Goal: Task Accomplishment & Management: Complete application form

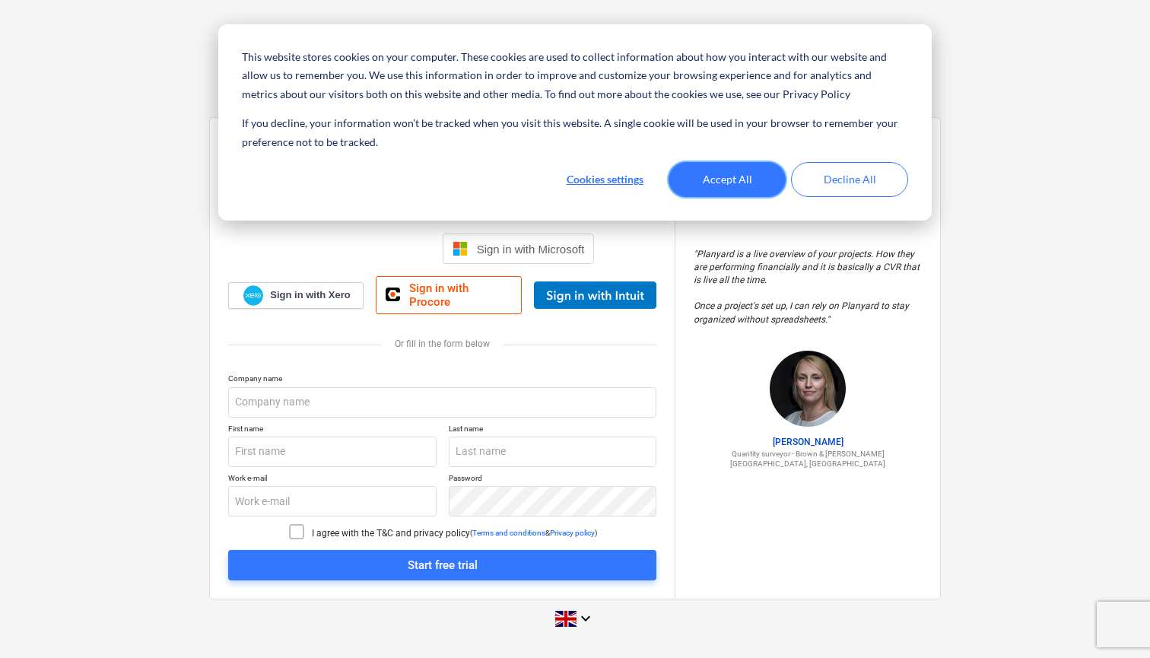
click at [697, 178] on button "Accept All" at bounding box center [727, 179] width 117 height 35
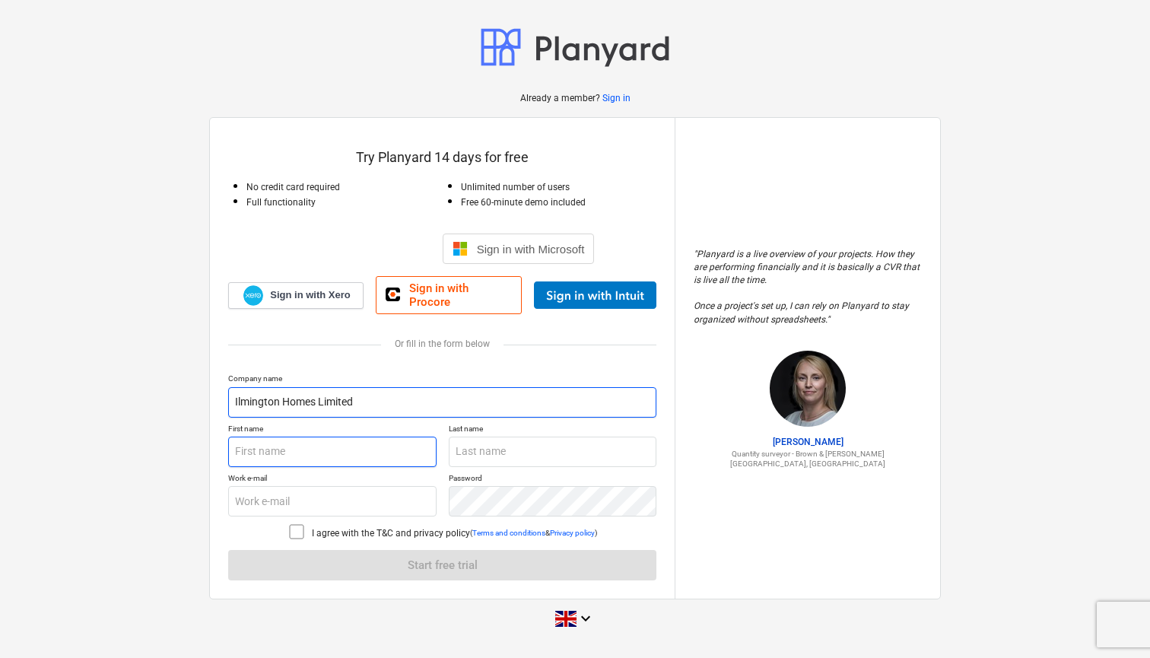
type input "Ilmington Homes Limited"
type input "[PERSON_NAME]"
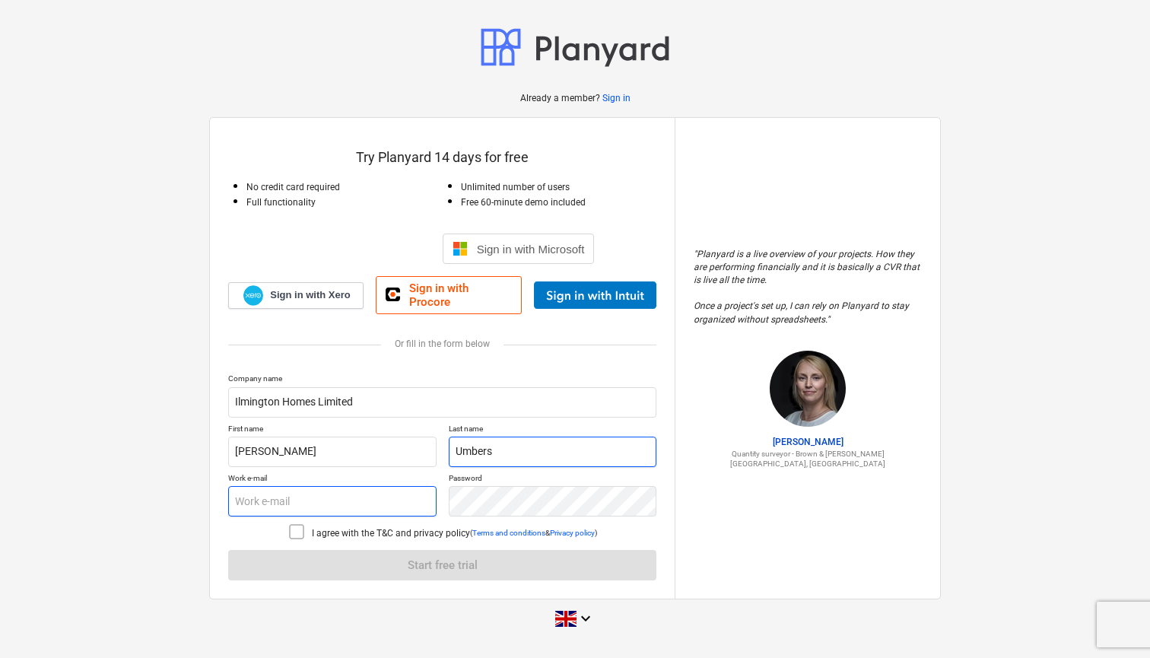
type input "Umbers"
type input "[EMAIL_ADDRESS][DOMAIN_NAME]"
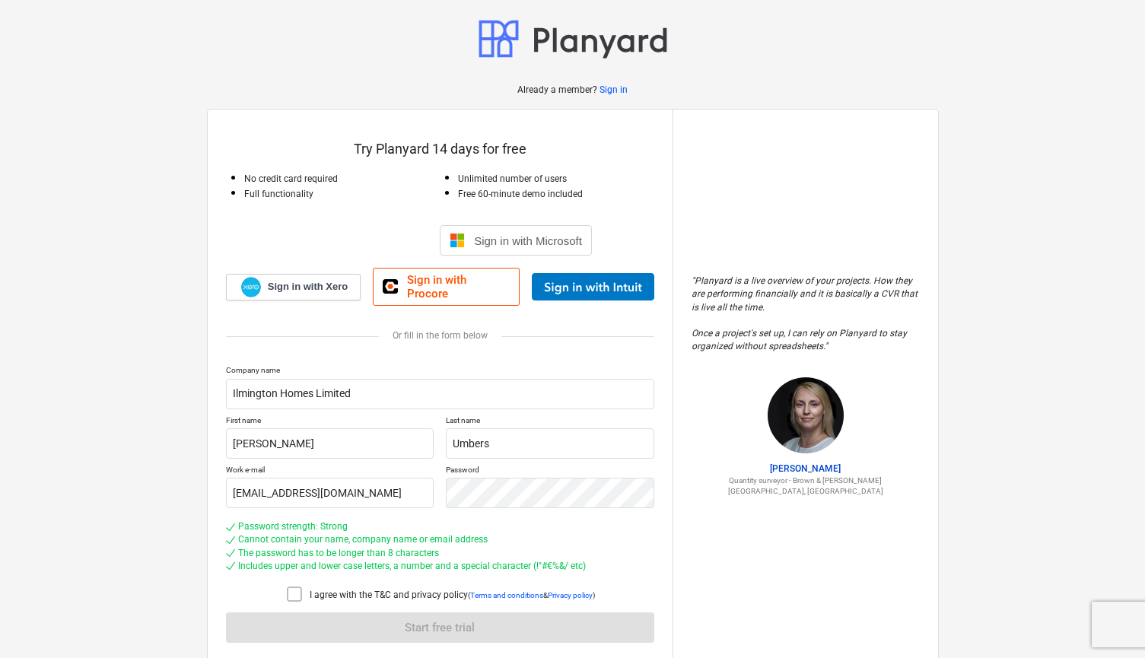
click at [291, 585] on icon at bounding box center [294, 594] width 18 height 18
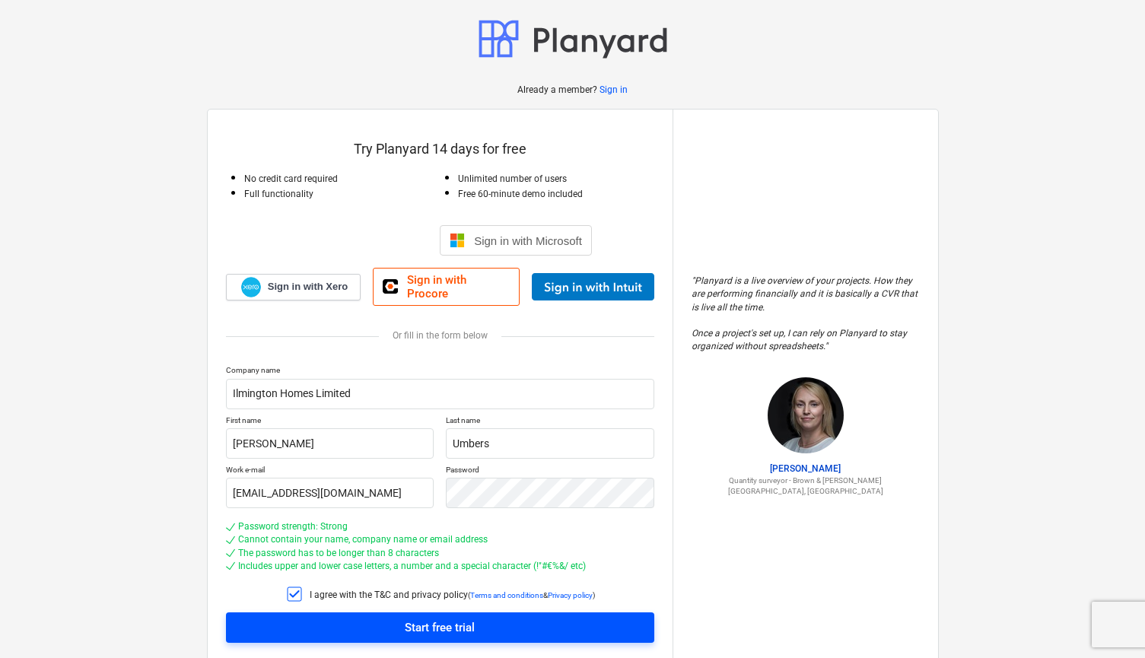
click at [391, 618] on span "Start free trial" at bounding box center [440, 628] width 392 height 20
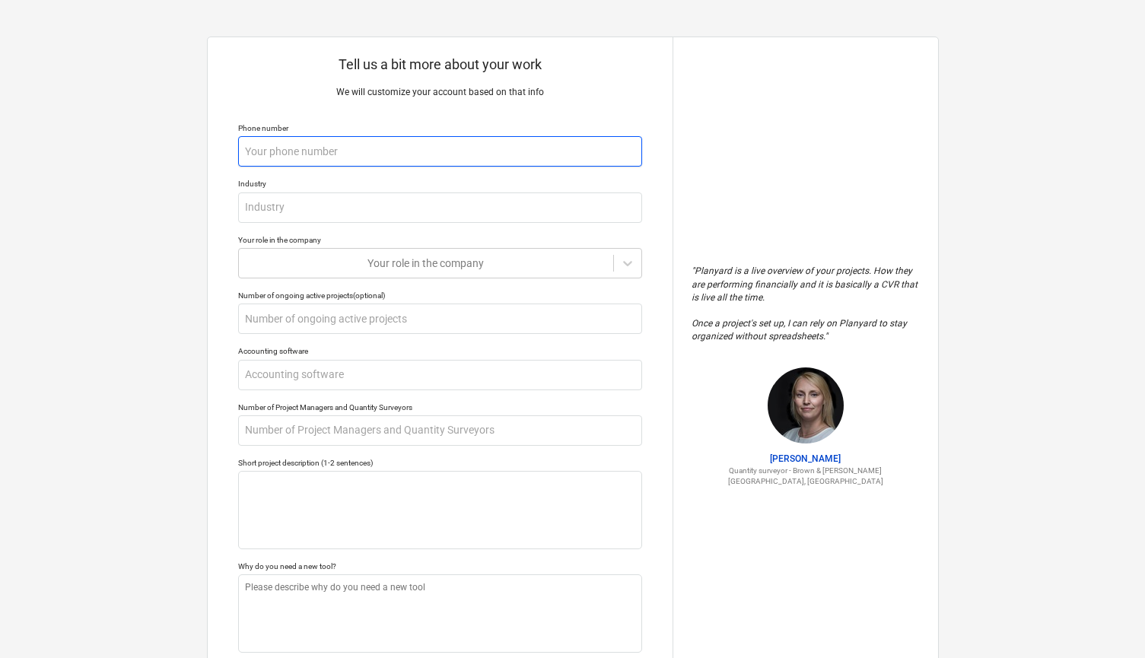
type textarea "x"
type input "0"
type textarea "x"
type input "07"
type textarea "x"
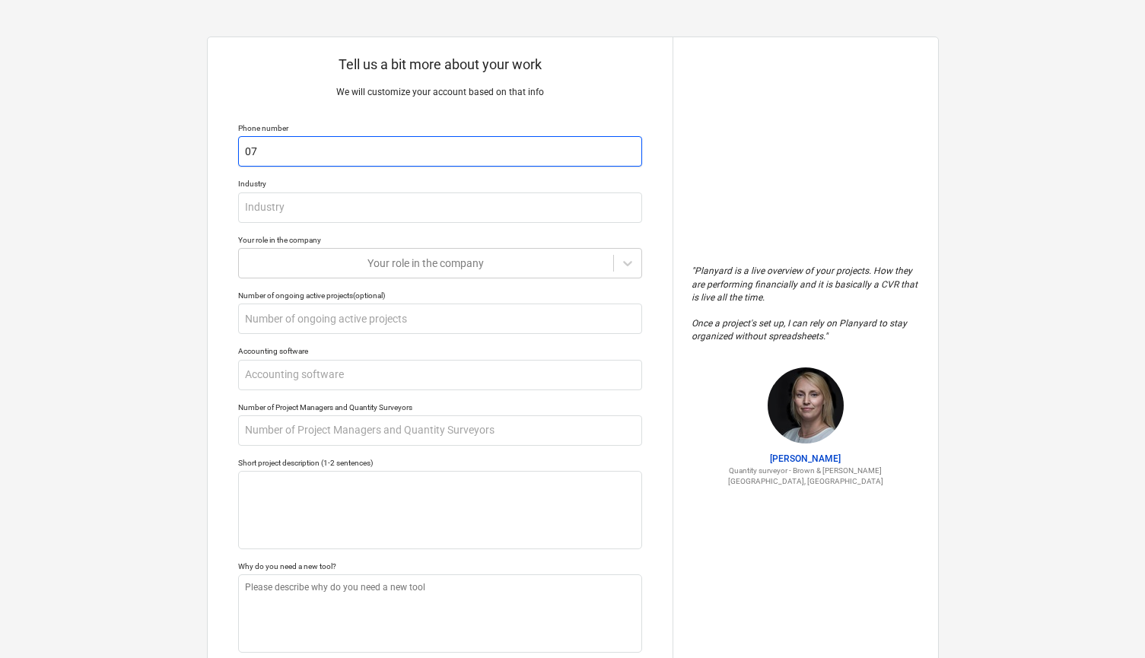
type input "078"
type textarea "x"
type input "0786"
type textarea "x"
type input "07866"
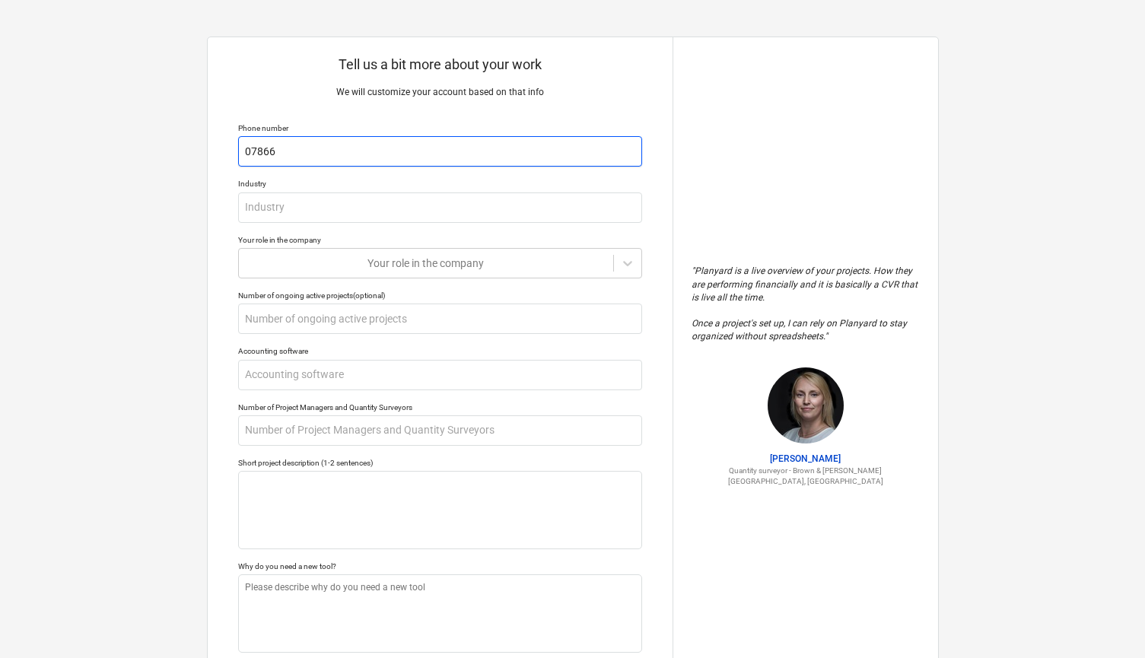
type textarea "x"
type input "078664"
type textarea "x"
type input "0786642"
type textarea "x"
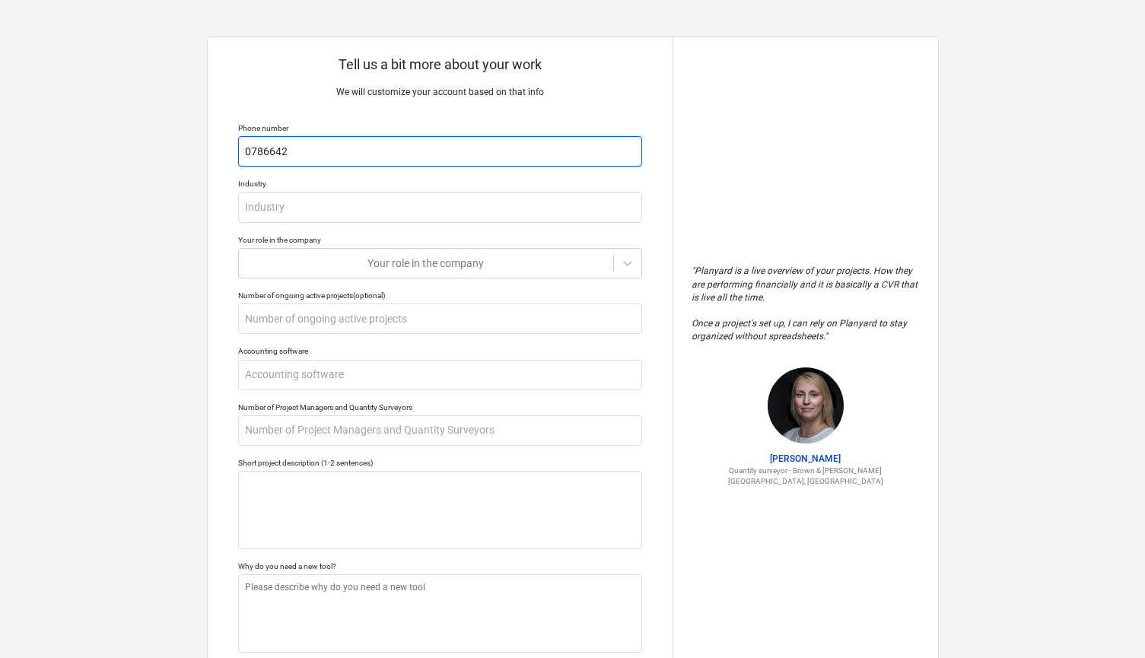
type input "07866423"
type textarea "x"
type input "078664237"
type textarea "x"
type input "0786642371"
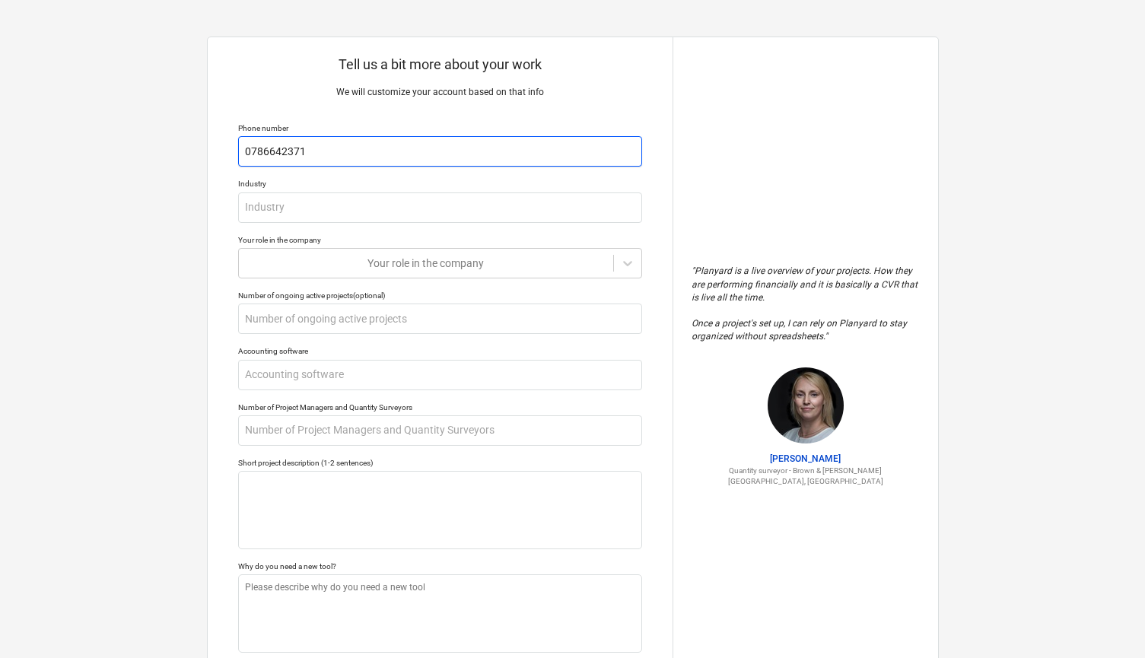
type textarea "x"
type input "07866423710"
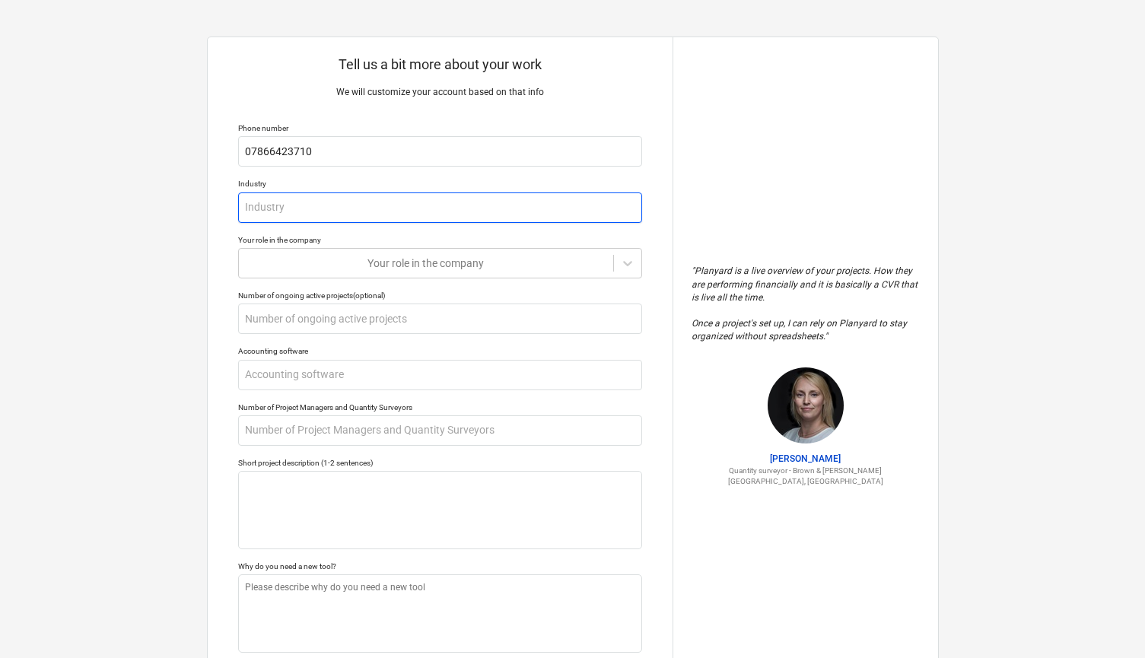
click at [271, 211] on input "text" at bounding box center [440, 207] width 404 height 30
type textarea "x"
type input "c"
type textarea "x"
type input "co"
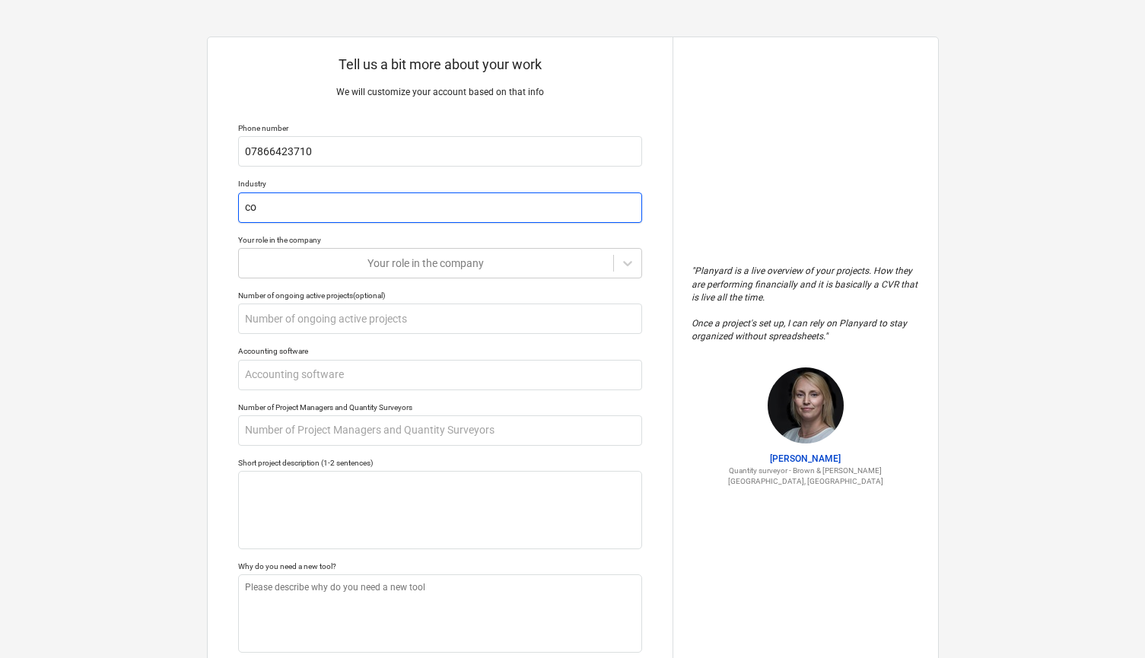
type textarea "x"
type input "con"
type textarea "x"
type input "cons"
type textarea "x"
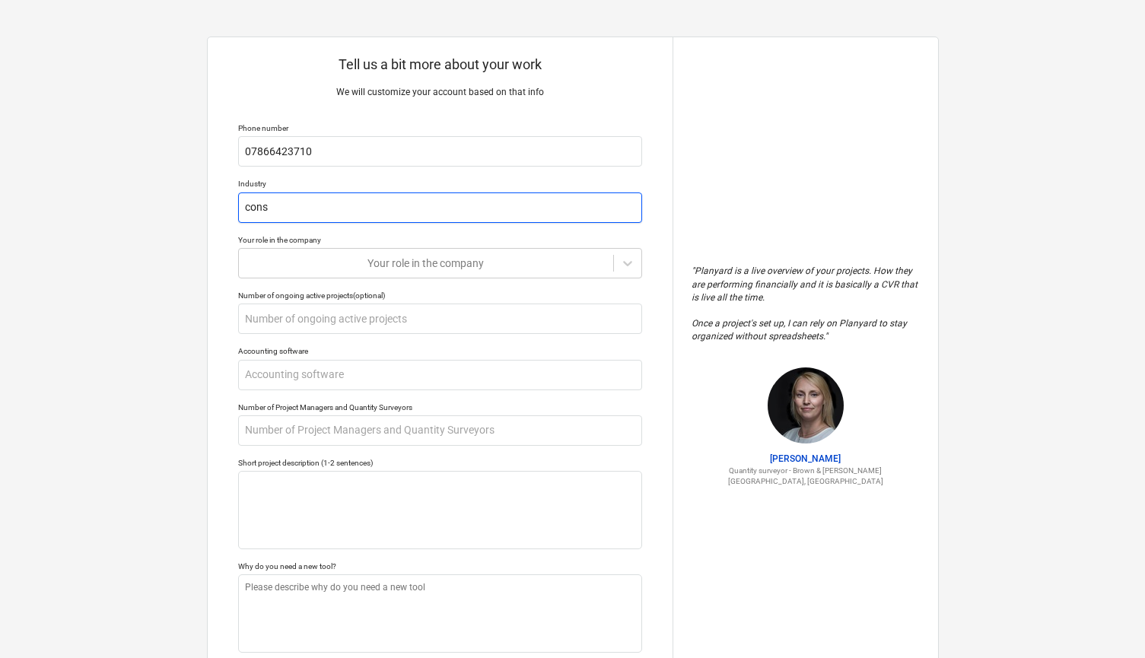
type input "const"
type textarea "x"
type input "constr"
type textarea "x"
type input "constru"
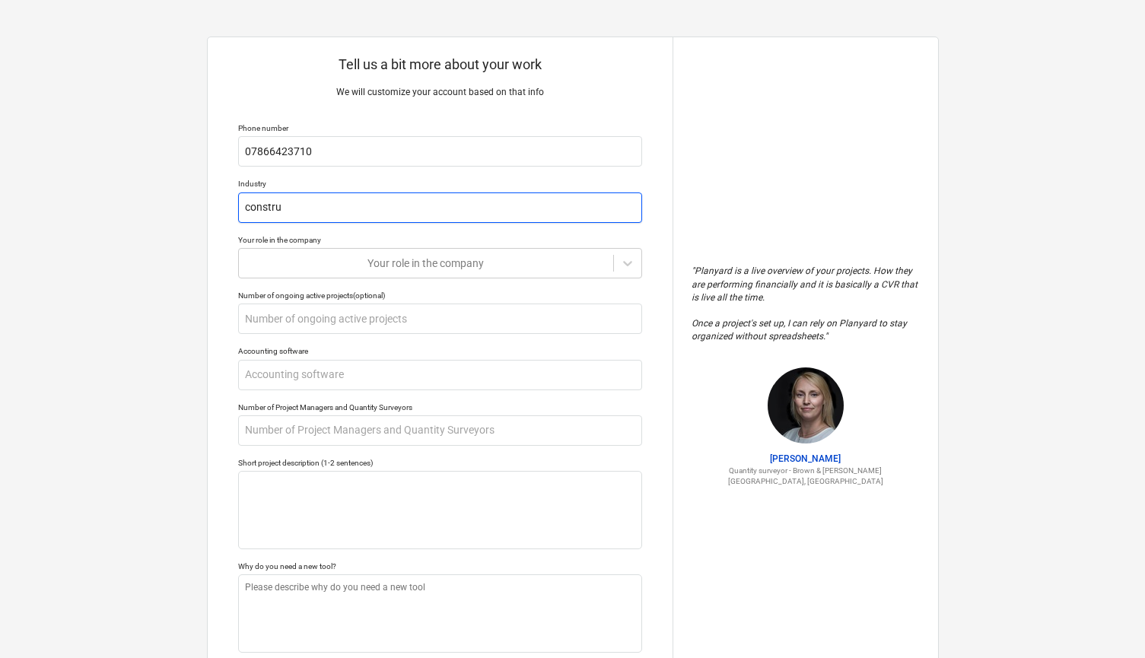
type textarea "x"
type input "construc"
type textarea "x"
type input "construct"
type textarea "x"
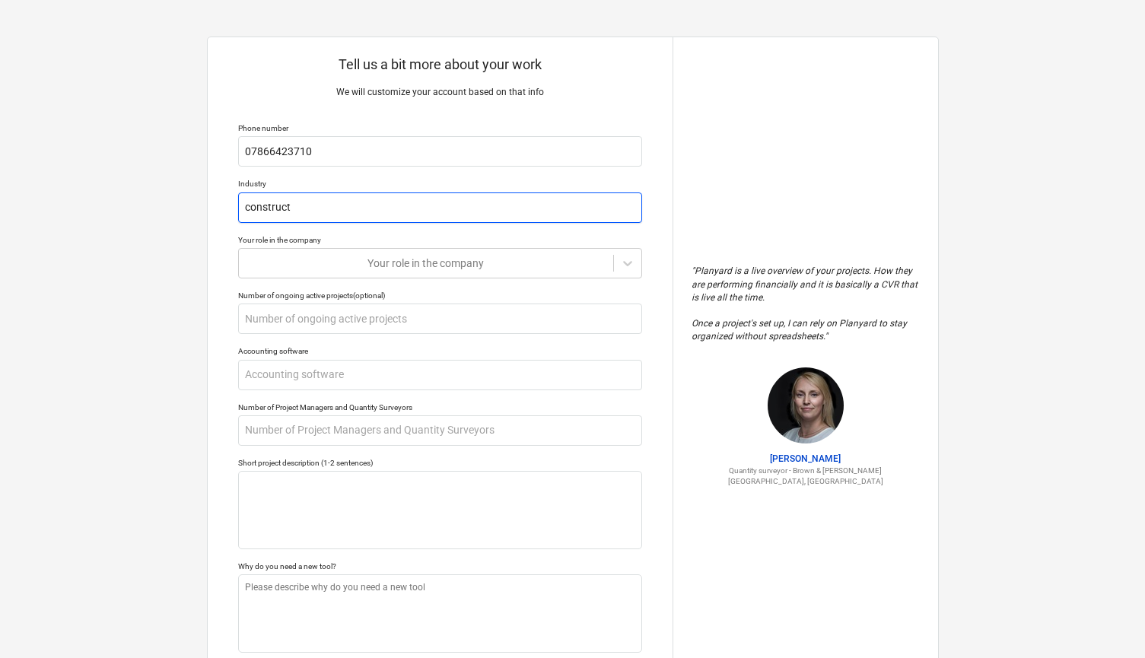
type input "constructi"
type textarea "x"
type input "constructio"
type textarea "x"
type input "construction"
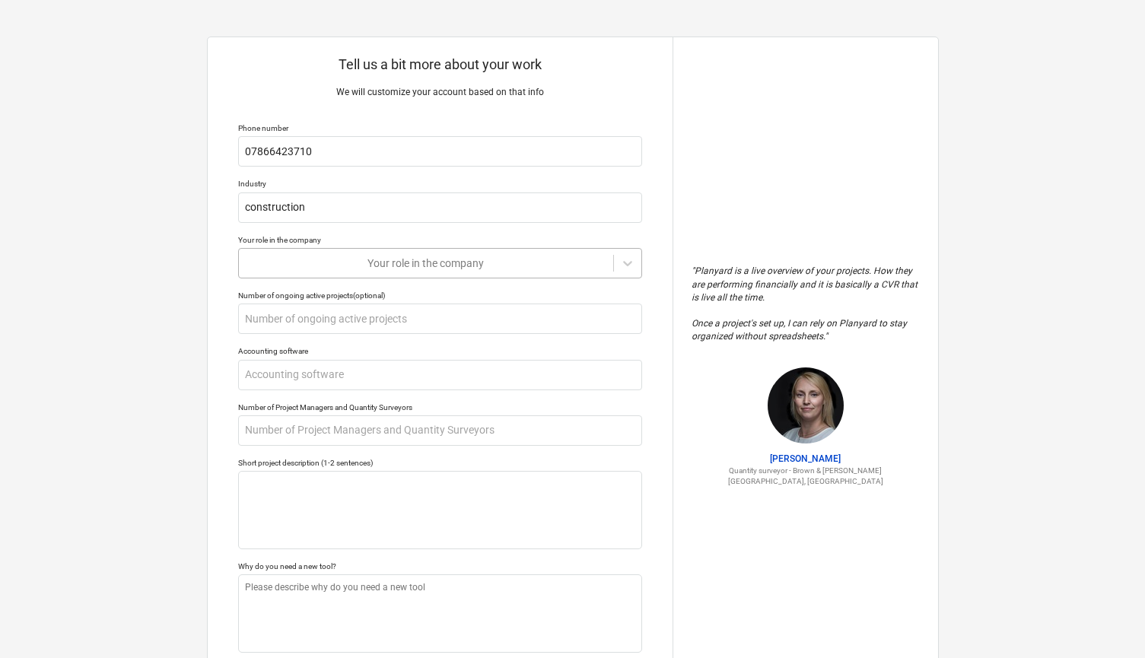
click at [326, 266] on div at bounding box center [425, 263] width 359 height 15
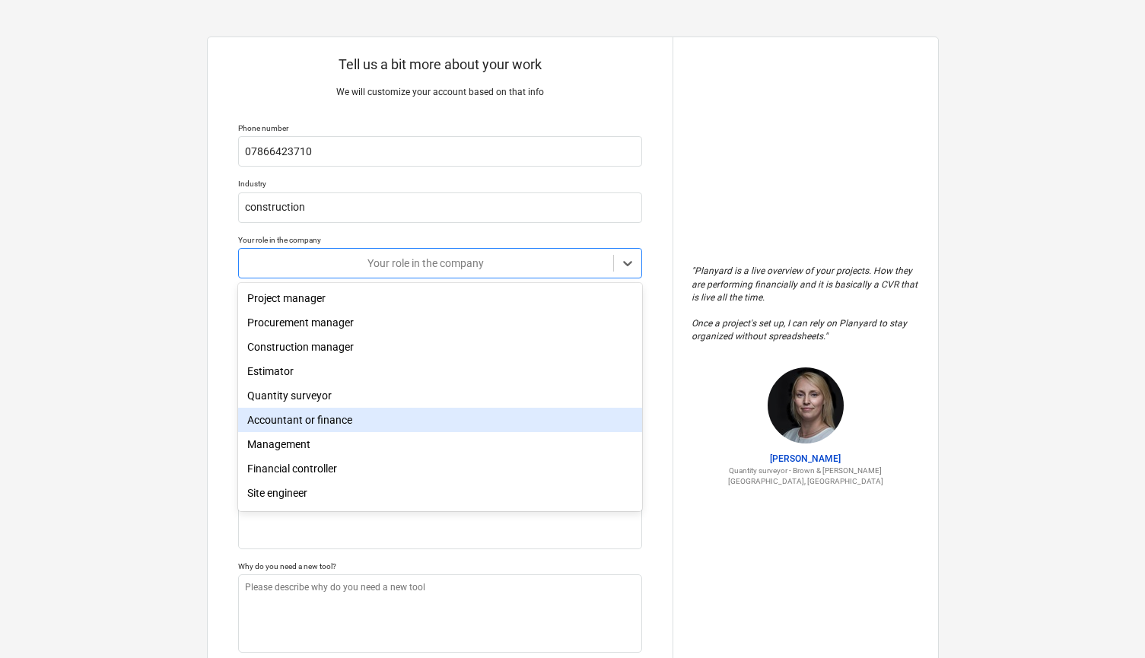
click at [307, 426] on div "Accountant or finance" at bounding box center [440, 420] width 404 height 24
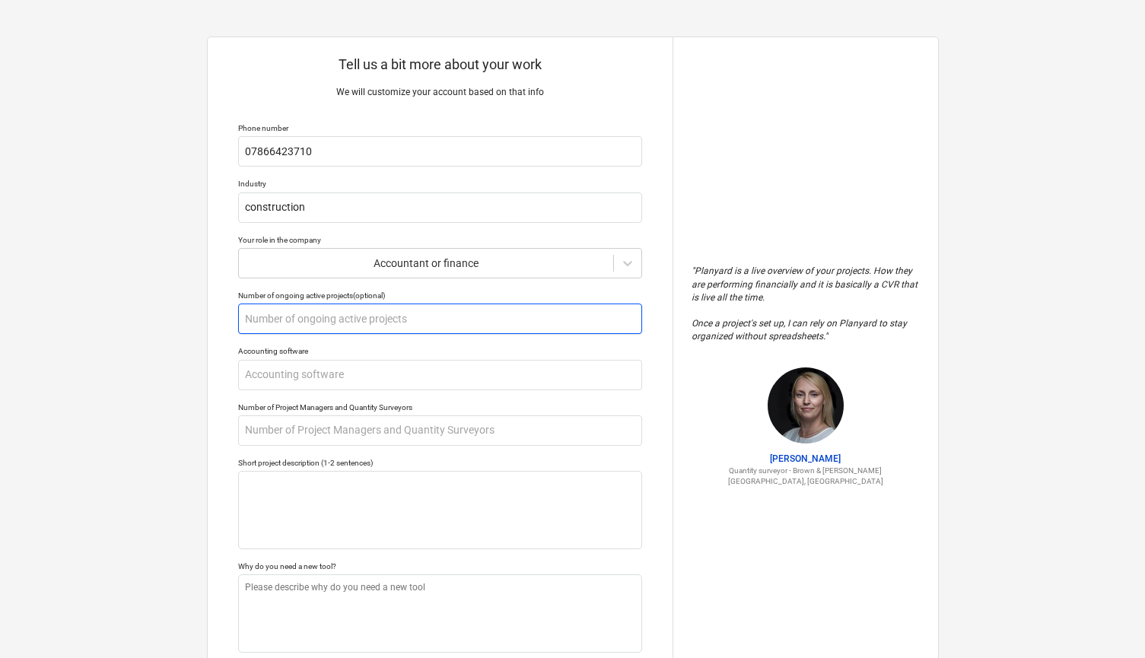
click at [334, 311] on input "text" at bounding box center [440, 319] width 404 height 30
type textarea "x"
type input "5"
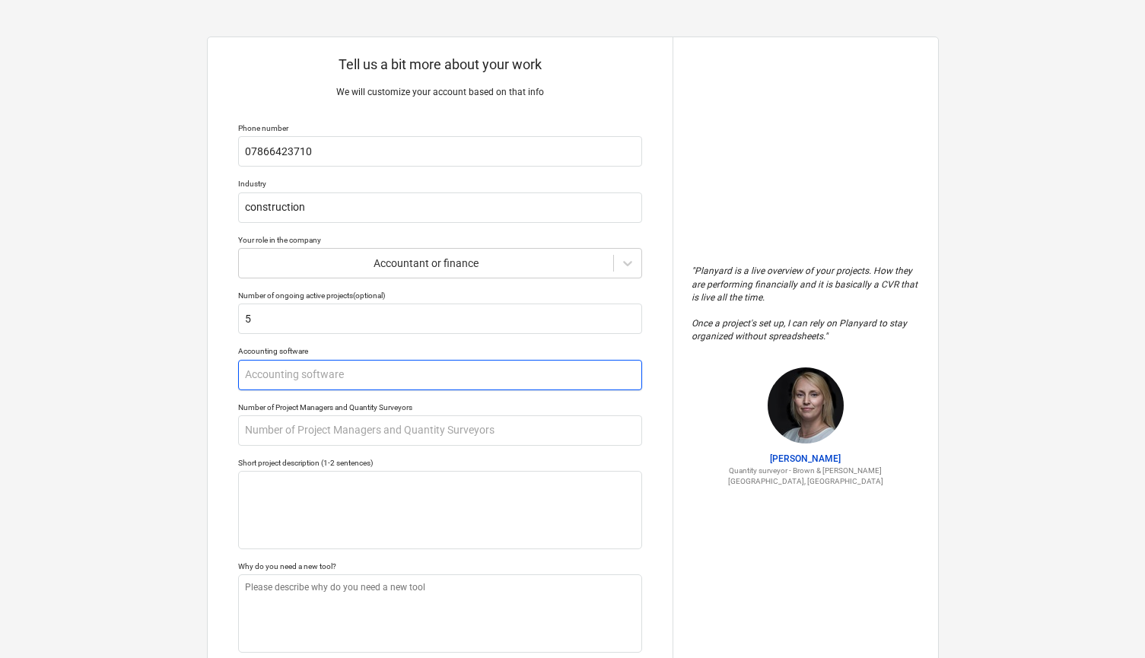
click at [332, 367] on input "text" at bounding box center [440, 375] width 404 height 30
type textarea "x"
type input "X"
type textarea "x"
type input "Xe"
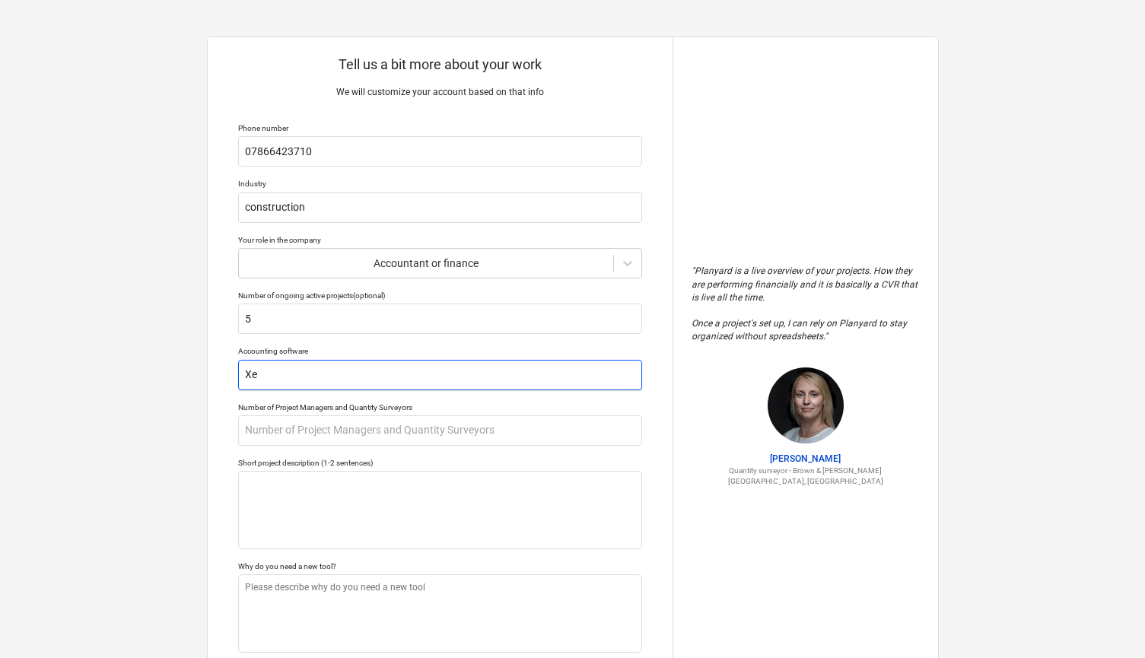
type textarea "x"
type input "Xer"
type textarea "x"
type input "Xere"
type textarea "x"
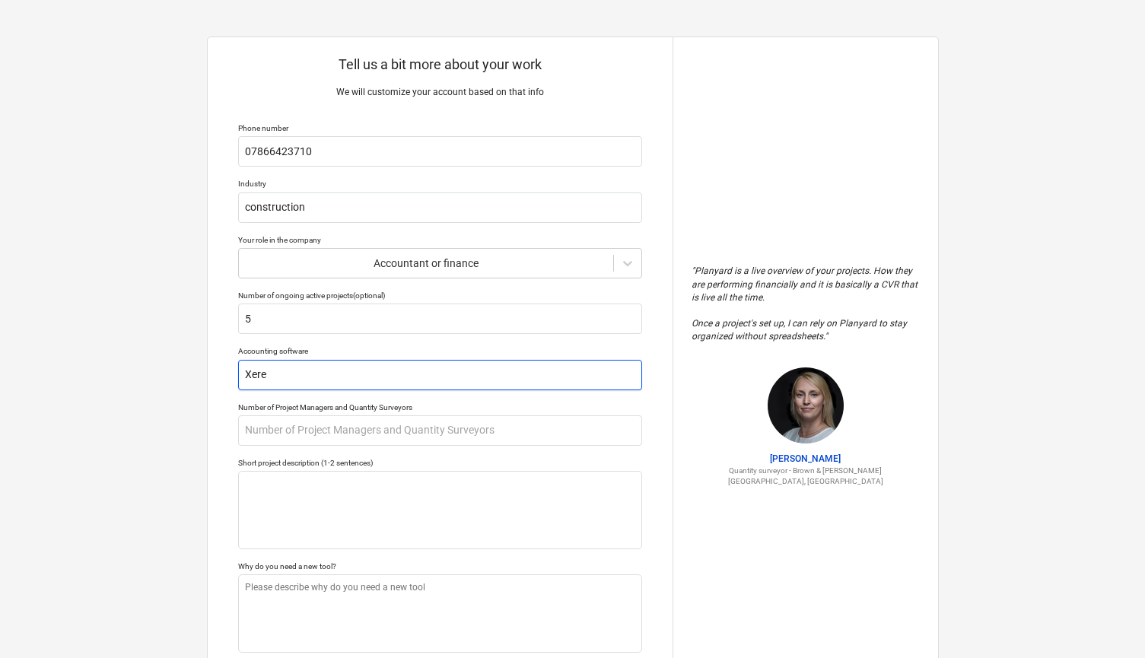
type input "Xereo"
type textarea "x"
type input "Xere"
type textarea "x"
type input "Xer"
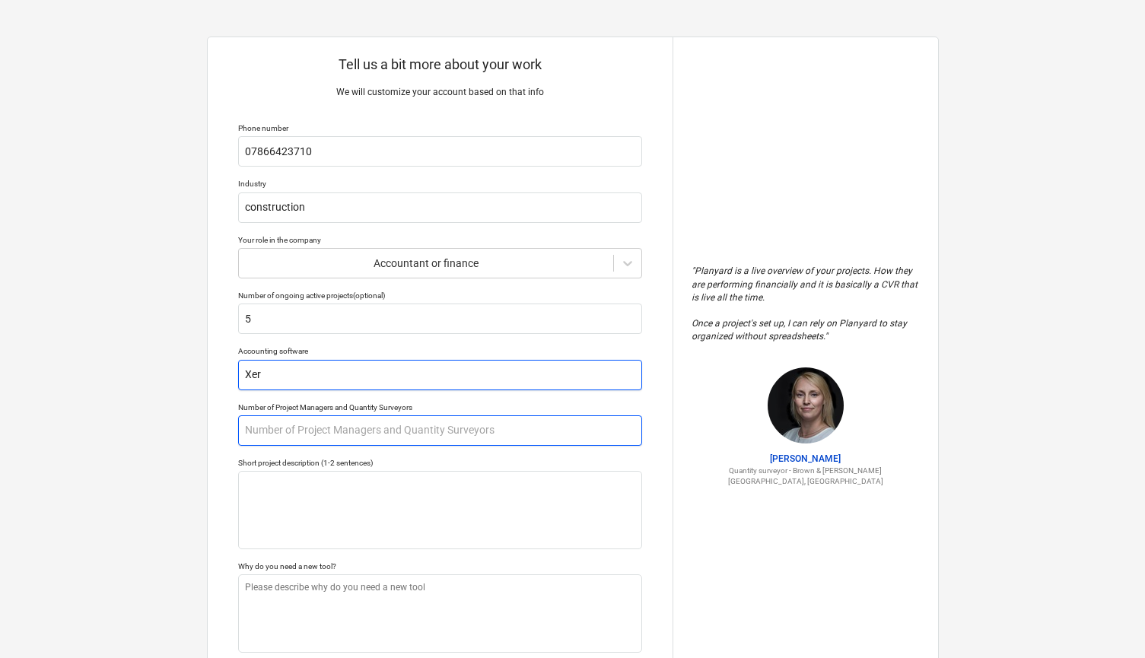
type textarea "x"
type input "Xero"
click at [350, 426] on input "text" at bounding box center [440, 430] width 404 height 30
type textarea "x"
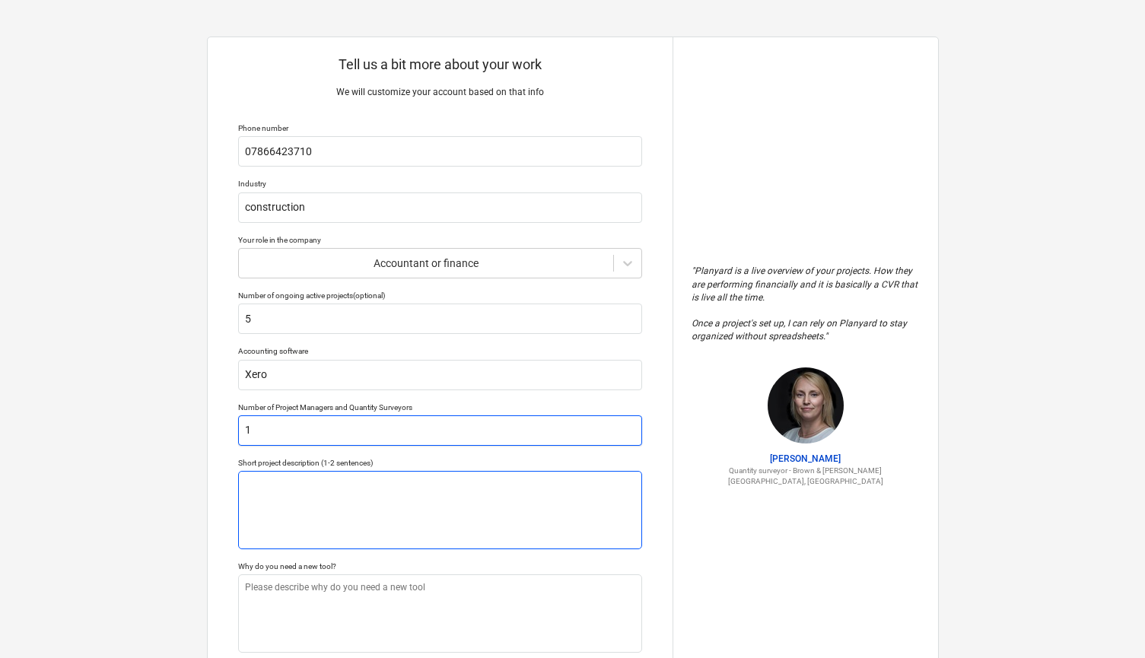
type input "1"
click at [352, 505] on textarea at bounding box center [440, 510] width 404 height 78
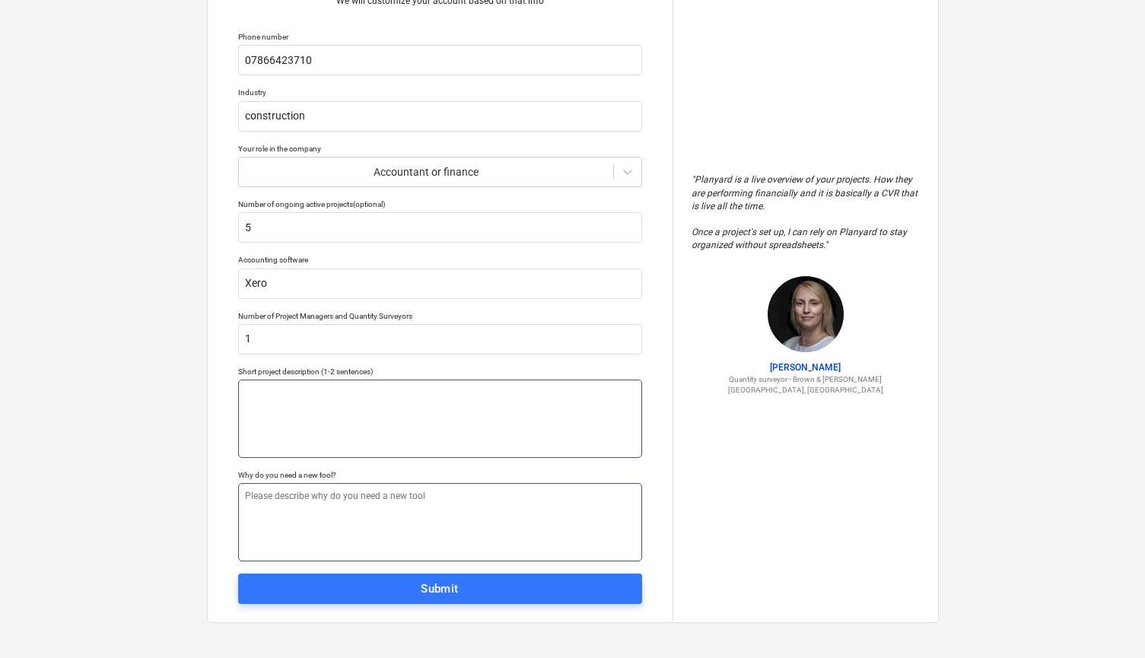
scroll to position [91, 0]
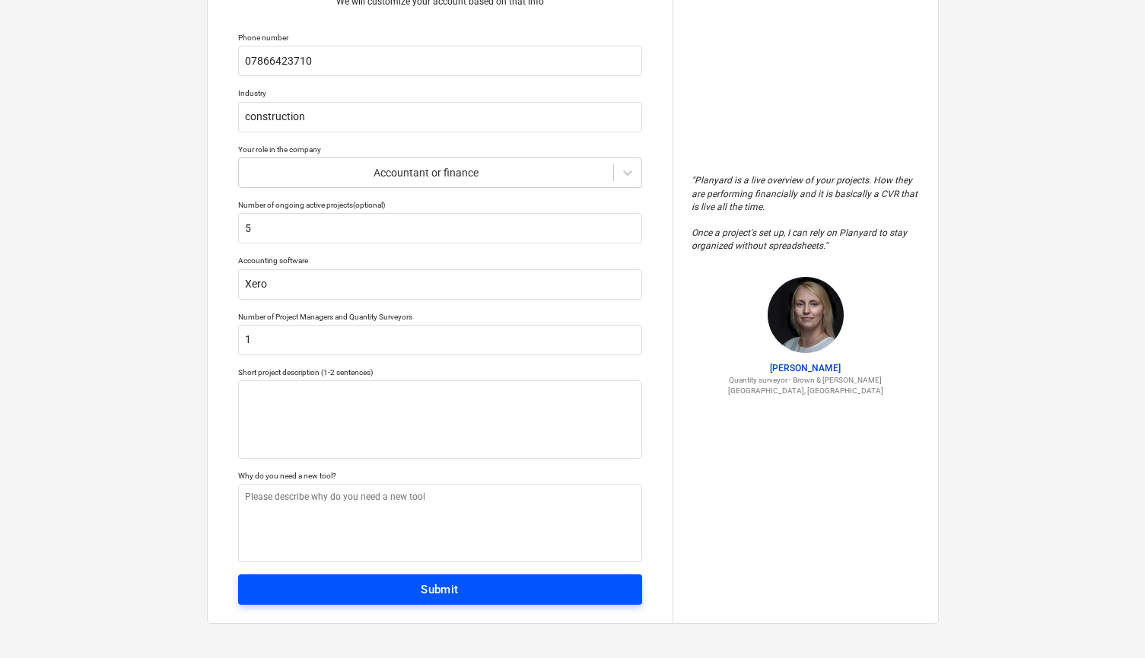
click at [341, 586] on span "Submit" at bounding box center [440, 590] width 370 height 20
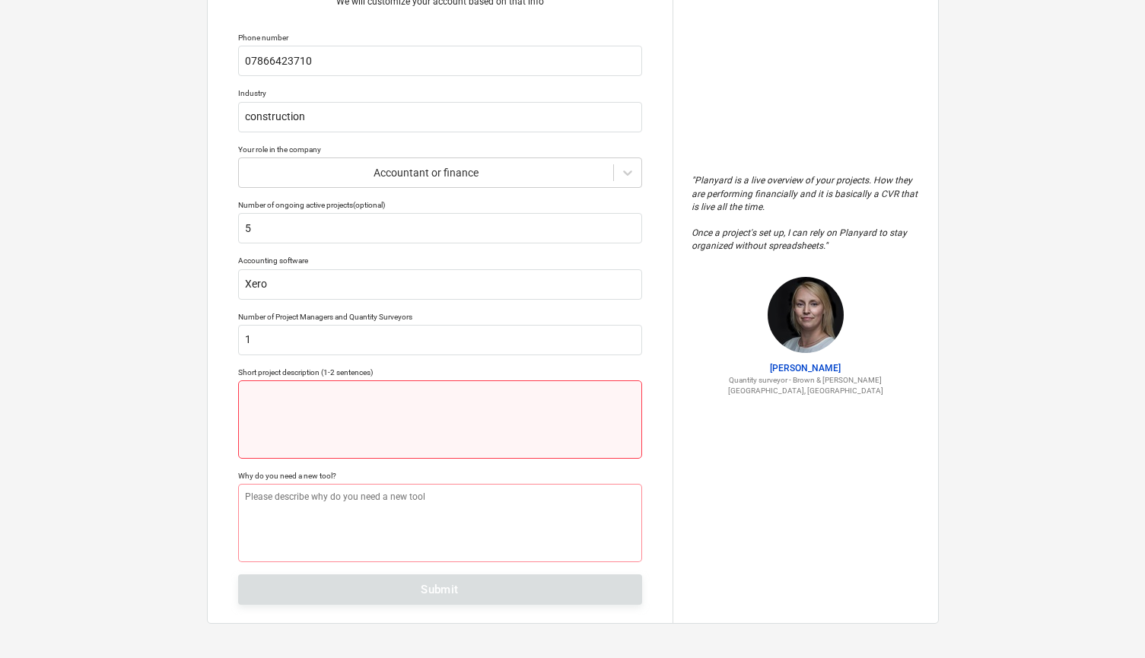
click at [371, 447] on textarea at bounding box center [440, 419] width 404 height 78
type textarea "x"
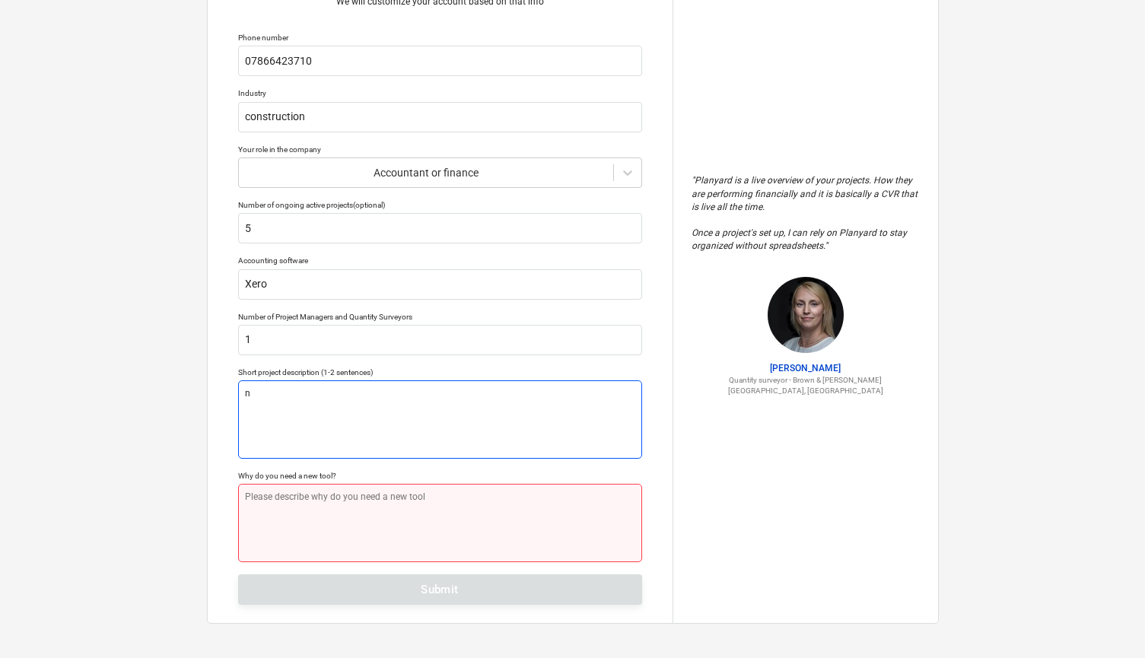
type textarea "n"
click at [347, 518] on textarea at bounding box center [440, 523] width 404 height 78
type textarea "x"
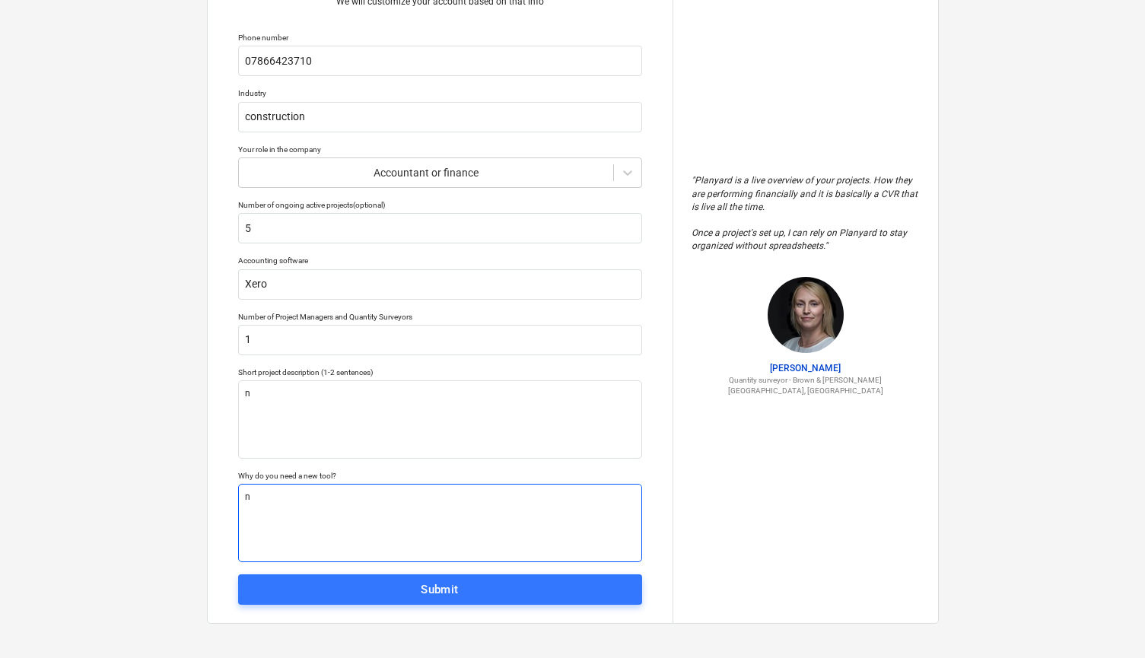
scroll to position [89, 0]
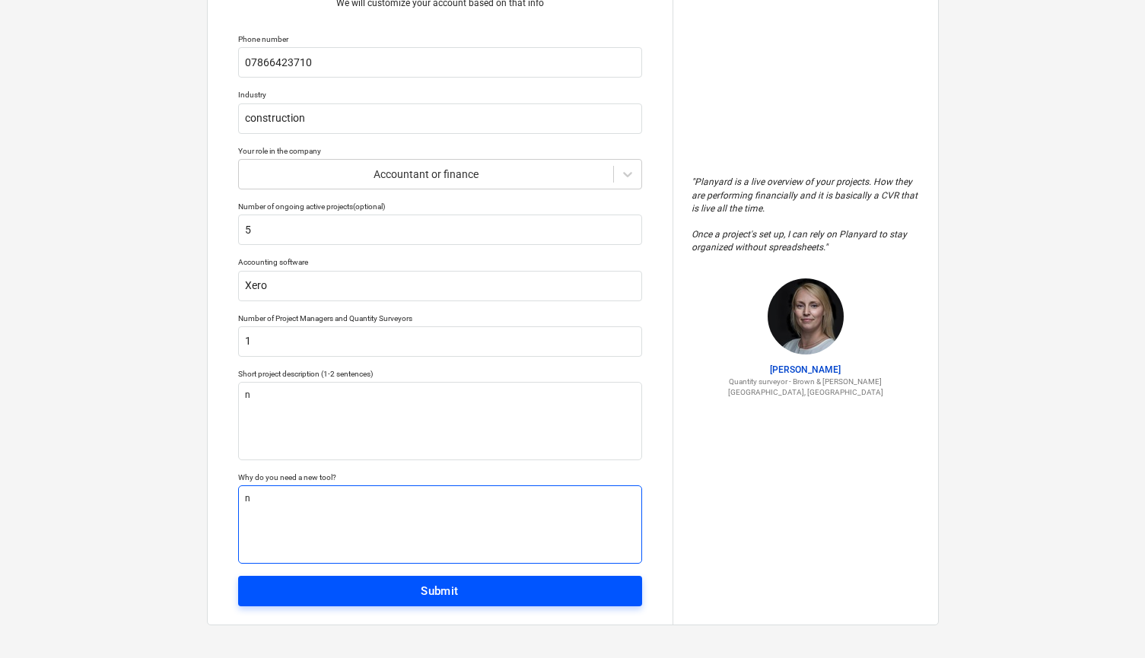
type textarea "n"
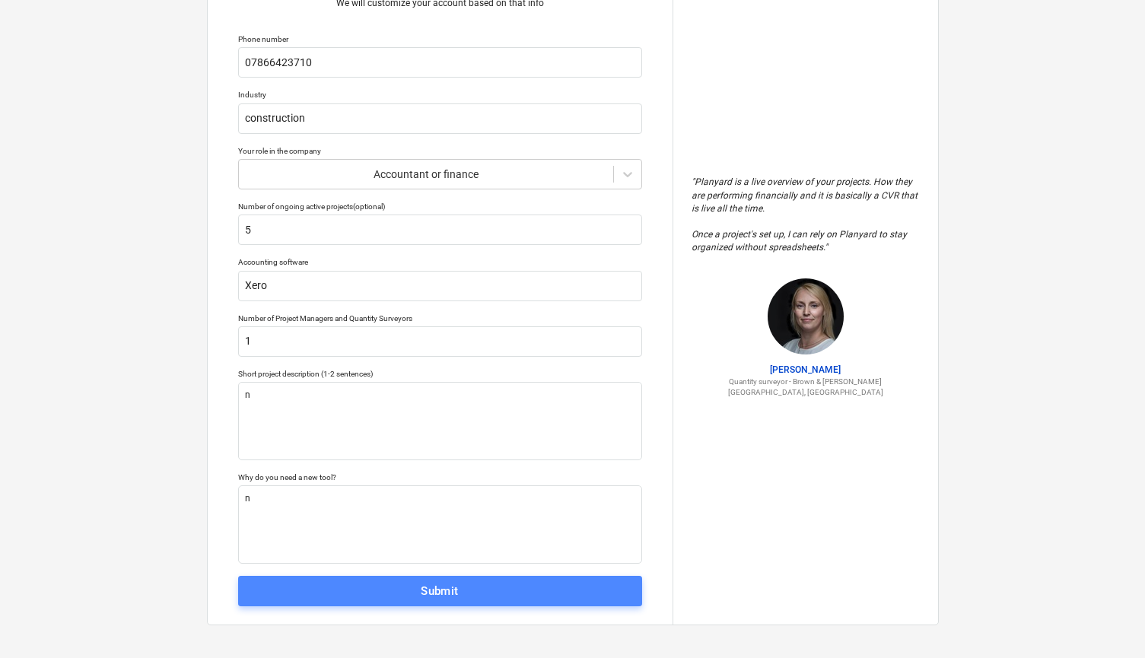
click at [333, 584] on span "Submit" at bounding box center [440, 591] width 370 height 20
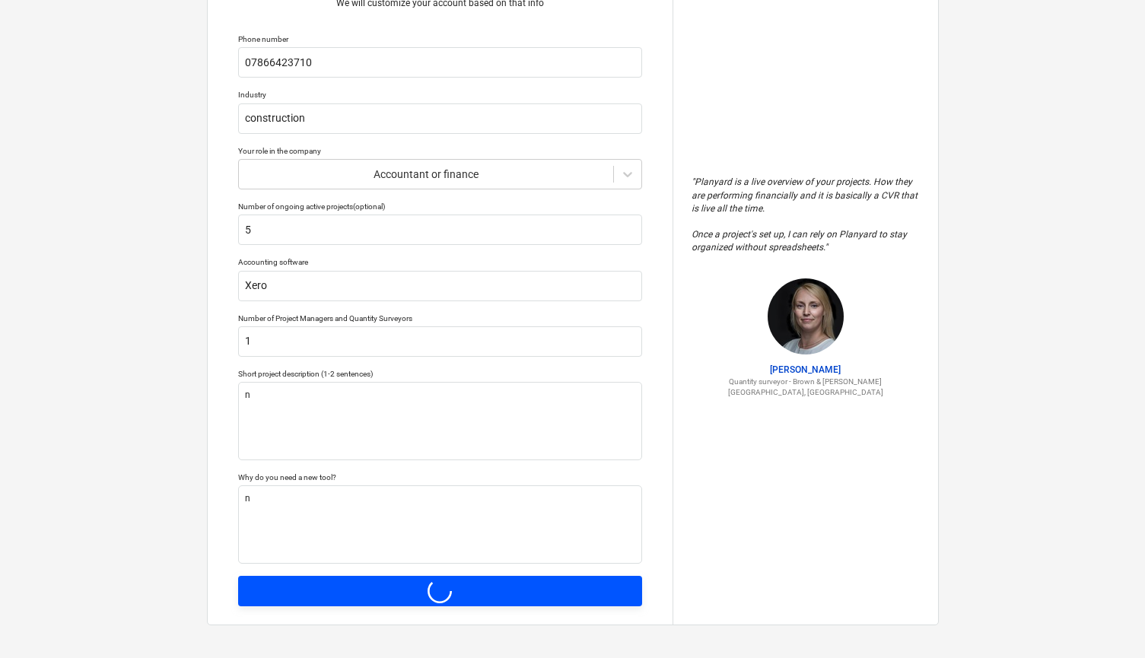
type textarea "x"
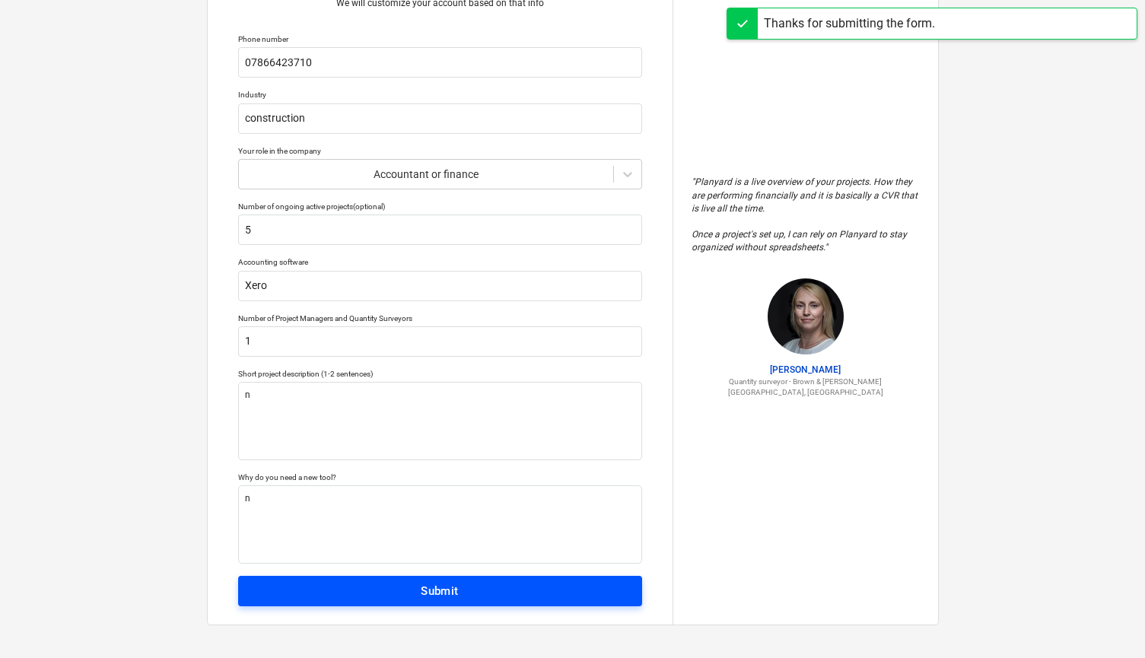
scroll to position [14, 0]
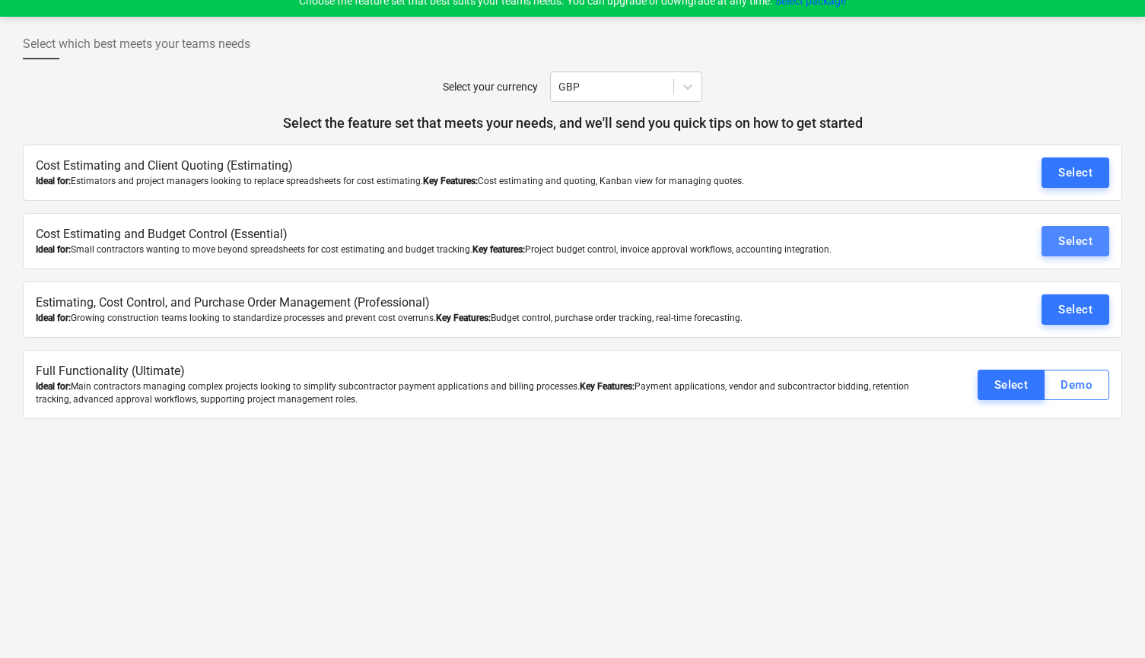
click at [1070, 246] on div "Select" at bounding box center [1075, 241] width 34 height 20
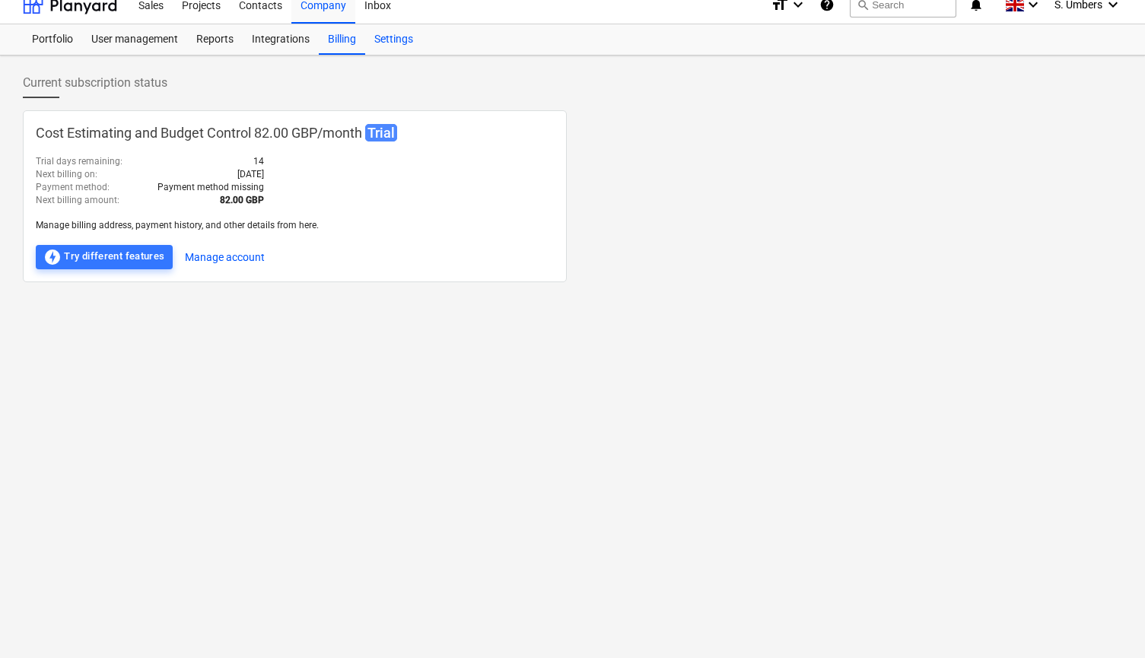
click at [391, 40] on div "Settings" at bounding box center [393, 39] width 57 height 30
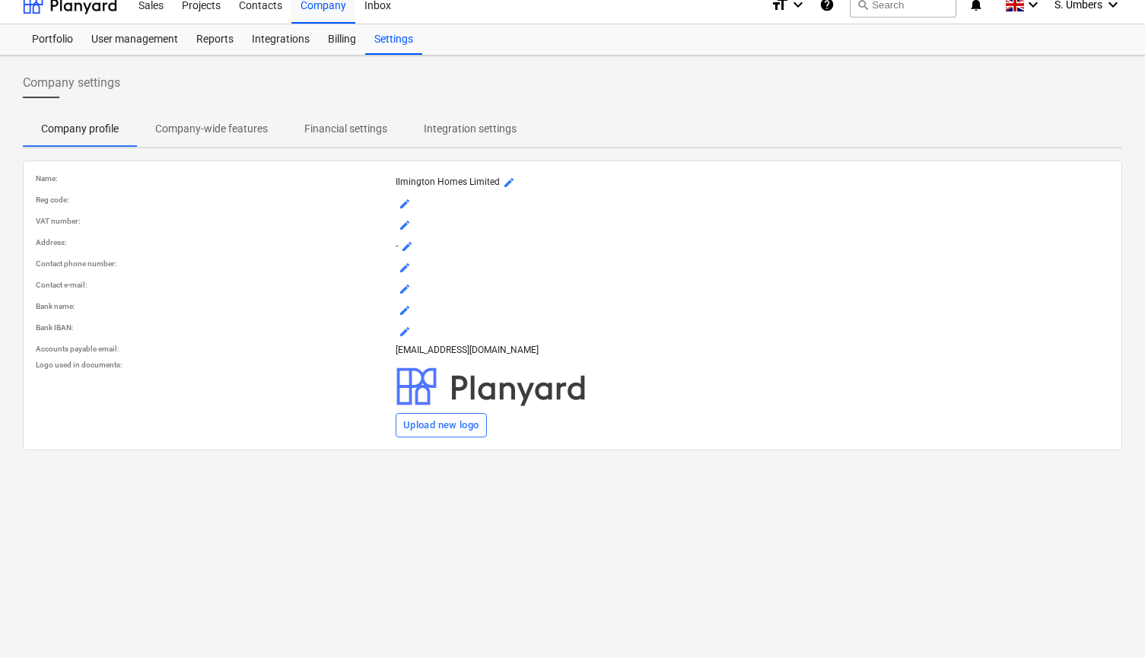
click at [255, 126] on p "Company-wide features" at bounding box center [211, 129] width 113 height 16
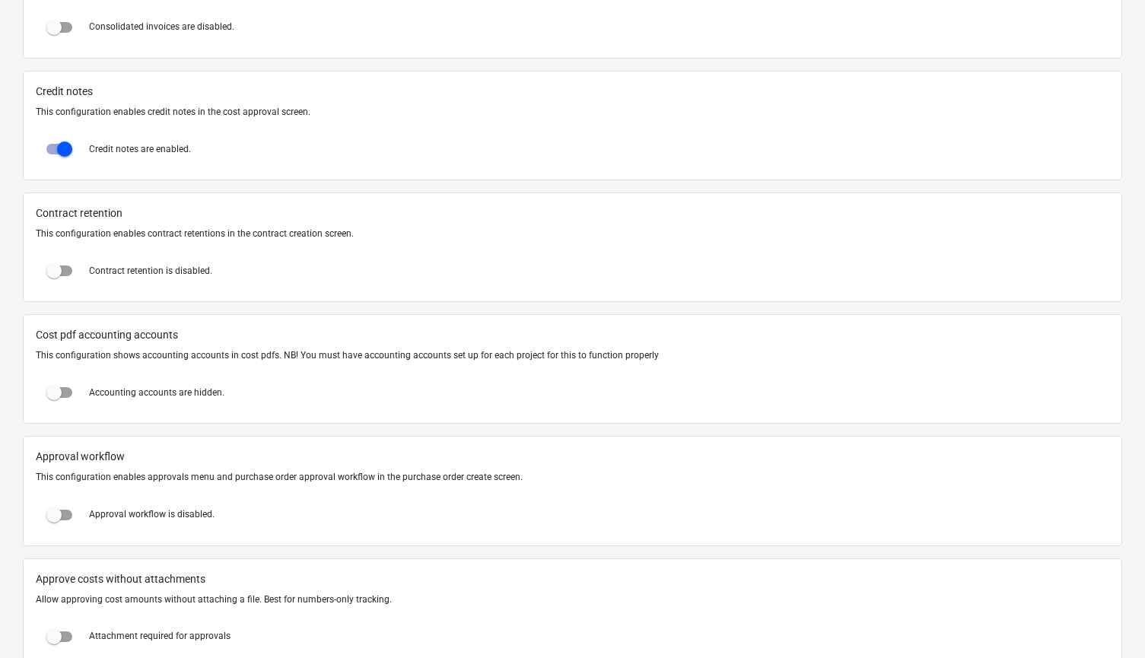
scroll to position [1186, 0]
click at [58, 509] on input "checkbox" at bounding box center [54, 512] width 37 height 37
checkbox input "true"
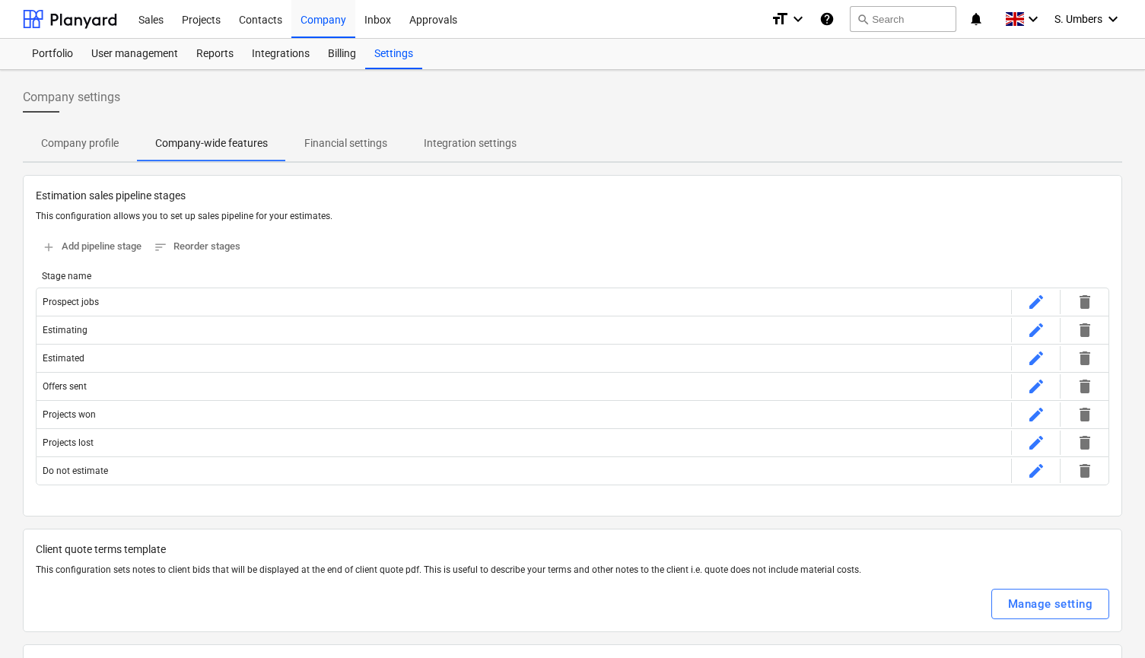
scroll to position [0, 0]
click at [278, 53] on div "Integrations" at bounding box center [281, 54] width 76 height 30
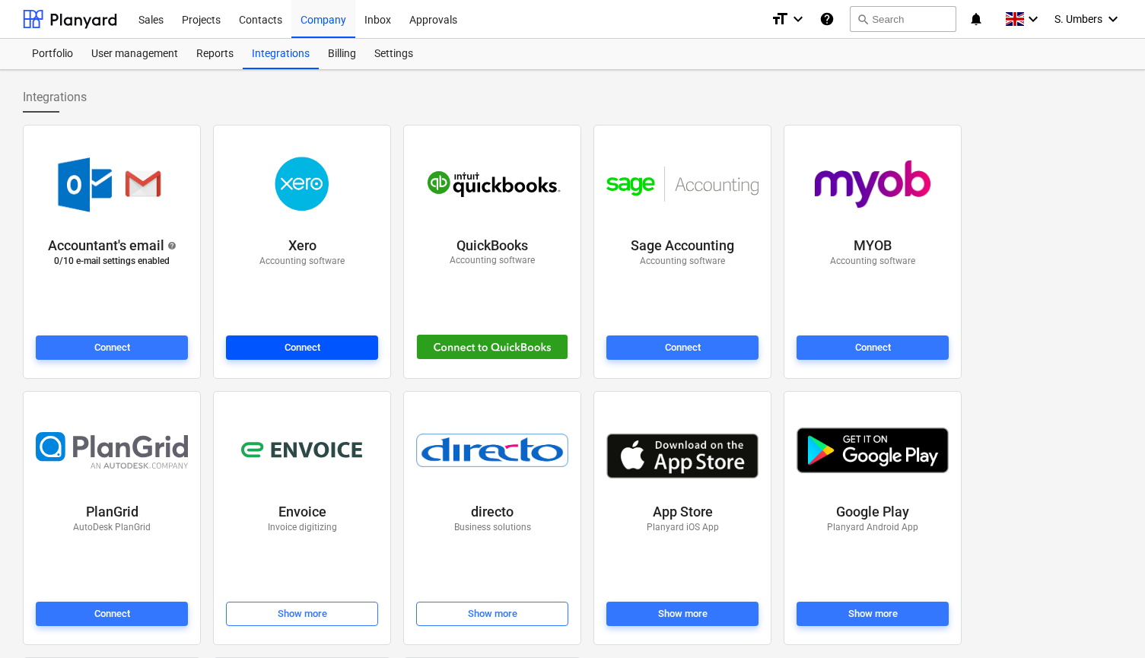
click at [310, 350] on div "Connect" at bounding box center [303, 347] width 36 height 17
click at [206, 20] on div "Projects" at bounding box center [201, 18] width 57 height 39
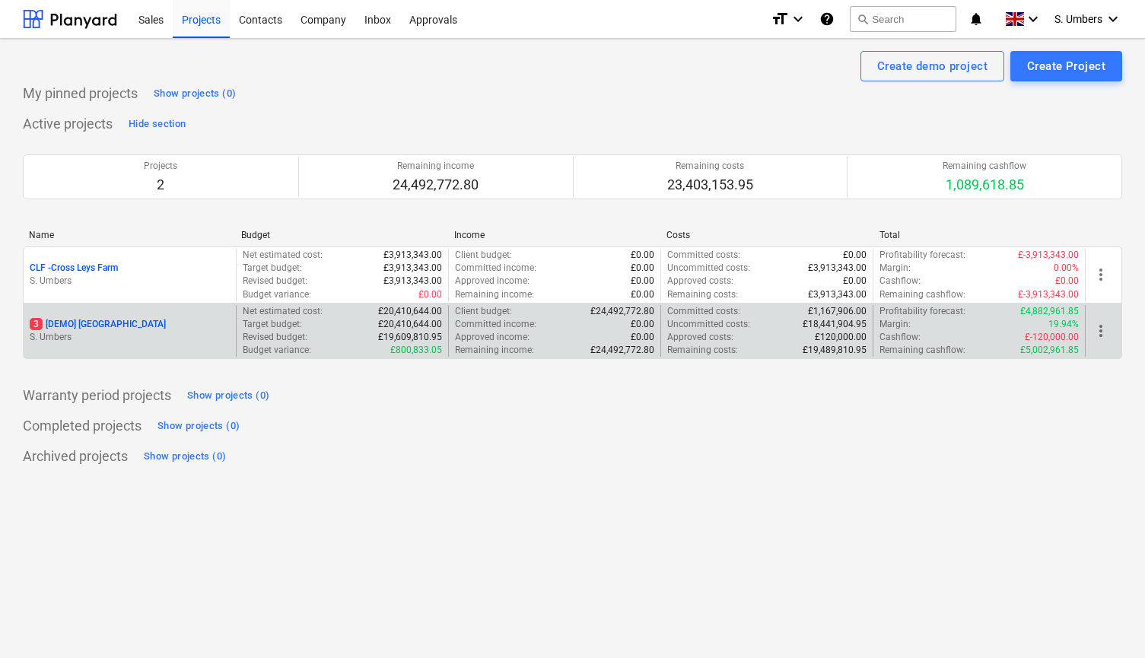
click at [149, 350] on div "3 [DEMO] [GEOGRAPHIC_DATA] S. Umbers" at bounding box center [130, 331] width 212 height 52
click at [151, 337] on p "S. Umbers" at bounding box center [130, 337] width 200 height 13
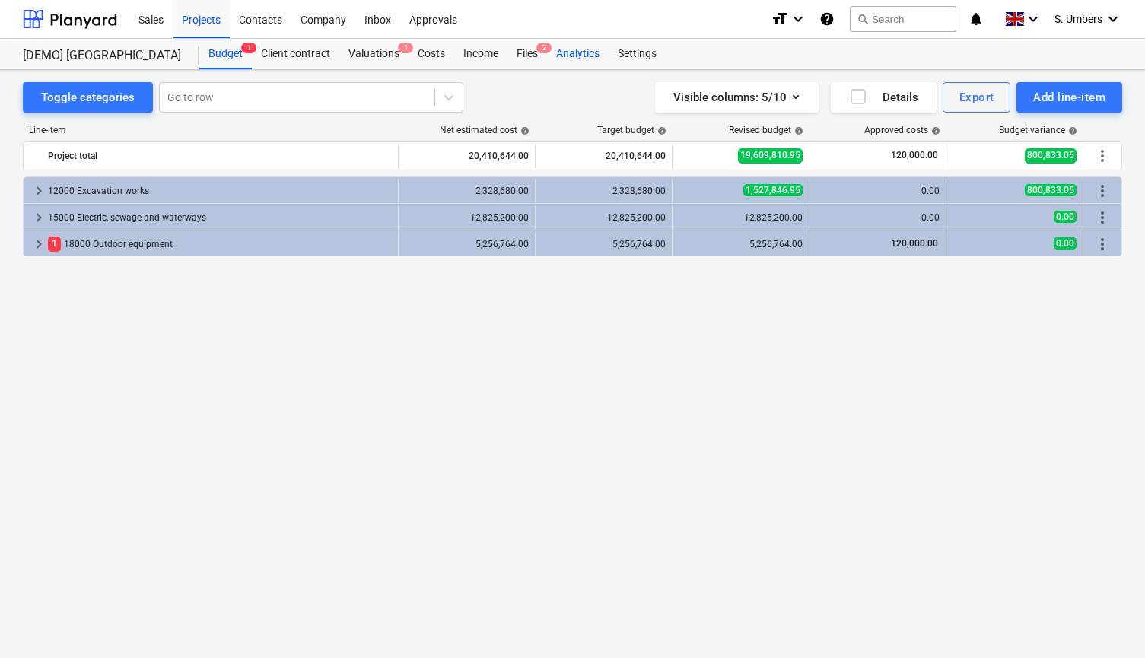
click at [547, 39] on div "Analytics" at bounding box center [578, 54] width 62 height 30
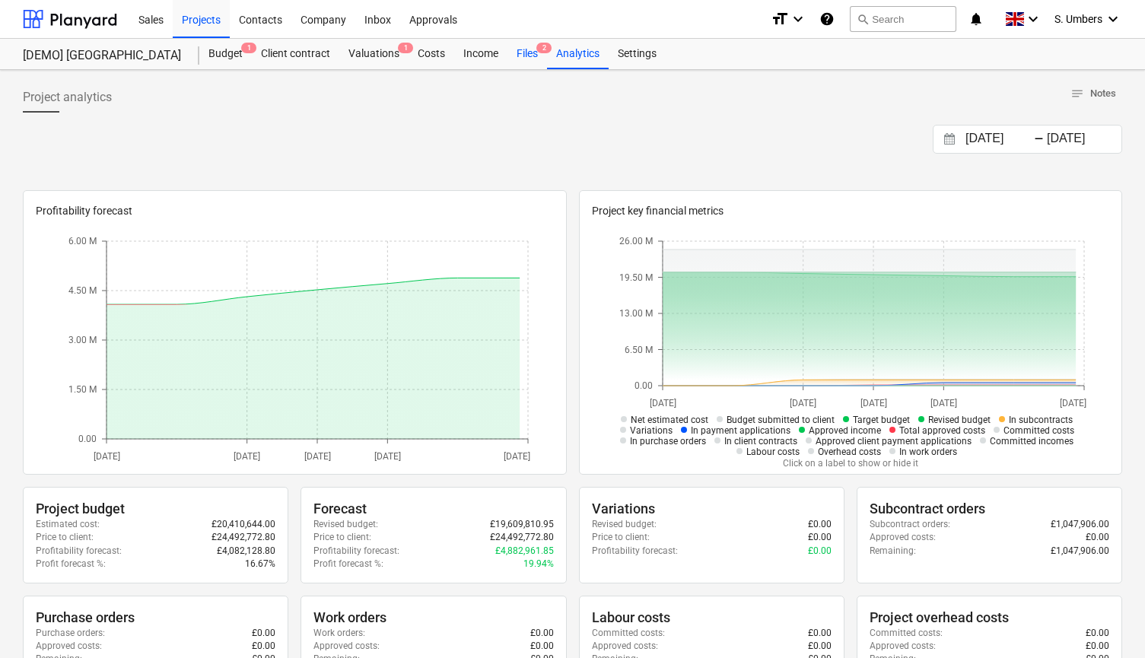
click at [518, 59] on div "Files 2" at bounding box center [527, 54] width 40 height 30
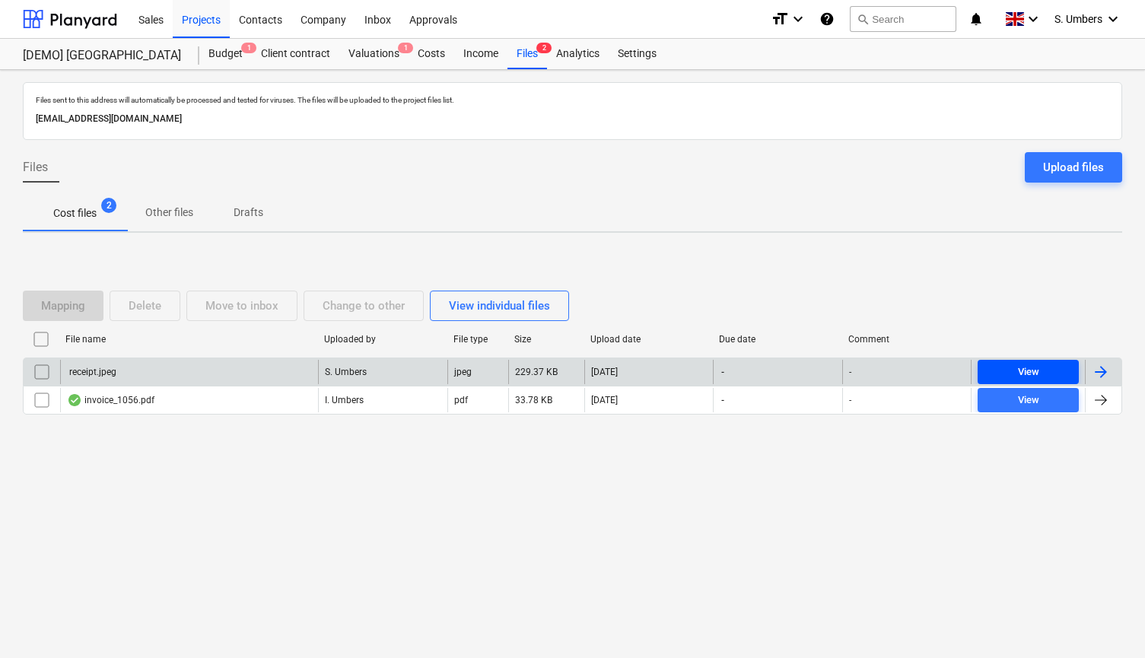
click at [1021, 372] on div "View" at bounding box center [1028, 372] width 21 height 17
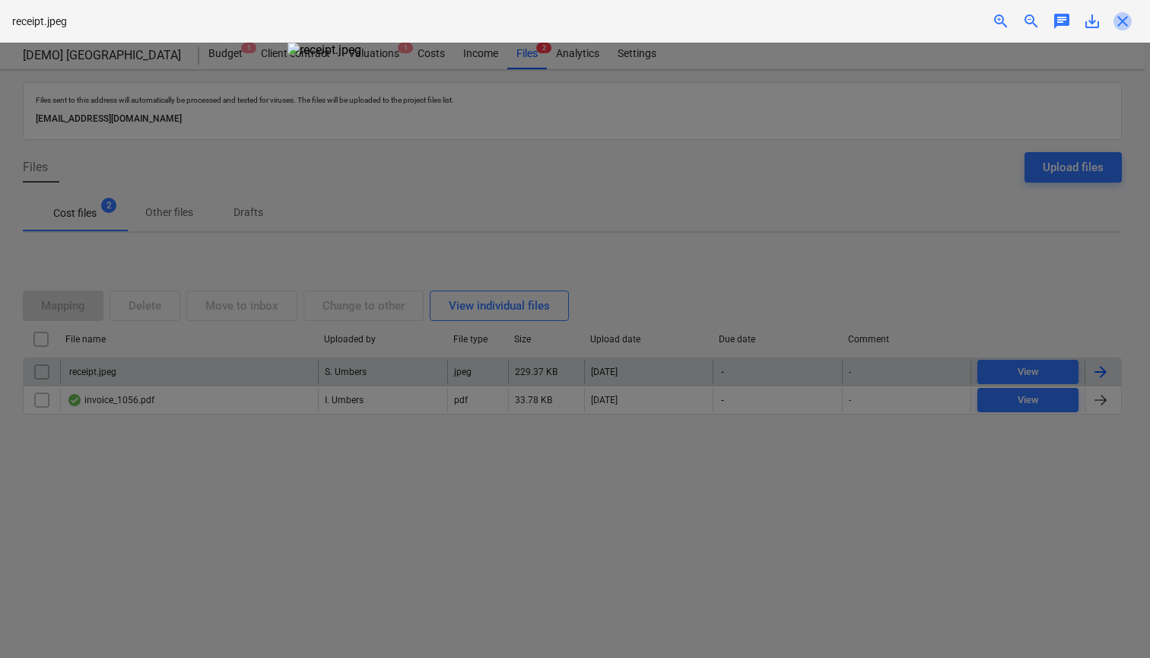
click at [1125, 17] on span "close" at bounding box center [1123, 21] width 18 height 18
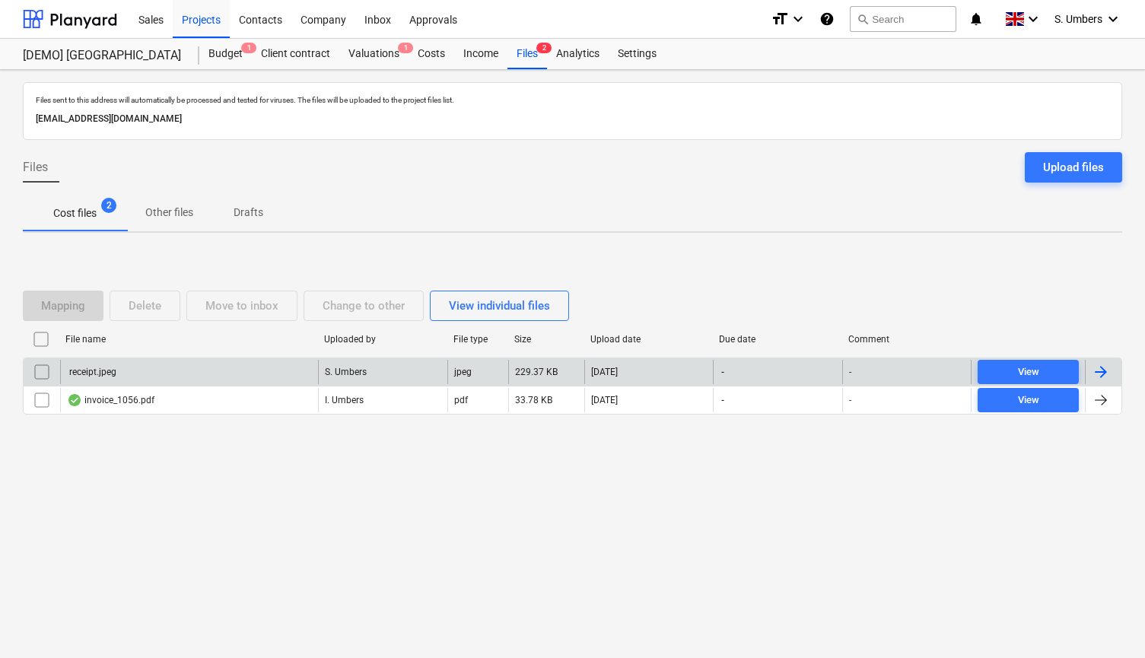
click at [271, 371] on div "receipt.jpeg" at bounding box center [189, 372] width 258 height 24
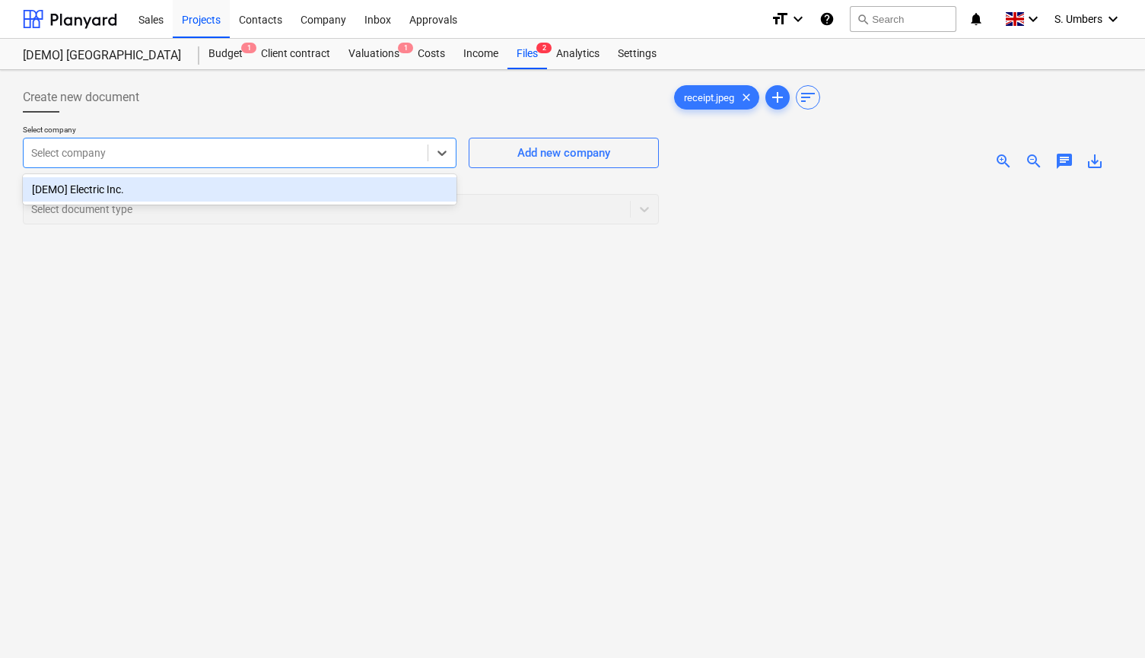
click at [280, 153] on div at bounding box center [225, 152] width 389 height 15
click at [214, 200] on div "[DEMO] Electric Inc." at bounding box center [240, 189] width 434 height 24
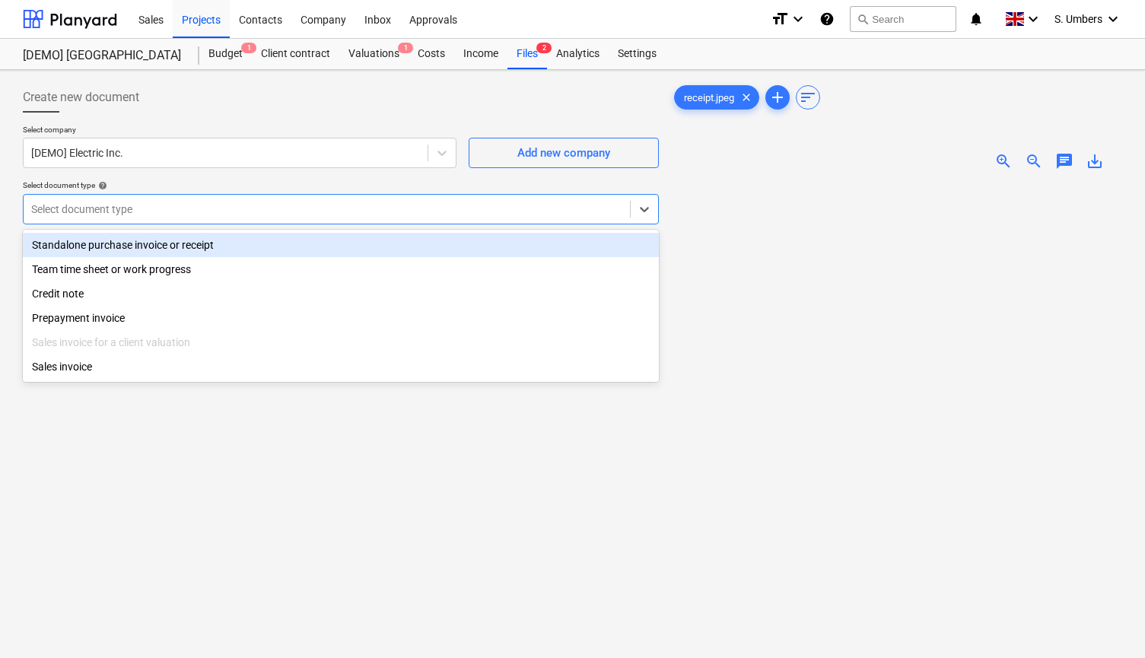
click at [189, 211] on div at bounding box center [326, 209] width 591 height 15
click at [166, 242] on div "Standalone purchase invoice or receipt" at bounding box center [341, 245] width 636 height 24
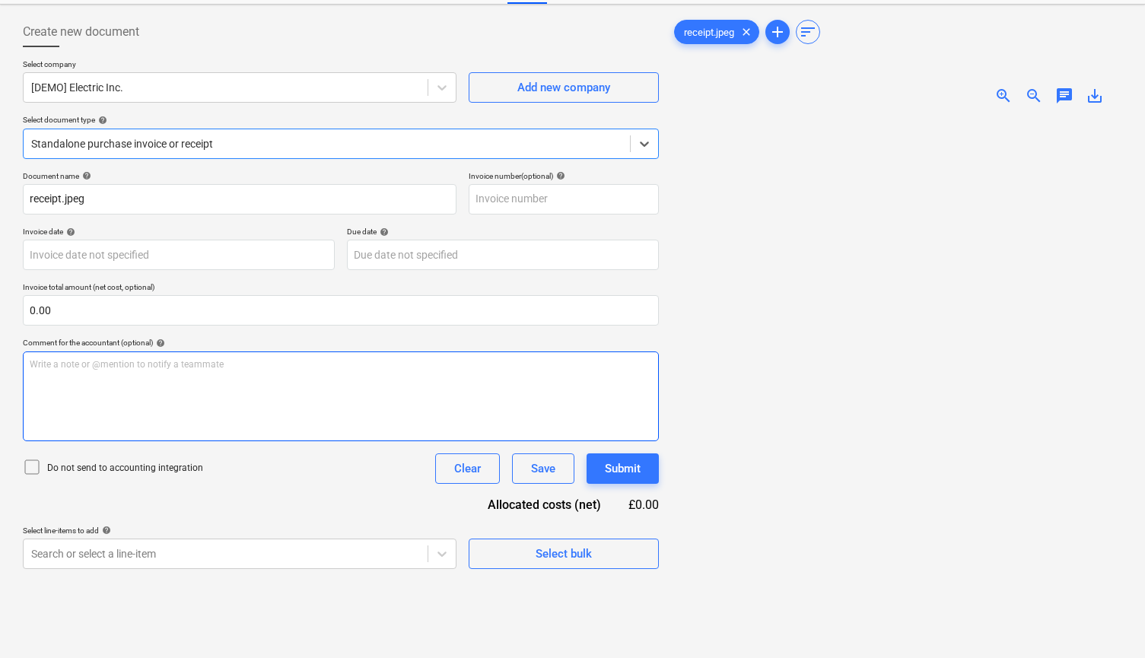
scroll to position [59, 0]
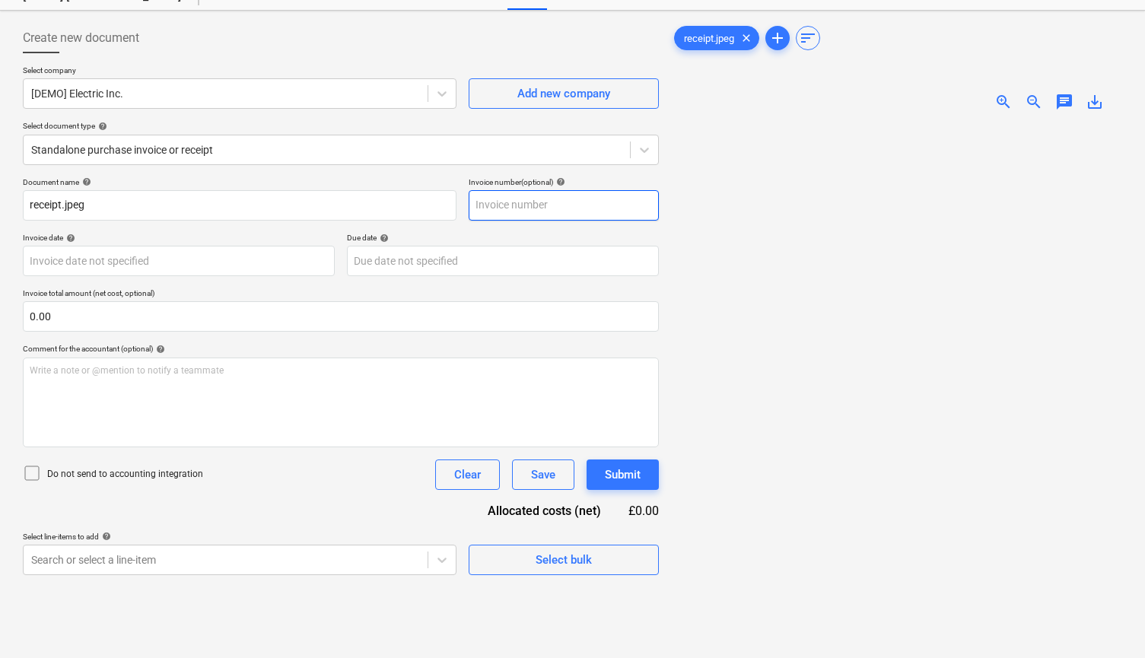
click at [544, 199] on input "text" at bounding box center [564, 205] width 190 height 30
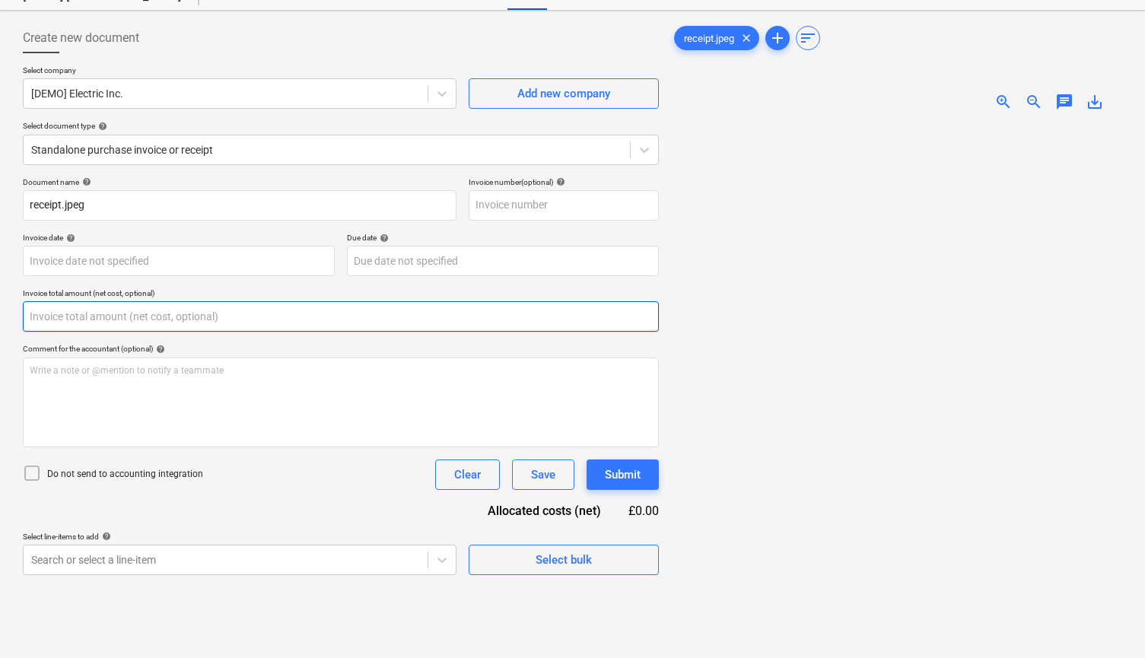
click at [91, 318] on input "text" at bounding box center [341, 316] width 636 height 30
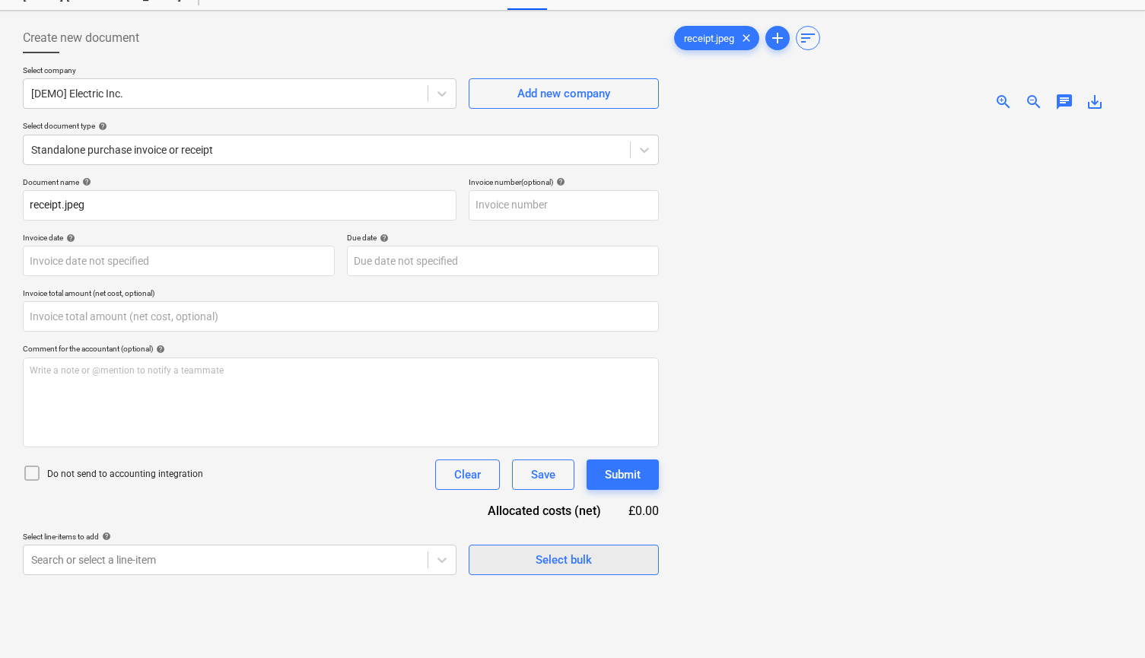
type input "0.00"
click at [539, 568] on div "Select bulk" at bounding box center [564, 560] width 56 height 20
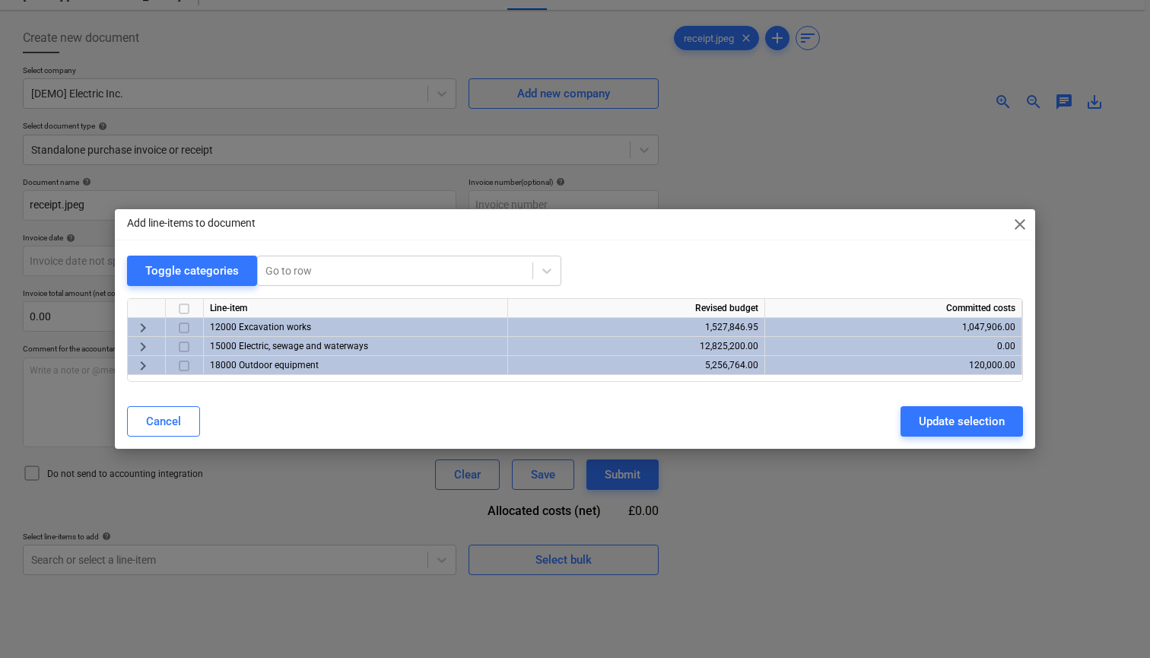
click at [189, 366] on input "checkbox" at bounding box center [184, 366] width 18 height 18
click at [142, 363] on span "keyboard_arrow_right" at bounding box center [143, 366] width 18 height 18
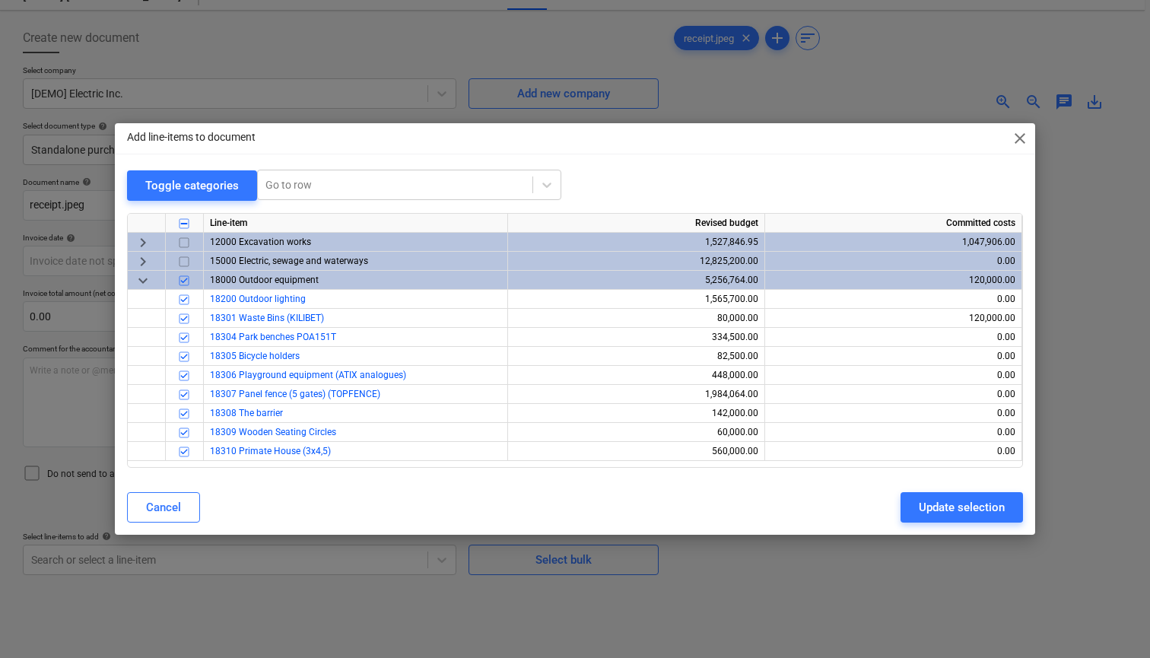
click at [180, 279] on input "checkbox" at bounding box center [184, 281] width 18 height 18
click at [183, 319] on input "checkbox" at bounding box center [184, 319] width 18 height 18
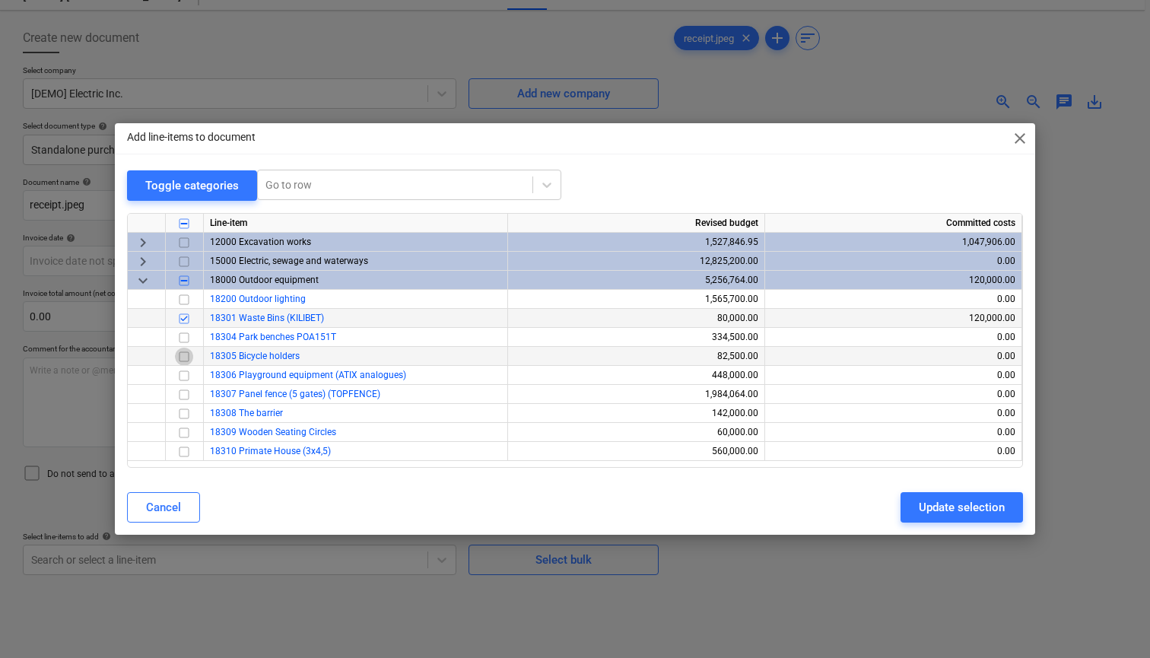
click at [186, 357] on input "checkbox" at bounding box center [184, 357] width 18 height 18
click at [187, 335] on input "checkbox" at bounding box center [184, 338] width 18 height 18
click at [949, 505] on div "Update selection" at bounding box center [962, 508] width 86 height 20
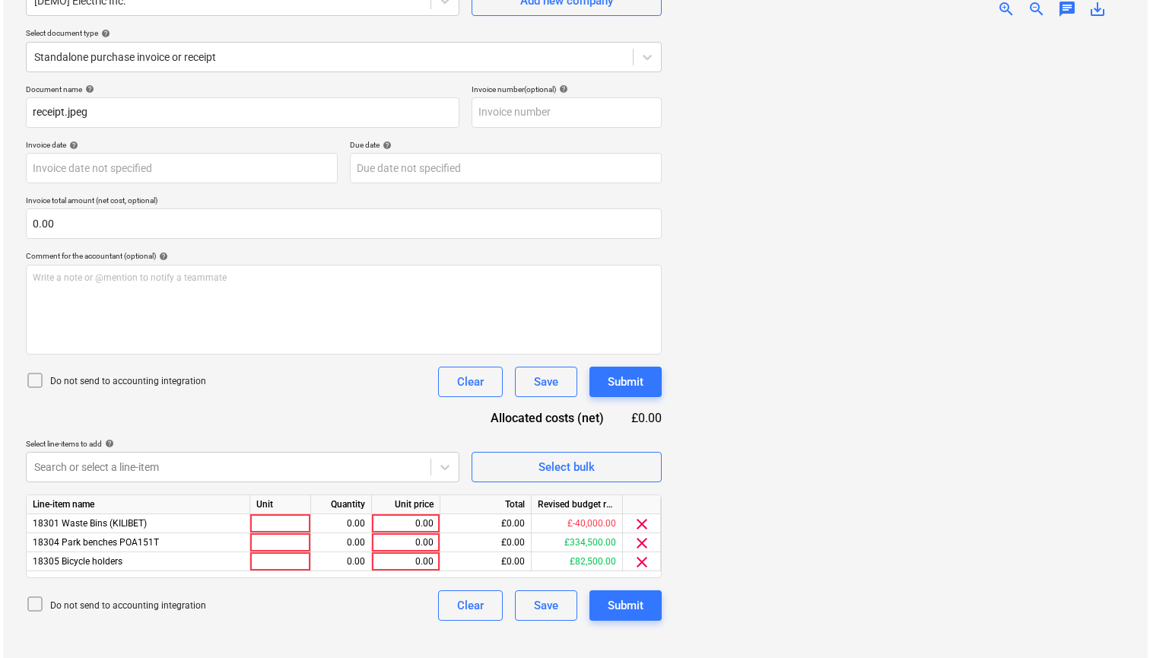
scroll to position [152, 0]
click at [421, 522] on div "0.00" at bounding box center [403, 523] width 56 height 19
type input "3000"
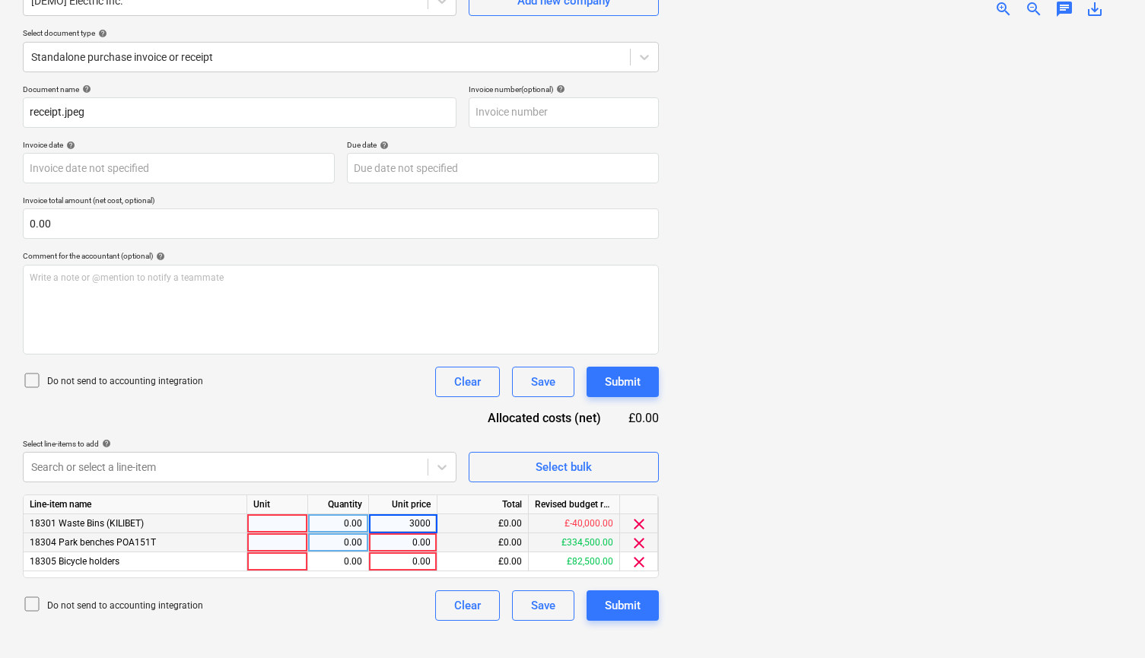
click at [409, 541] on div "0.00" at bounding box center [403, 542] width 56 height 19
type input "200"
click at [405, 555] on div "0.00" at bounding box center [403, 561] width 56 height 19
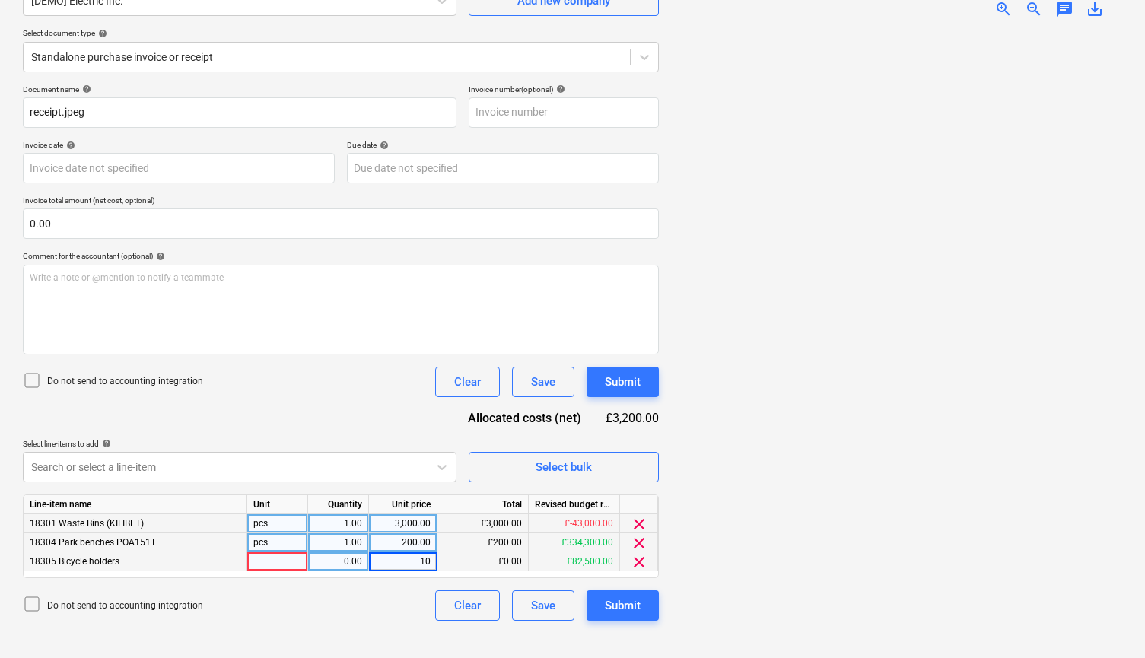
type input "100"
click at [820, 536] on div at bounding box center [896, 337] width 451 height 615
click at [638, 607] on div "Submit" at bounding box center [623, 606] width 36 height 20
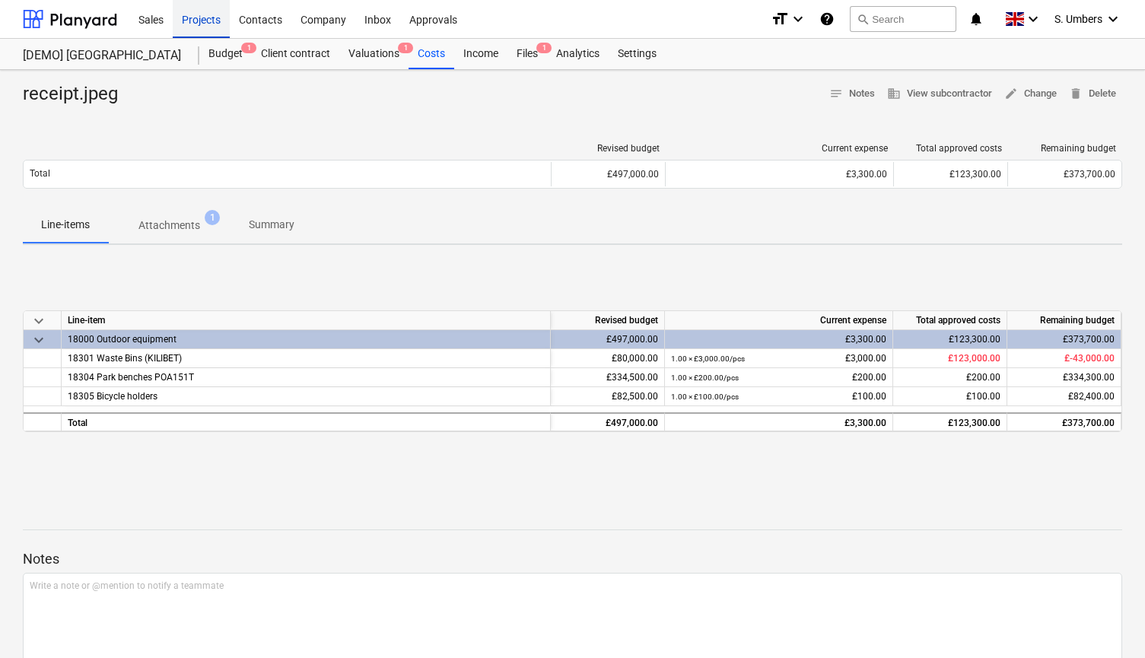
click at [205, 20] on div "Projects" at bounding box center [201, 18] width 57 height 39
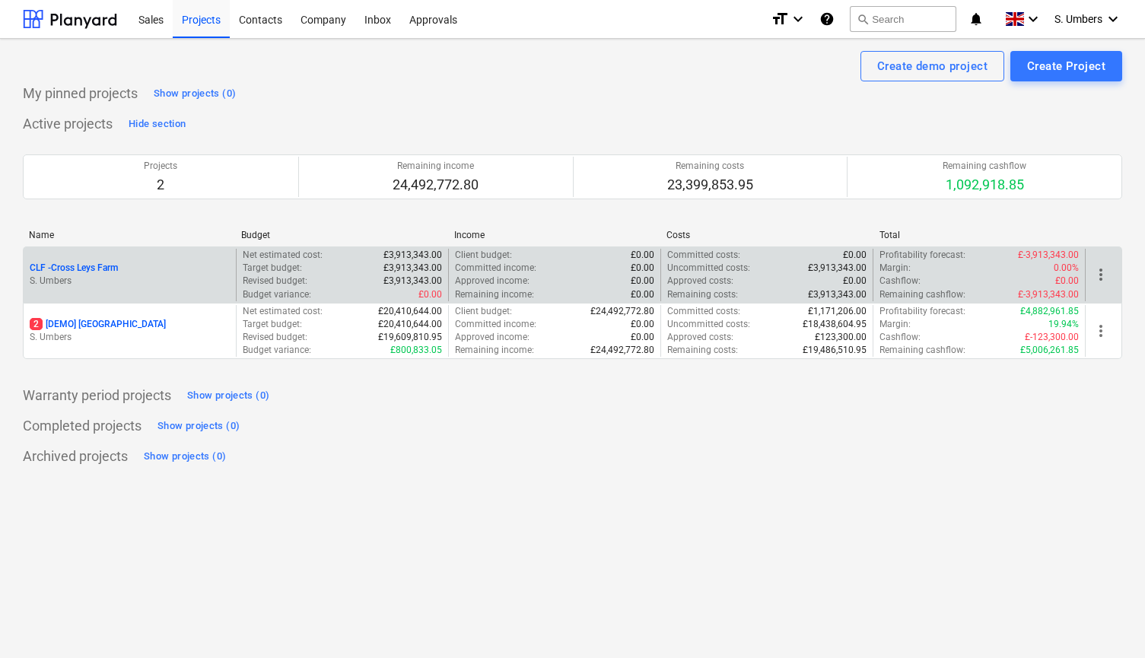
click at [154, 275] on p "S. Umbers" at bounding box center [130, 281] width 200 height 13
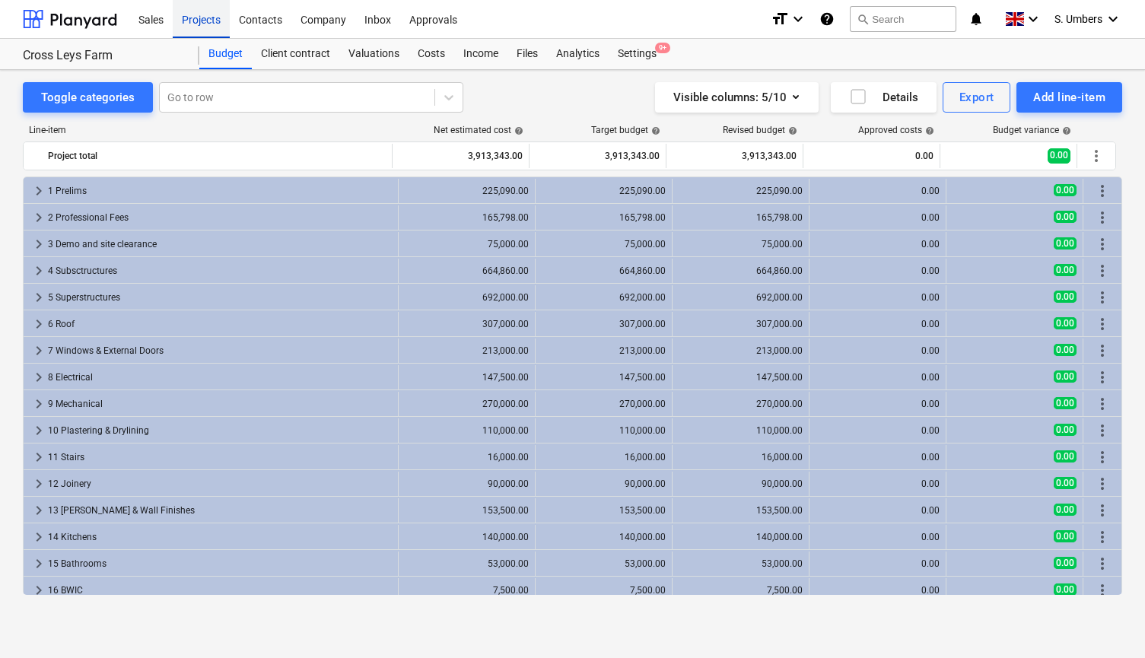
click at [206, 21] on div "Projects" at bounding box center [201, 18] width 57 height 39
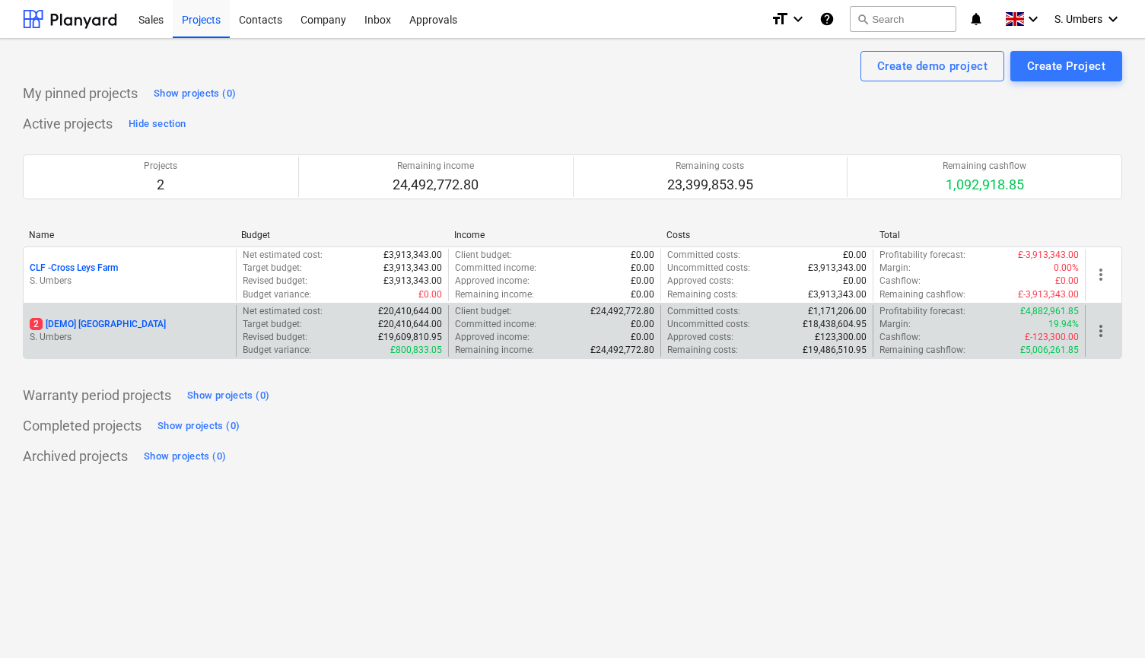
click at [105, 333] on p "S. Umbers" at bounding box center [130, 337] width 200 height 13
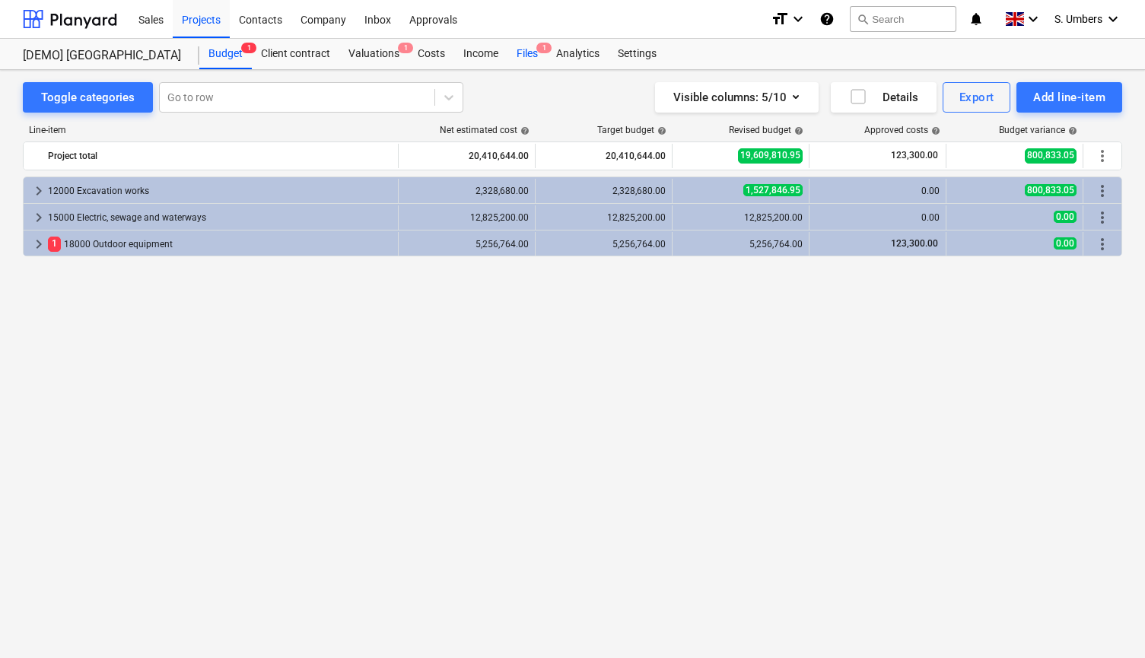
click at [528, 46] on div "Files 1" at bounding box center [527, 54] width 40 height 30
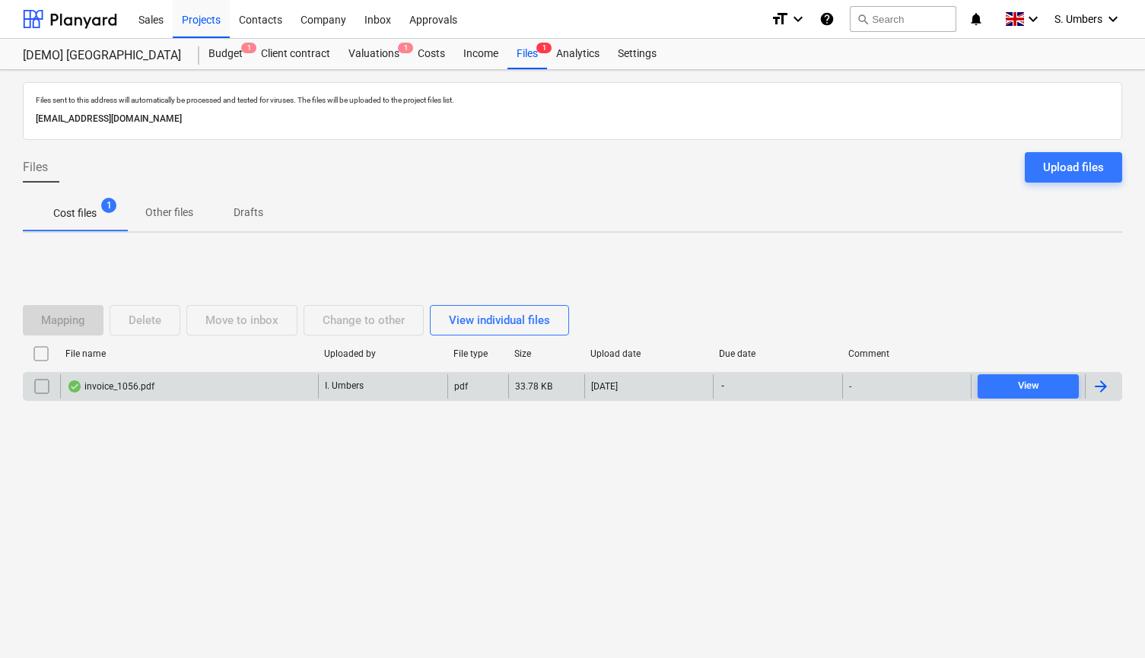
click at [118, 376] on div "invoice_1056.pdf" at bounding box center [189, 386] width 258 height 24
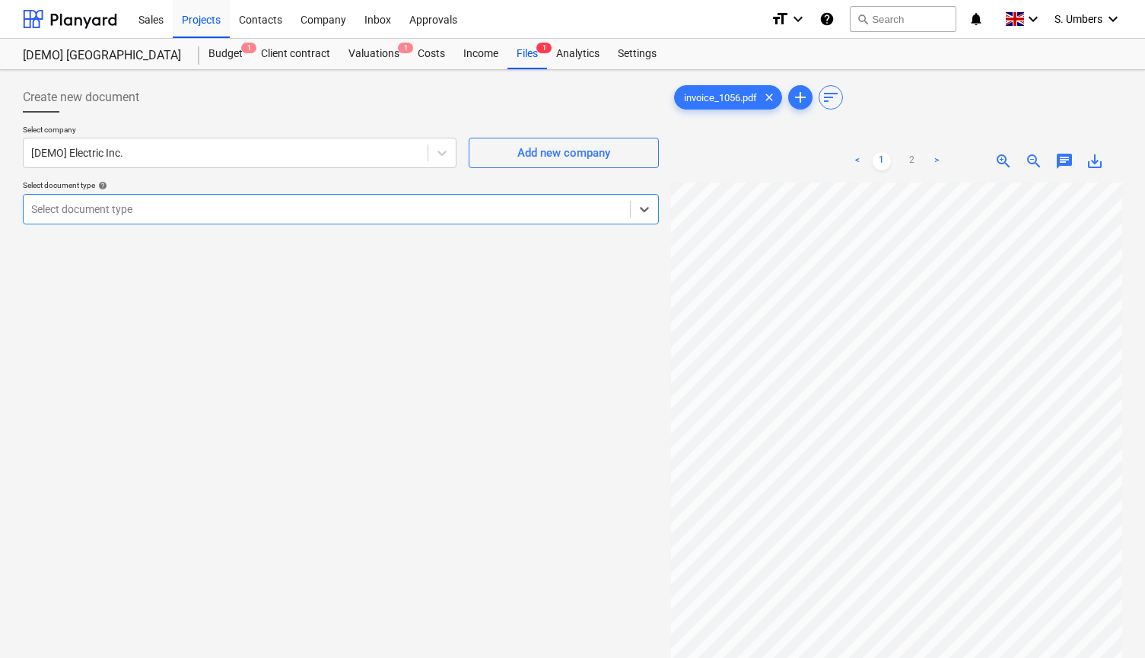
click at [222, 205] on div at bounding box center [326, 209] width 591 height 15
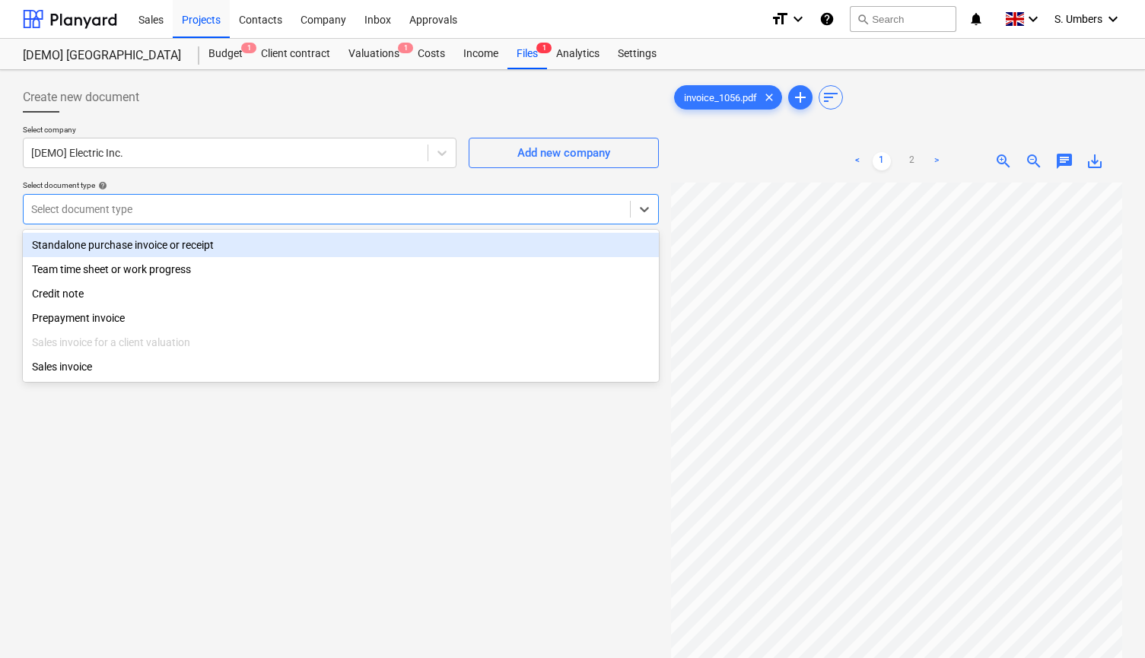
click at [164, 248] on div "Standalone purchase invoice or receipt" at bounding box center [341, 245] width 636 height 24
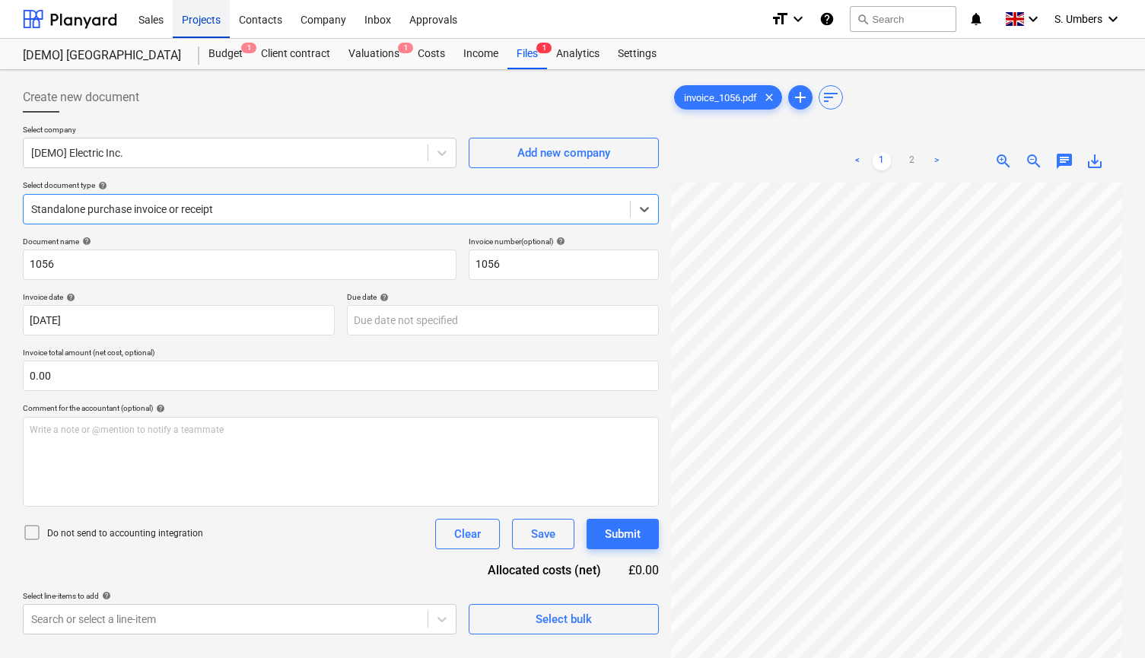
click at [202, 16] on div "Projects" at bounding box center [201, 18] width 57 height 39
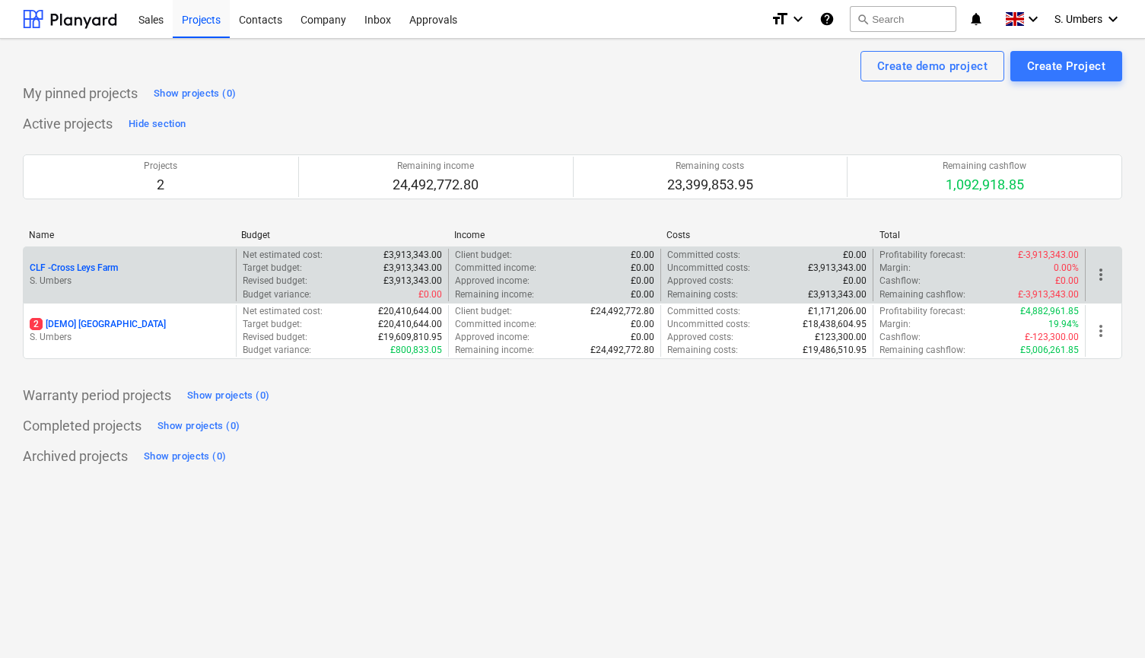
click at [113, 266] on p "CLF - Cross Leys Farm" at bounding box center [74, 268] width 88 height 13
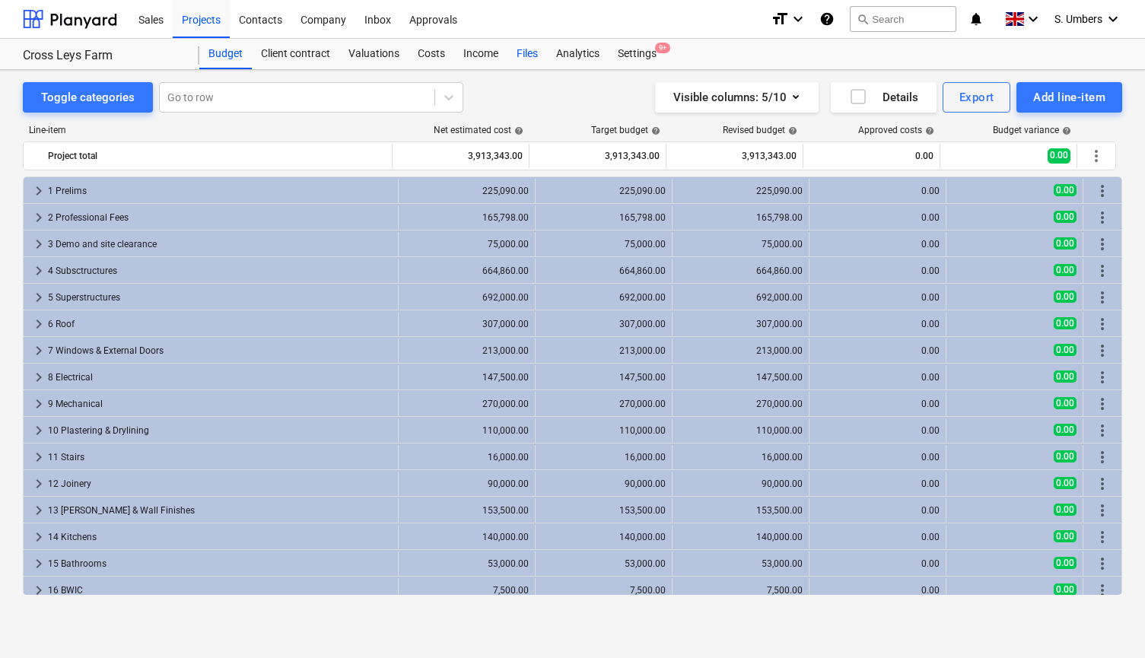
click at [526, 53] on div "Files" at bounding box center [527, 54] width 40 height 30
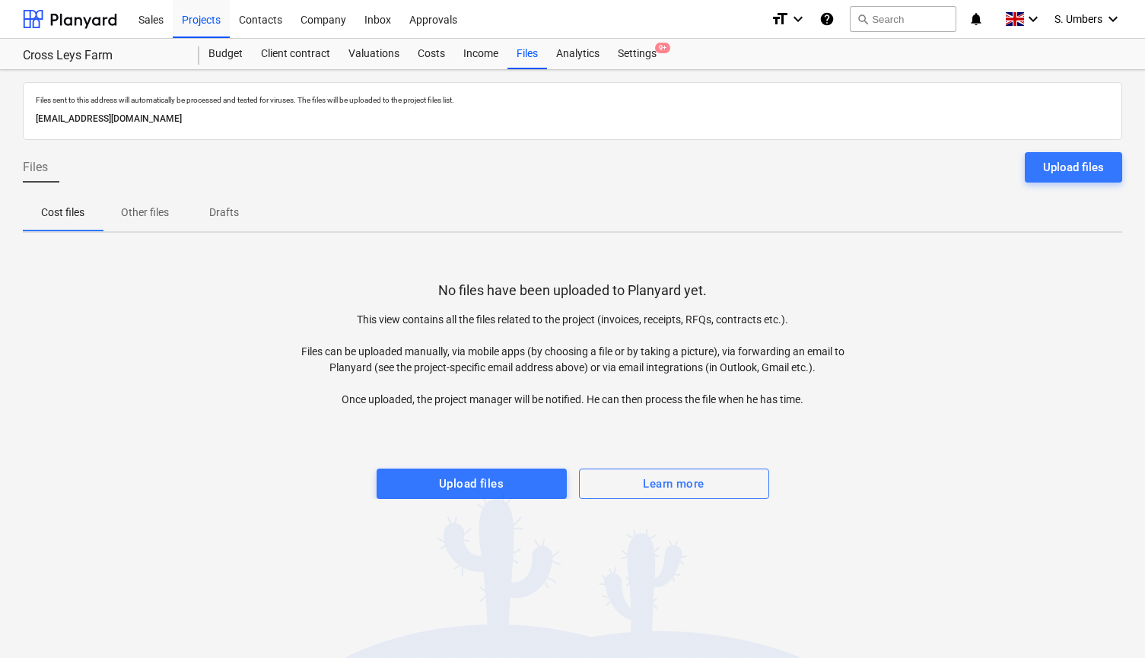
drag, startPoint x: 38, startPoint y: 117, endPoint x: 331, endPoint y: 127, distance: 293.1
copy p "[EMAIL_ADDRESS][DOMAIN_NAME]"
click at [214, 17] on div "Projects" at bounding box center [201, 18] width 57 height 39
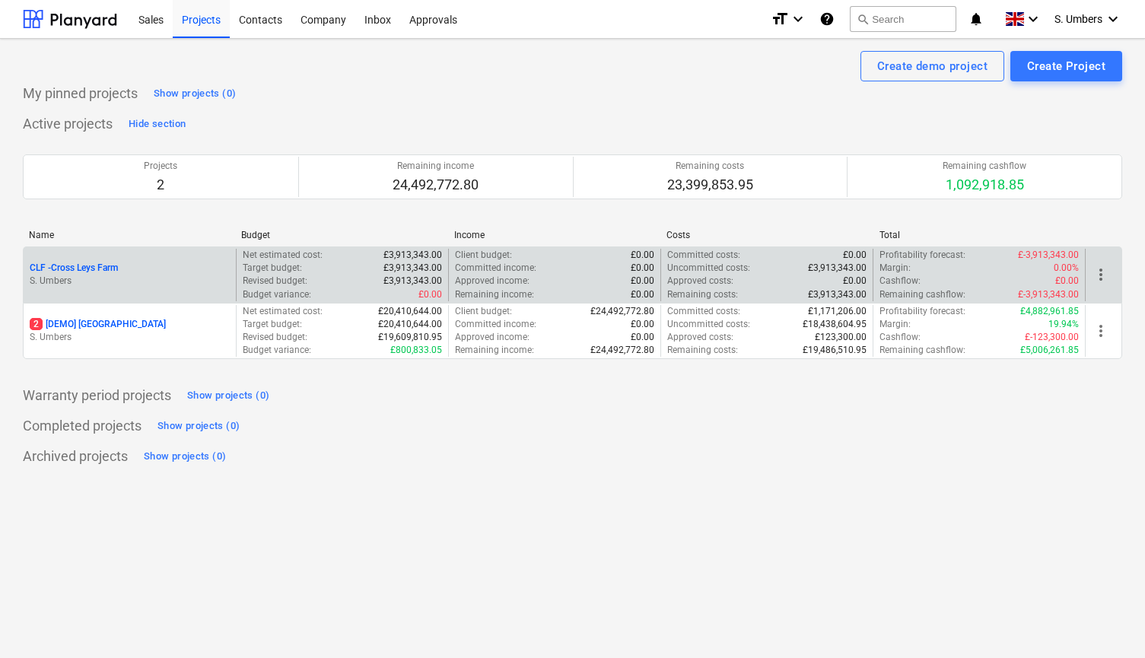
click at [109, 269] on p "CLF - Cross Leys Farm" at bounding box center [74, 268] width 88 height 13
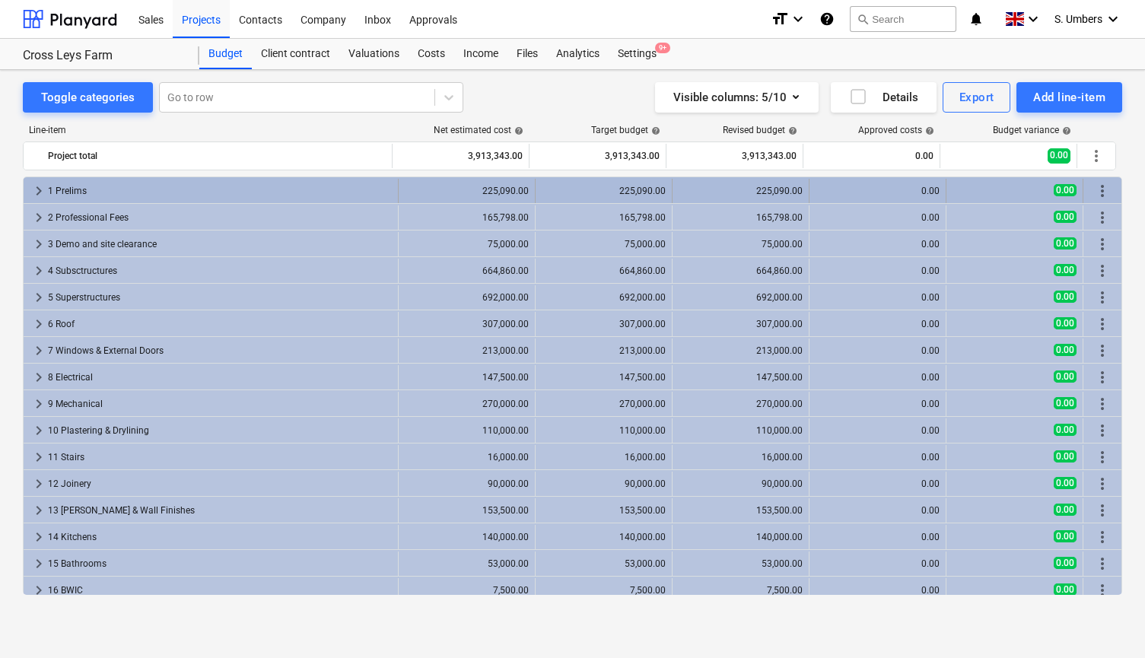
click at [33, 190] on span "keyboard_arrow_right" at bounding box center [39, 191] width 18 height 18
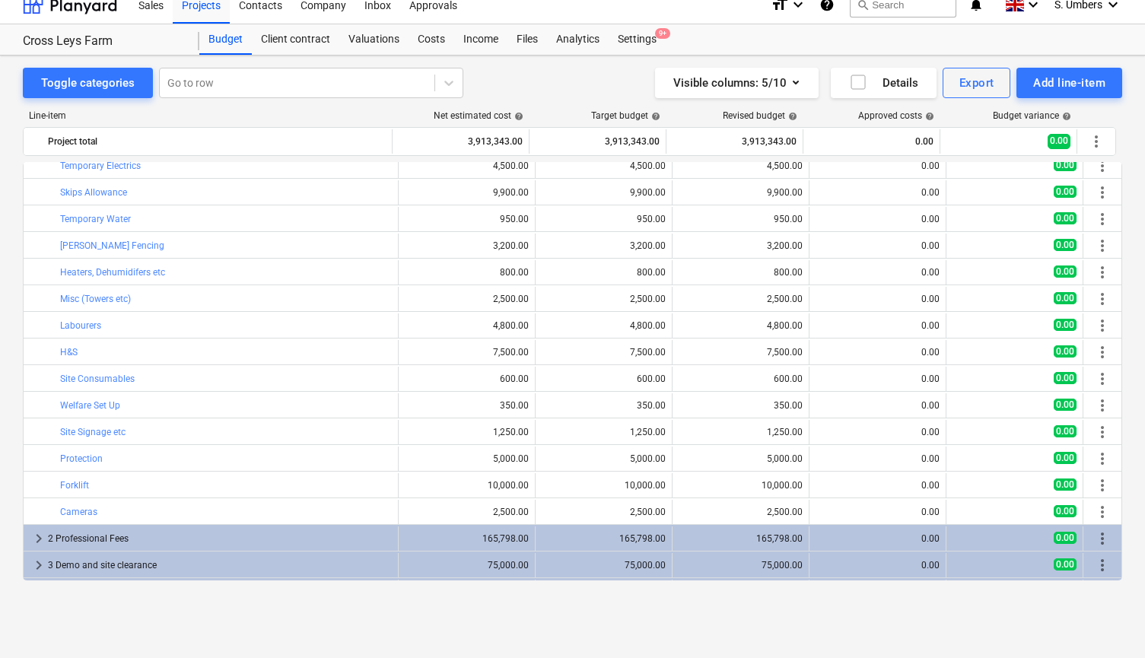
scroll to position [197, 0]
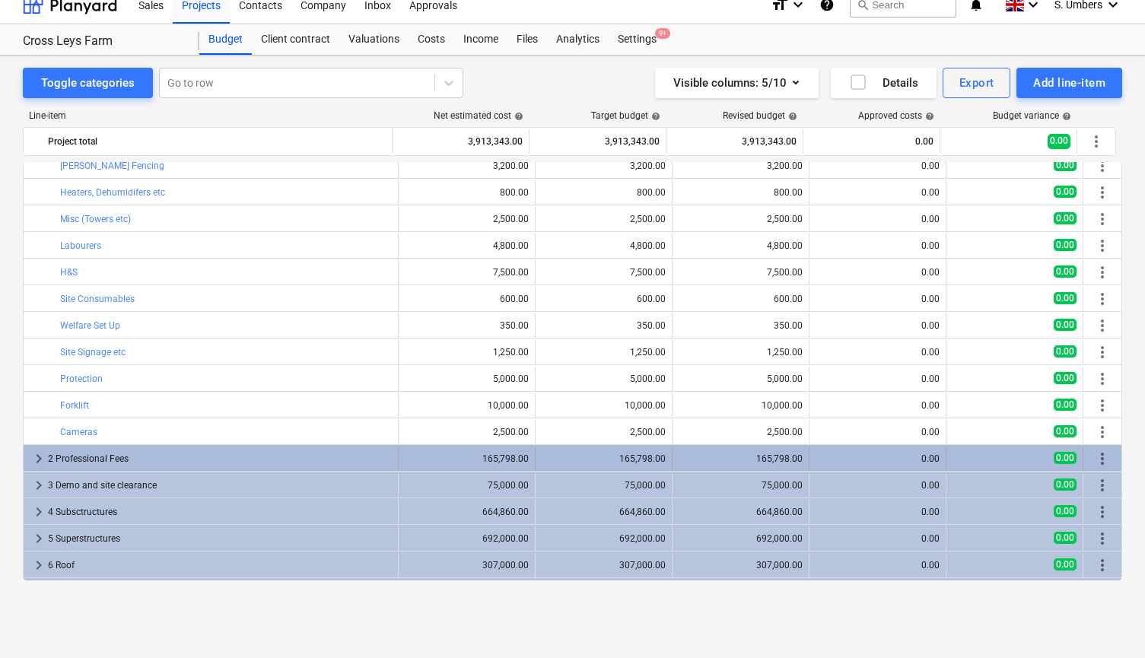
click at [98, 460] on div "2 Professional Fees" at bounding box center [220, 459] width 344 height 24
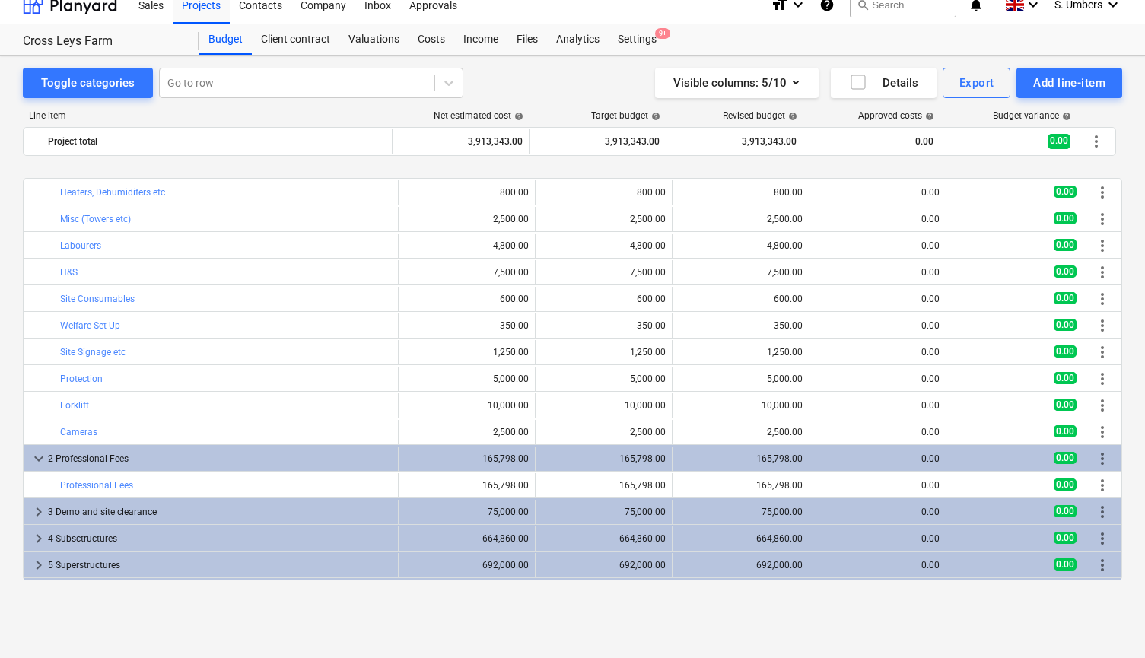
scroll to position [269, 0]
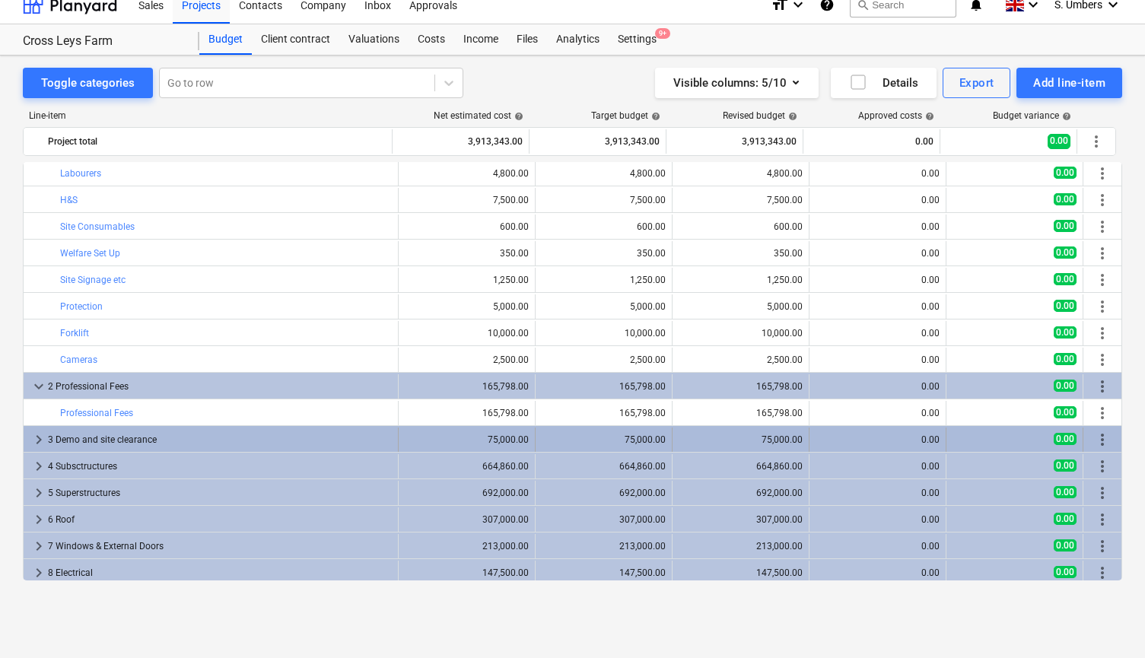
click at [103, 442] on div "3 Demo and site clearance" at bounding box center [220, 440] width 344 height 24
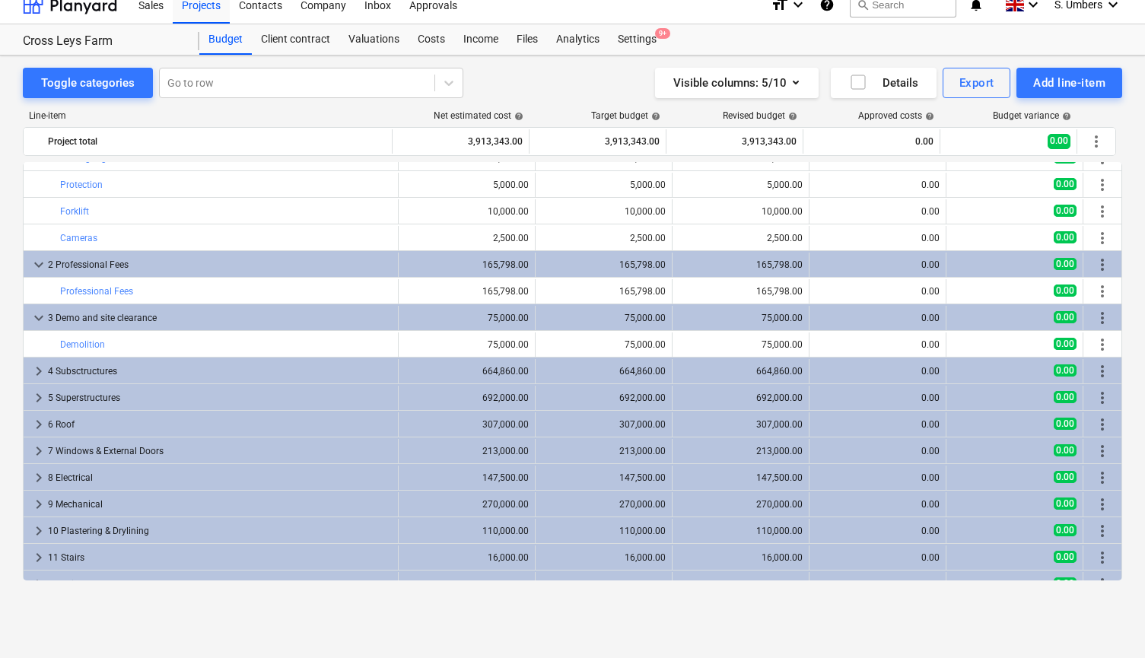
scroll to position [428, 0]
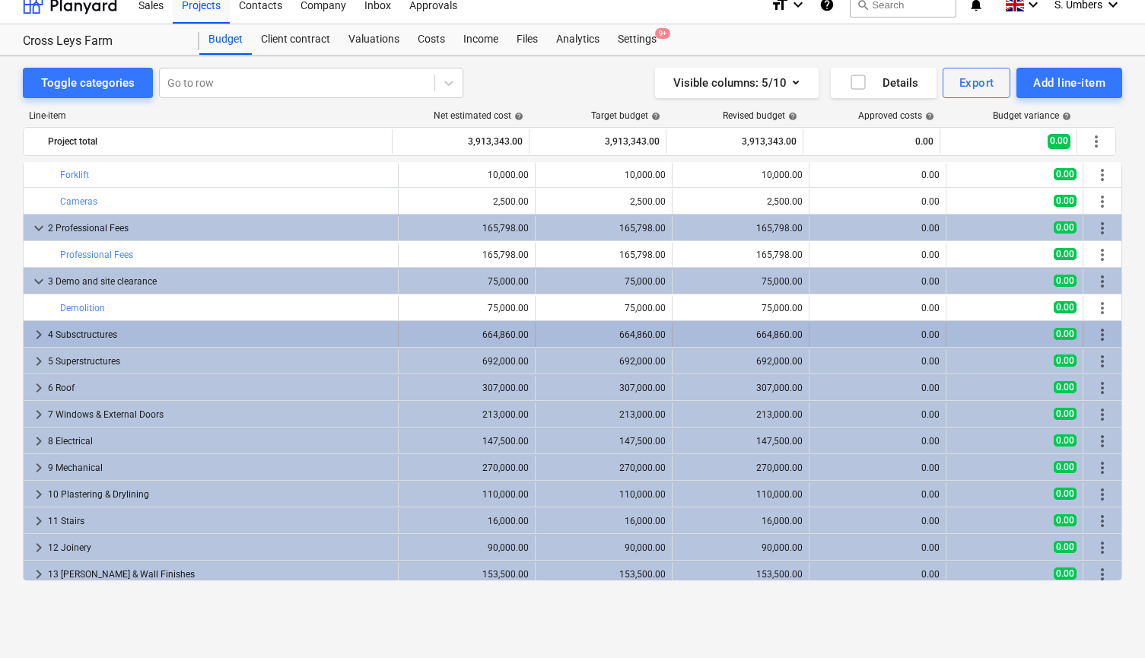
click at [115, 335] on div "4 Subsctructures" at bounding box center [220, 335] width 344 height 24
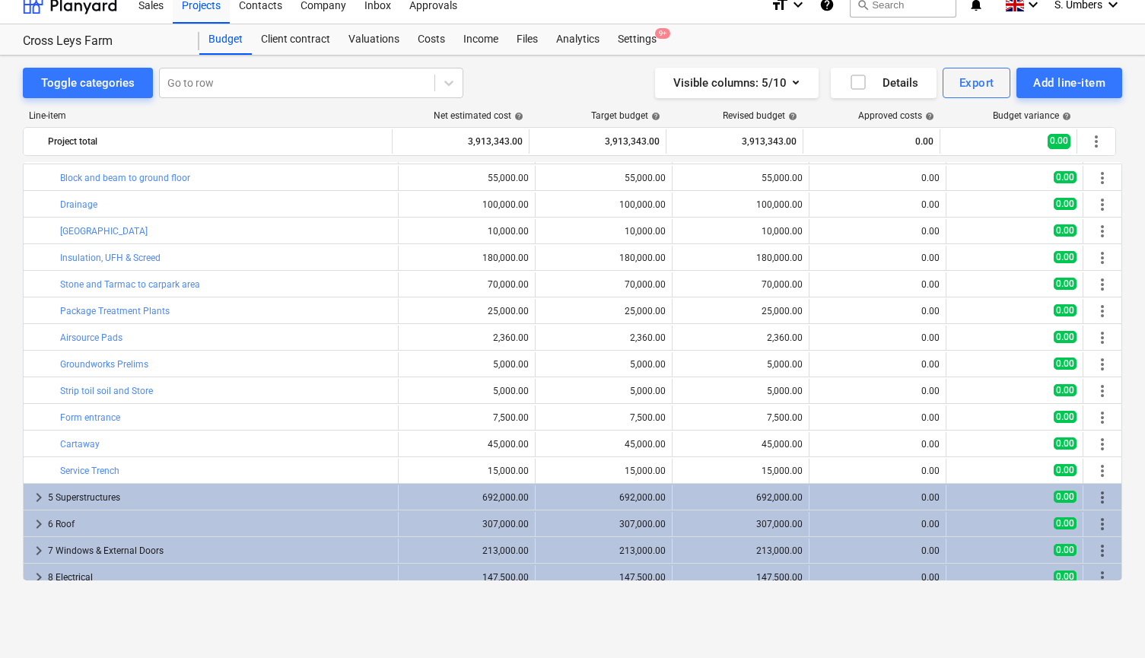
scroll to position [694, 0]
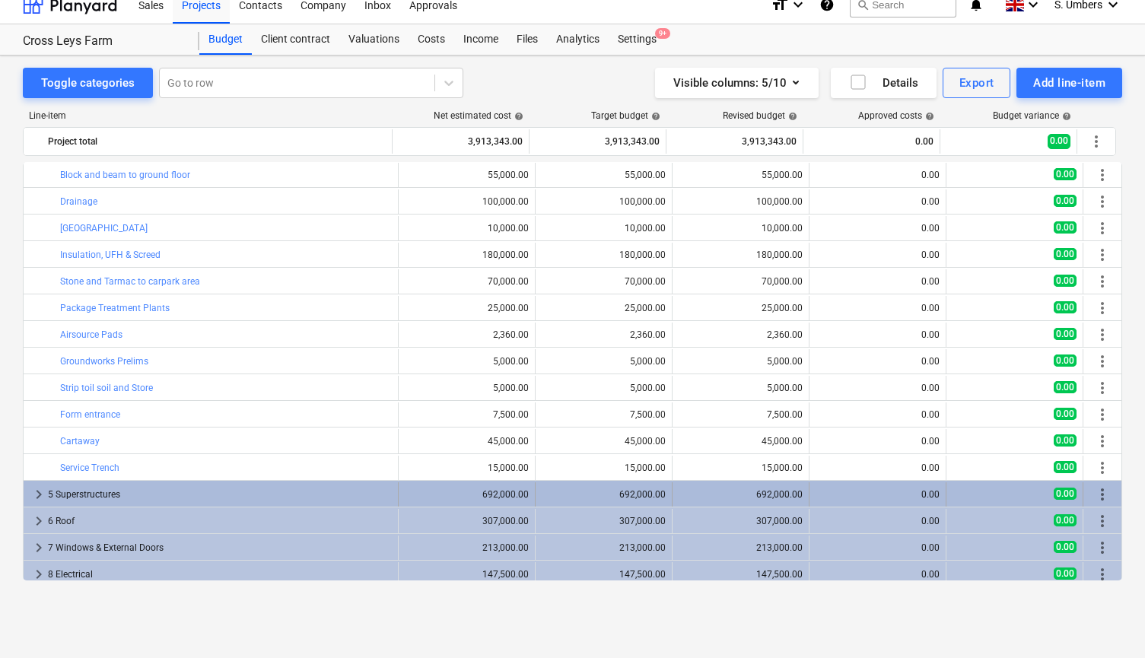
click at [87, 499] on div "5 Superstructures" at bounding box center [220, 494] width 344 height 24
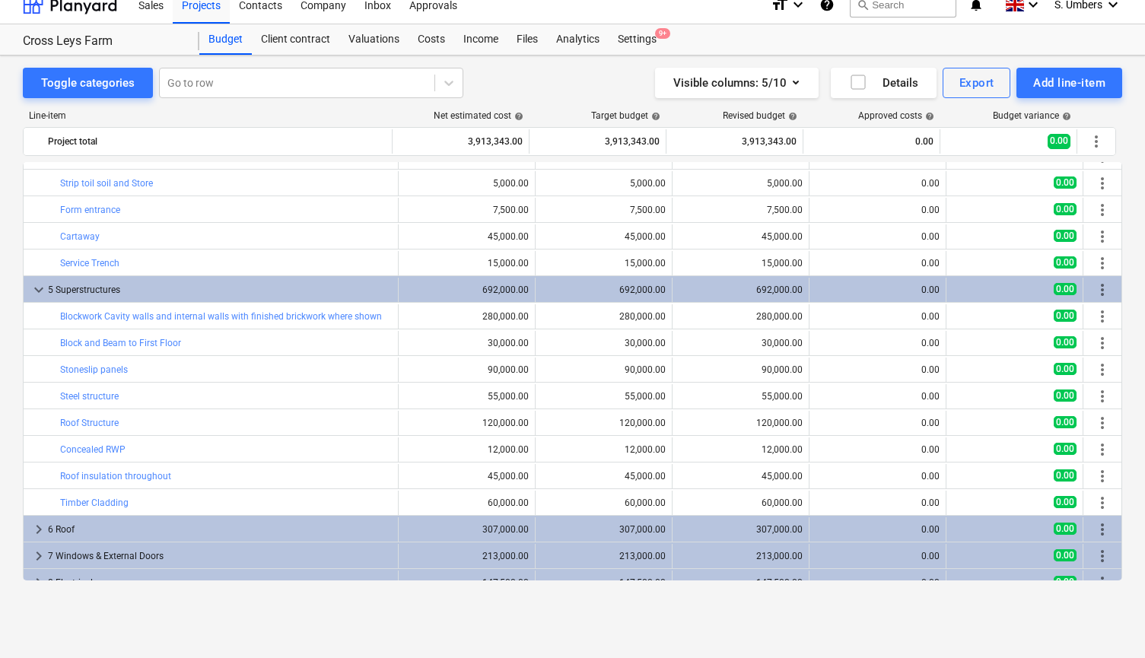
scroll to position [914, 0]
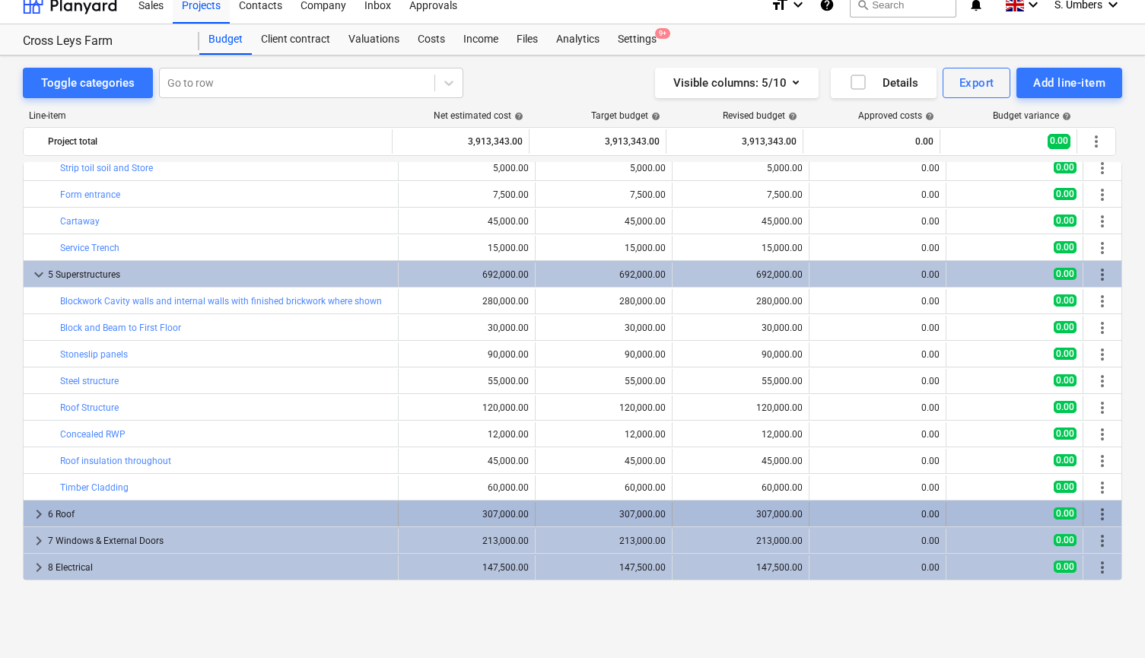
click at [84, 513] on div "6 Roof" at bounding box center [220, 514] width 344 height 24
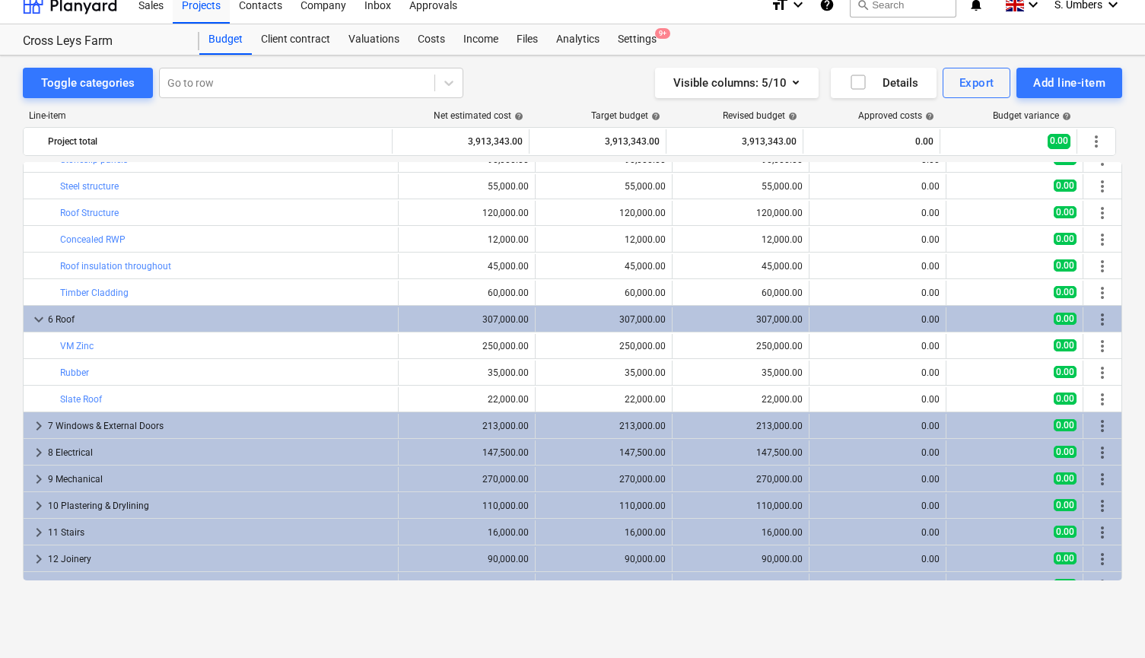
scroll to position [1143, 0]
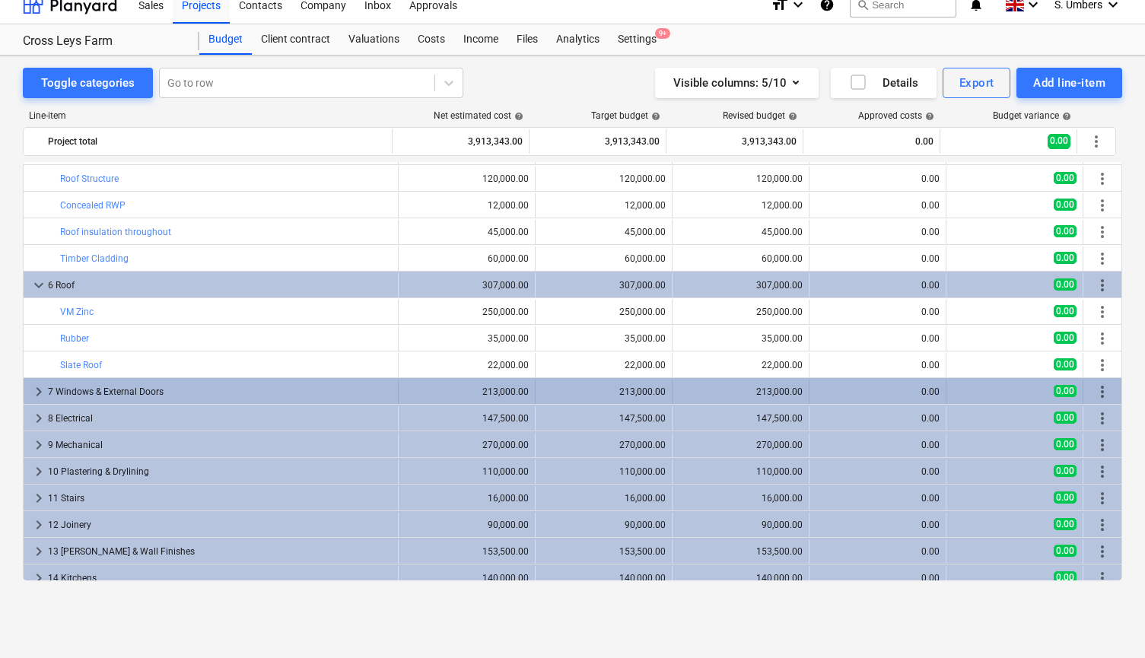
click at [120, 388] on div "7 Windows & External Doors" at bounding box center [220, 392] width 344 height 24
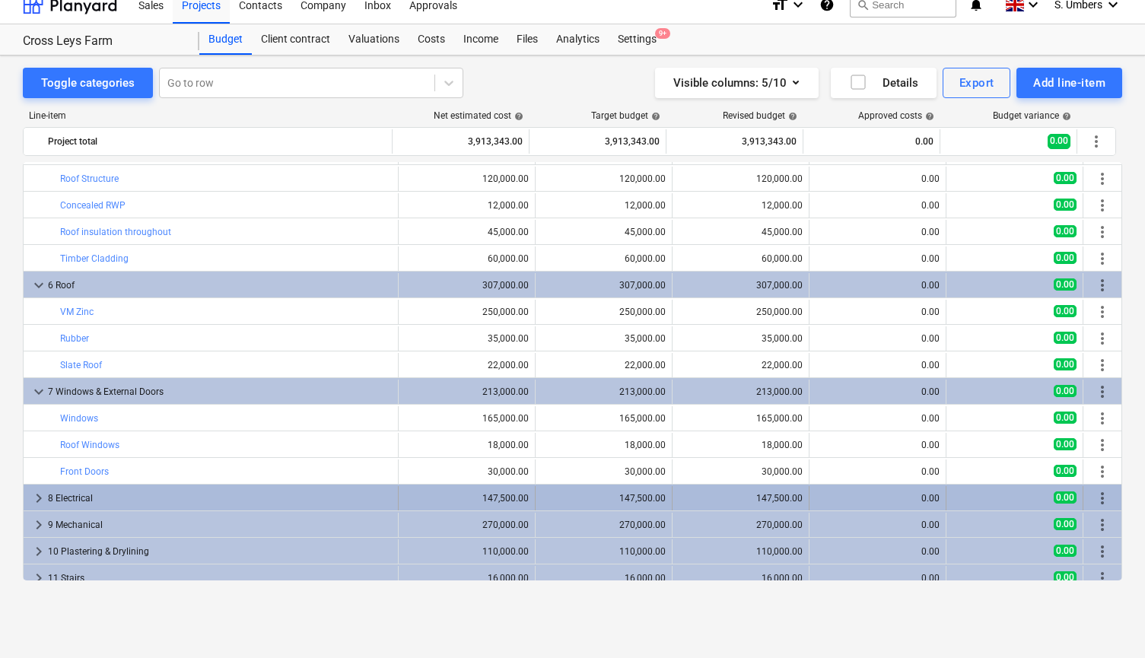
click at [91, 495] on div "8 Electrical" at bounding box center [220, 498] width 344 height 24
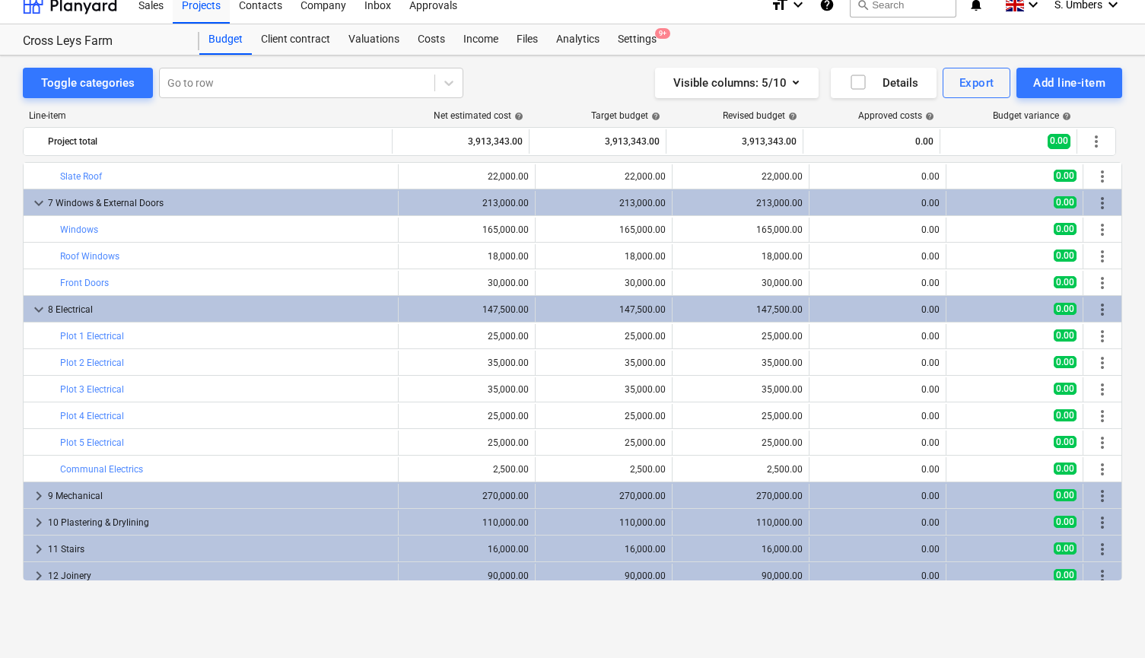
scroll to position [1340, 0]
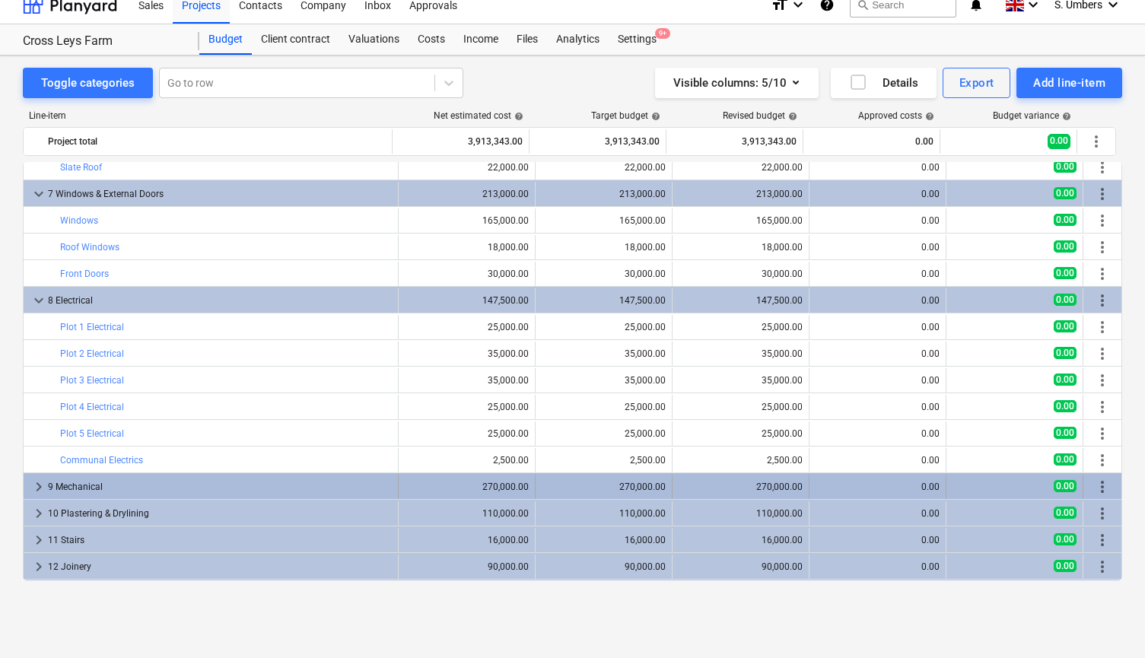
click at [96, 485] on div "9 Mechanical" at bounding box center [220, 487] width 344 height 24
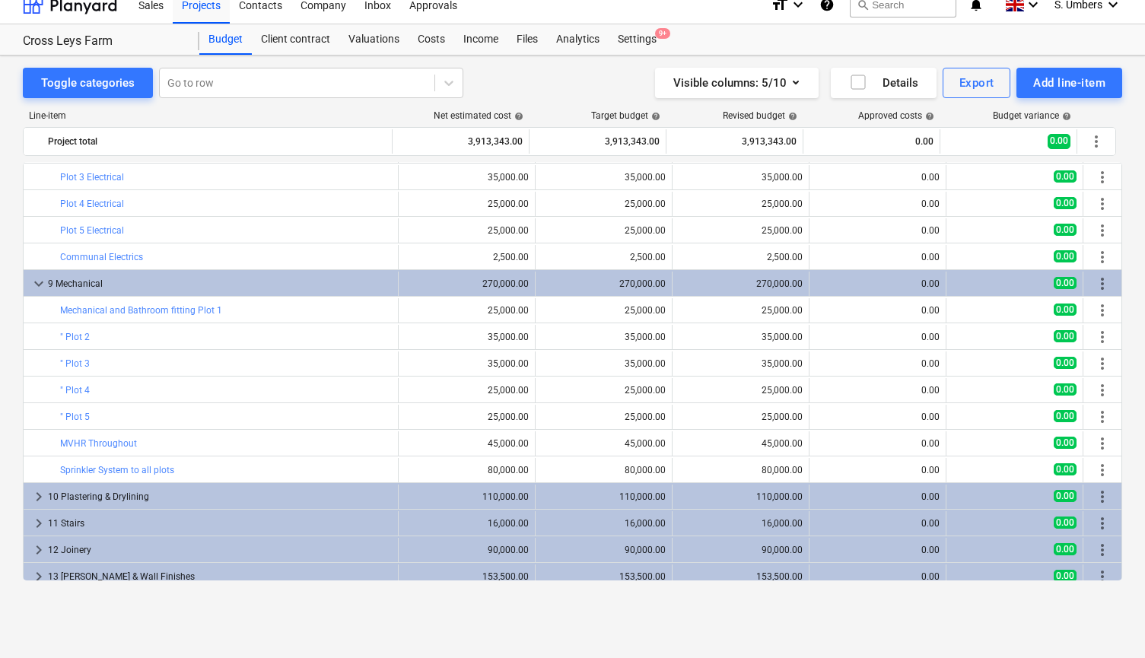
scroll to position [1591, 0]
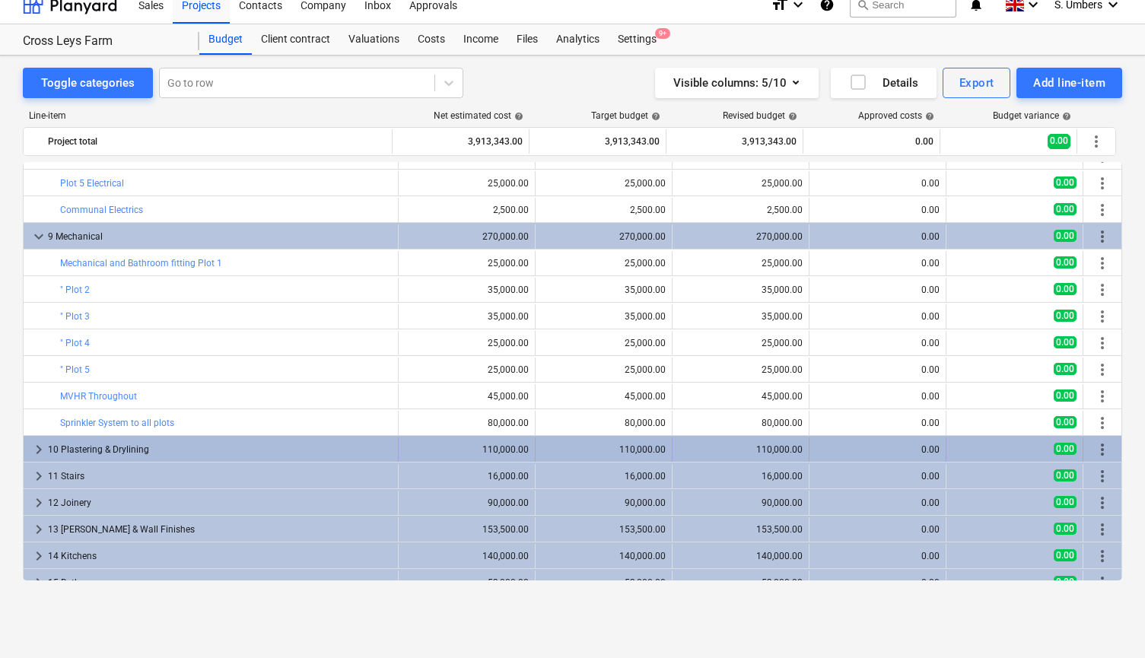
click at [103, 446] on div "10 Plastering & Drylining" at bounding box center [220, 449] width 344 height 24
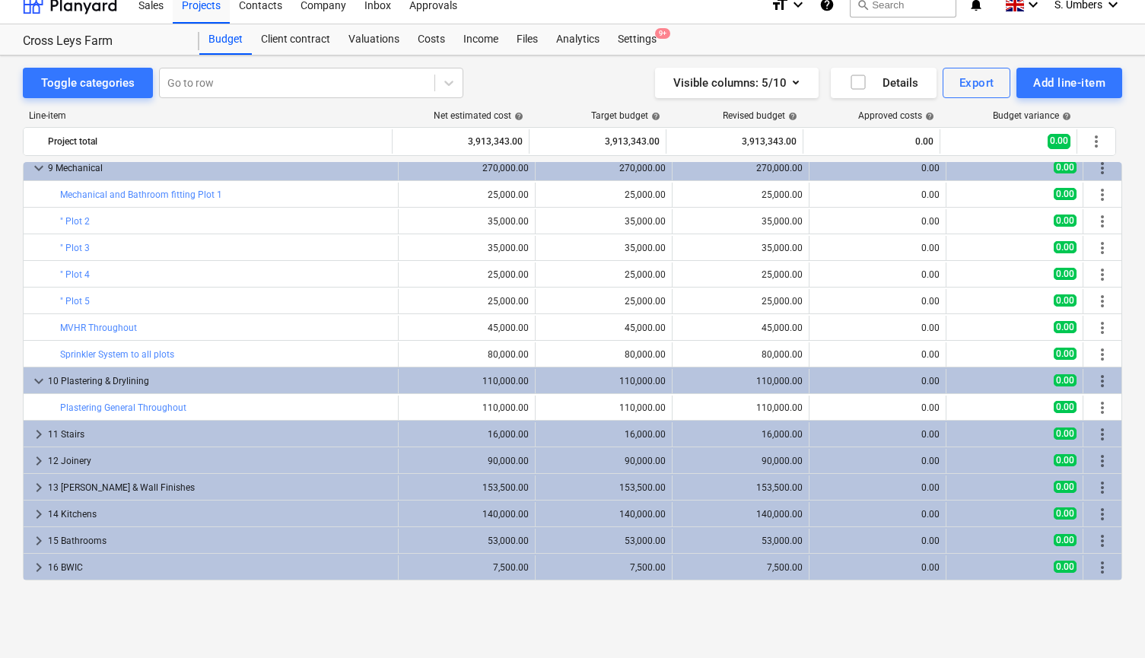
scroll to position [1693, 0]
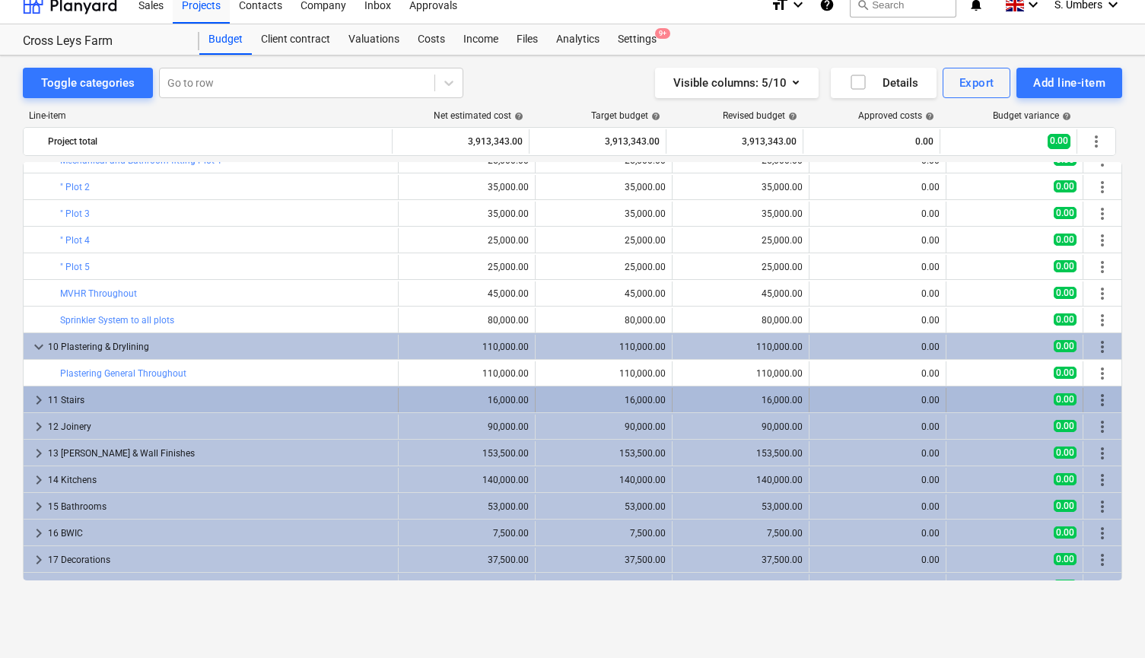
click at [101, 401] on div "11 Stairs" at bounding box center [220, 400] width 344 height 24
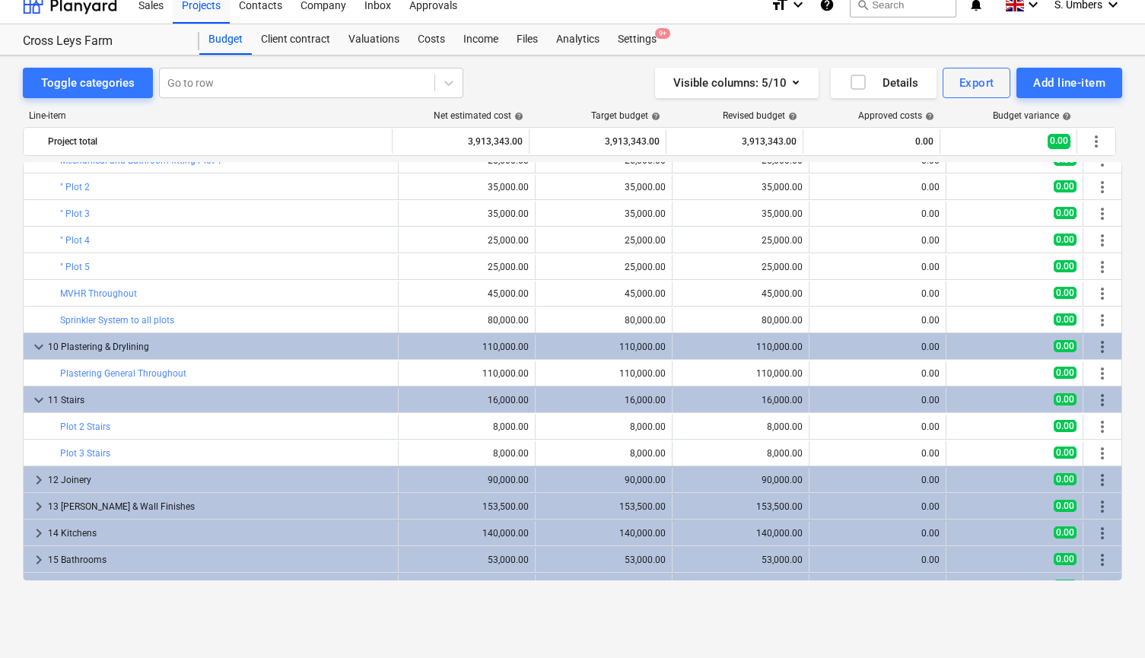
scroll to position [1764, 0]
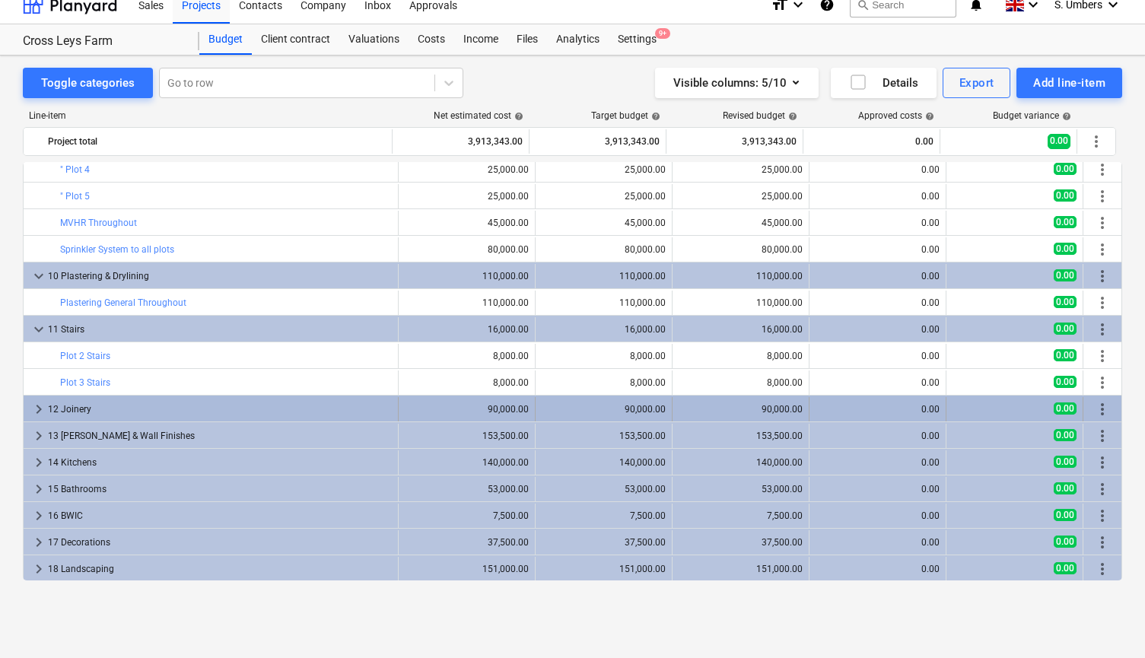
click at [111, 402] on div "12 Joinery" at bounding box center [220, 409] width 344 height 24
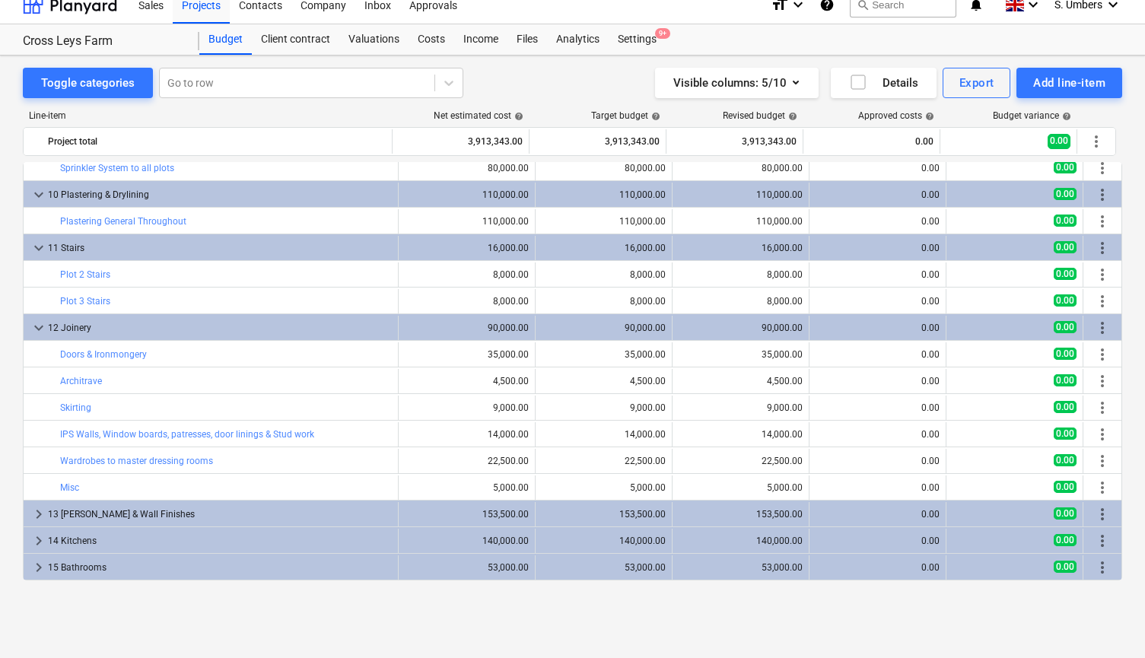
scroll to position [1888, 0]
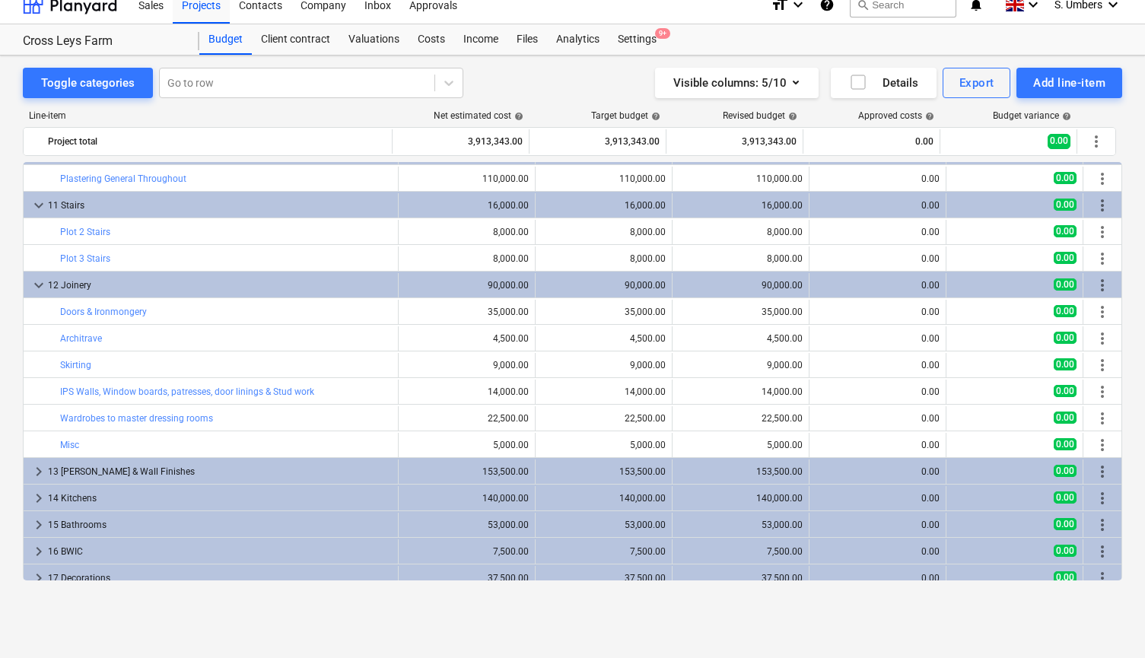
click at [112, 468] on div "13 [PERSON_NAME] & Wall Finishes" at bounding box center [220, 472] width 344 height 24
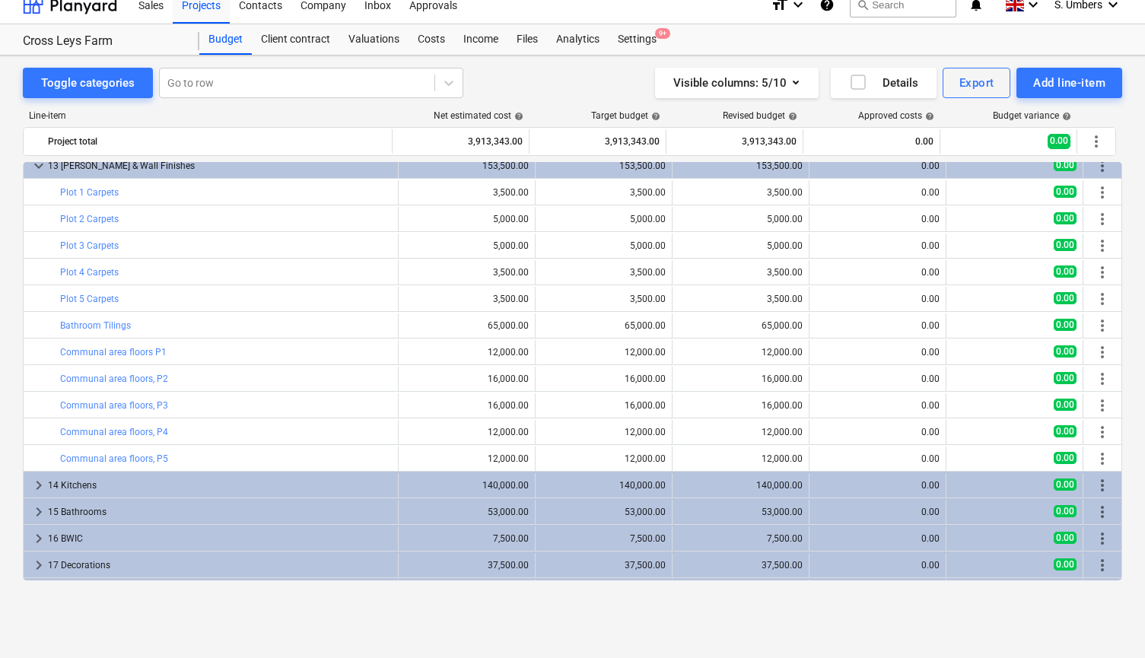
scroll to position [2200, 0]
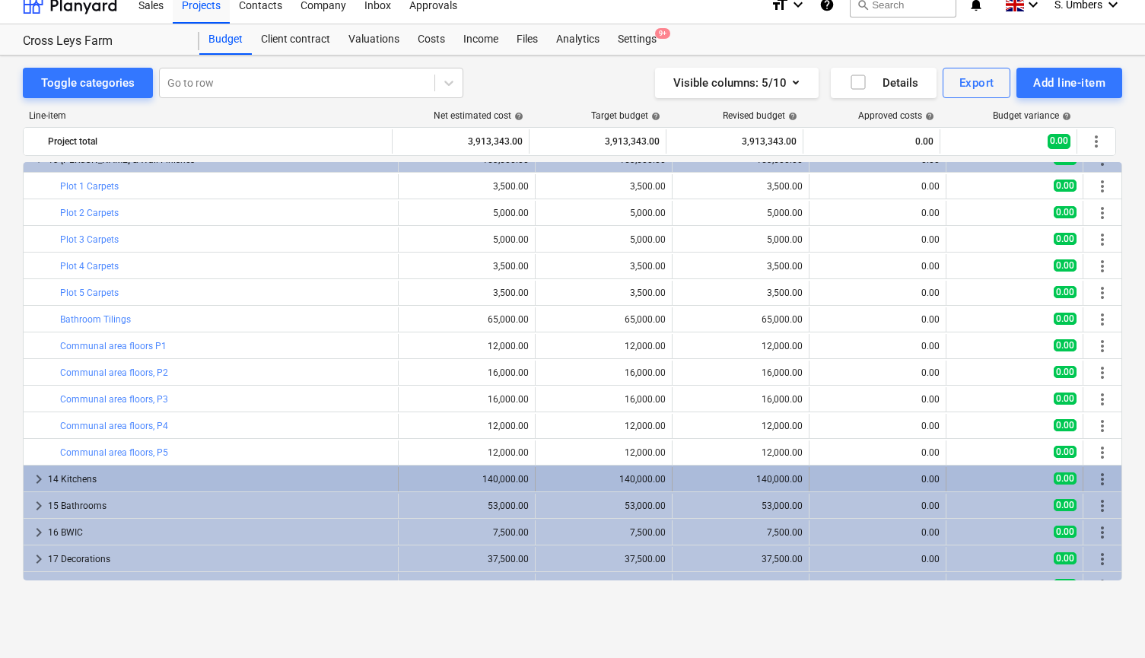
click at [85, 478] on div "14 Kitchens" at bounding box center [220, 479] width 344 height 24
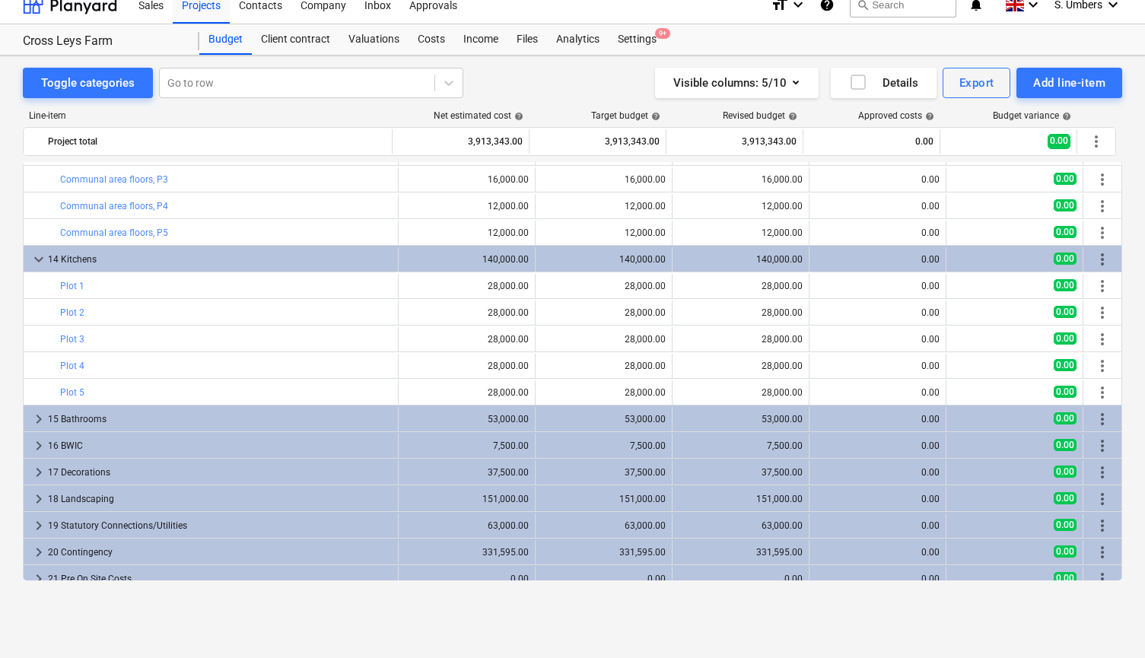
scroll to position [2422, 0]
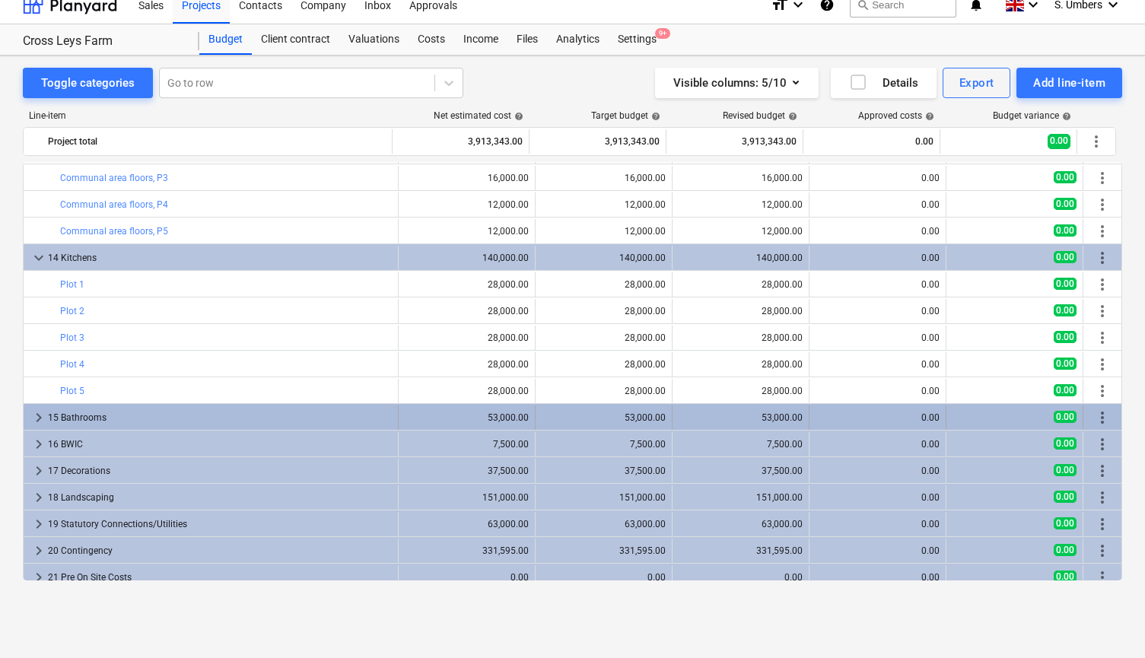
click at [107, 413] on div "15 Bathrooms" at bounding box center [220, 417] width 344 height 24
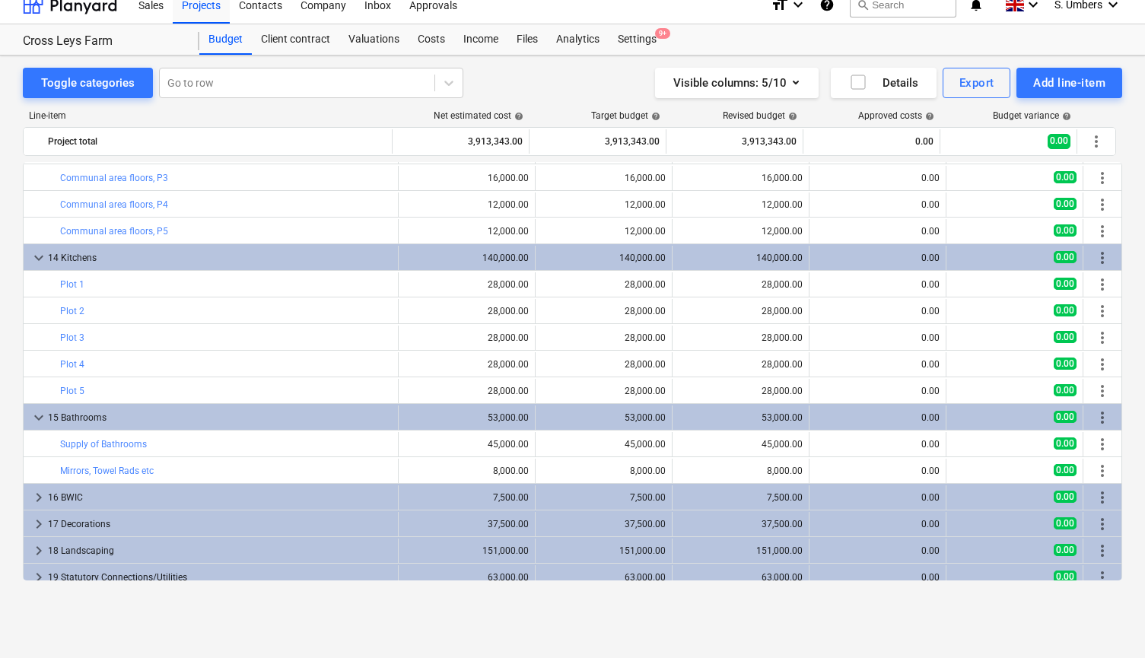
scroll to position [2455, 0]
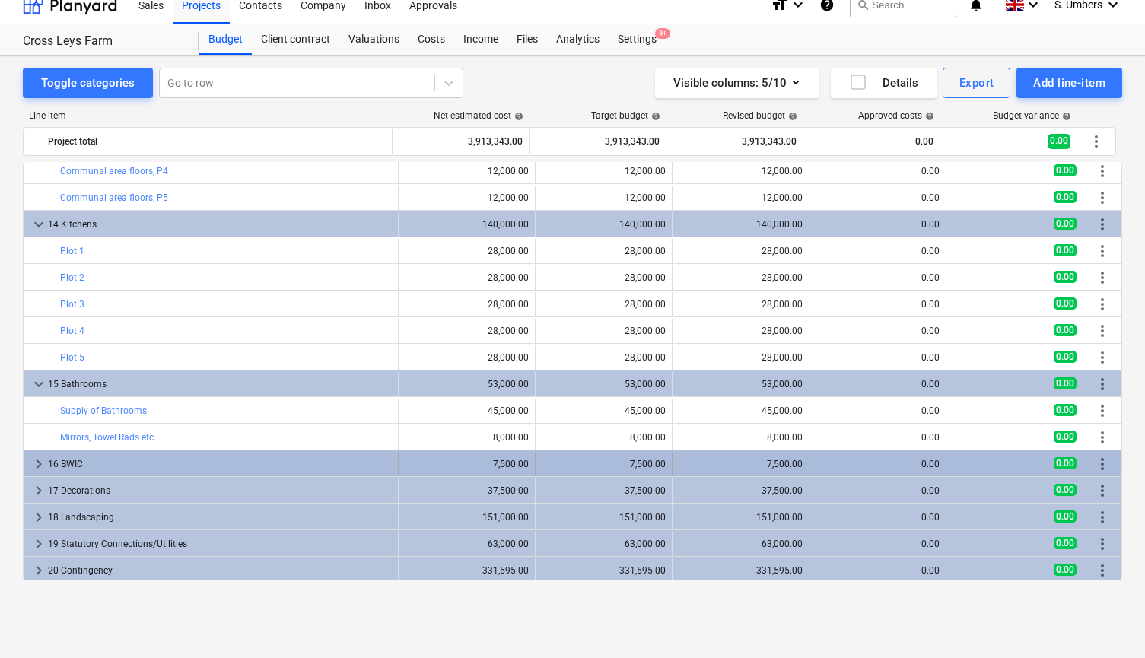
click at [101, 463] on div "16 BWIC" at bounding box center [220, 464] width 344 height 24
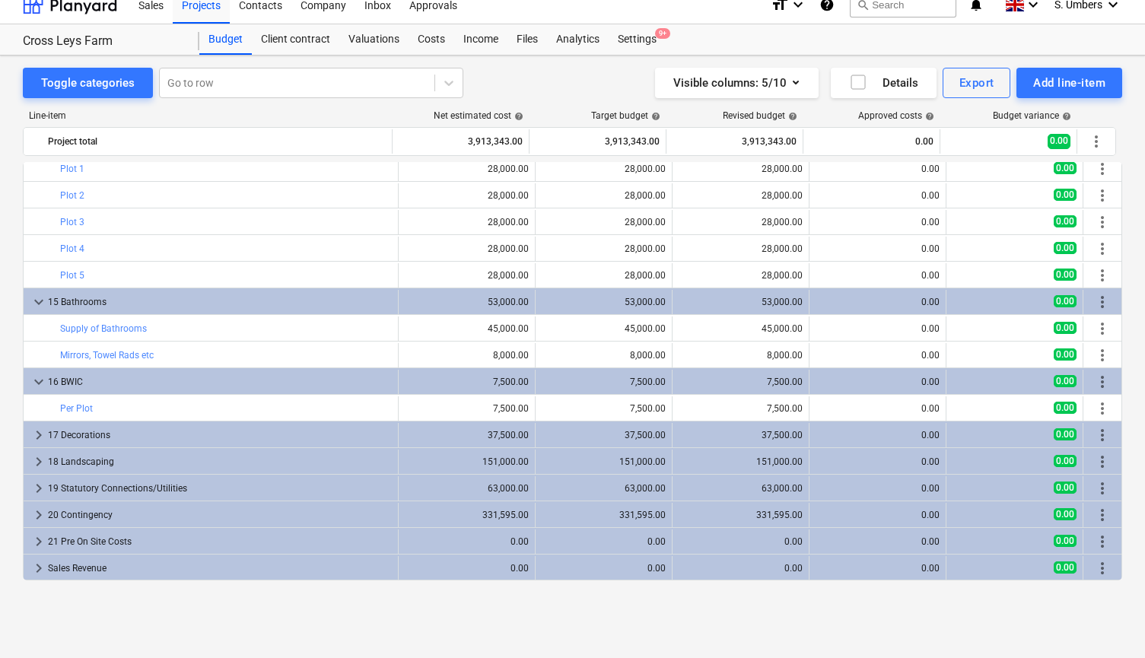
scroll to position [2537, 0]
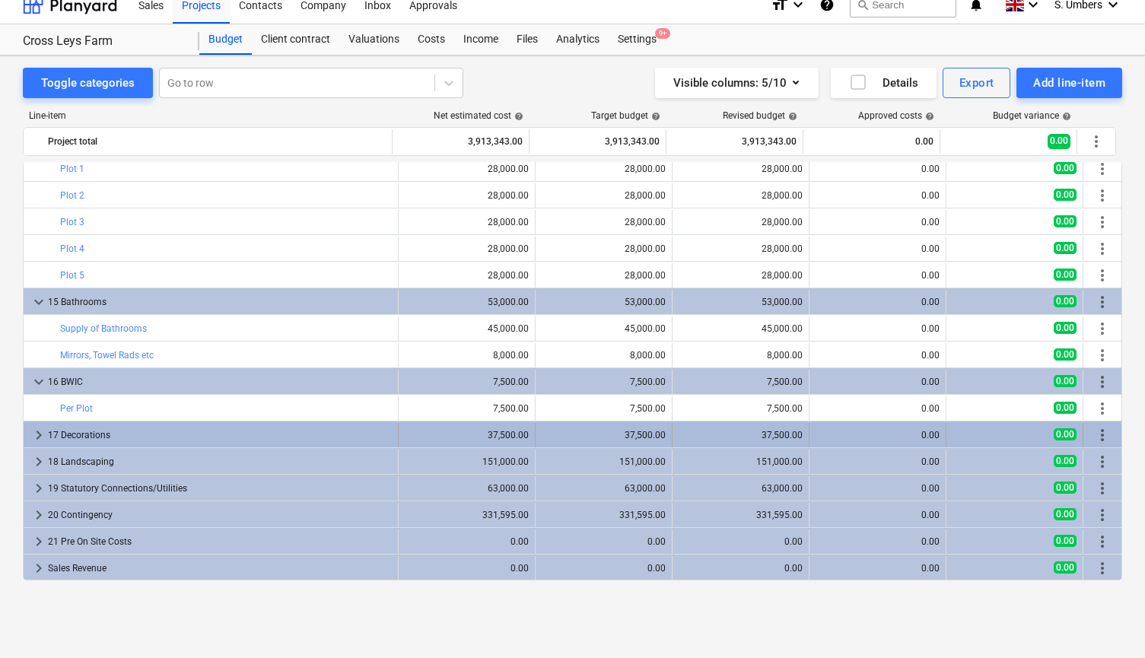
click at [105, 434] on div "17 Decorations" at bounding box center [220, 435] width 344 height 24
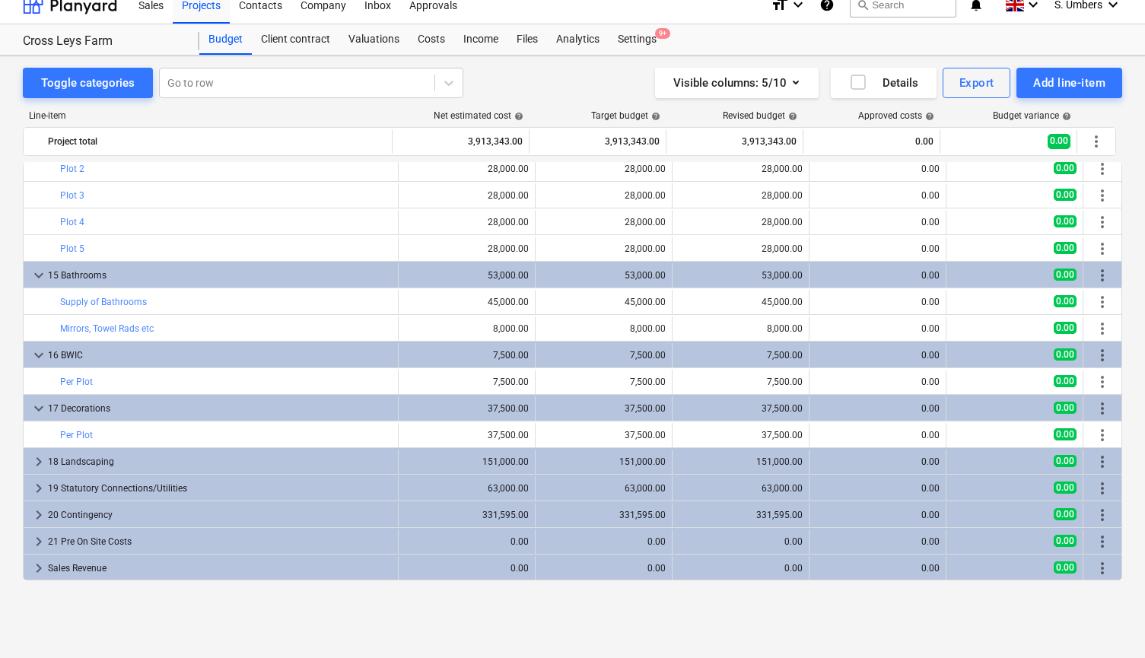
click at [90, 460] on div "18 Landscaping" at bounding box center [220, 462] width 344 height 24
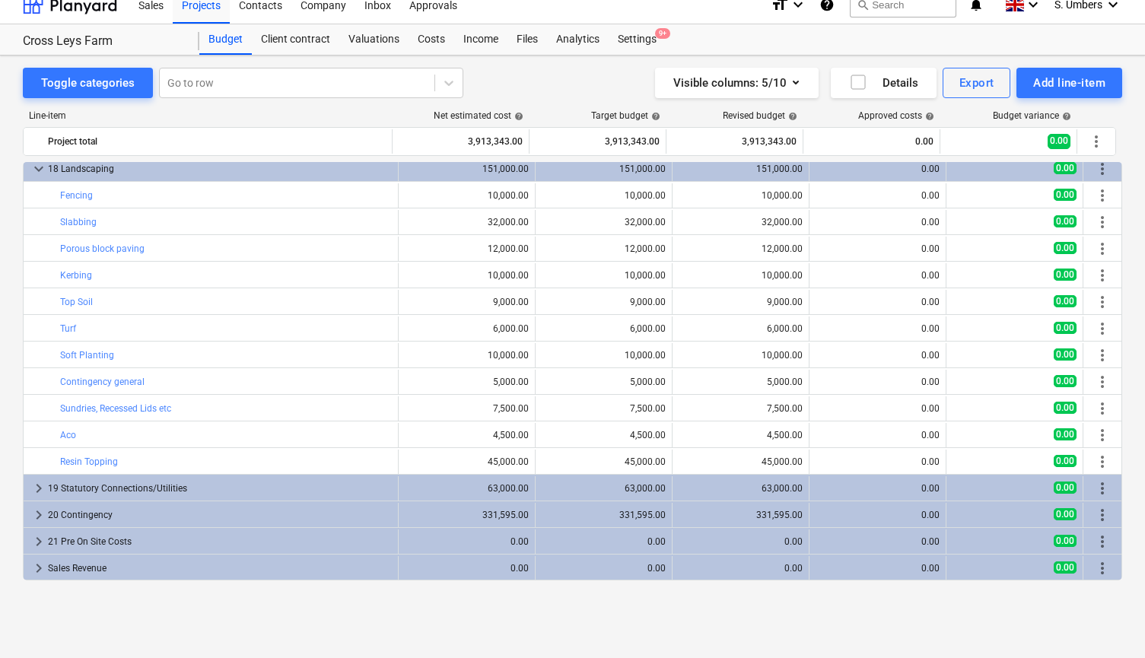
scroll to position [2857, 0]
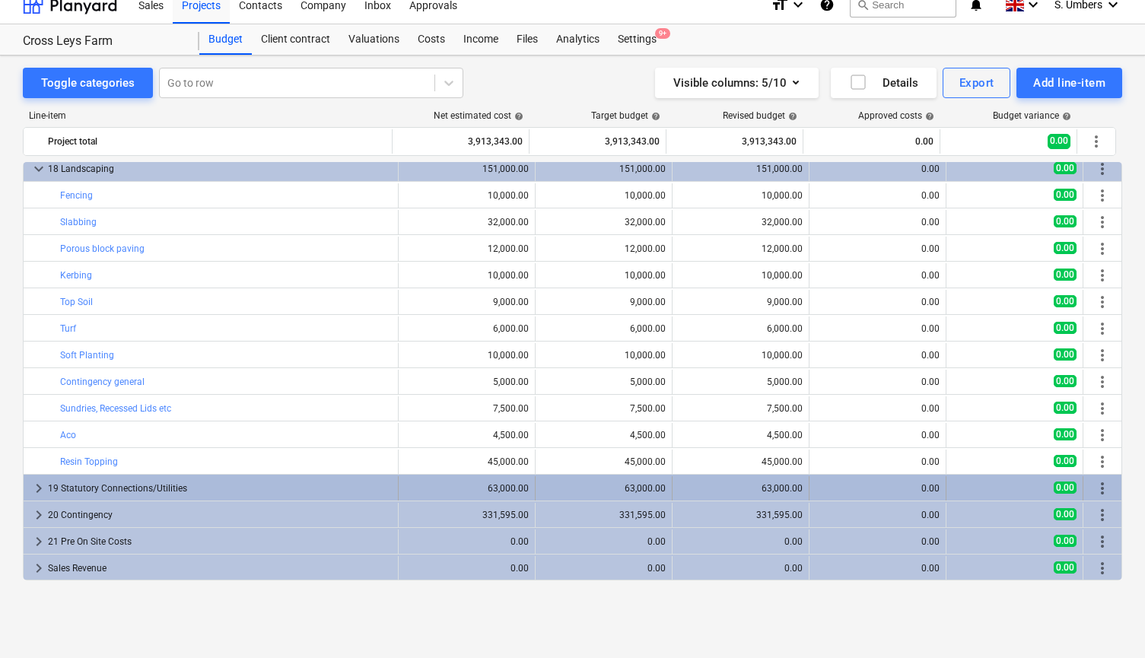
click at [78, 490] on div "19 Statutory Connections/Utilities" at bounding box center [220, 488] width 344 height 24
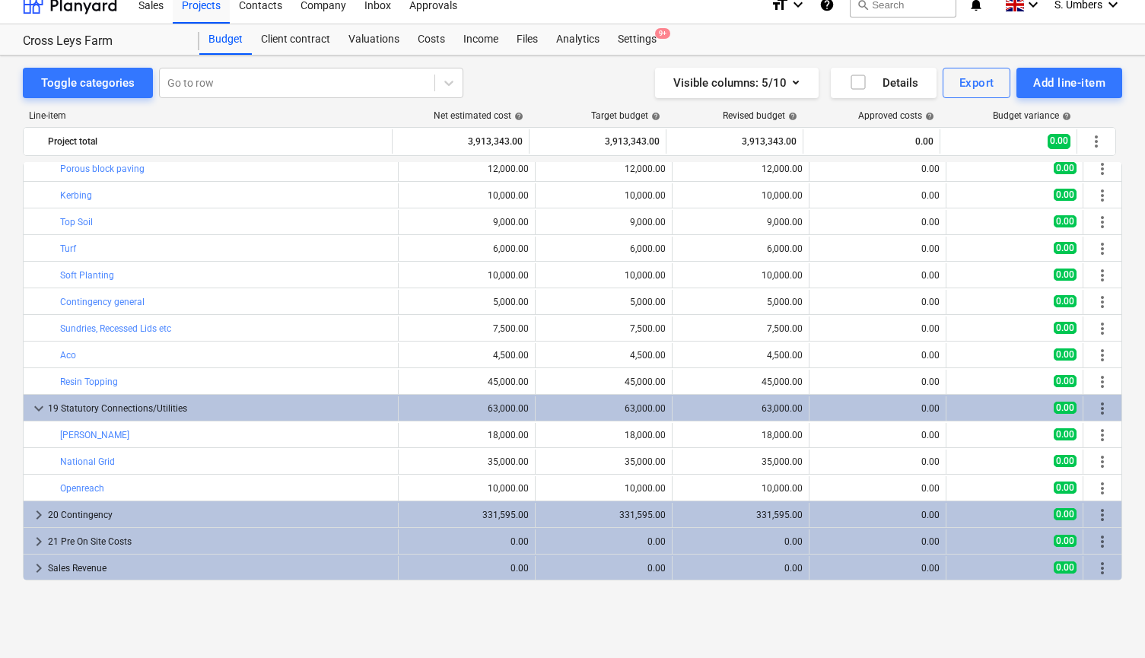
scroll to position [2937, 0]
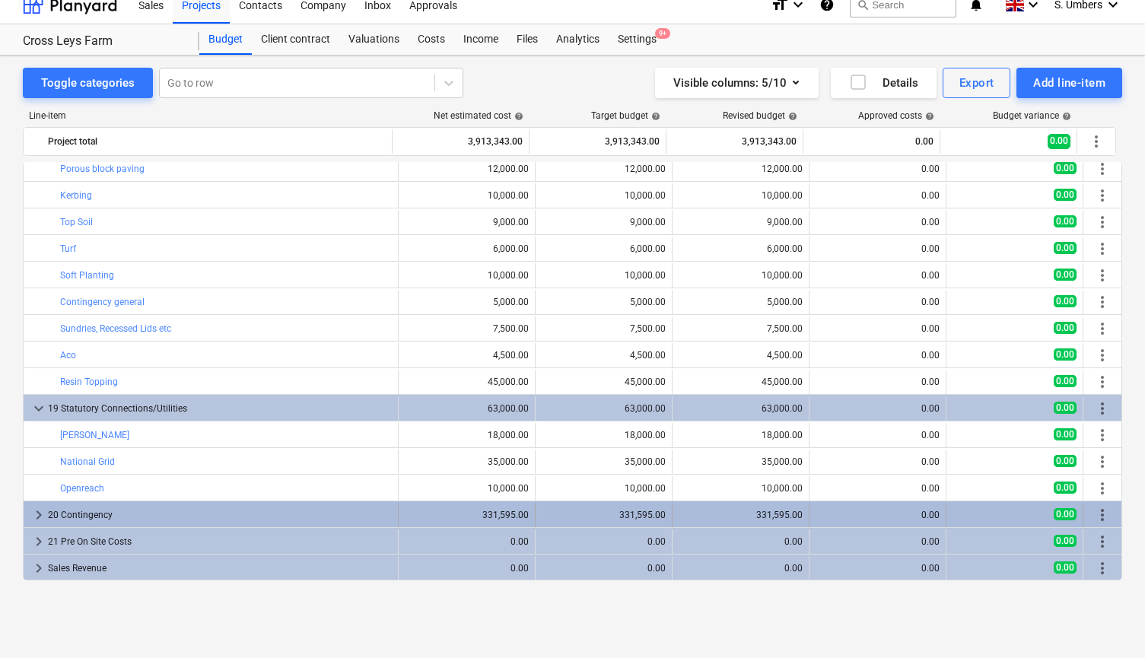
click at [72, 514] on div "20 Contingency" at bounding box center [220, 515] width 344 height 24
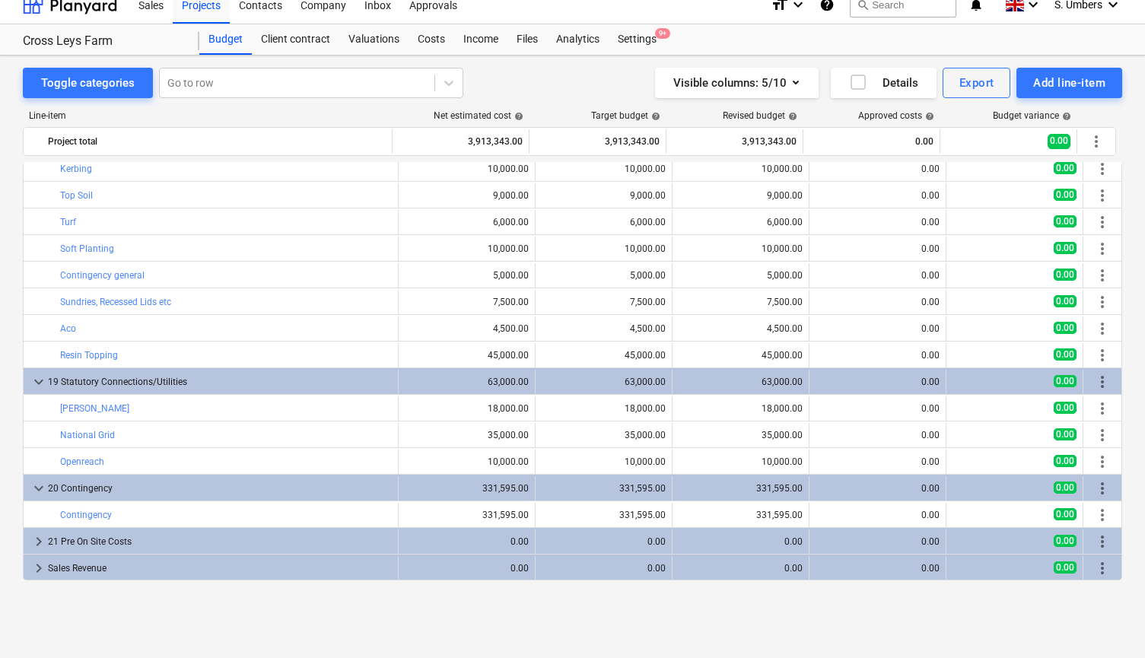
scroll to position [2963, 0]
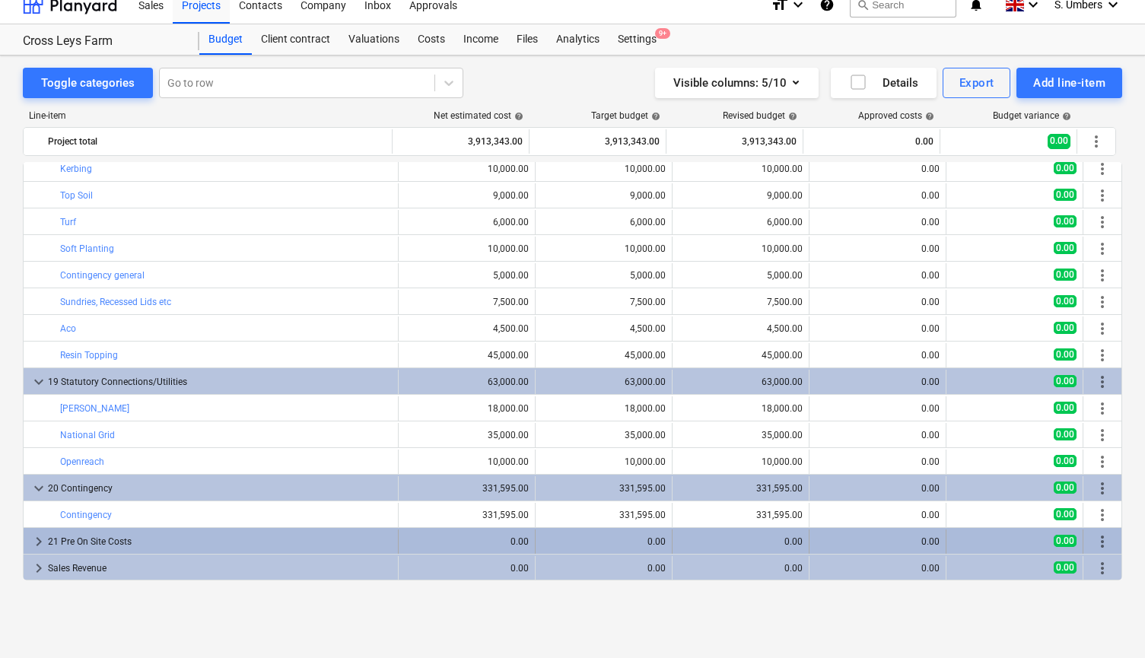
click at [72, 544] on div "21 Pre On Site Costs" at bounding box center [220, 541] width 344 height 24
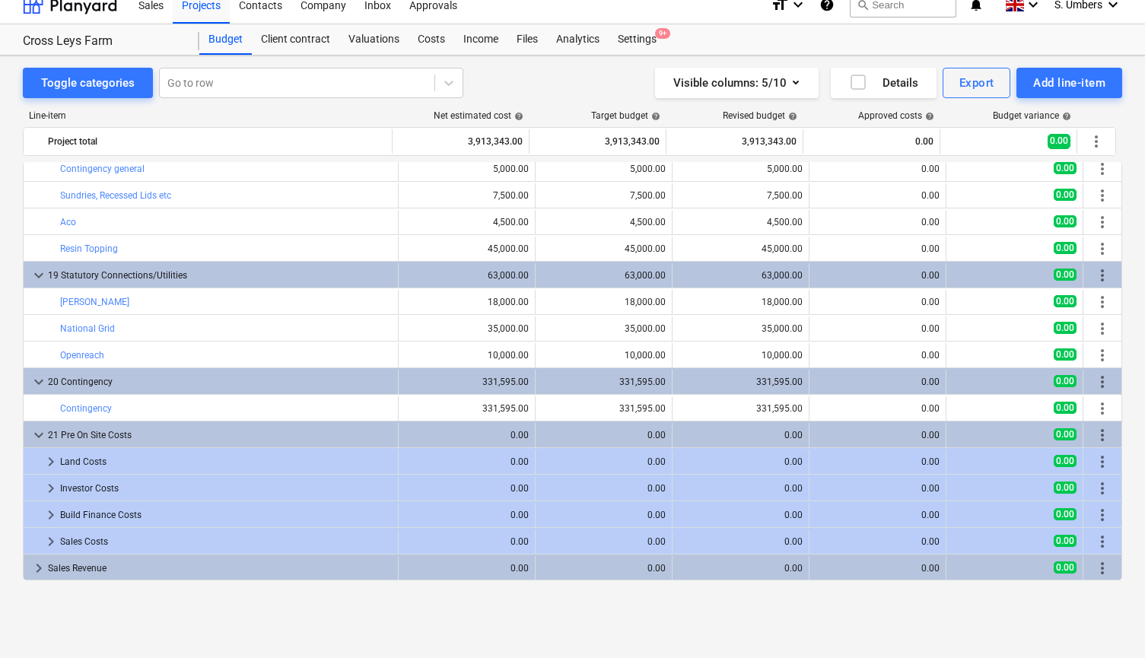
scroll to position [3070, 0]
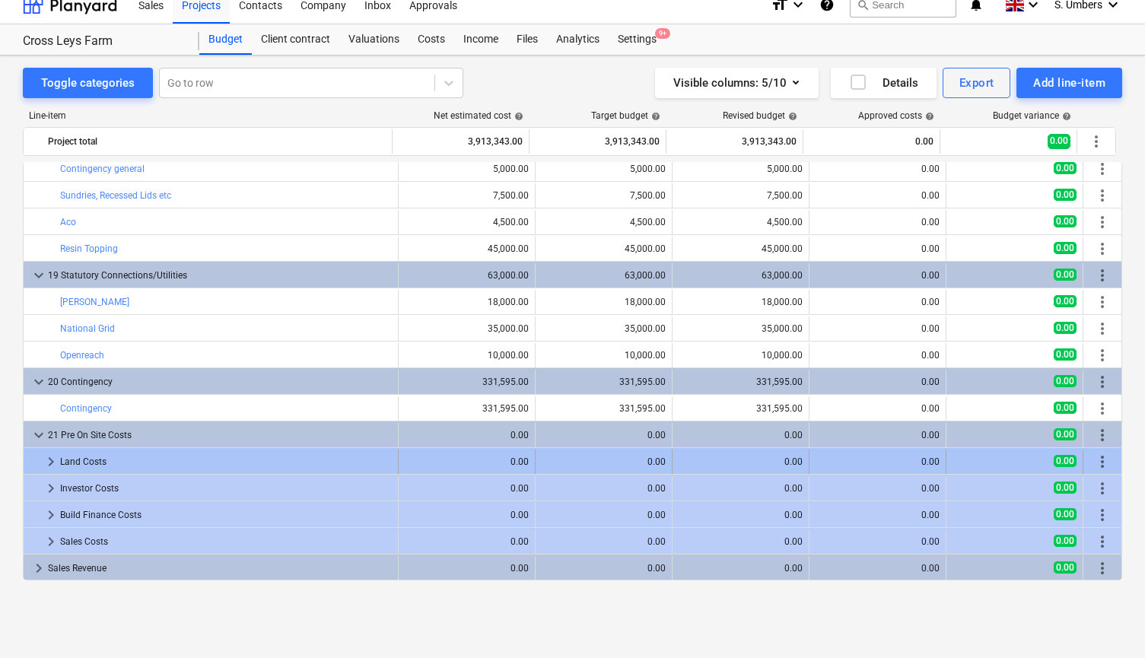
click at [94, 461] on div "Land Costs" at bounding box center [226, 462] width 332 height 24
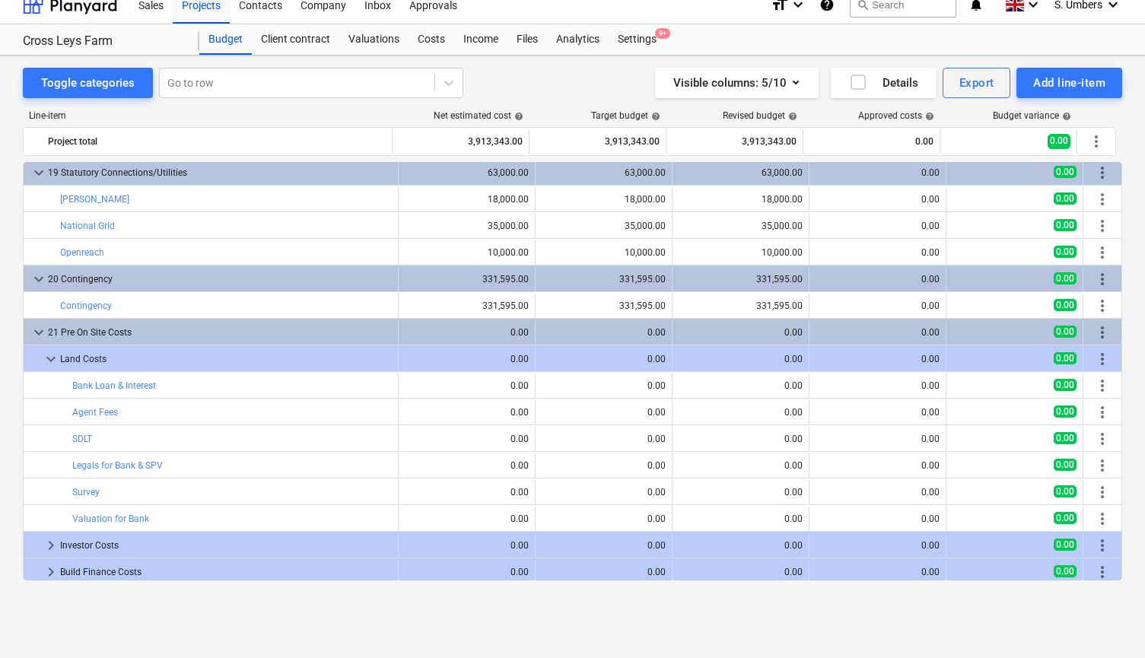
scroll to position [3181, 0]
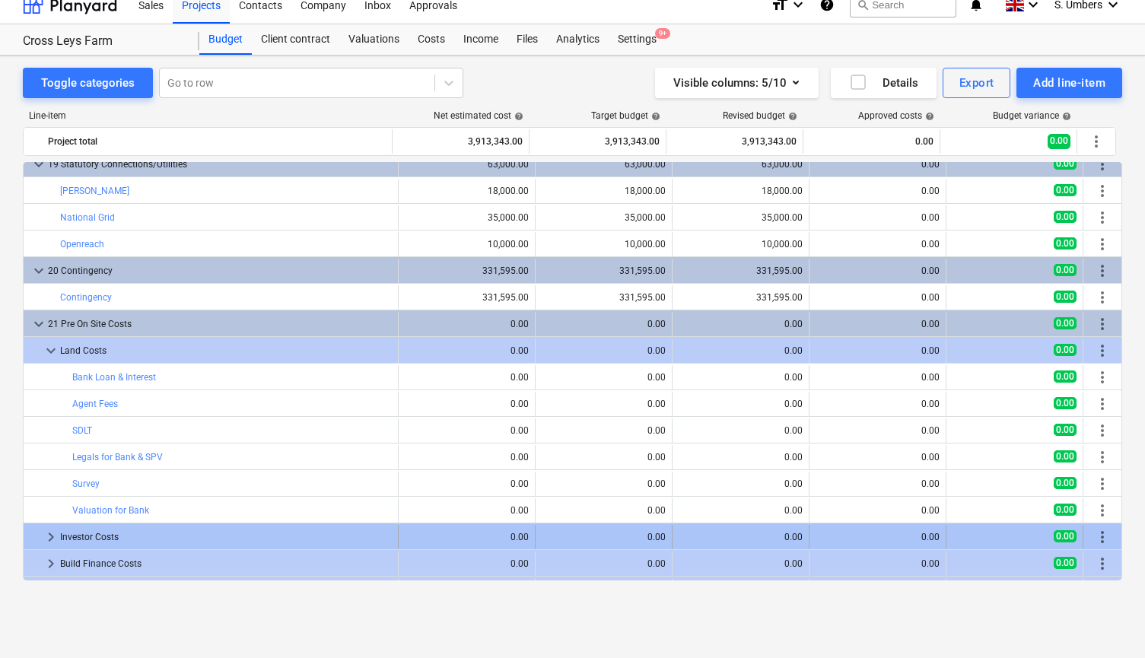
click at [95, 537] on div "Investor Costs" at bounding box center [226, 537] width 332 height 24
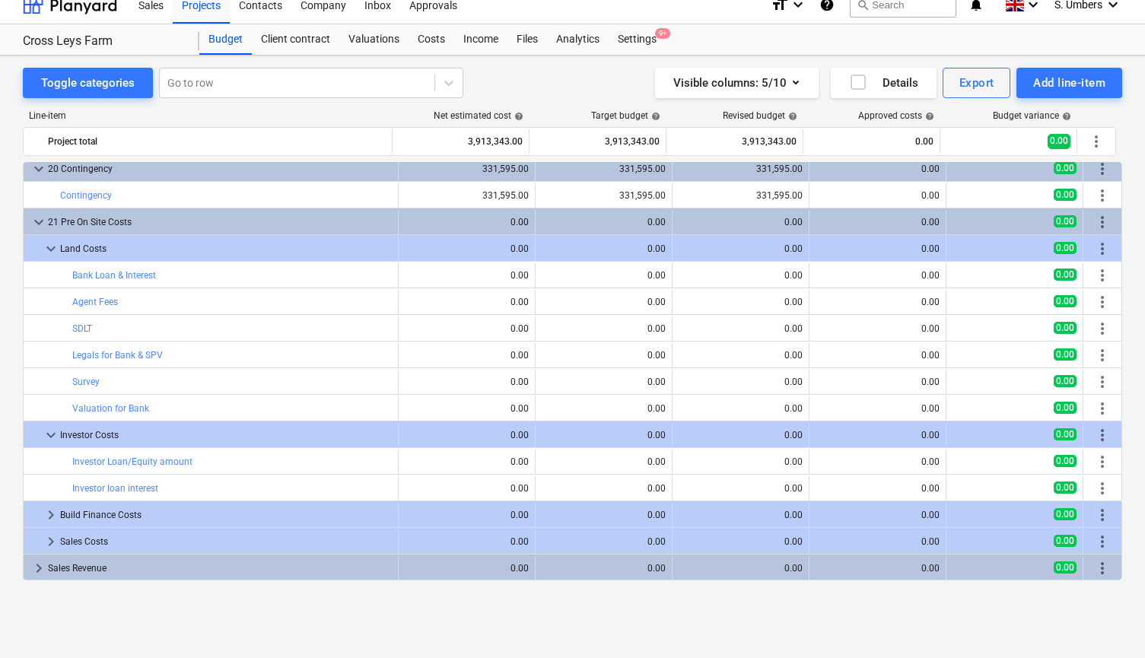
scroll to position [3283, 0]
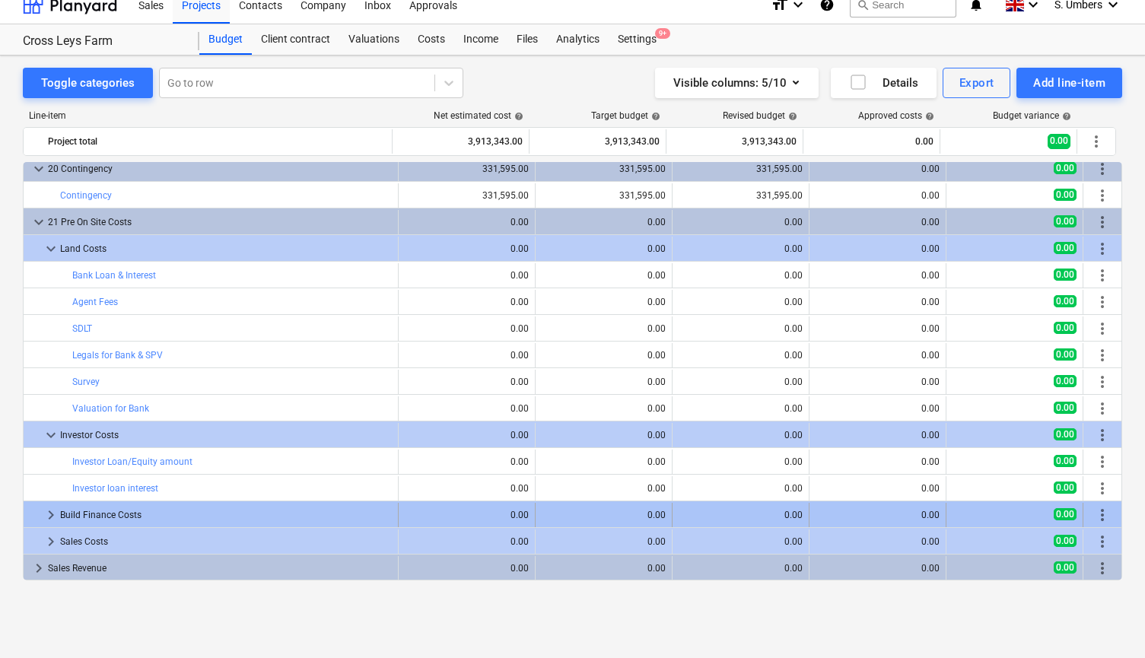
click at [108, 513] on div "Build Finance Costs" at bounding box center [226, 515] width 332 height 24
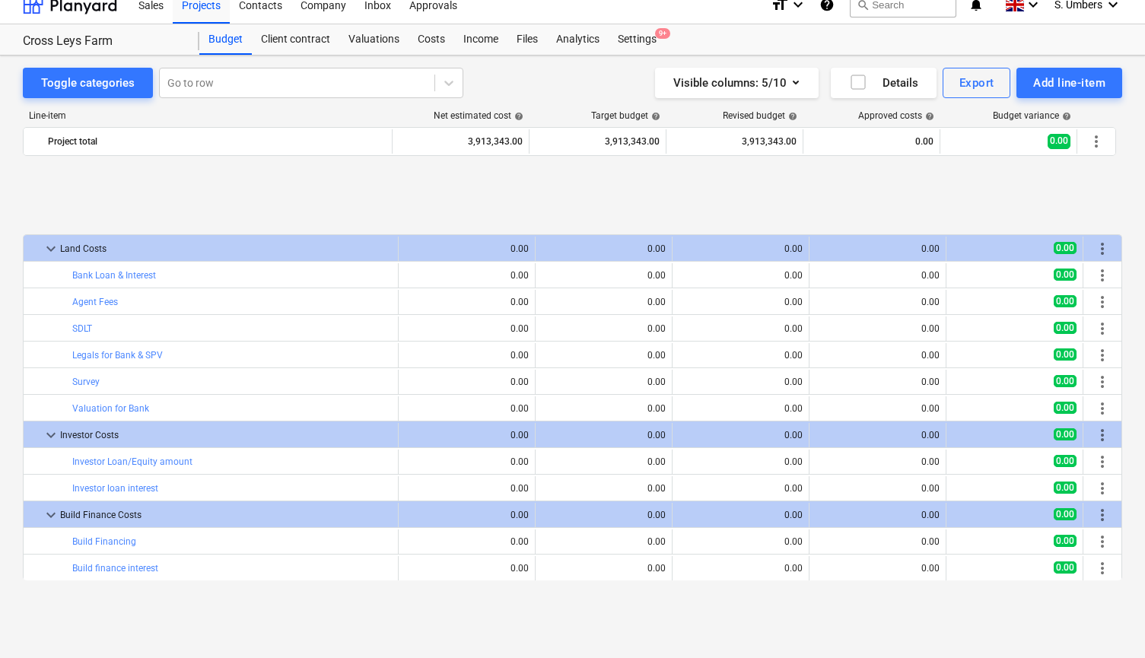
scroll to position [3428, 0]
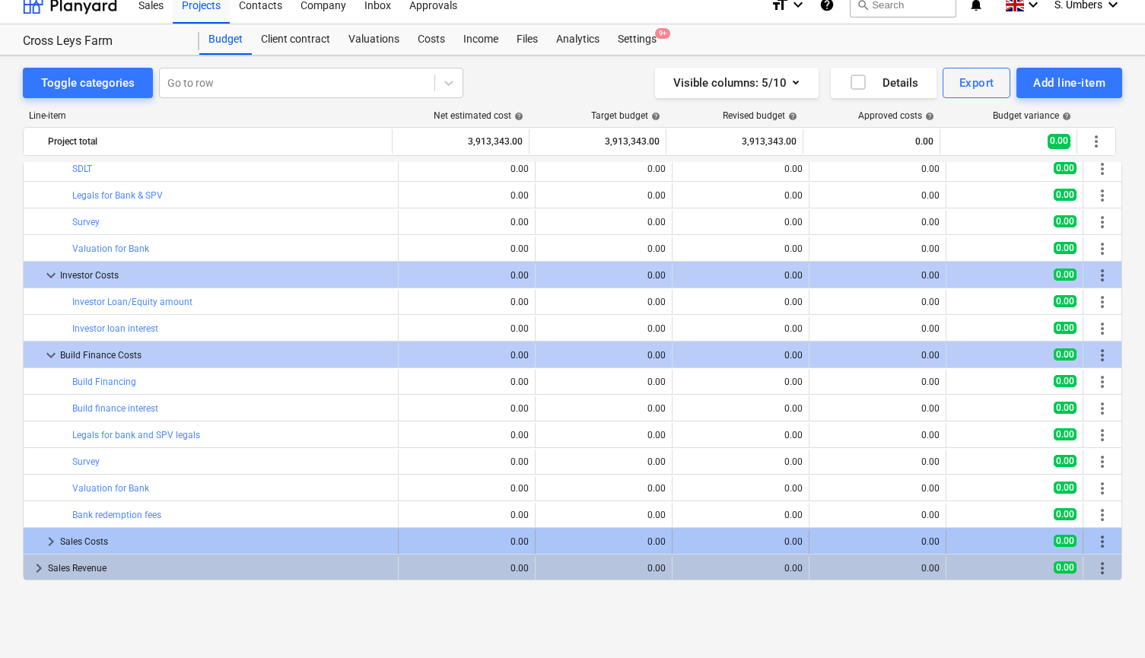
click at [87, 544] on div "Sales Costs" at bounding box center [226, 541] width 332 height 24
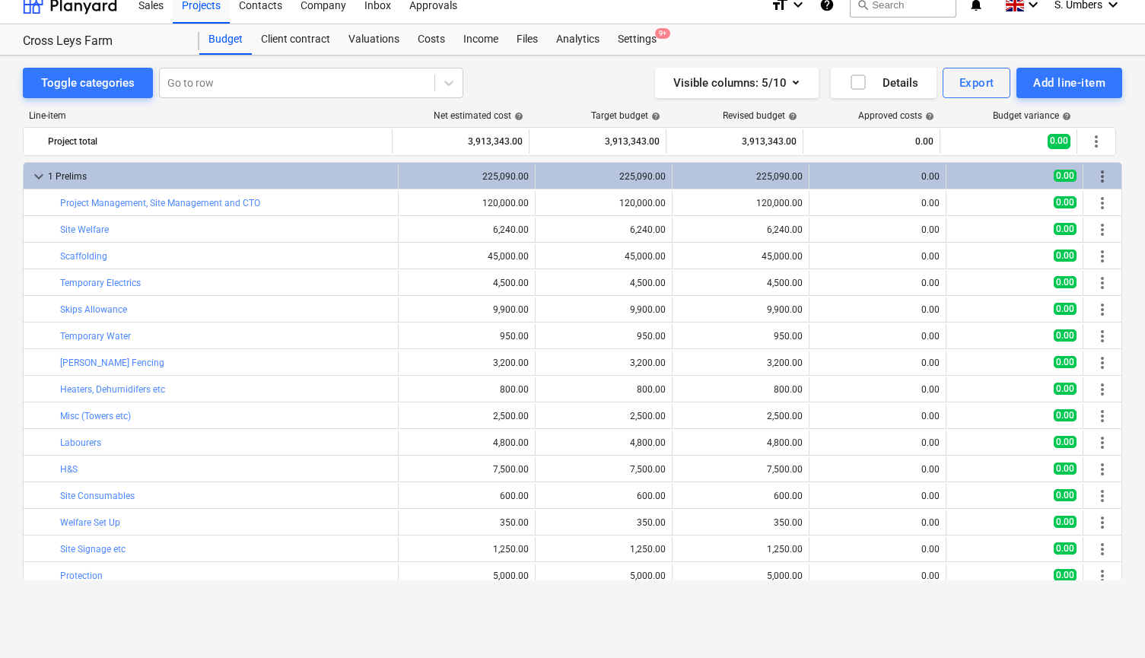
scroll to position [0, 0]
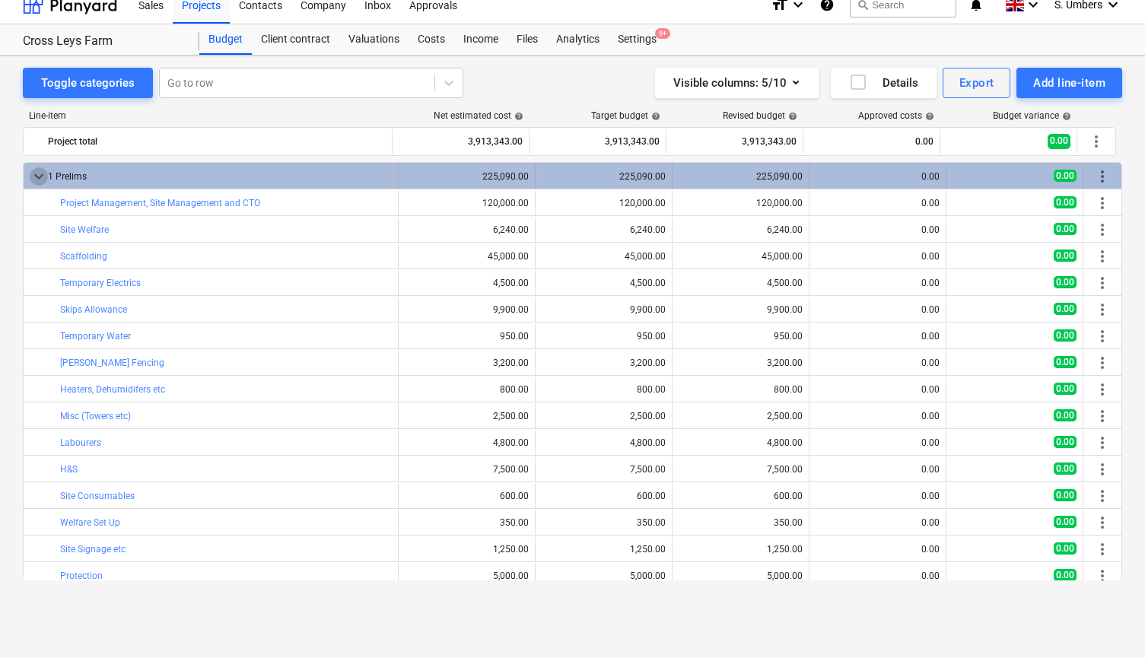
click at [41, 172] on span "keyboard_arrow_down" at bounding box center [39, 176] width 18 height 18
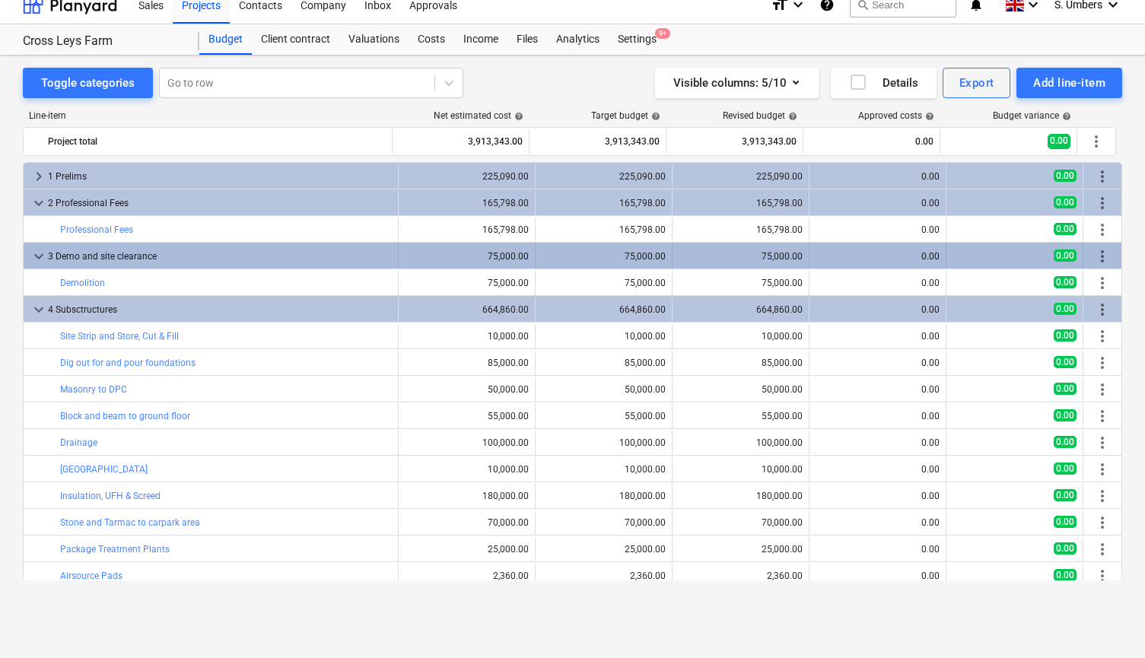
click at [37, 255] on span "keyboard_arrow_down" at bounding box center [39, 256] width 18 height 18
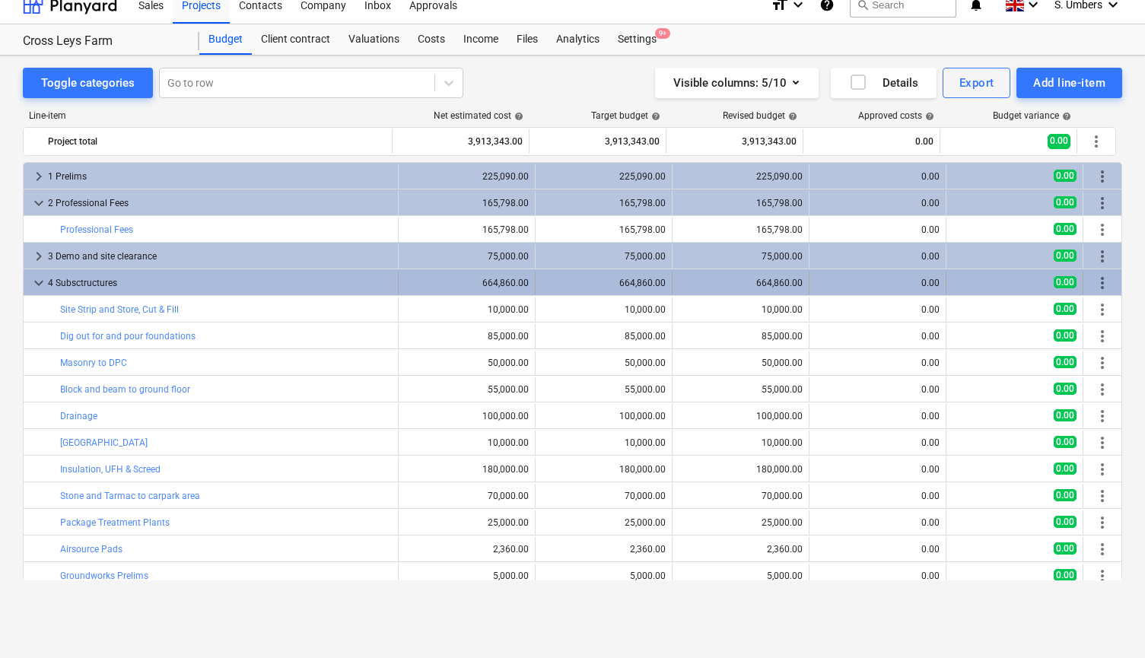
click at [38, 282] on span "keyboard_arrow_down" at bounding box center [39, 283] width 18 height 18
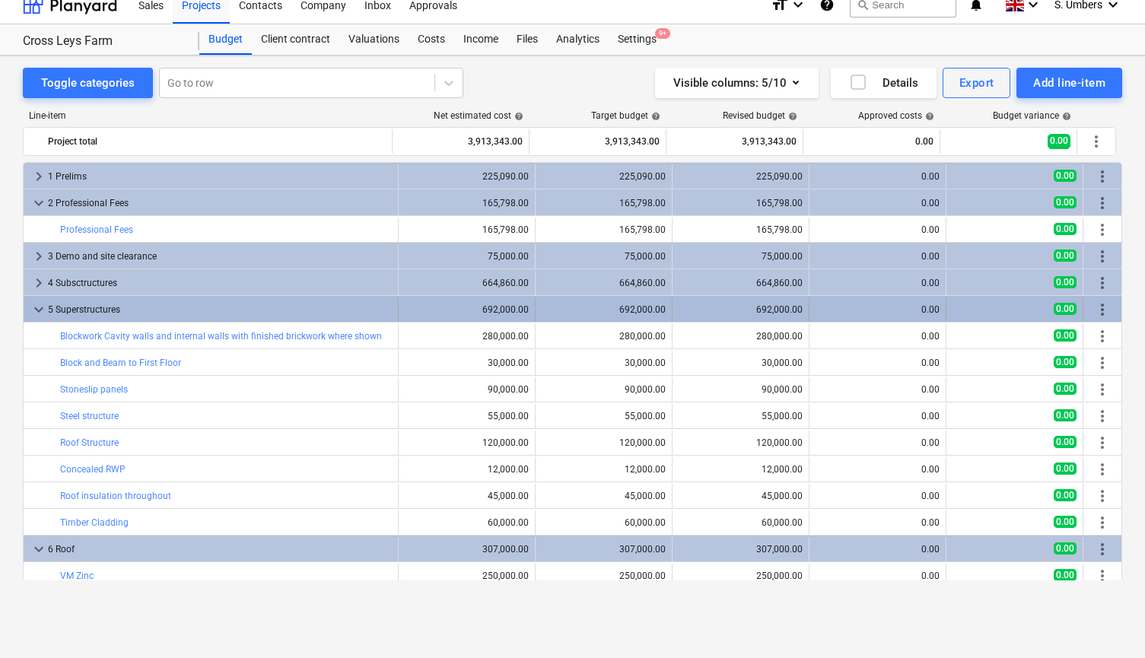
click at [37, 302] on span "keyboard_arrow_down" at bounding box center [39, 310] width 18 height 18
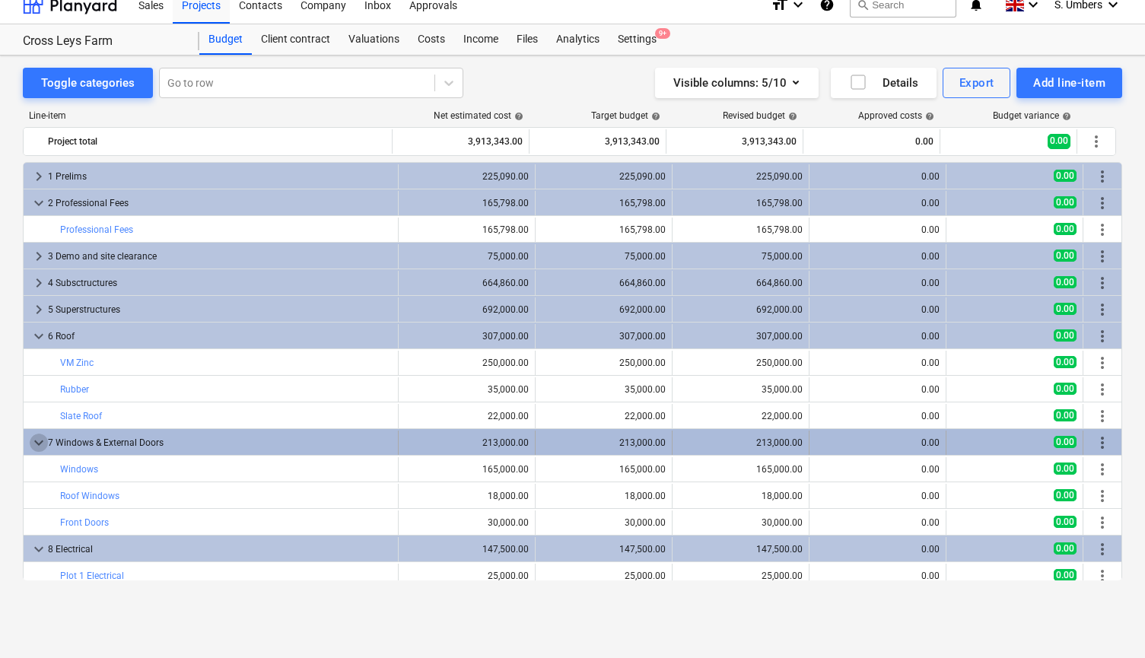
click at [37, 440] on span "keyboard_arrow_down" at bounding box center [39, 443] width 18 height 18
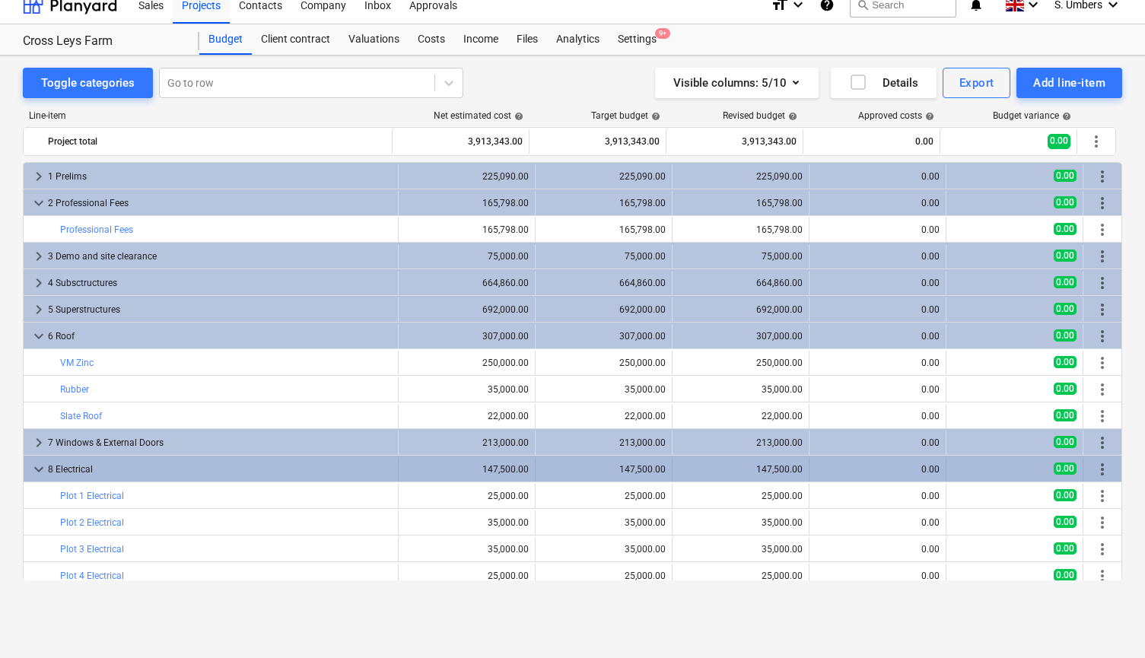
click at [36, 468] on span "keyboard_arrow_down" at bounding box center [39, 469] width 18 height 18
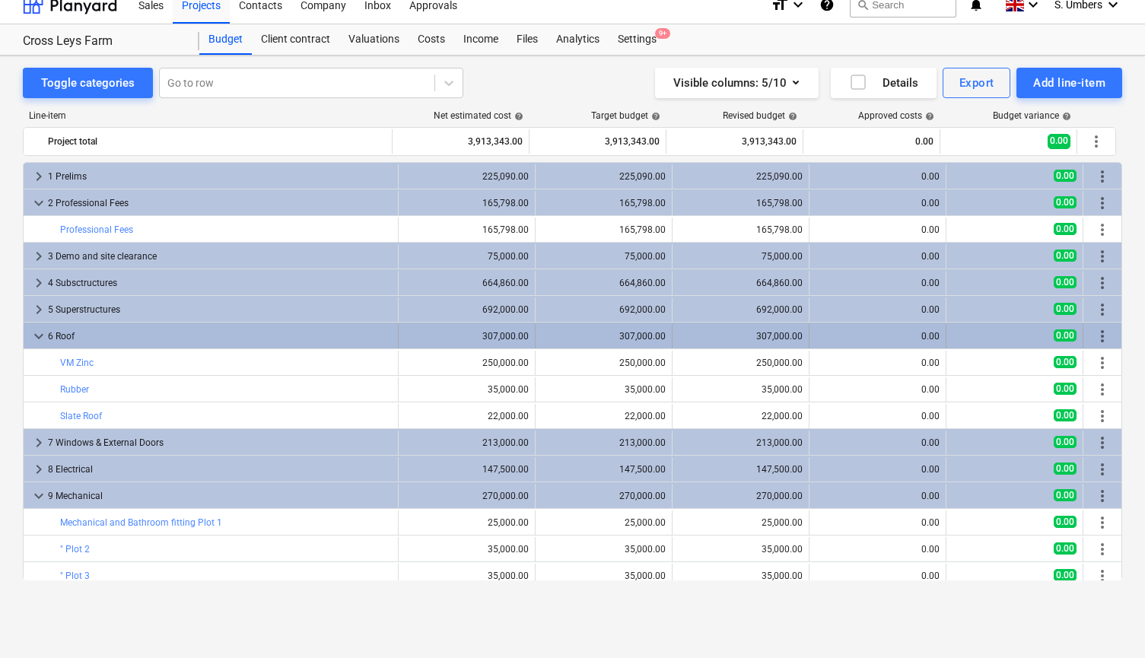
click at [38, 332] on span "keyboard_arrow_down" at bounding box center [39, 336] width 18 height 18
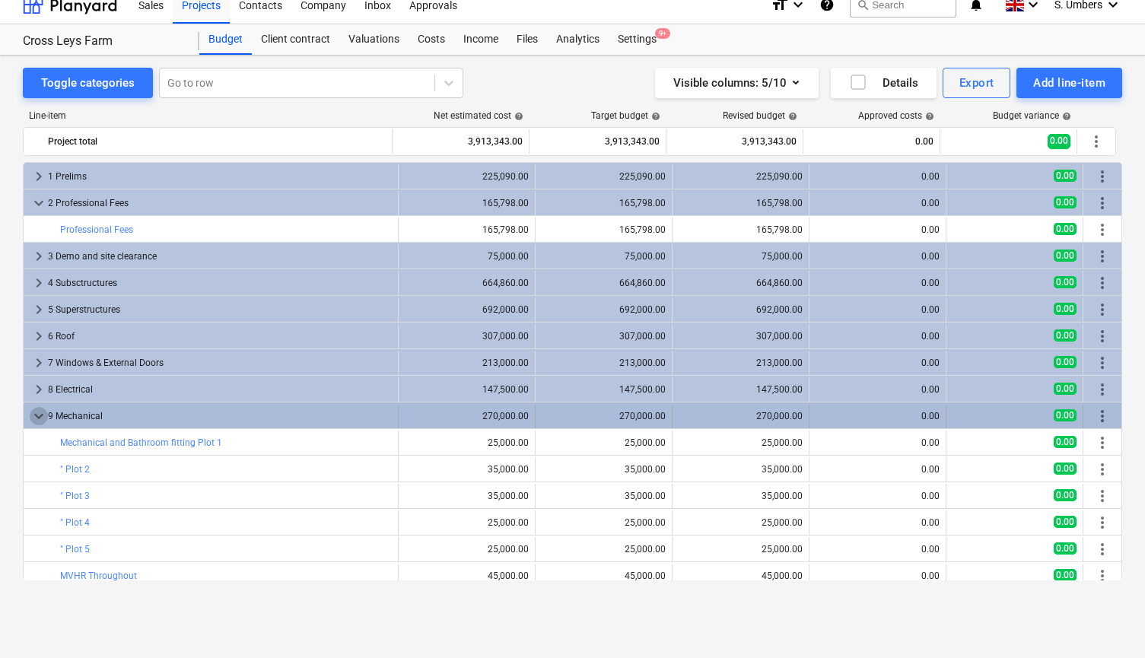
click at [39, 411] on span "keyboard_arrow_down" at bounding box center [39, 416] width 18 height 18
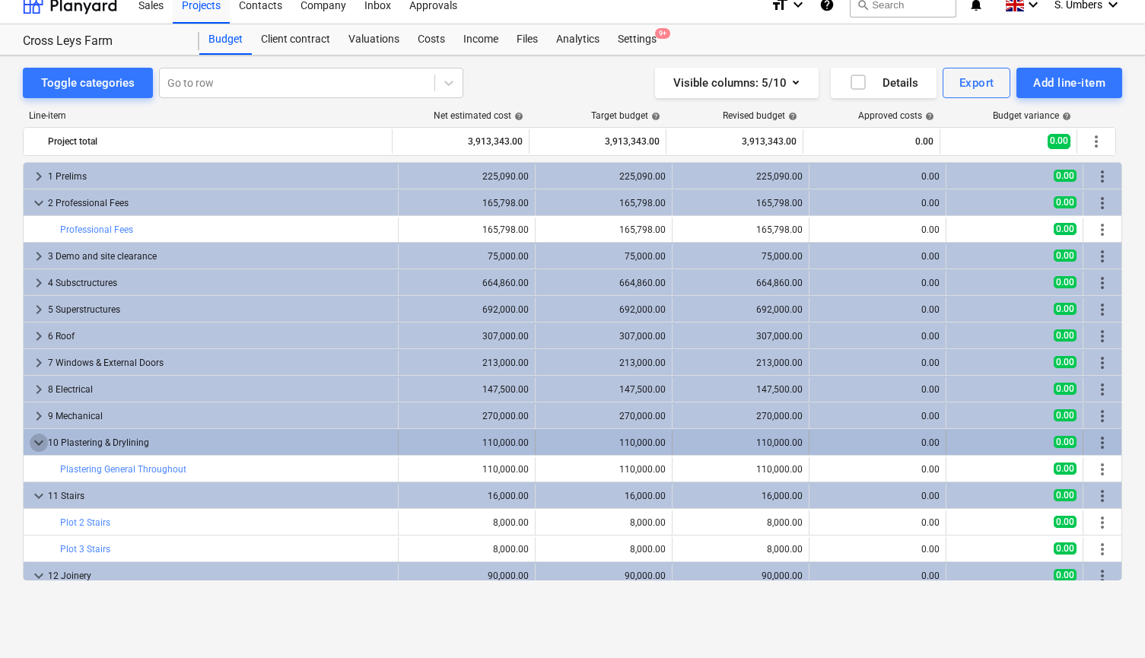
click at [40, 434] on span "keyboard_arrow_down" at bounding box center [39, 443] width 18 height 18
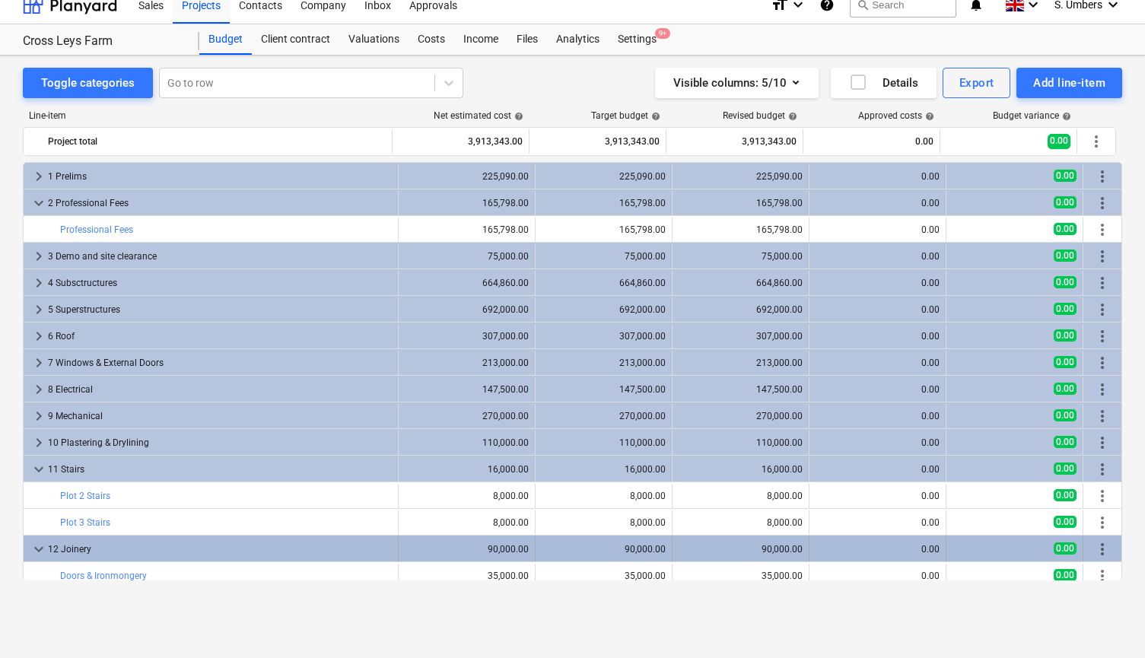
click at [39, 543] on span "keyboard_arrow_down" at bounding box center [39, 549] width 18 height 18
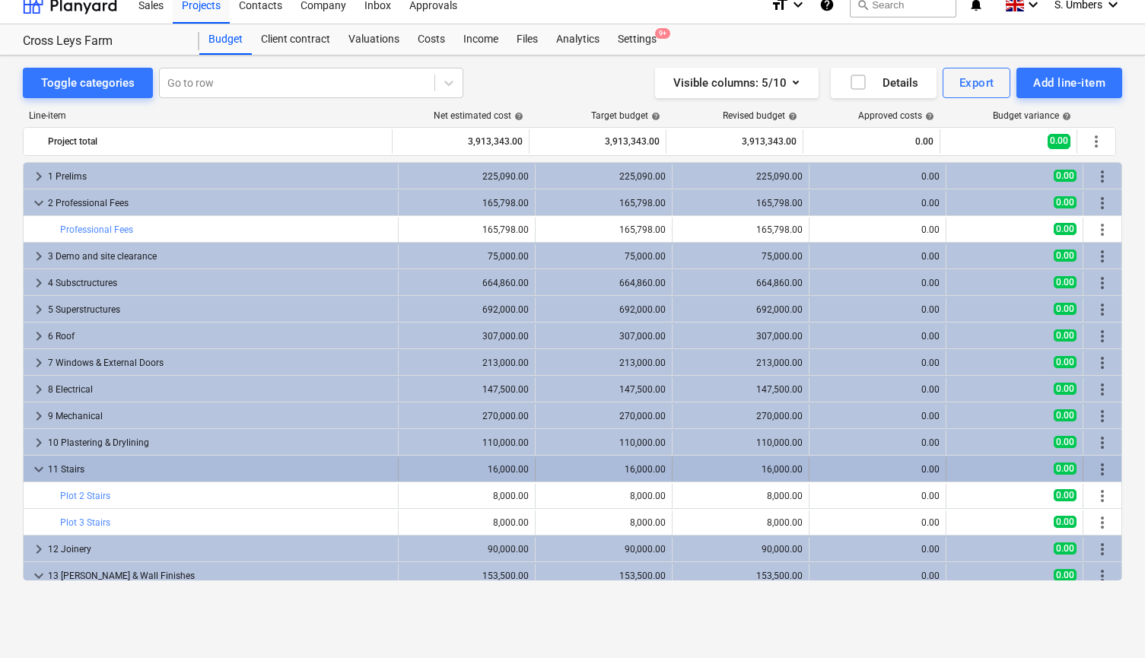
click at [43, 462] on span "keyboard_arrow_down" at bounding box center [39, 469] width 18 height 18
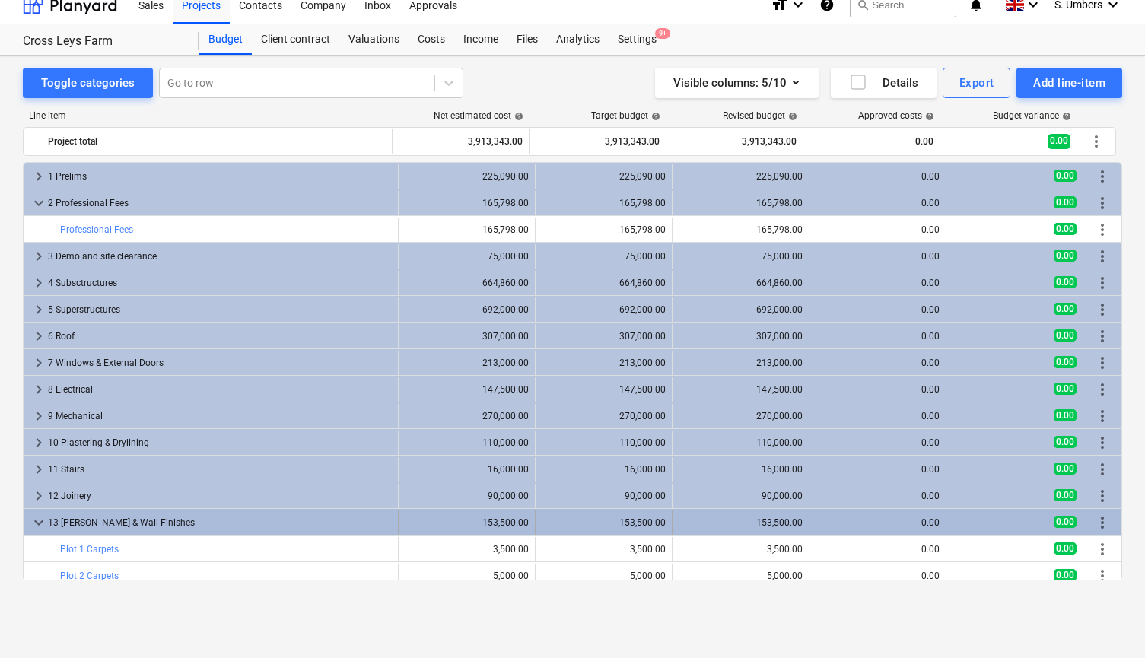
click at [34, 524] on span "keyboard_arrow_down" at bounding box center [39, 523] width 18 height 18
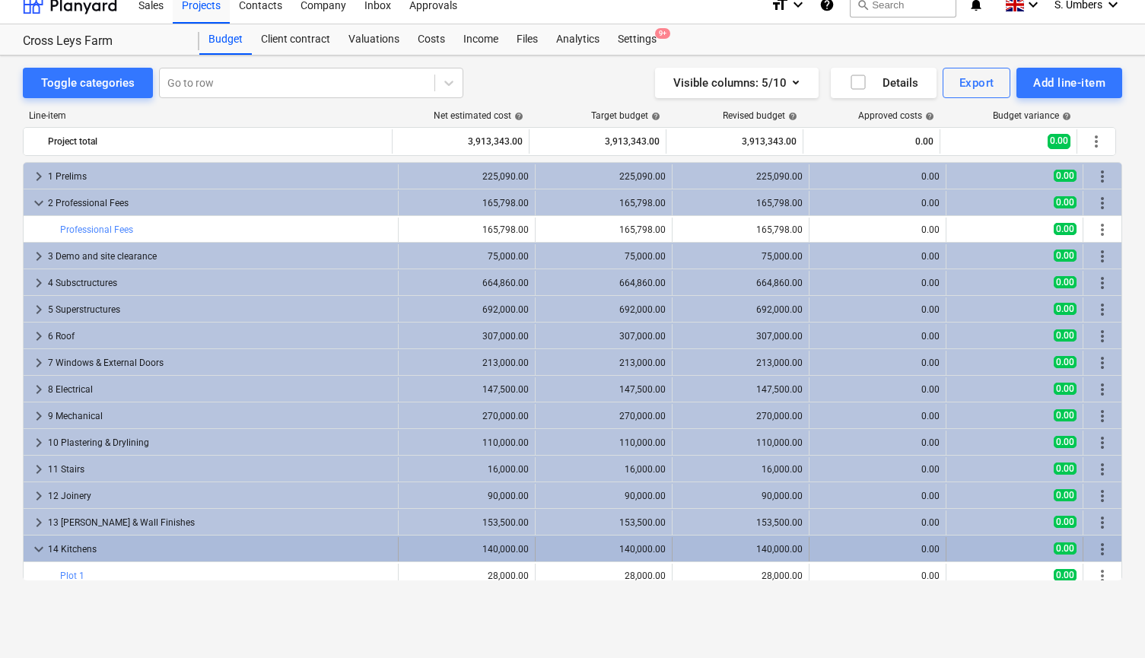
click at [38, 548] on span "keyboard_arrow_down" at bounding box center [39, 549] width 18 height 18
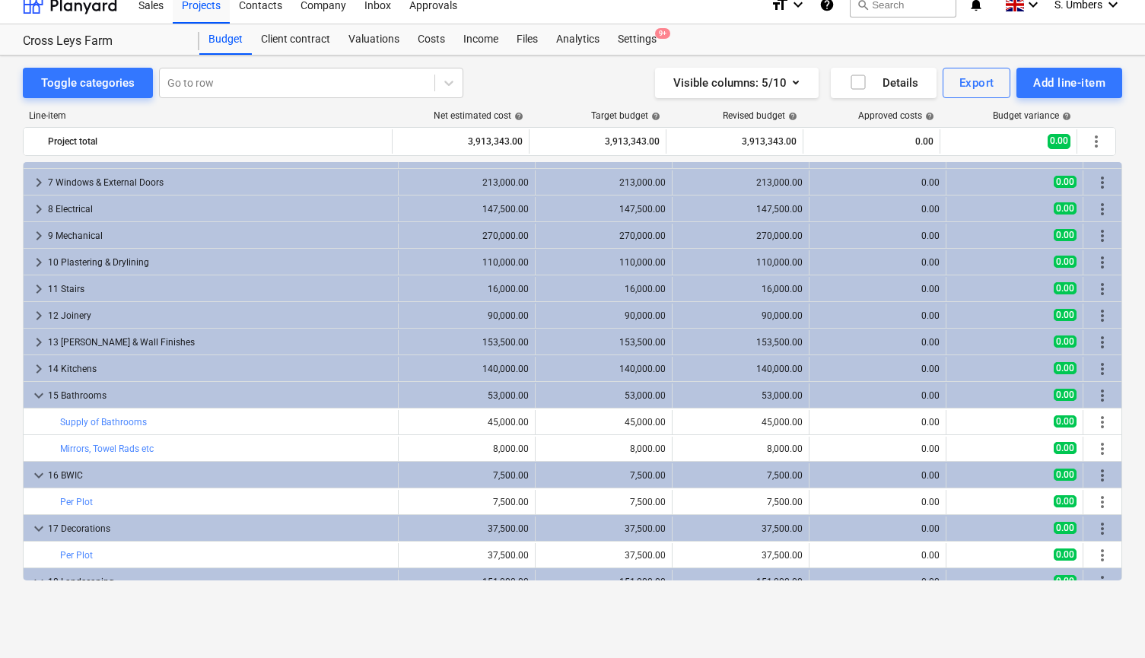
scroll to position [182, 0]
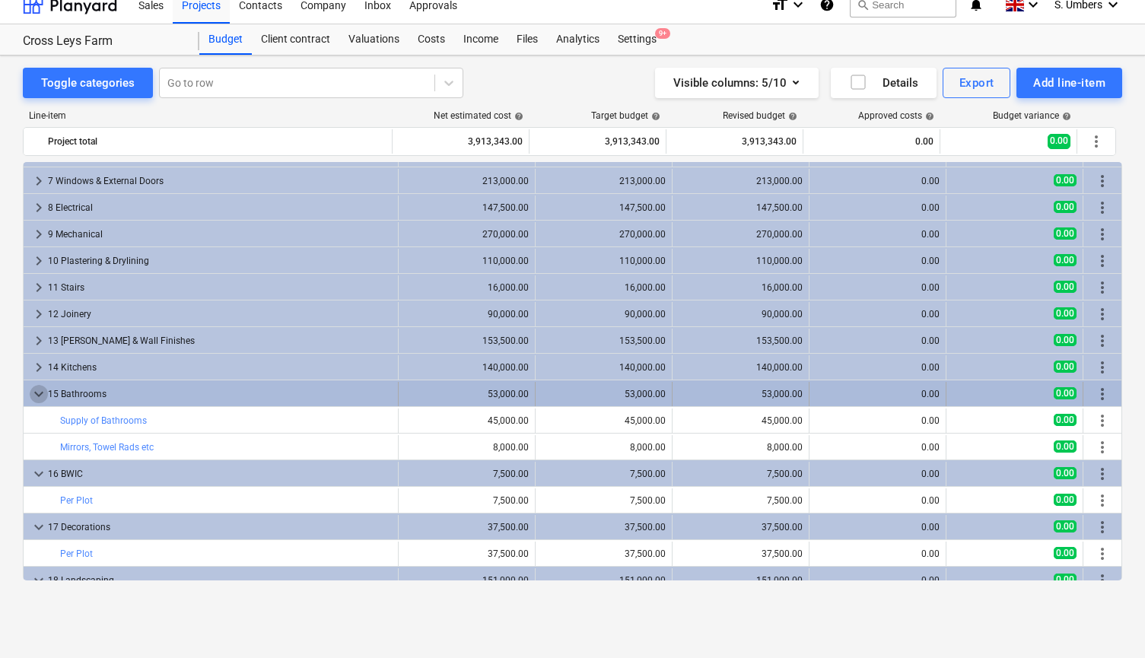
click at [37, 391] on span "keyboard_arrow_down" at bounding box center [39, 394] width 18 height 18
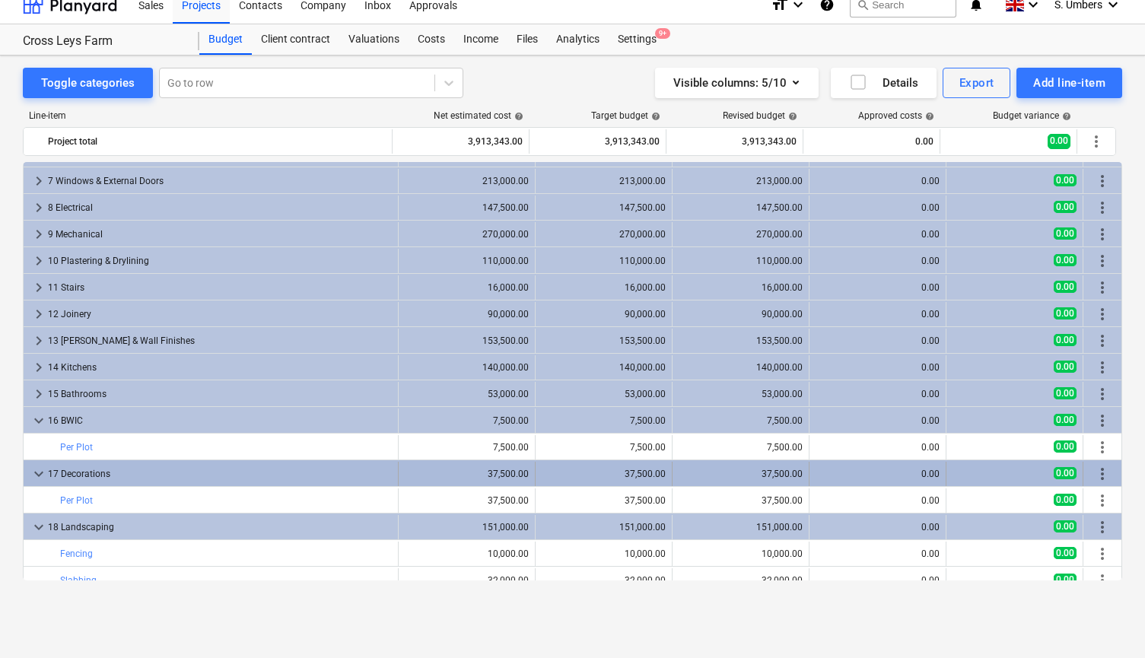
click at [36, 477] on span "keyboard_arrow_down" at bounding box center [39, 474] width 18 height 18
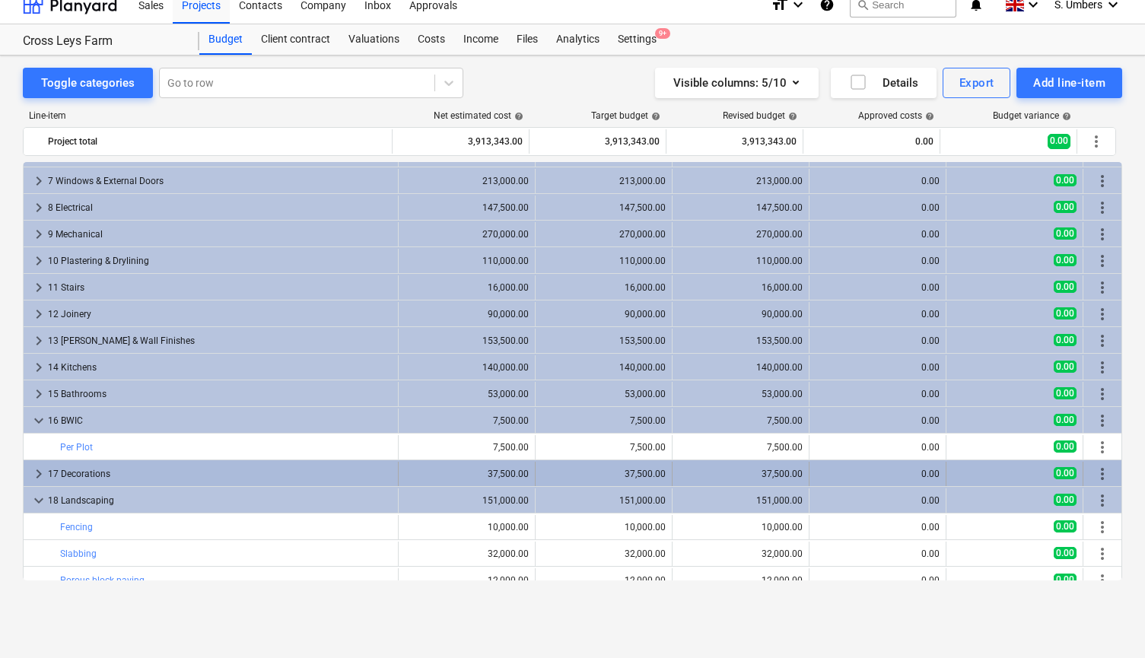
click at [37, 463] on div "keyboard_arrow_right" at bounding box center [39, 474] width 18 height 24
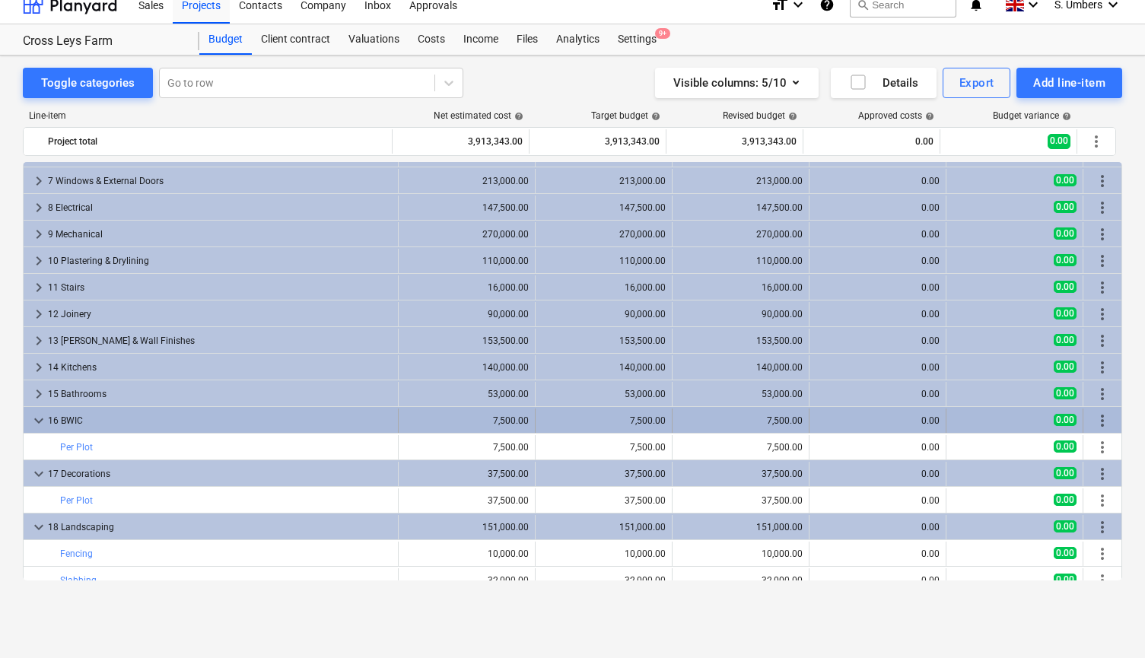
click at [40, 421] on span "keyboard_arrow_down" at bounding box center [39, 421] width 18 height 18
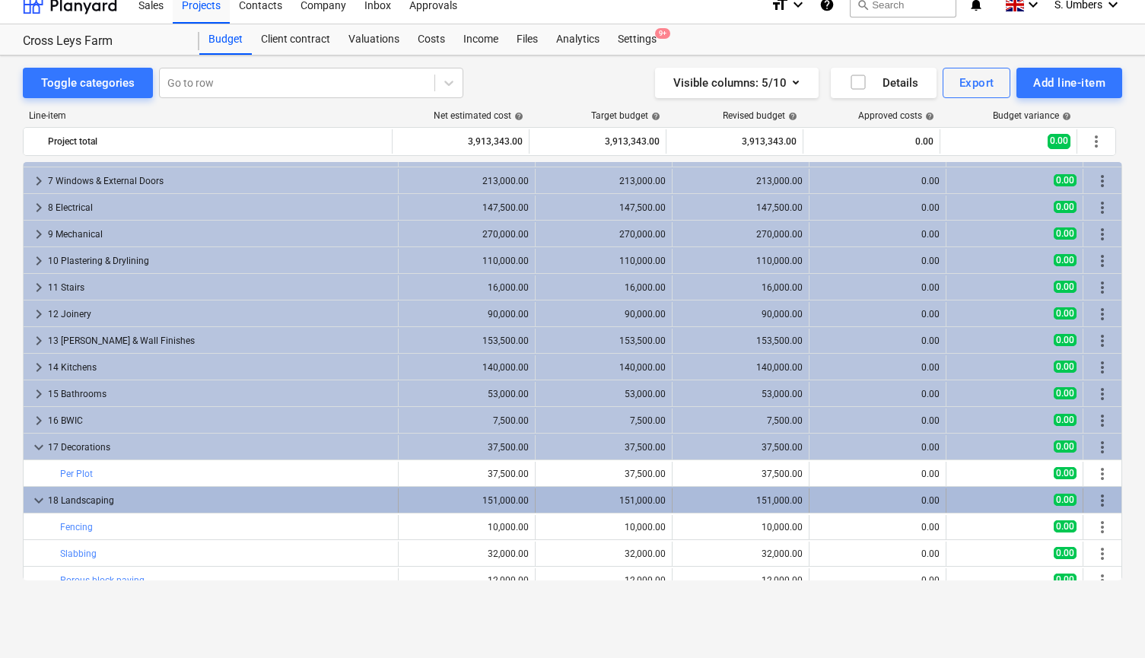
click at [39, 496] on span "keyboard_arrow_down" at bounding box center [39, 500] width 18 height 18
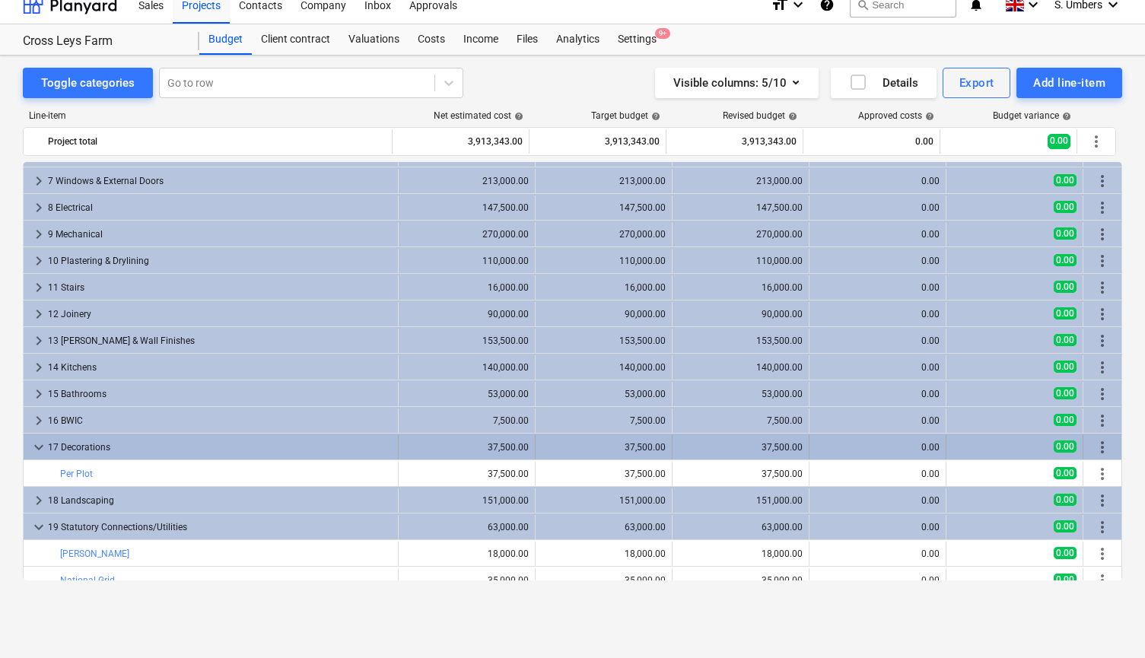
click at [43, 442] on span "keyboard_arrow_down" at bounding box center [39, 447] width 18 height 18
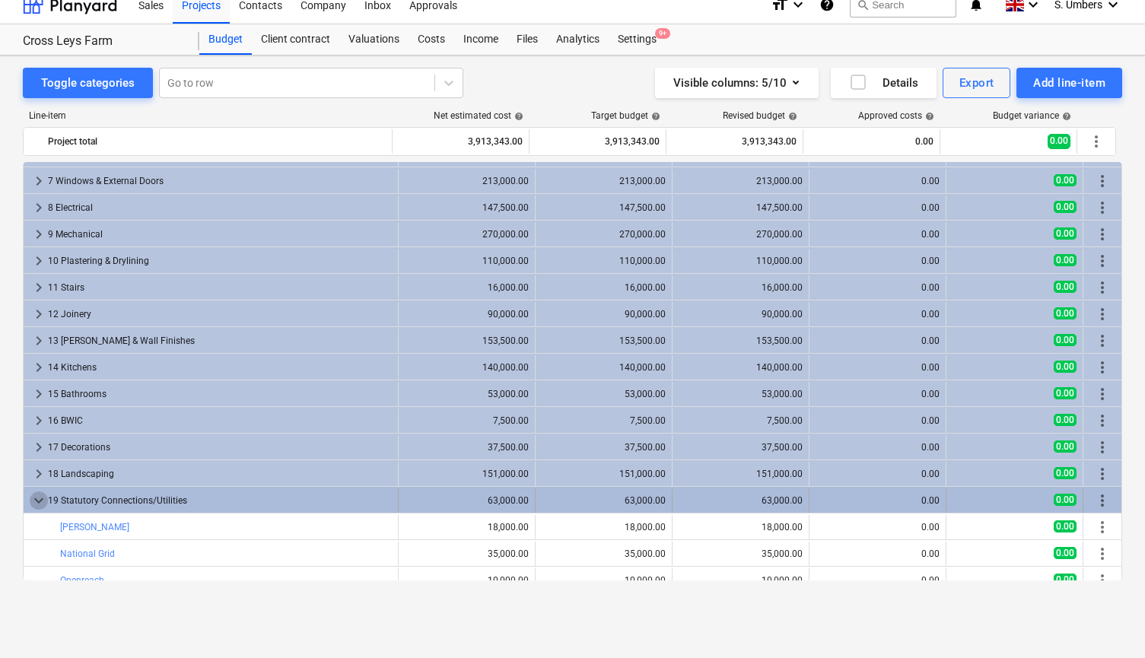
click at [37, 499] on span "keyboard_arrow_down" at bounding box center [39, 500] width 18 height 18
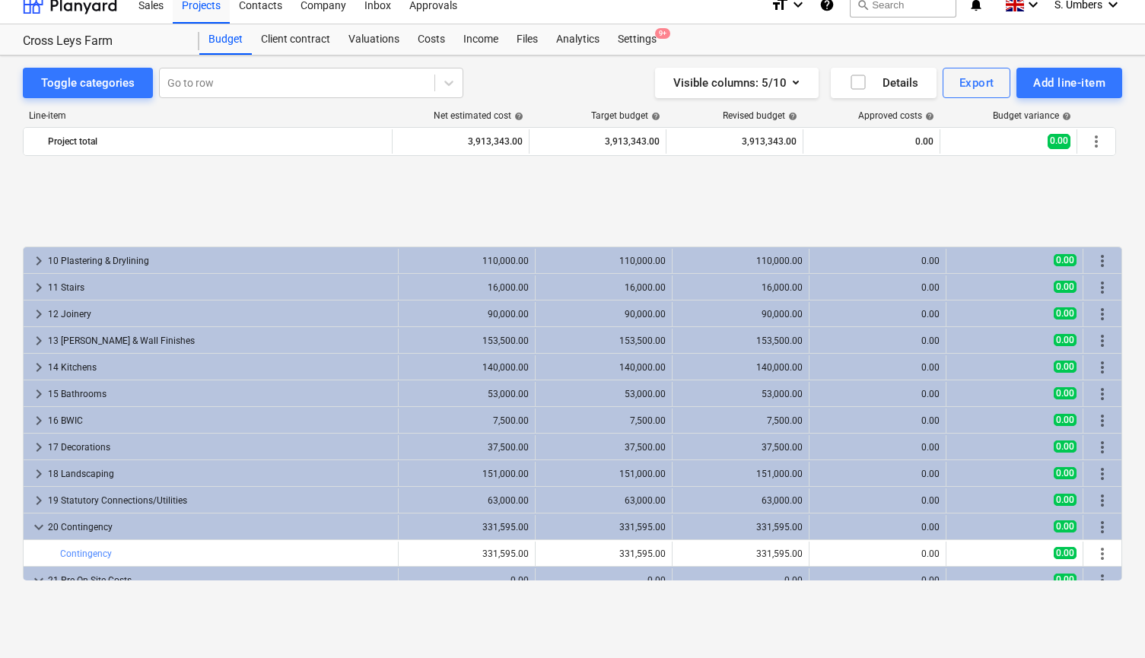
scroll to position [317, 0]
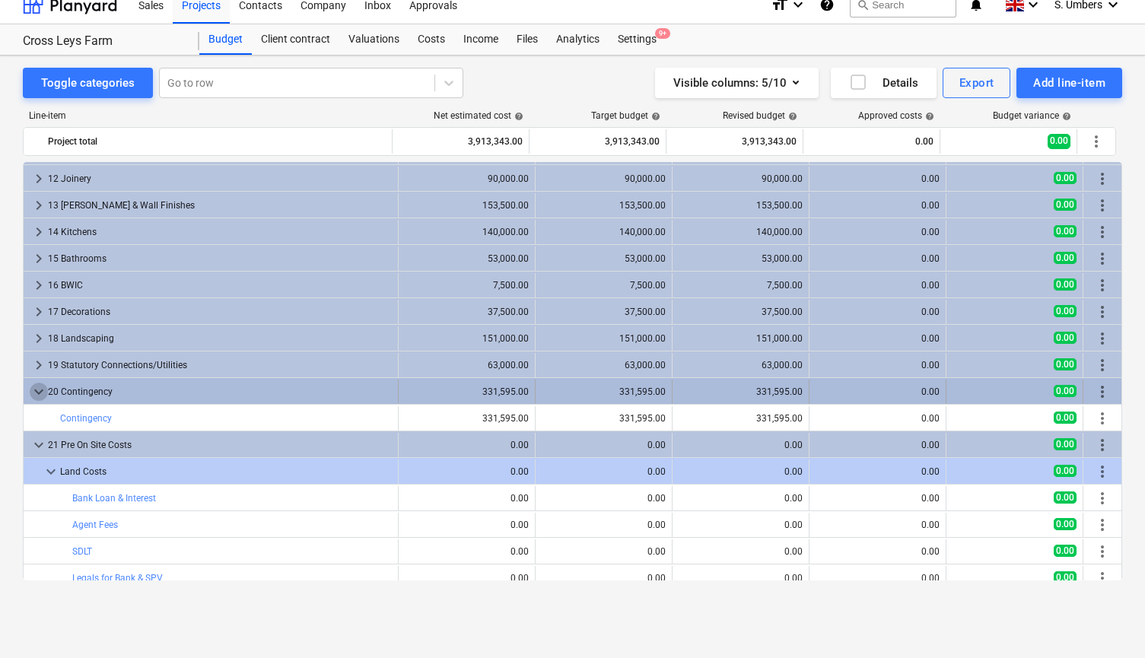
click at [36, 392] on span "keyboard_arrow_down" at bounding box center [39, 392] width 18 height 18
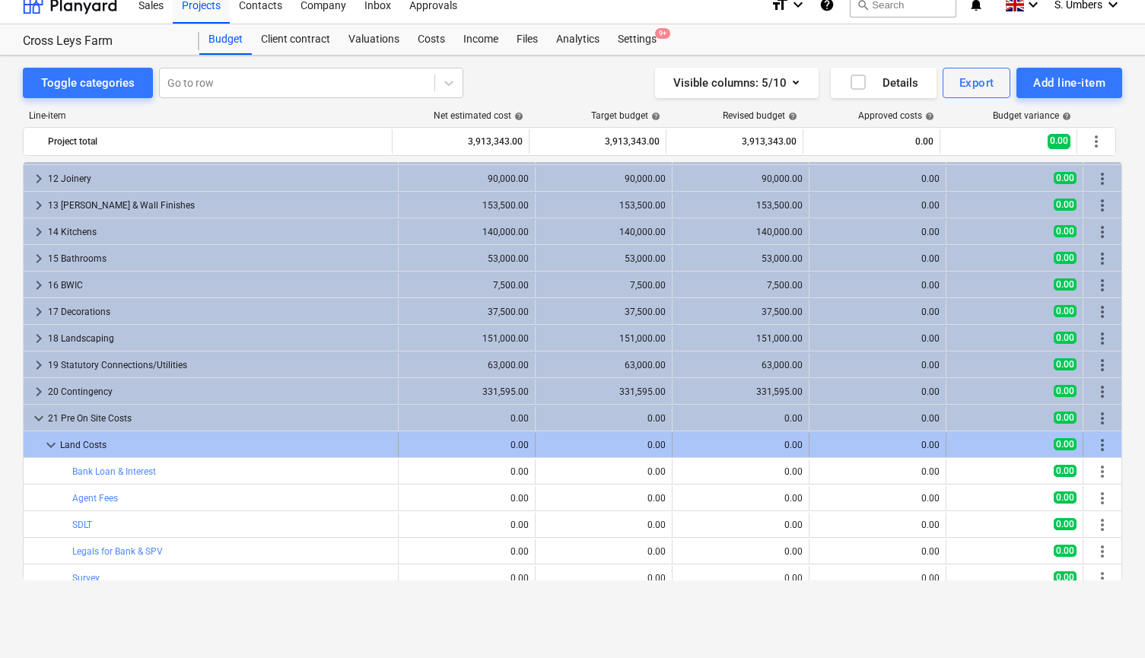
click at [49, 440] on span "keyboard_arrow_down" at bounding box center [51, 445] width 18 height 18
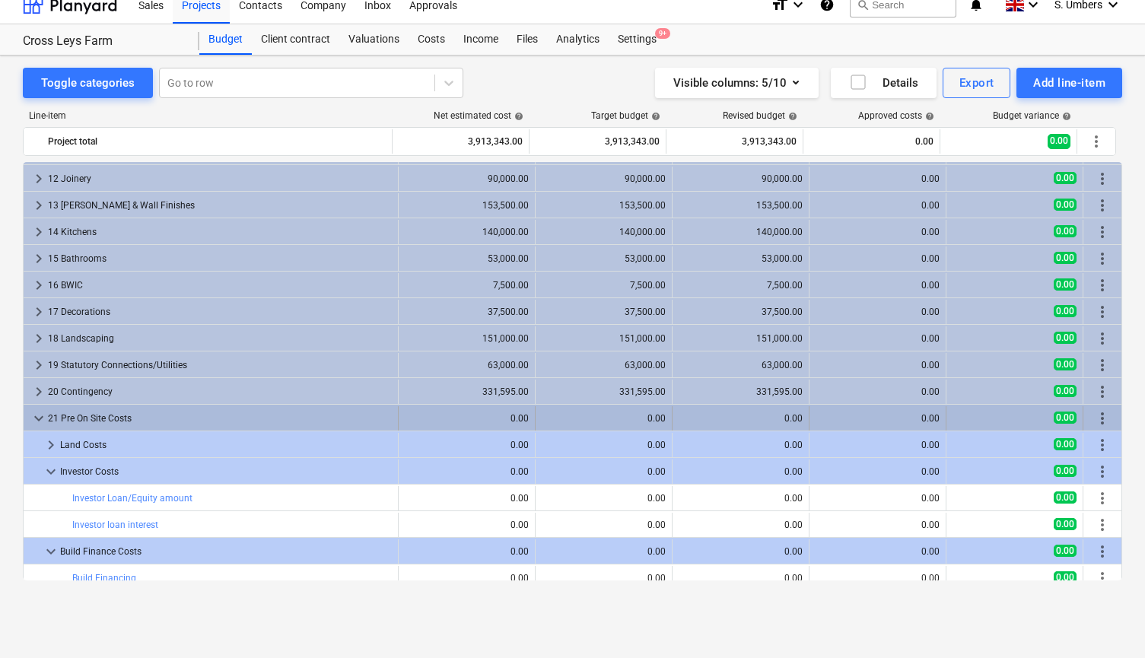
click at [38, 415] on span "keyboard_arrow_down" at bounding box center [39, 418] width 18 height 18
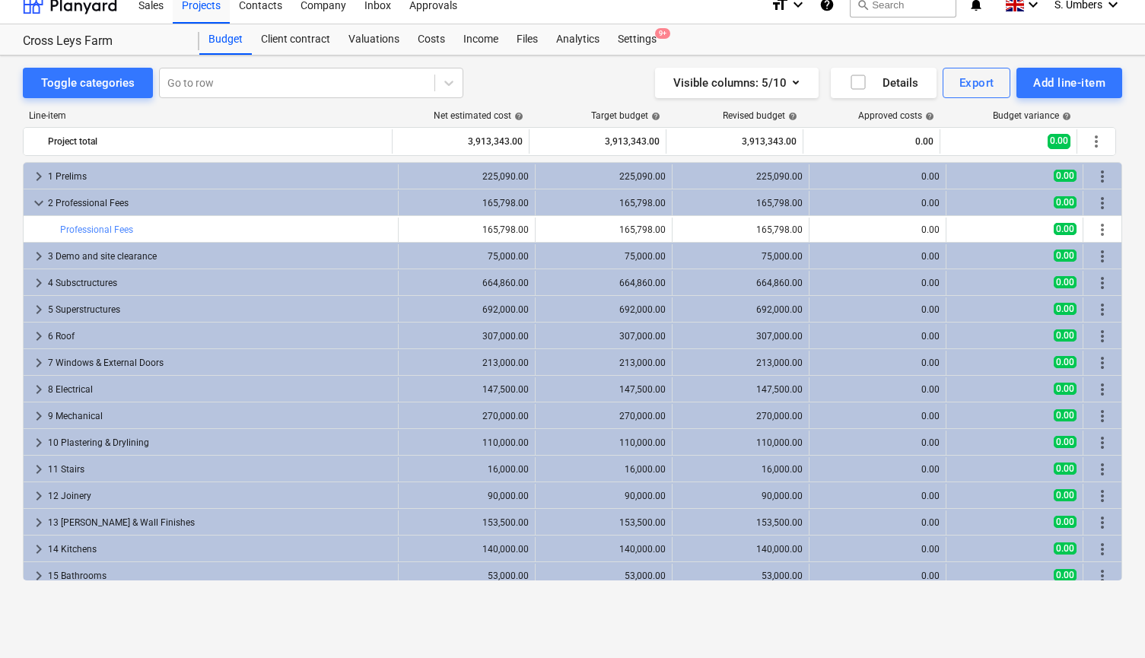
scroll to position [0, 0]
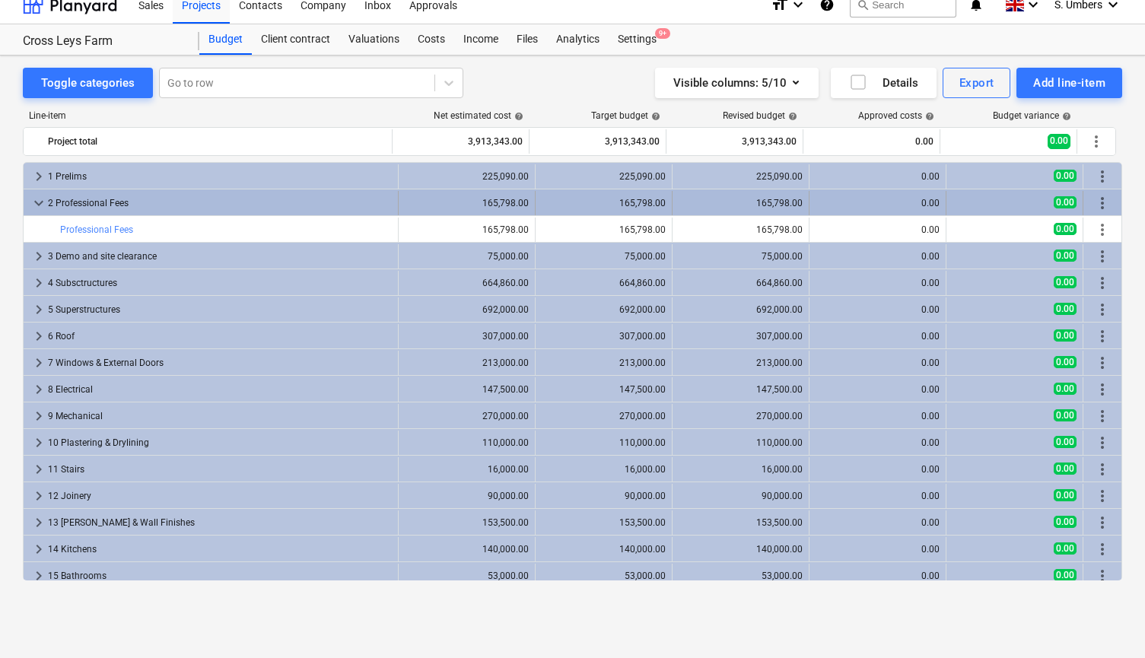
click at [37, 199] on span "keyboard_arrow_down" at bounding box center [39, 203] width 18 height 18
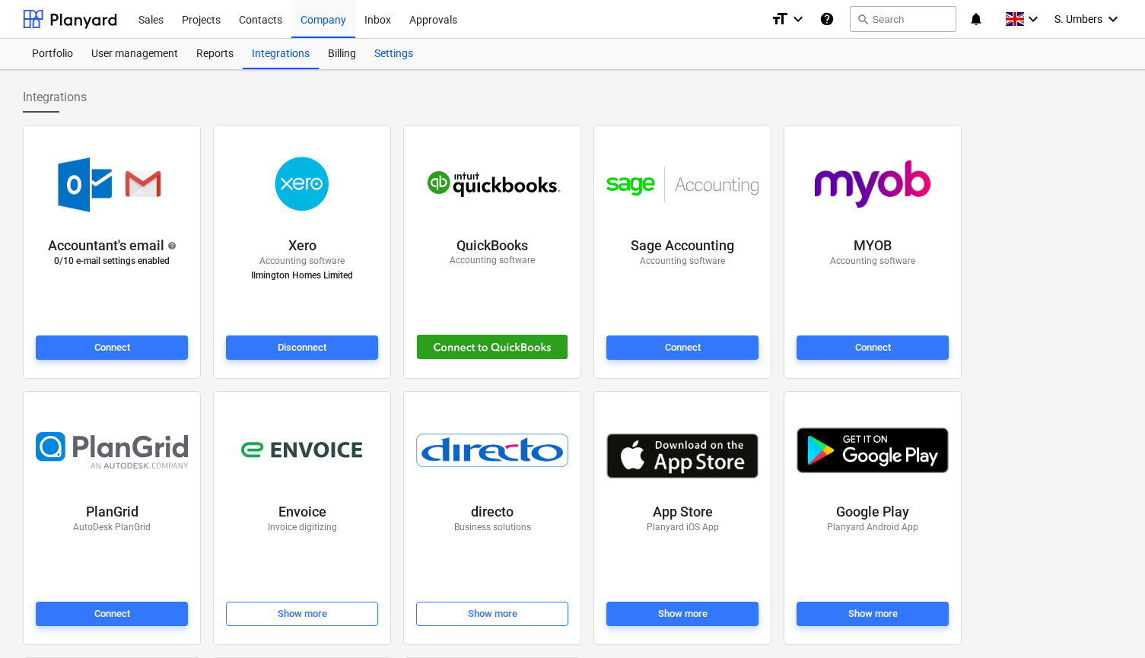
click at [418, 59] on div "Settings" at bounding box center [393, 54] width 57 height 30
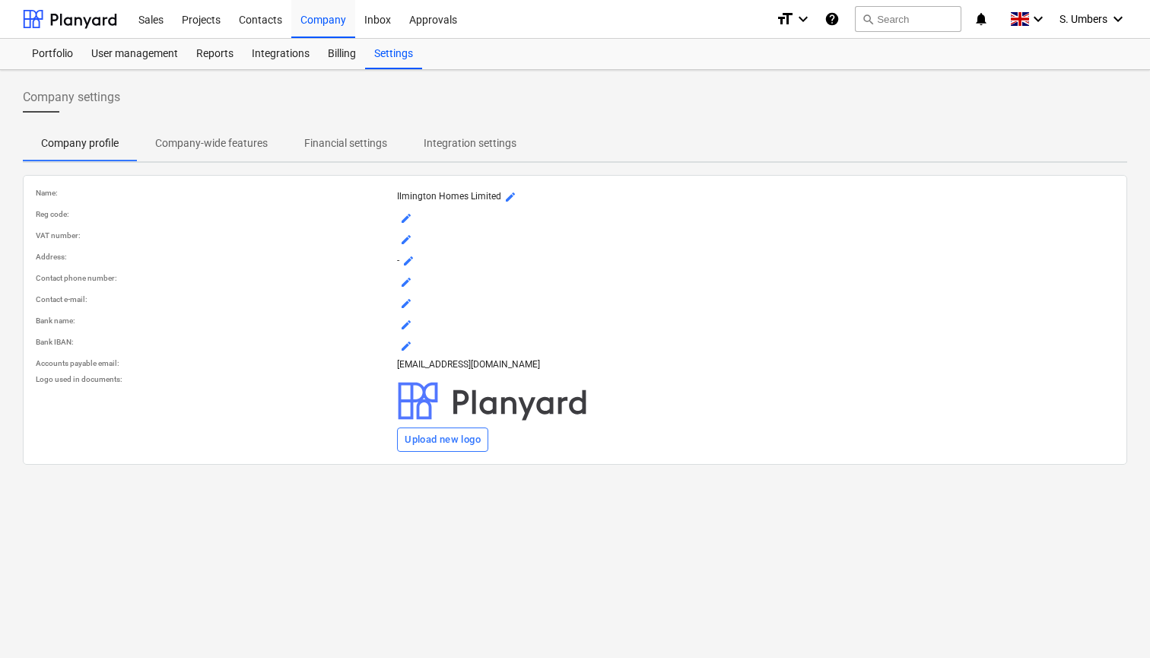
click at [350, 136] on p "Financial settings" at bounding box center [345, 143] width 83 height 16
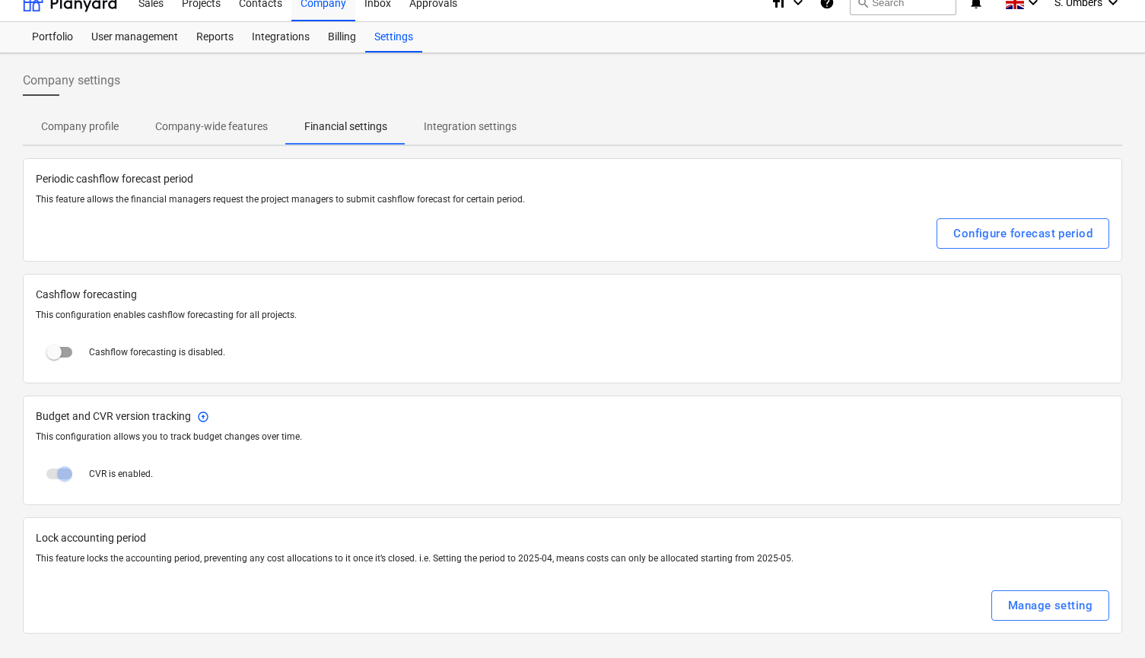
scroll to position [16, 0]
click at [1002, 613] on button "Manage setting" at bounding box center [1050, 606] width 118 height 30
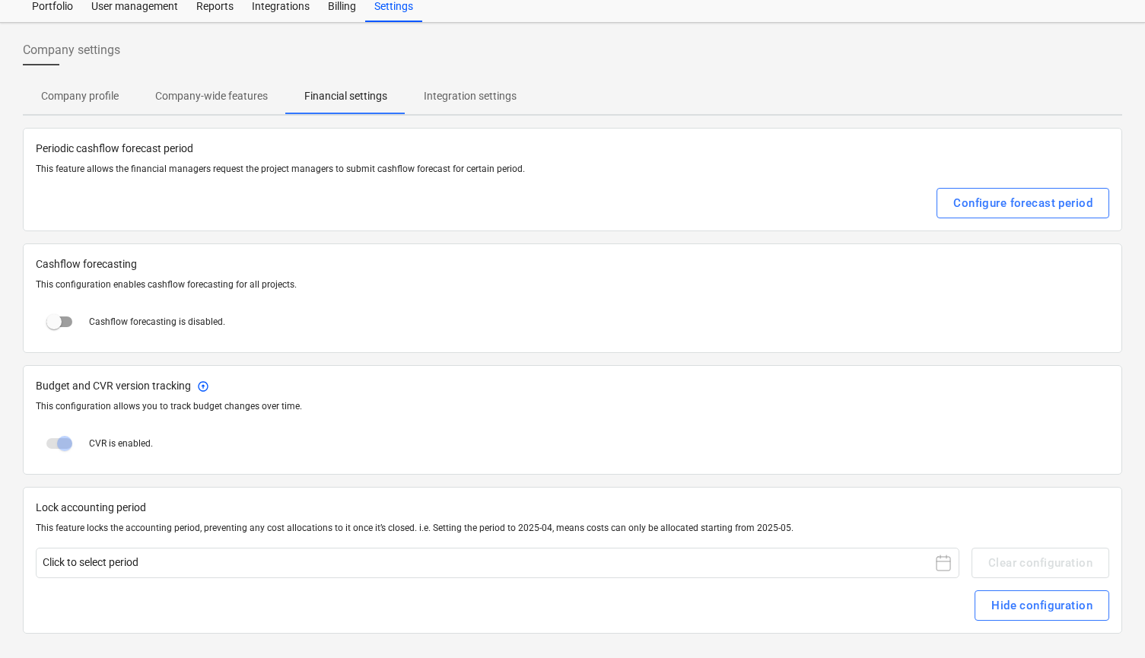
scroll to position [46, 0]
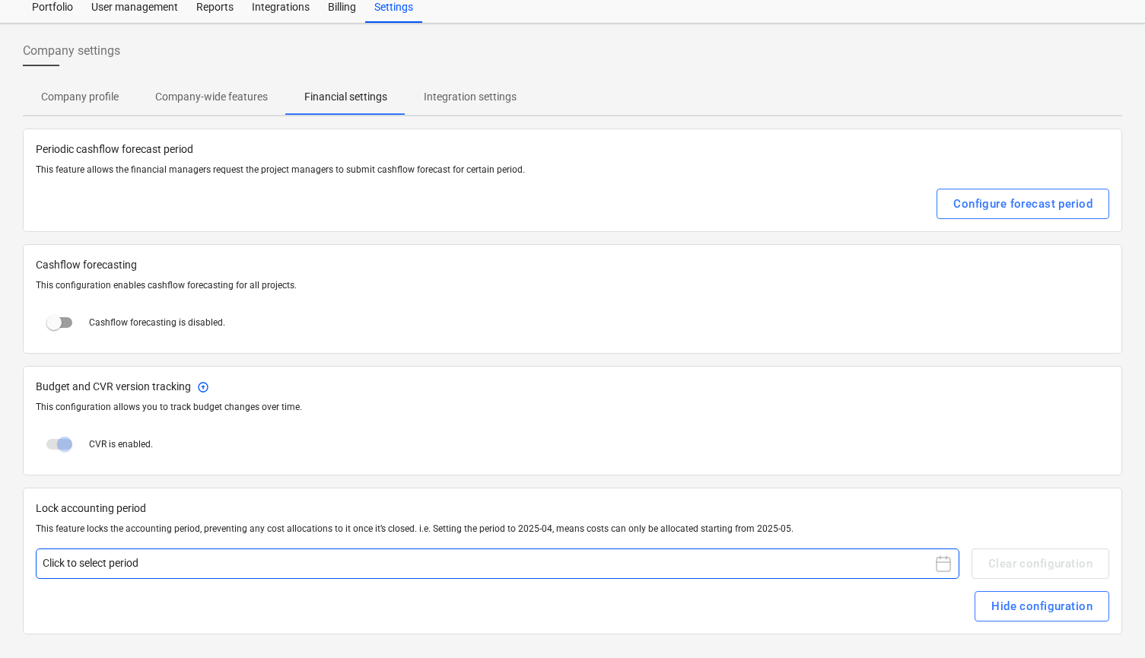
click at [890, 569] on button "Click to select period" at bounding box center [498, 564] width 924 height 30
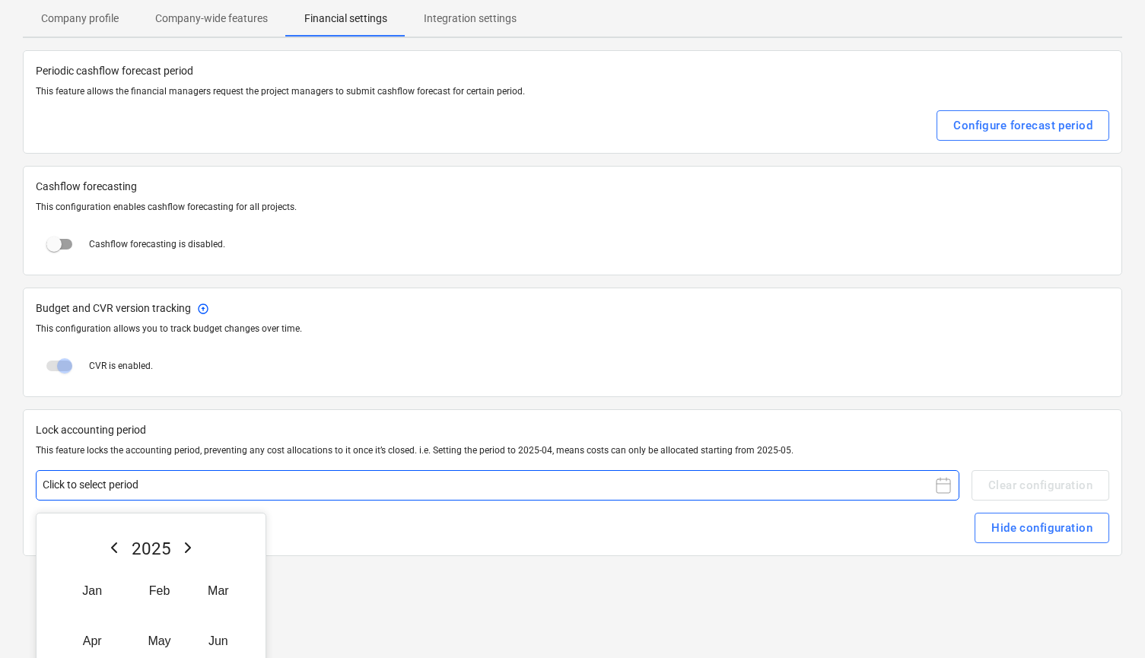
scroll to position [132, 0]
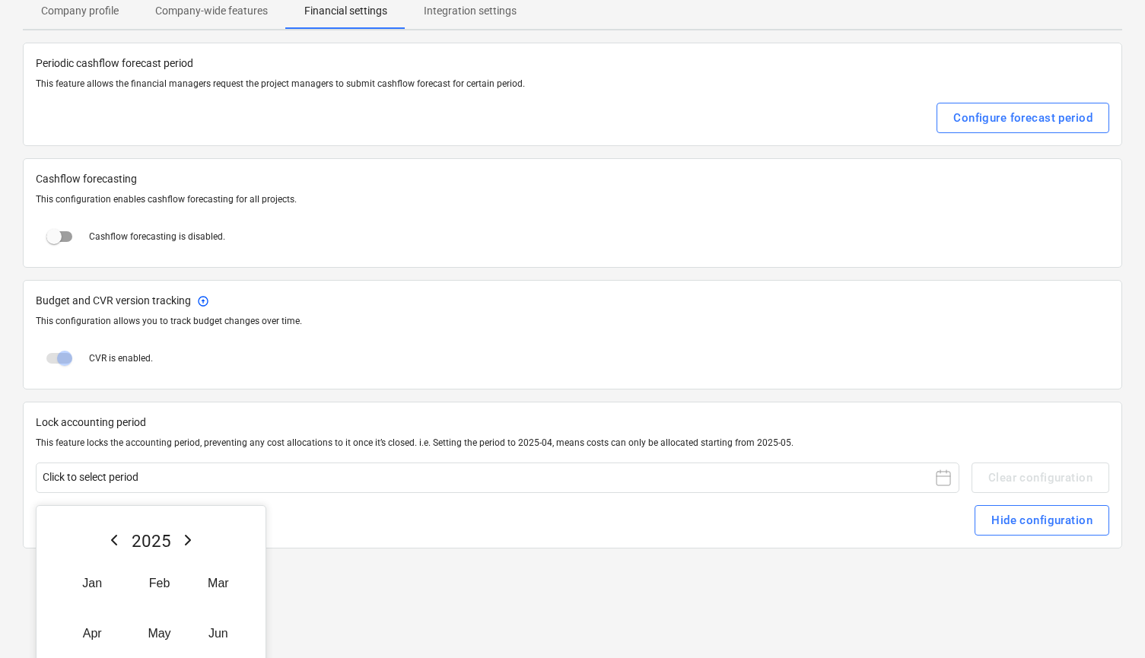
click at [745, 539] on div "Lock accounting period This feature locks the accounting period, preventing any…" at bounding box center [572, 475] width 1099 height 146
click at [860, 414] on div "Lock accounting period This feature locks the accounting period, preventing any…" at bounding box center [572, 475] width 1099 height 146
click at [592, 536] on div "Lock accounting period This feature locks the accounting period, preventing any…" at bounding box center [572, 475] width 1099 height 146
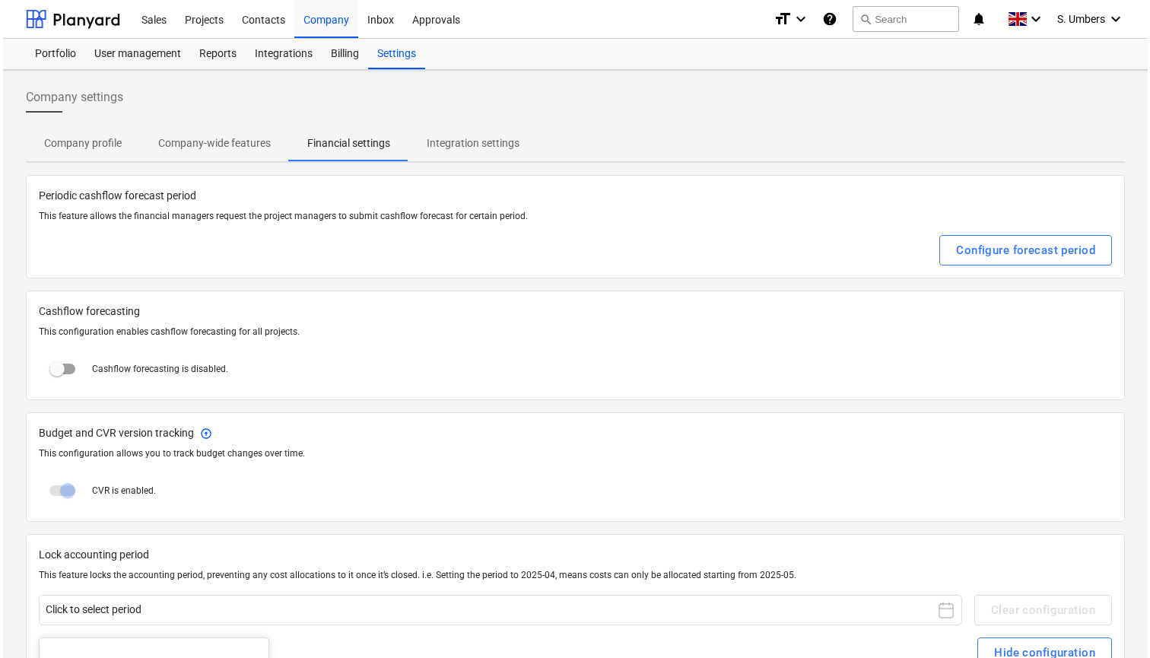
scroll to position [0, 0]
click at [454, 142] on p "Integration settings" at bounding box center [470, 143] width 93 height 16
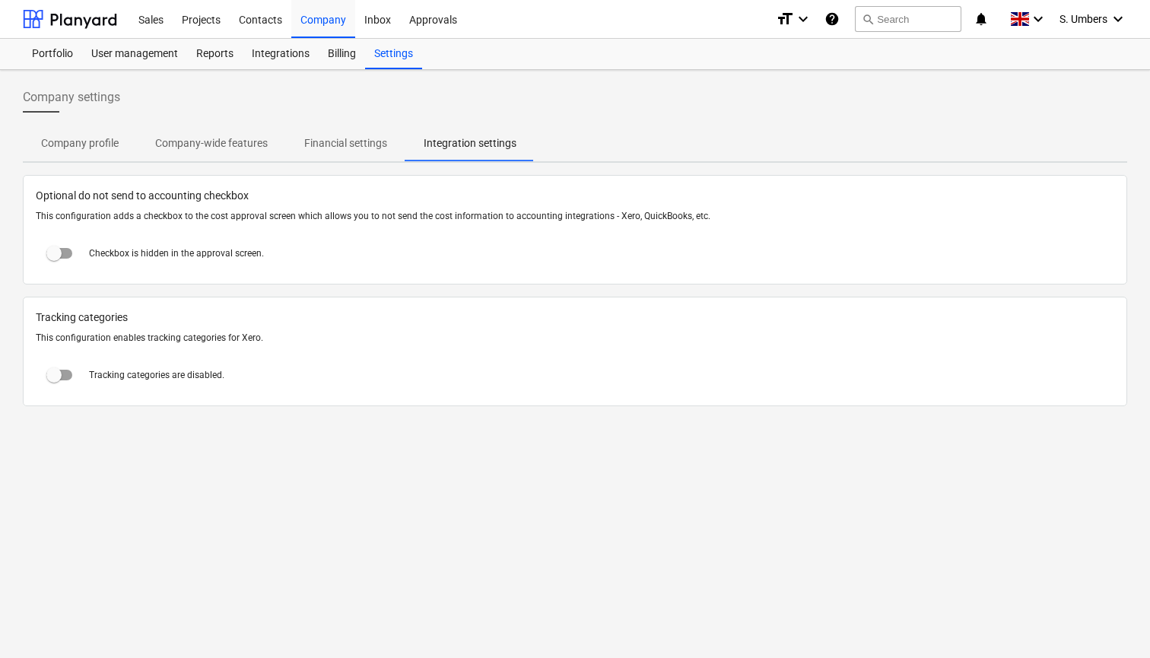
click at [58, 253] on input "checkbox" at bounding box center [54, 253] width 37 height 37
checkbox input "true"
click at [488, 645] on div "Company settings Company profile Company-wide features Financial settings Integ…" at bounding box center [575, 364] width 1150 height 588
click at [201, 19] on div "Projects" at bounding box center [201, 18] width 57 height 39
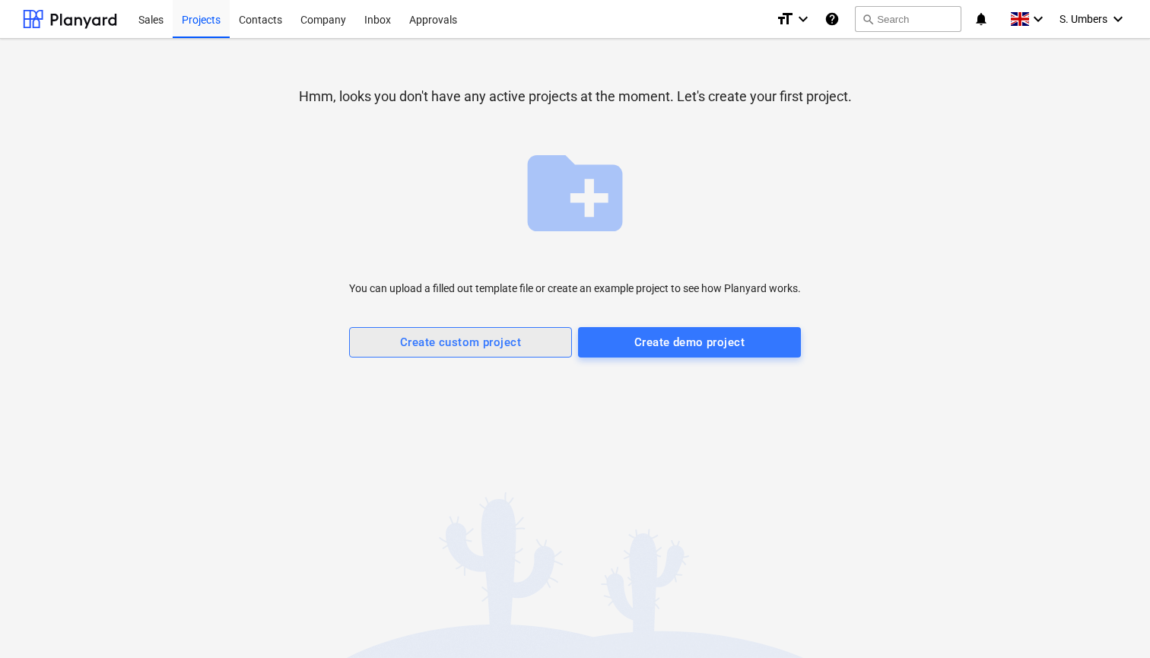
click at [520, 342] on span "Create custom project" at bounding box center [460, 342] width 189 height 20
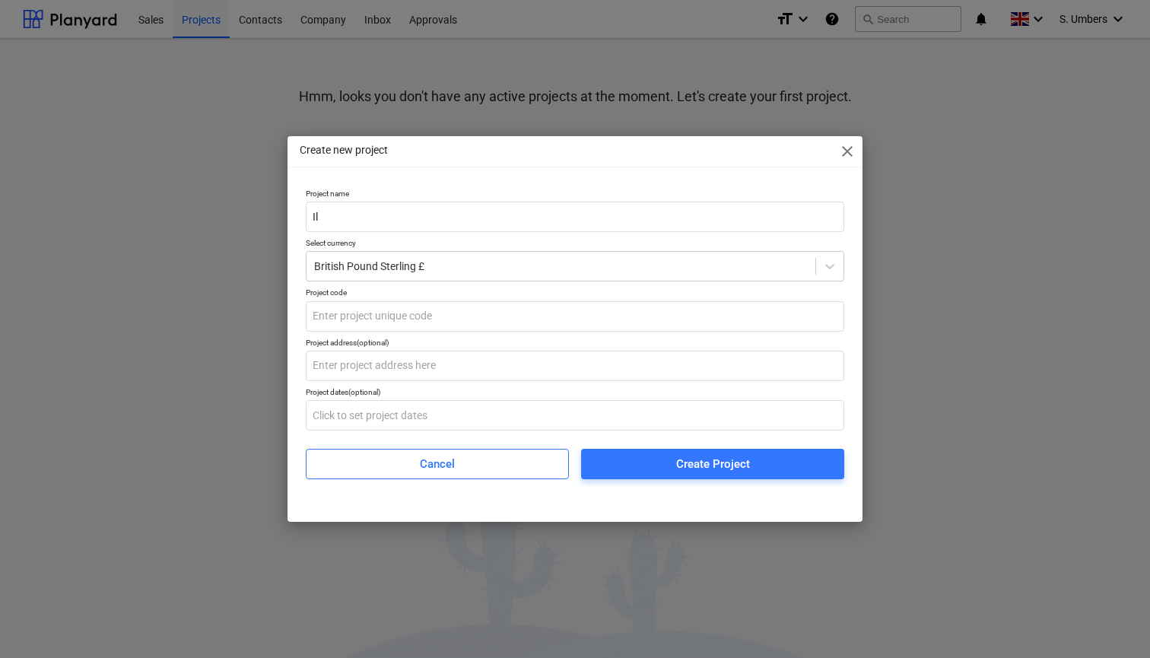
type input "I"
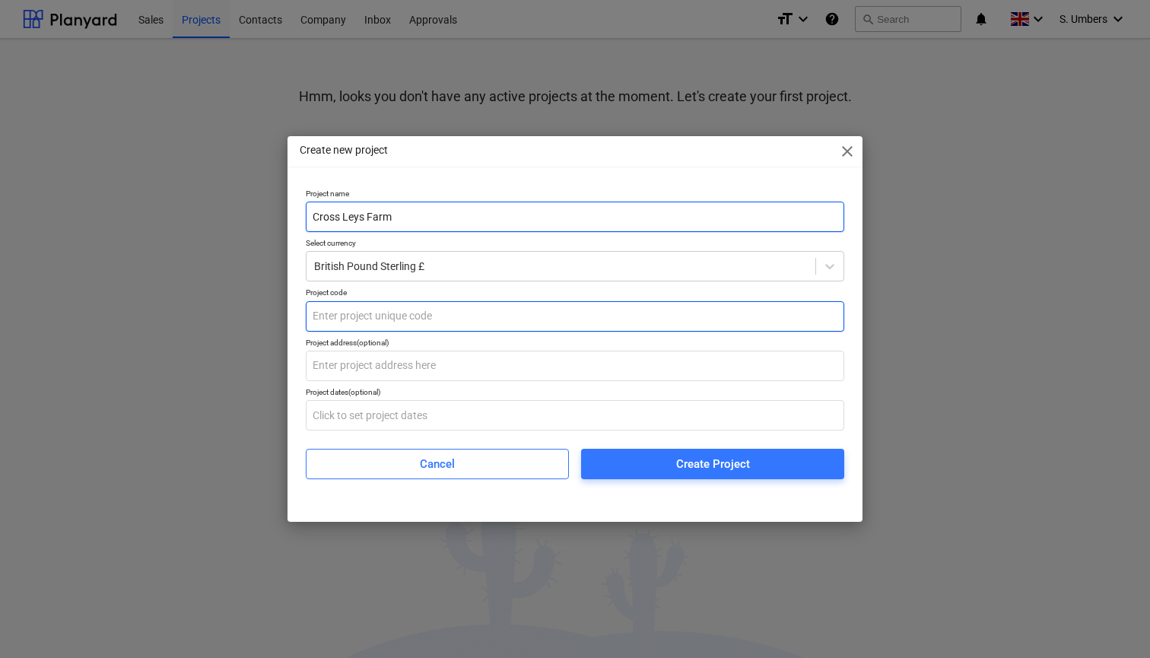
type input "Cross Leys Farm"
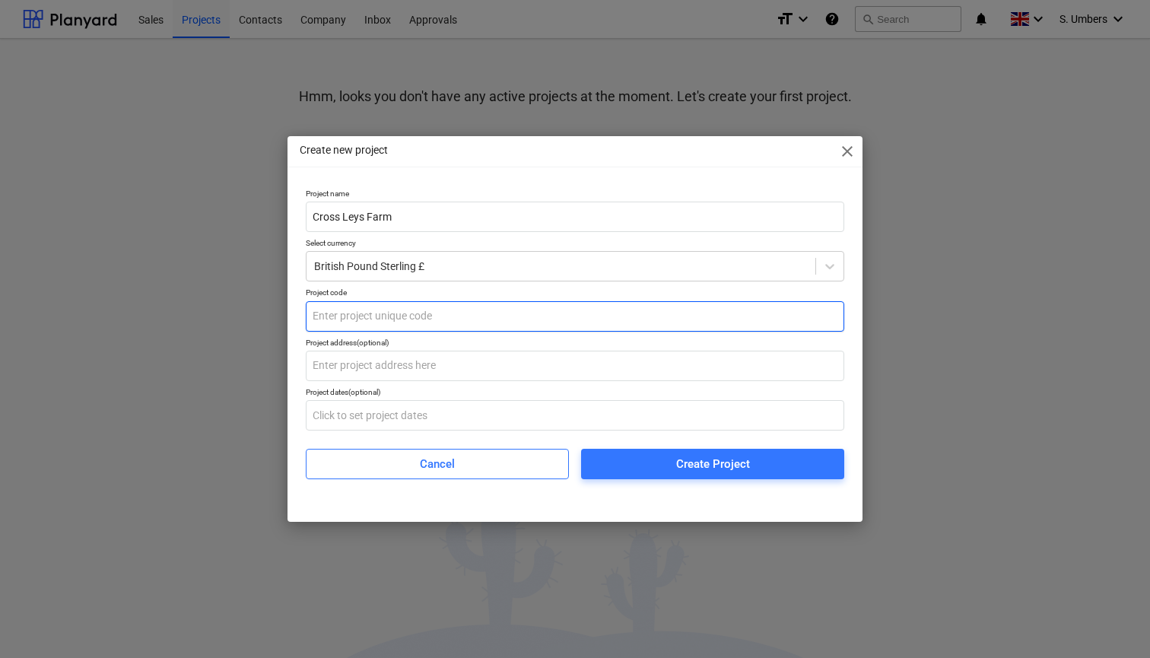
click at [387, 311] on input "text" at bounding box center [575, 316] width 539 height 30
type input "CLF"
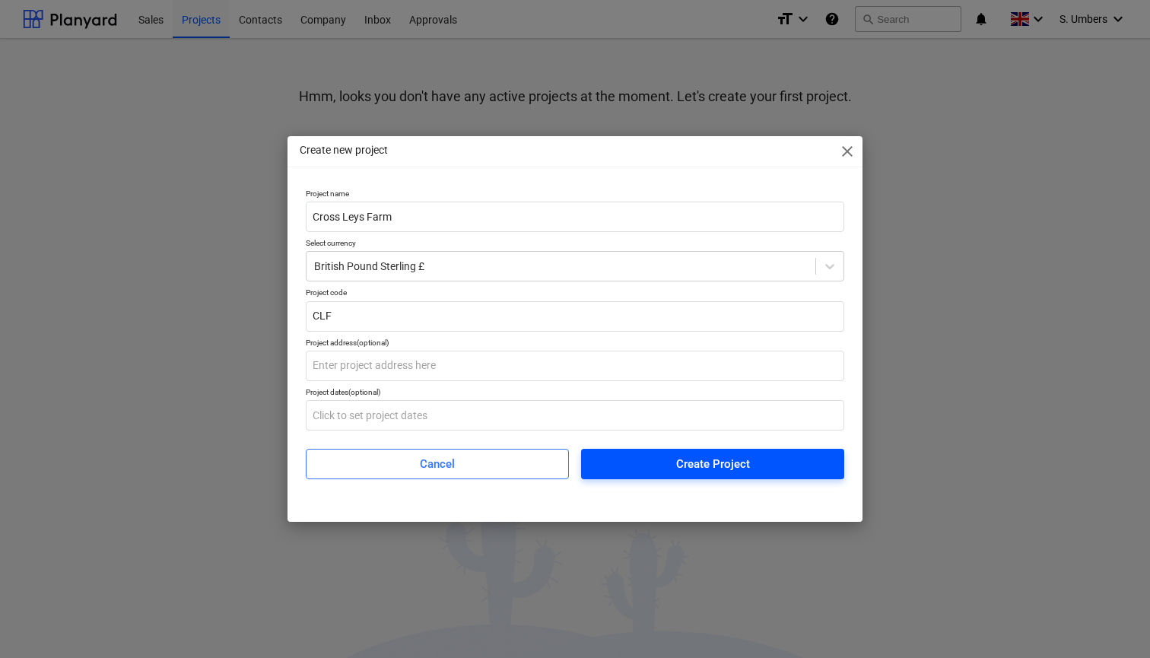
click at [683, 461] on div "Create Project" at bounding box center [713, 464] width 74 height 20
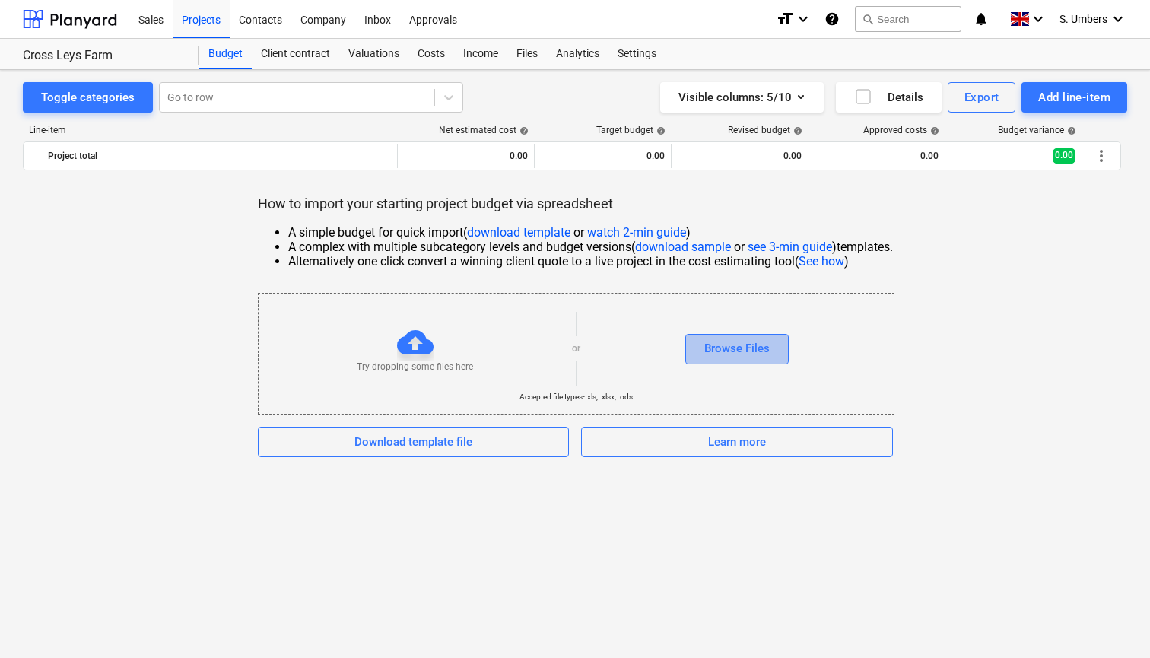
click at [730, 339] on div "Browse Files" at bounding box center [736, 349] width 65 height 20
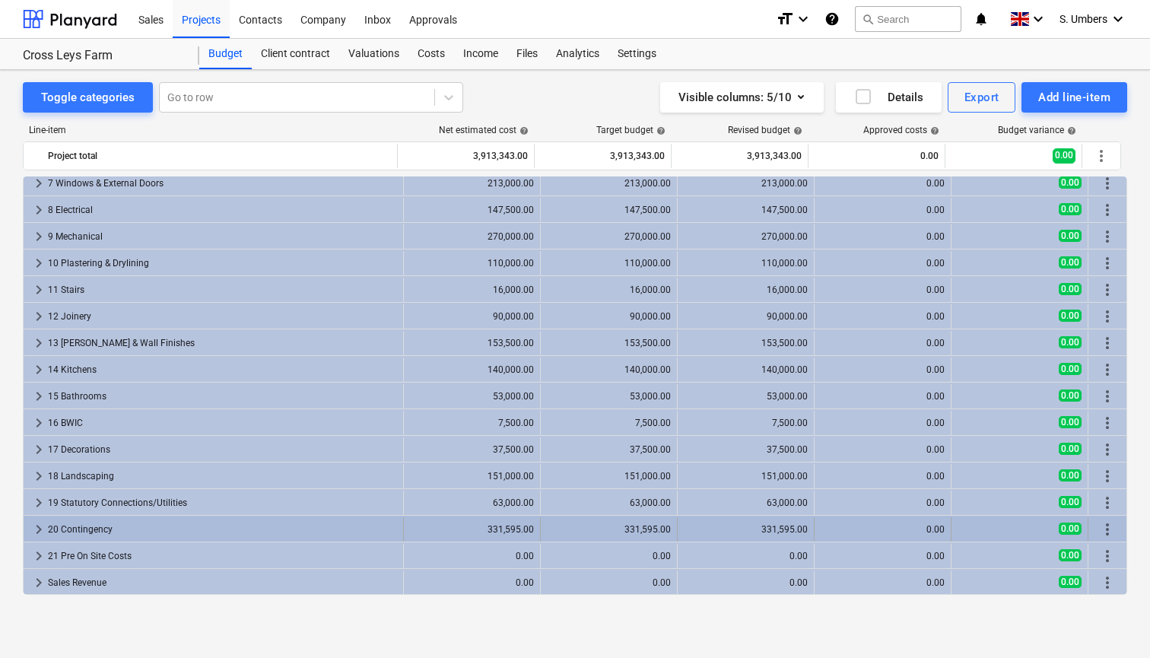
click at [40, 528] on span "keyboard_arrow_right" at bounding box center [39, 529] width 18 height 18
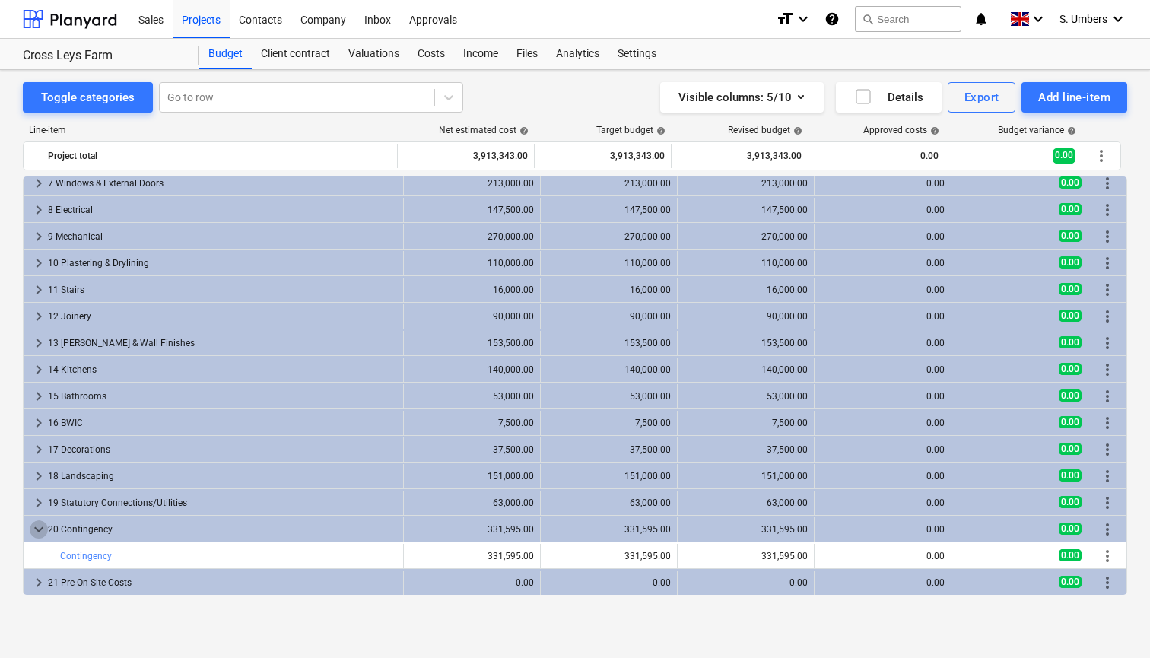
click at [40, 528] on span "keyboard_arrow_down" at bounding box center [39, 529] width 18 height 18
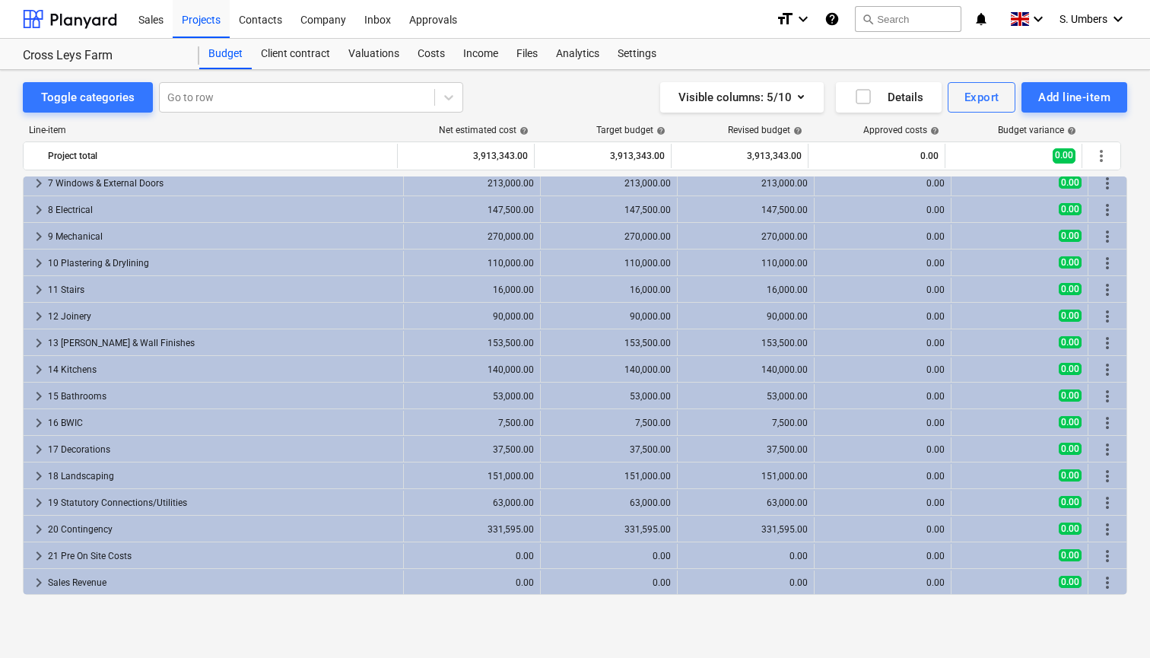
click at [40, 528] on span "keyboard_arrow_right" at bounding box center [39, 529] width 18 height 18
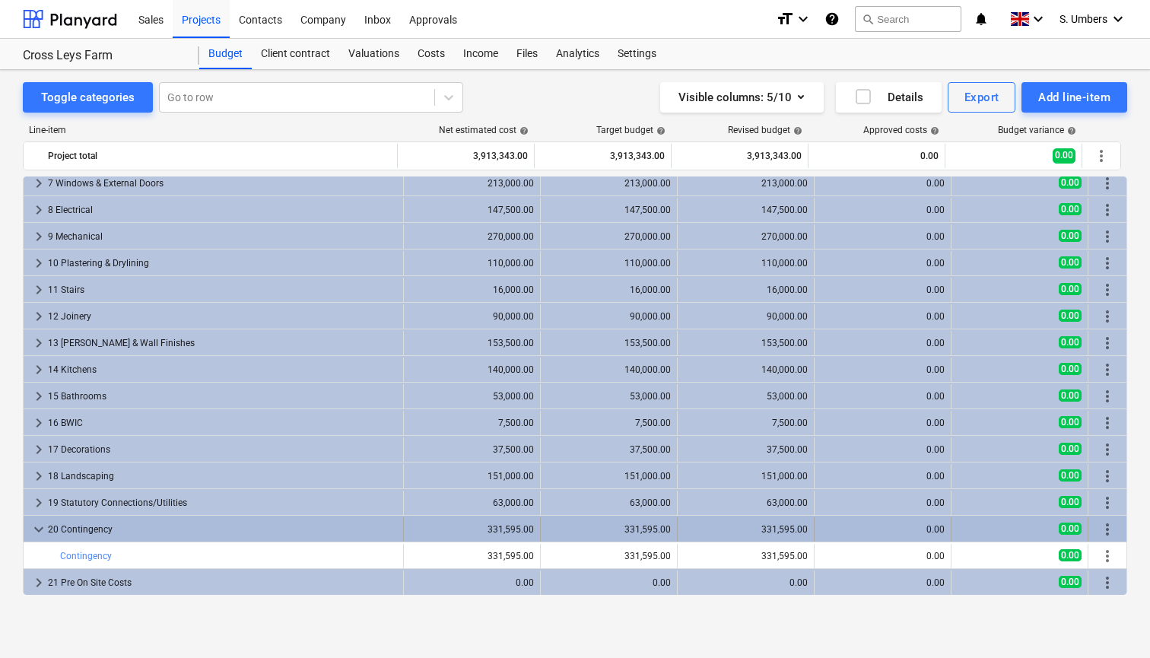
click at [35, 529] on span "keyboard_arrow_down" at bounding box center [39, 529] width 18 height 18
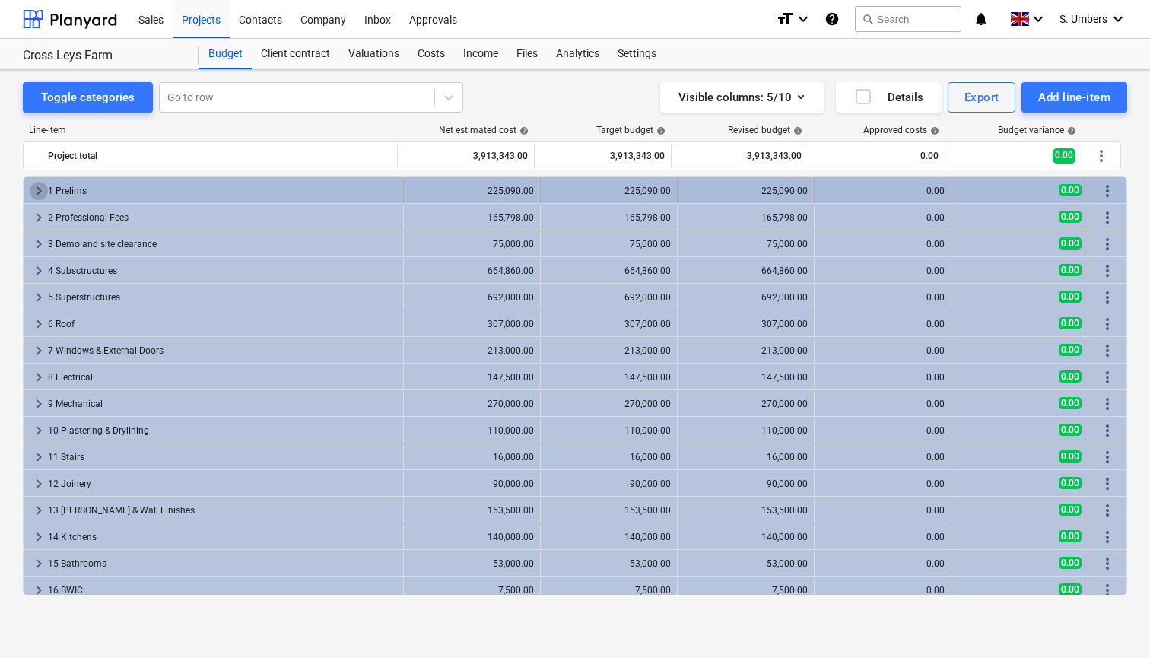
click at [34, 188] on span "keyboard_arrow_right" at bounding box center [39, 191] width 18 height 18
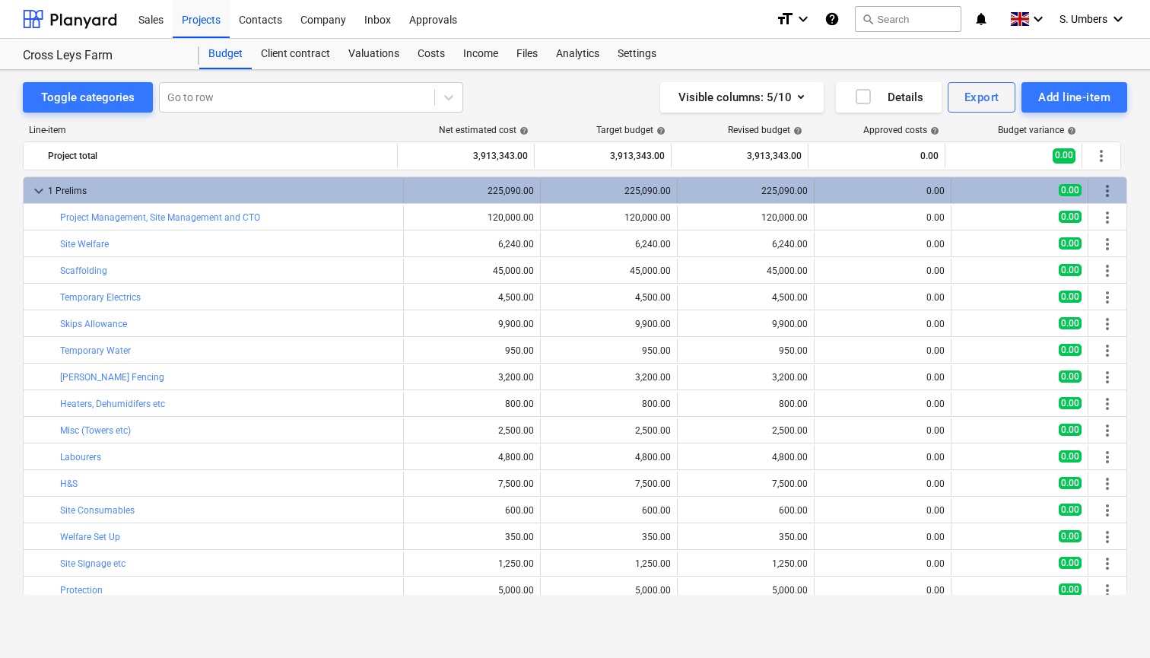
click at [37, 184] on span "keyboard_arrow_down" at bounding box center [39, 191] width 18 height 18
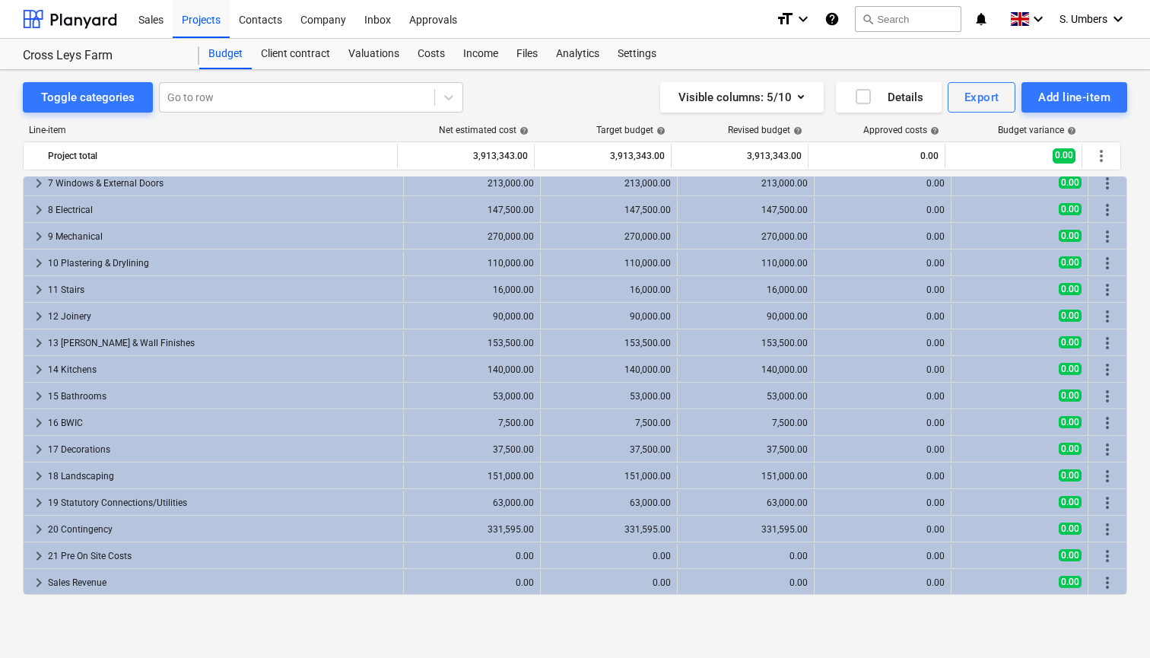
scroll to position [167, 0]
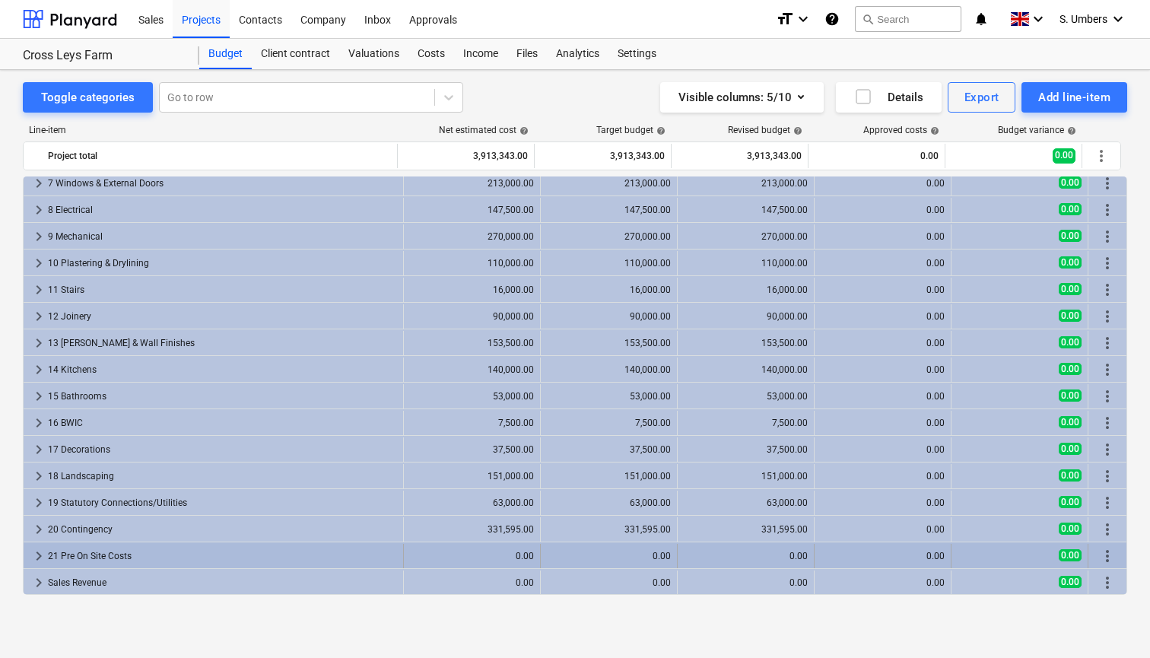
click at [30, 555] on span "keyboard_arrow_right" at bounding box center [39, 556] width 18 height 18
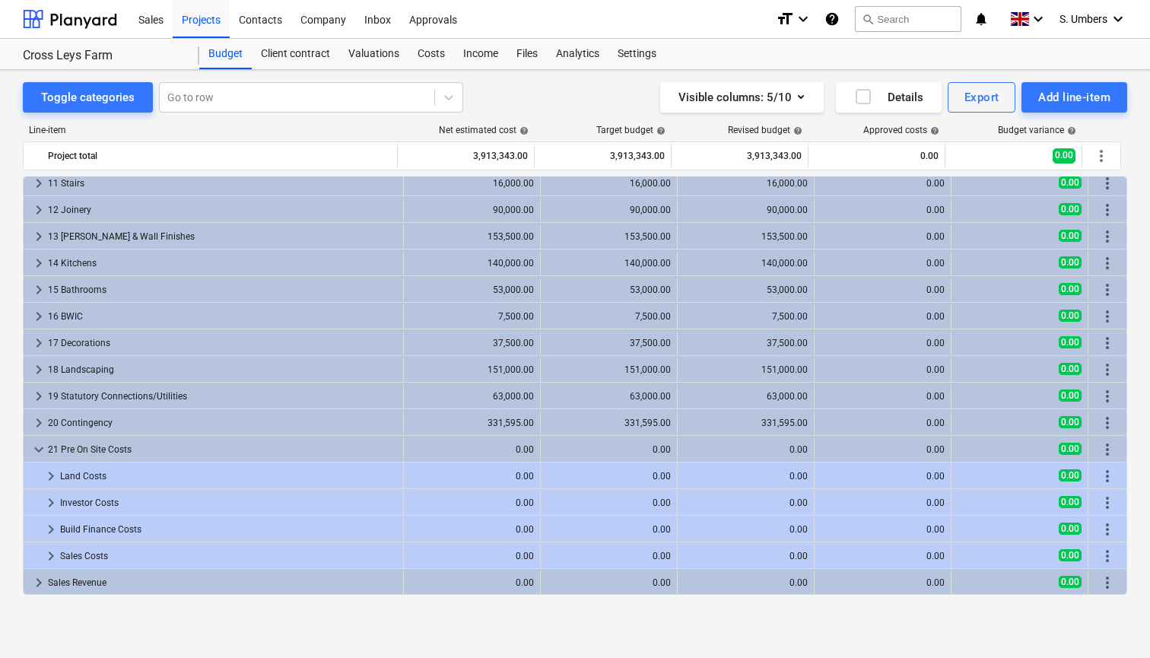
scroll to position [274, 0]
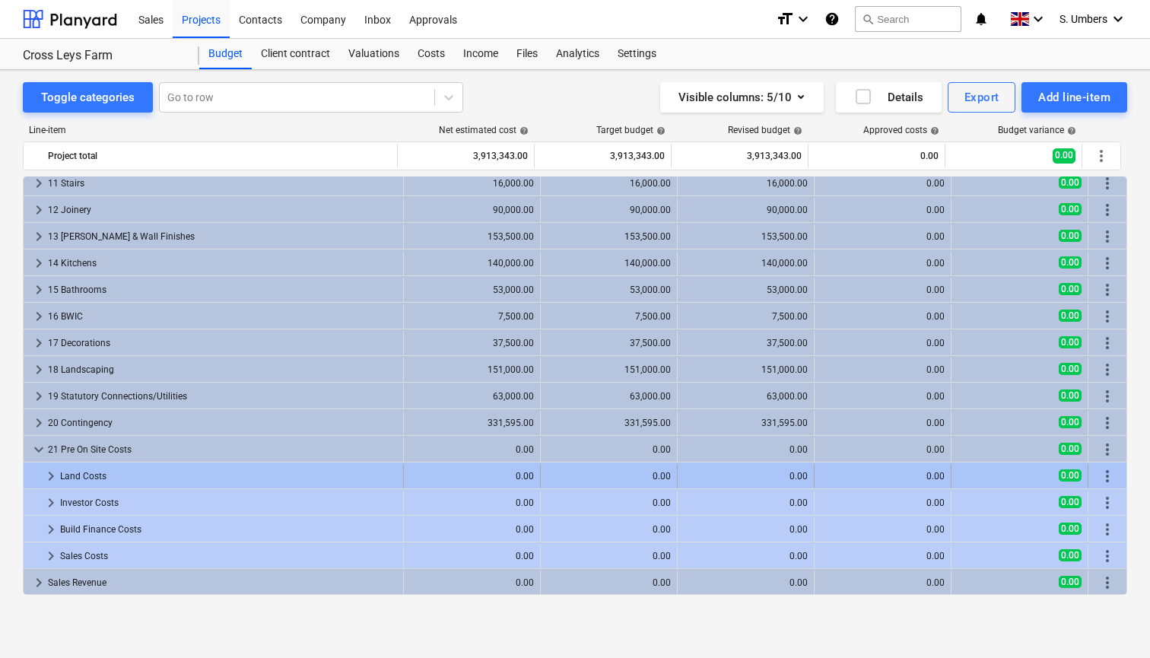
click at [50, 474] on span "keyboard_arrow_right" at bounding box center [51, 476] width 18 height 18
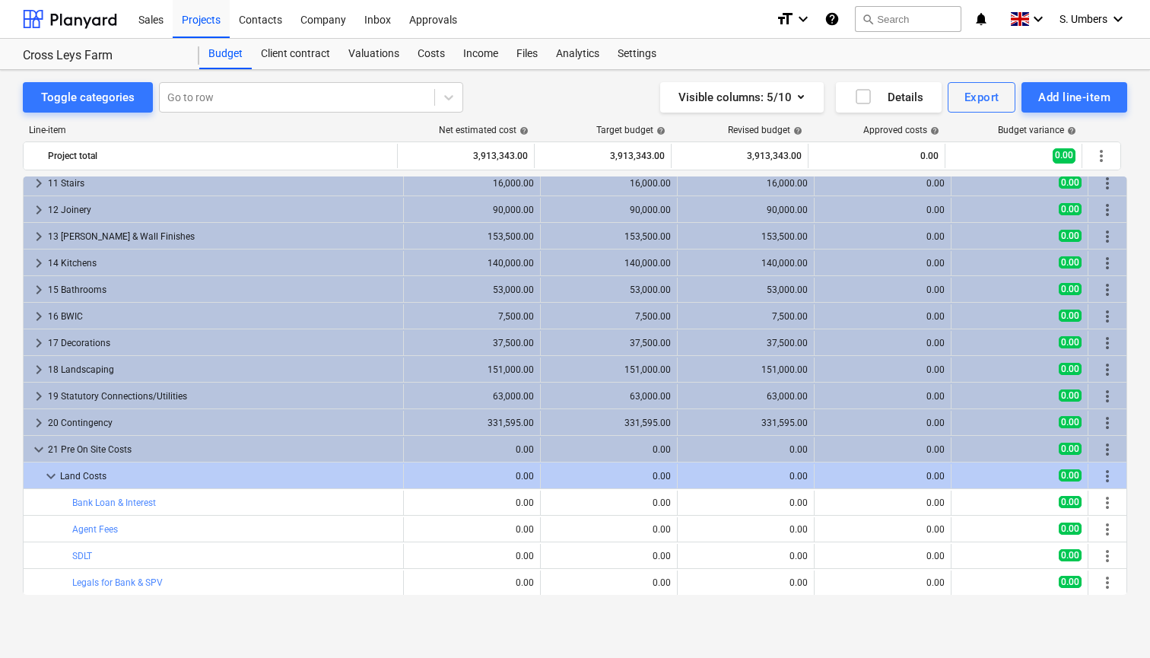
click at [50, 474] on span "keyboard_arrow_down" at bounding box center [51, 476] width 18 height 18
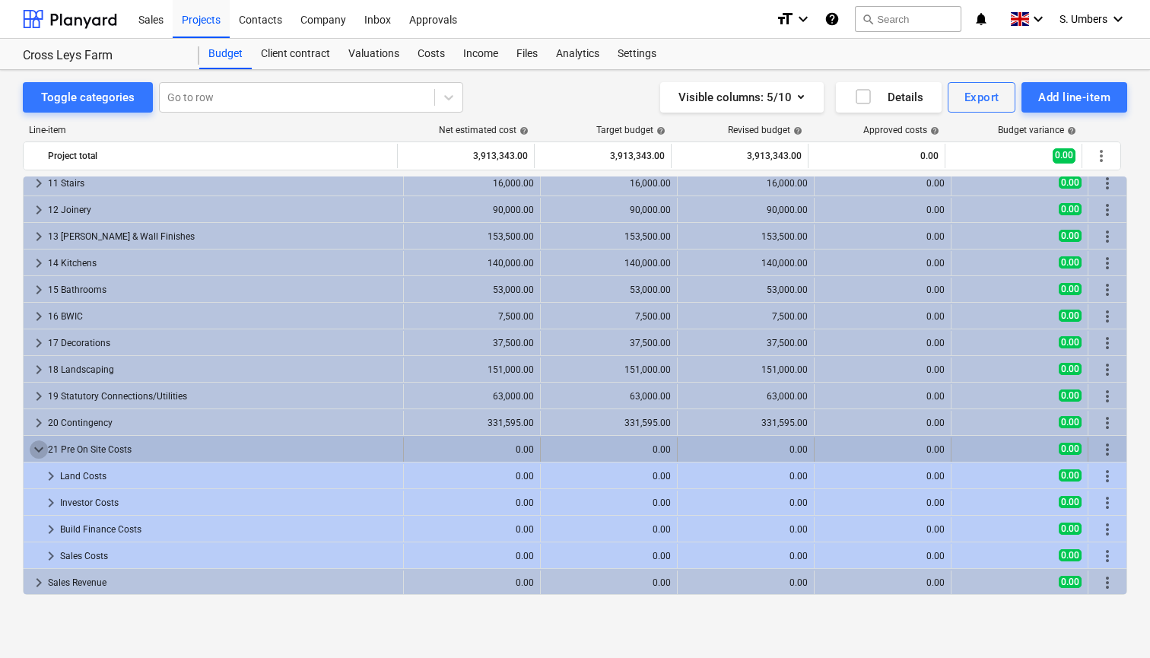
click at [33, 448] on span "keyboard_arrow_down" at bounding box center [39, 449] width 18 height 18
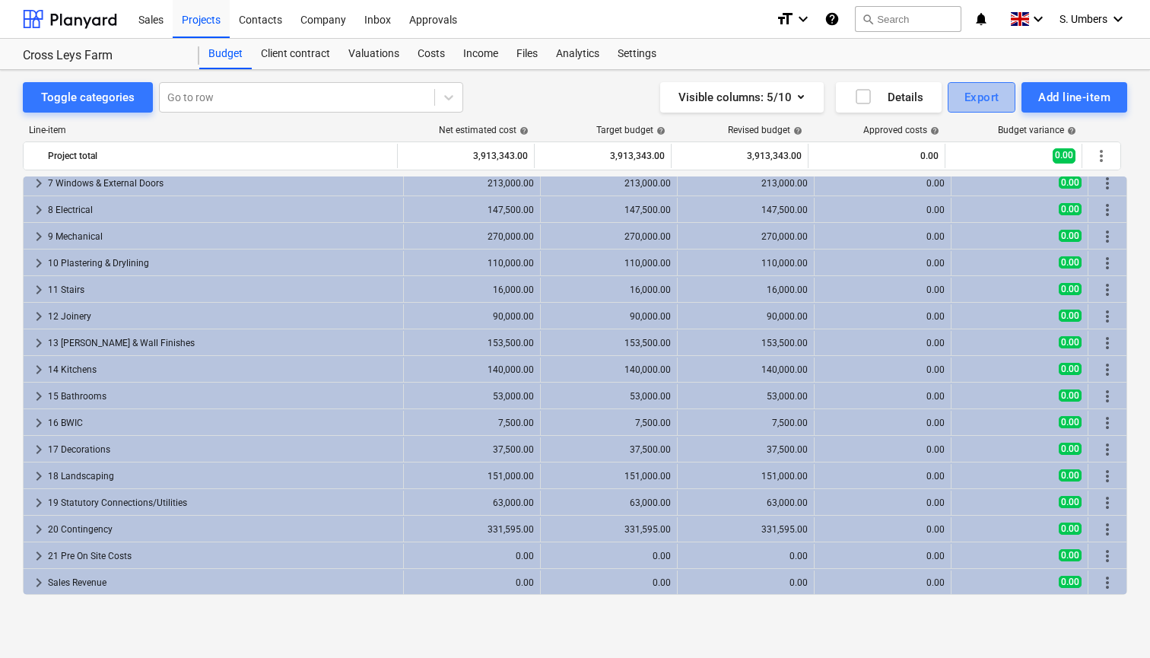
click at [982, 94] on div "Export" at bounding box center [982, 97] width 35 height 20
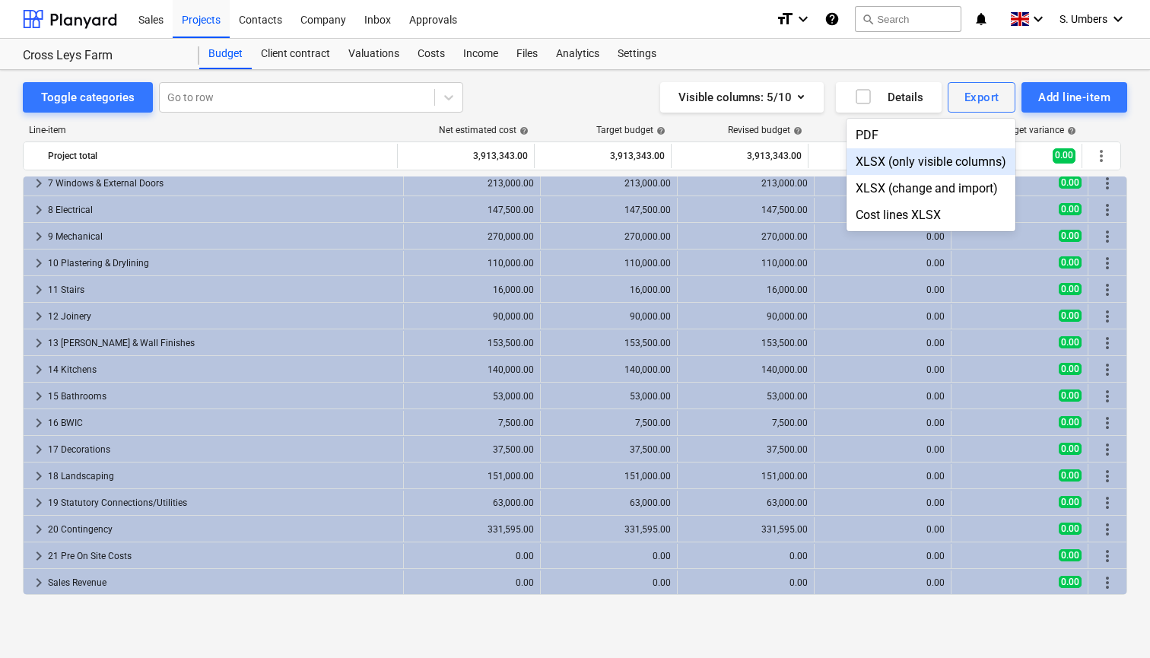
click at [1087, 64] on div at bounding box center [575, 329] width 1150 height 658
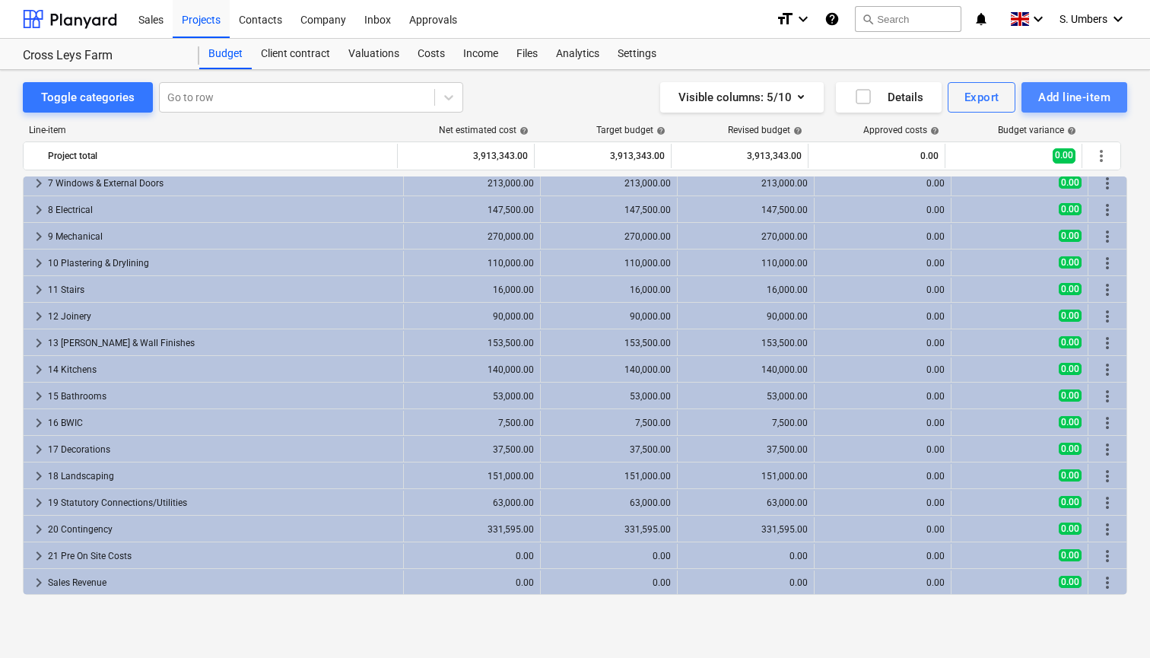
click at [1054, 105] on div "Add line-item" at bounding box center [1074, 97] width 72 height 20
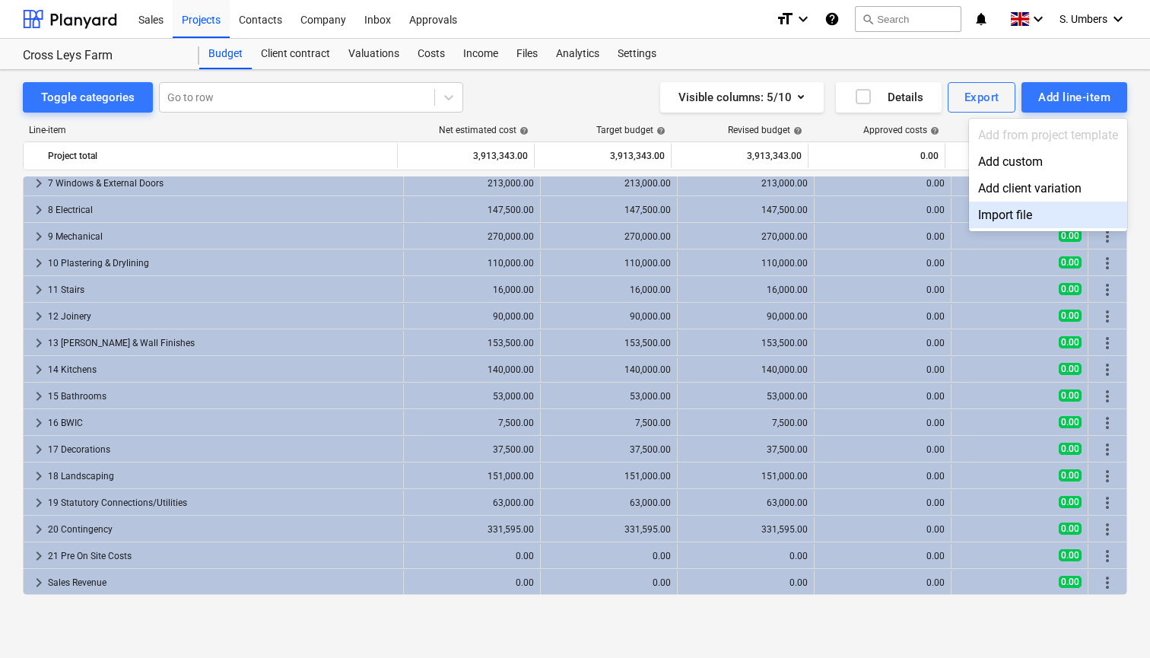
click at [1034, 219] on div "Import file" at bounding box center [1048, 215] width 158 height 27
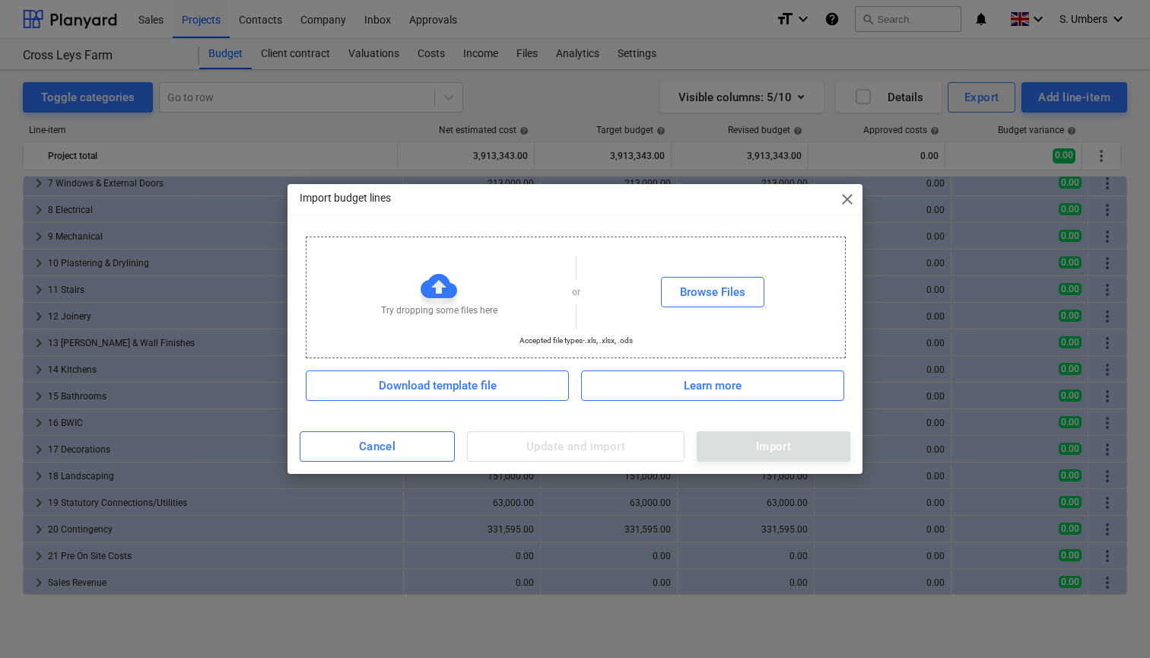
click at [849, 199] on span "close" at bounding box center [847, 199] width 18 height 18
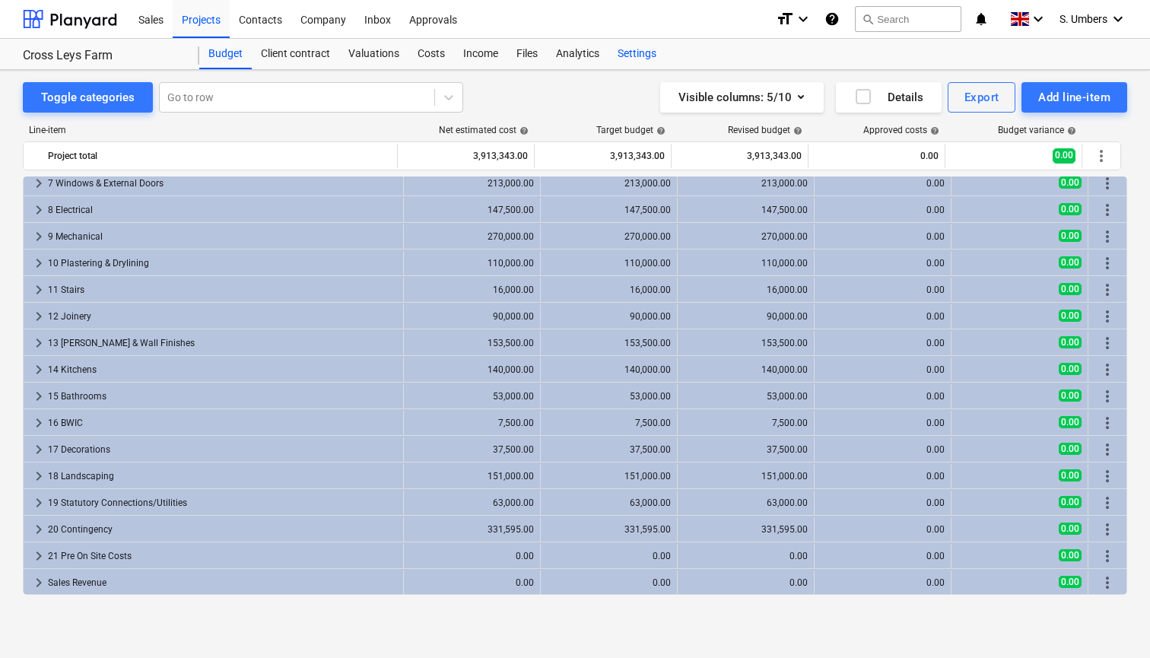
click at [627, 51] on div "Settings" at bounding box center [637, 54] width 57 height 30
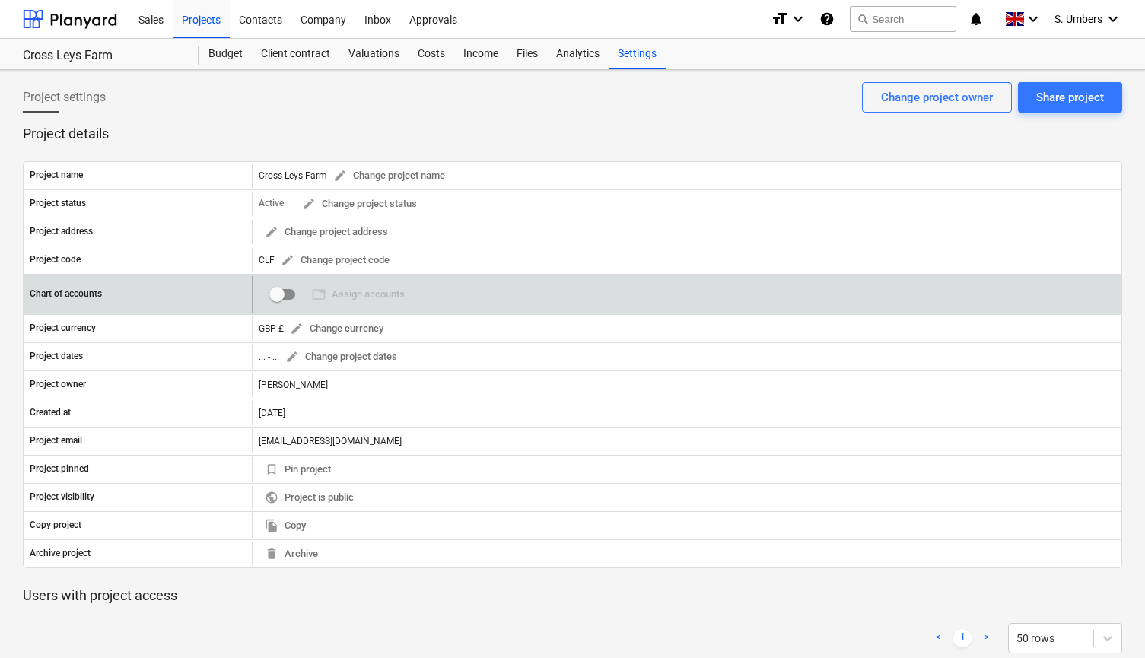
click at [277, 294] on input "checkbox" at bounding box center [277, 294] width 37 height 37
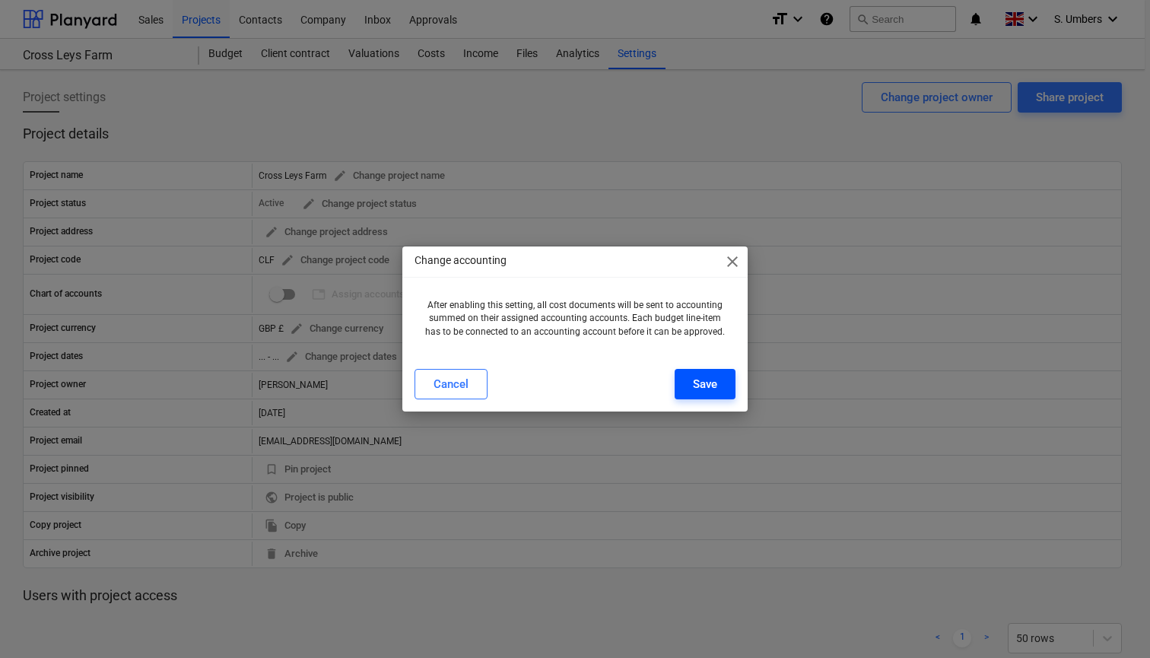
click at [697, 385] on div "Save" at bounding box center [705, 384] width 24 height 20
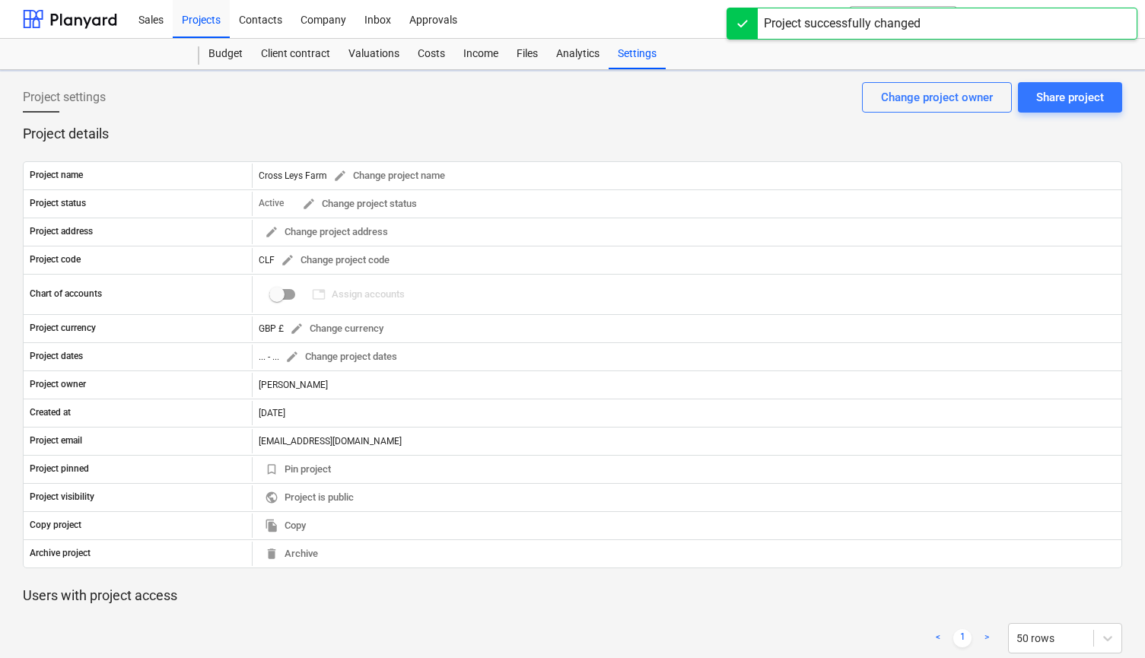
checkbox input "true"
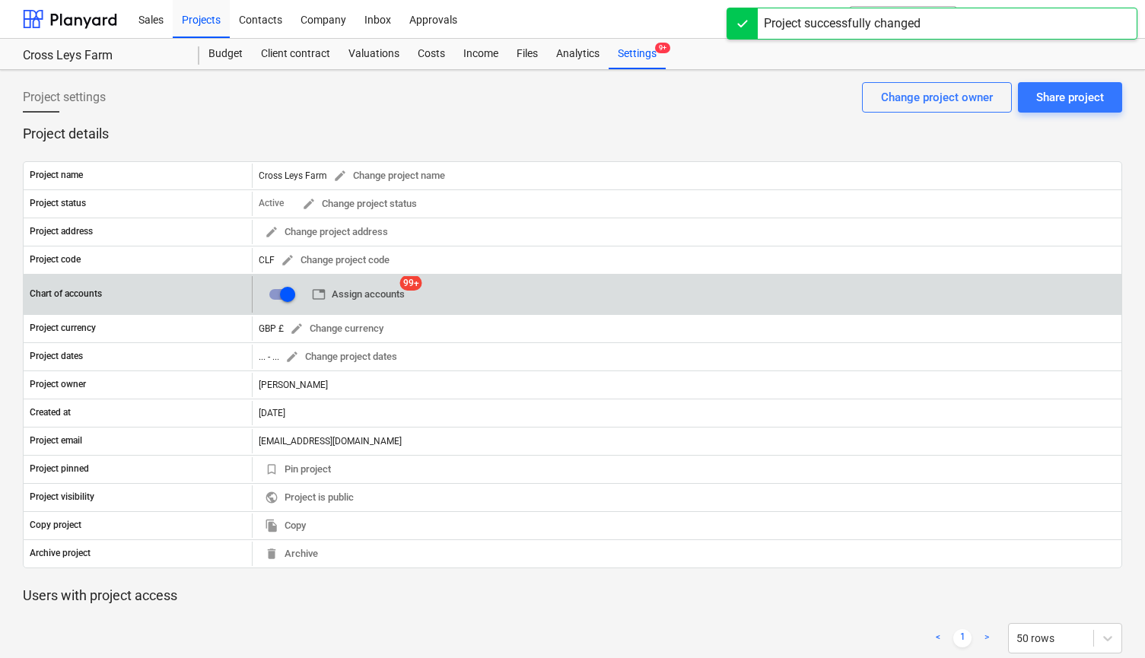
click at [375, 292] on span "table Assign accounts" at bounding box center [358, 294] width 93 height 17
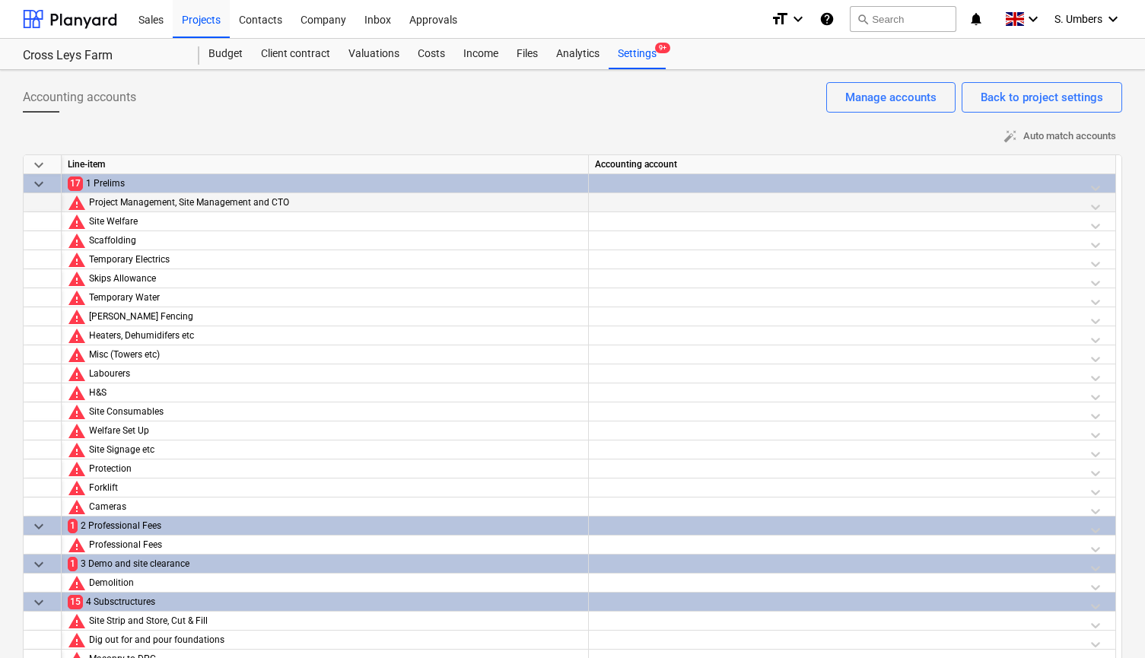
click at [112, 204] on div "Project Management, Site Management and CTO" at bounding box center [335, 202] width 493 height 19
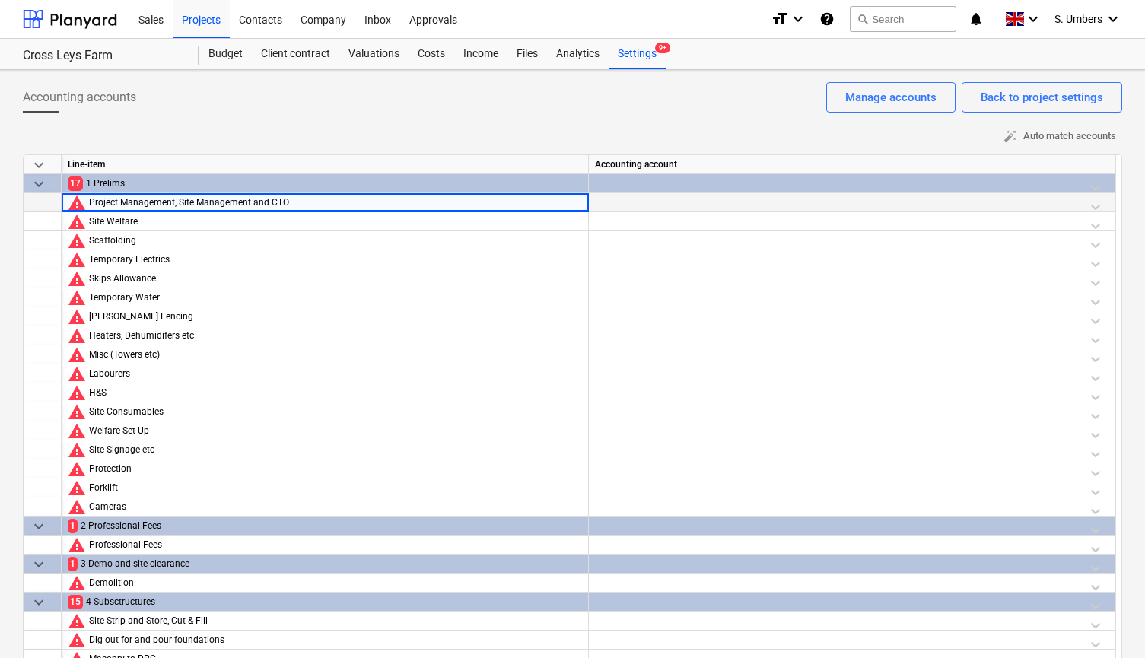
click at [112, 204] on div "Project Management, Site Management and CTO" at bounding box center [335, 202] width 493 height 19
click at [602, 199] on div at bounding box center [852, 206] width 514 height 27
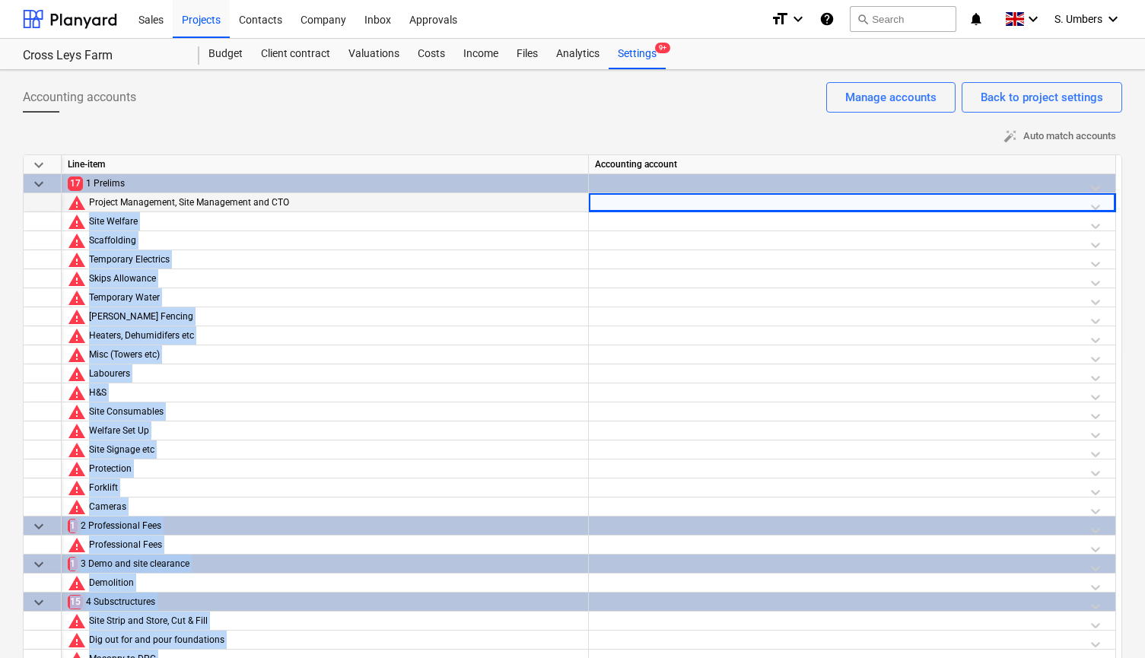
click at [602, 199] on div at bounding box center [852, 206] width 514 height 27
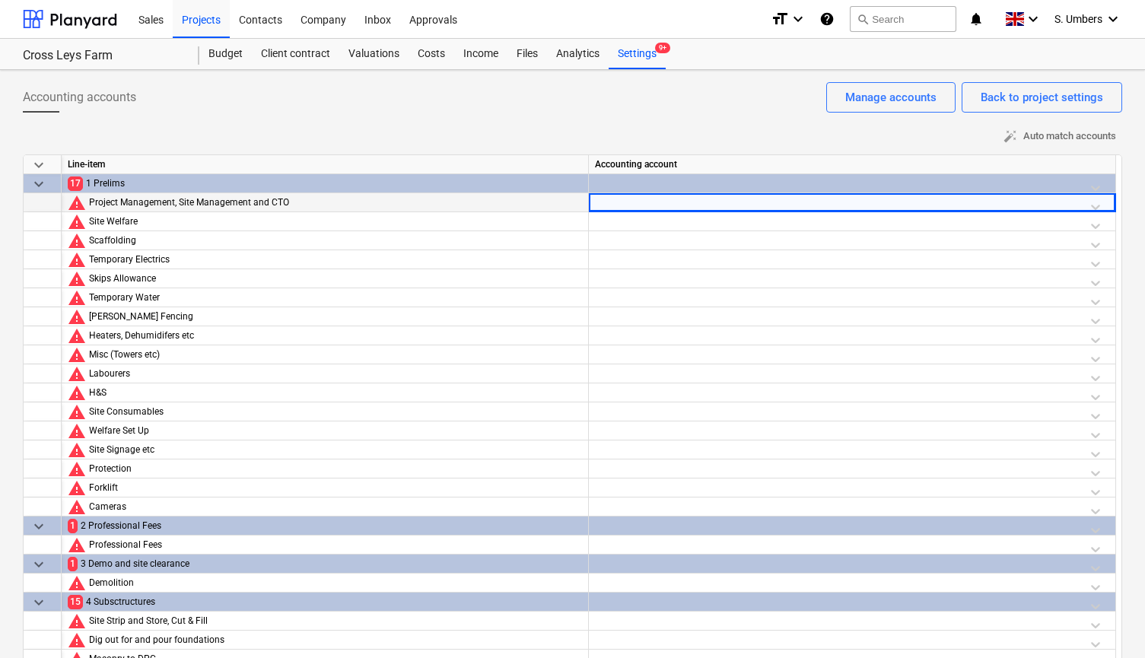
click at [455, 125] on div "auto_fix_high Auto match accounts" at bounding box center [572, 137] width 1099 height 24
click at [711, 184] on div at bounding box center [852, 187] width 514 height 27
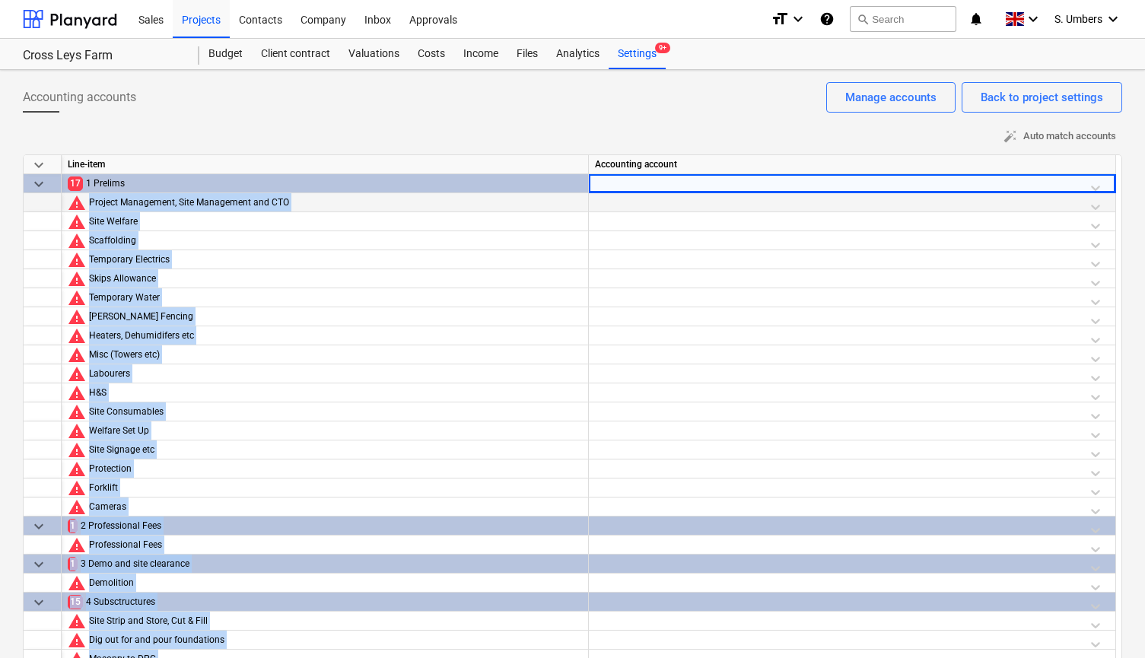
click at [711, 184] on div at bounding box center [852, 187] width 514 height 27
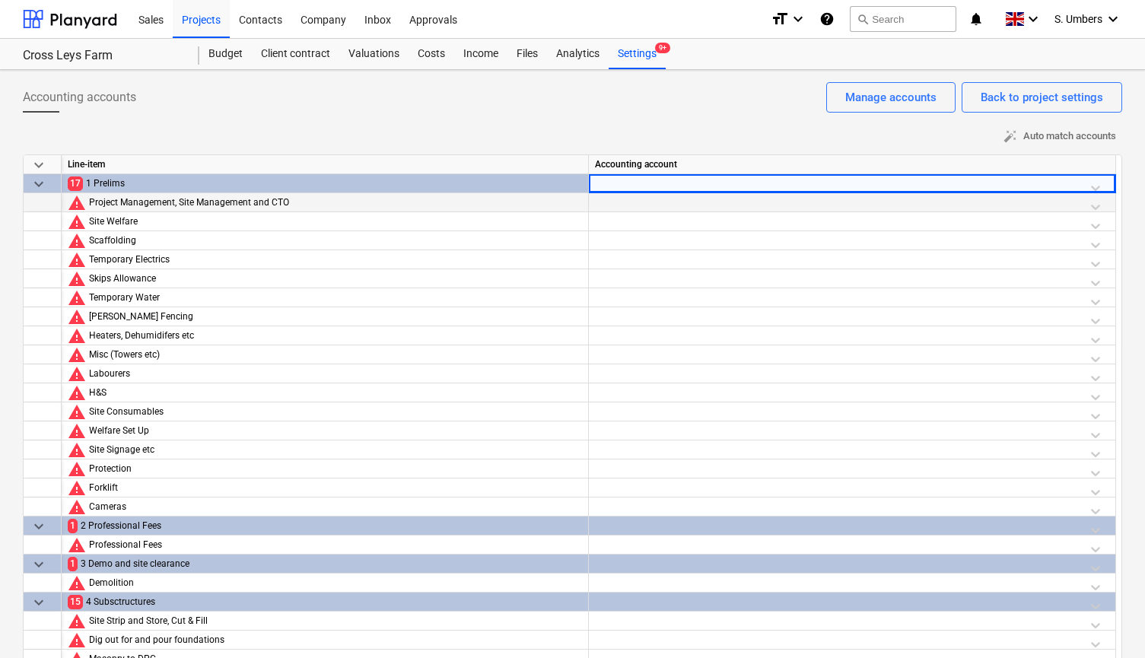
click at [531, 182] on div "1 Prelims" at bounding box center [334, 183] width 496 height 19
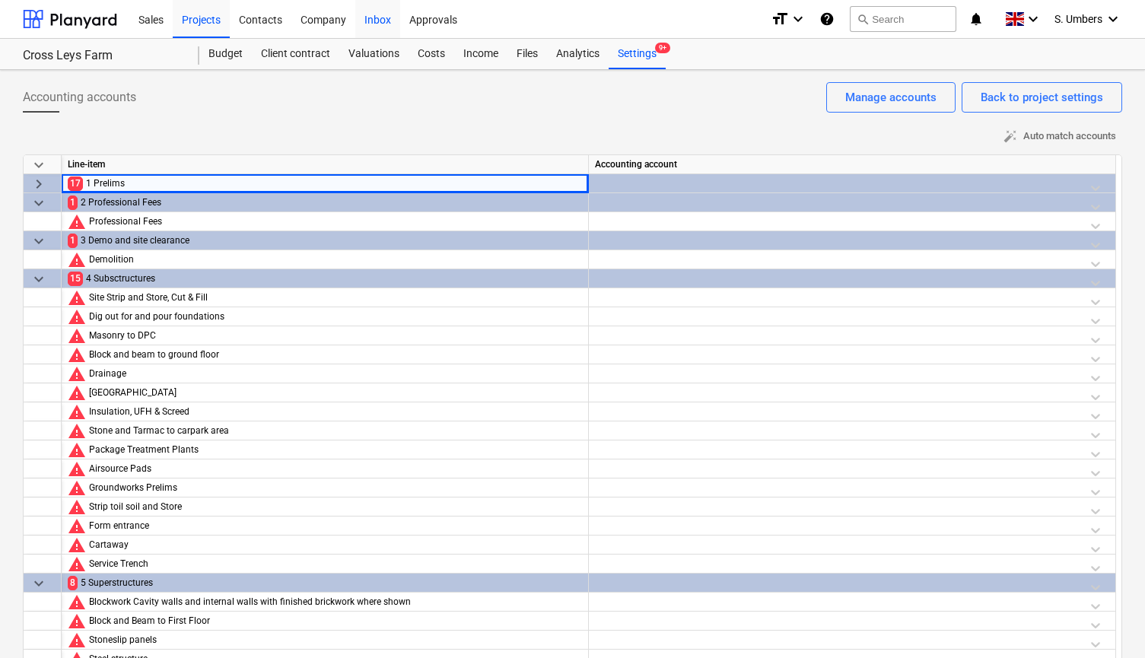
click at [393, 26] on div "Inbox" at bounding box center [377, 18] width 45 height 39
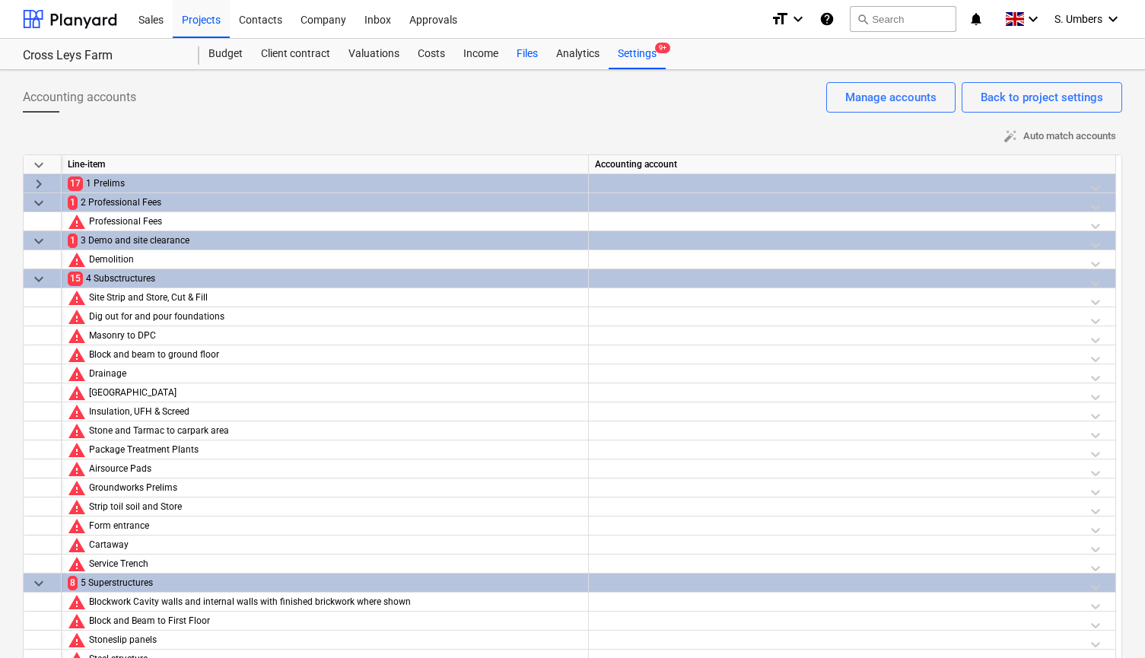
click at [523, 52] on div "Files" at bounding box center [527, 54] width 40 height 30
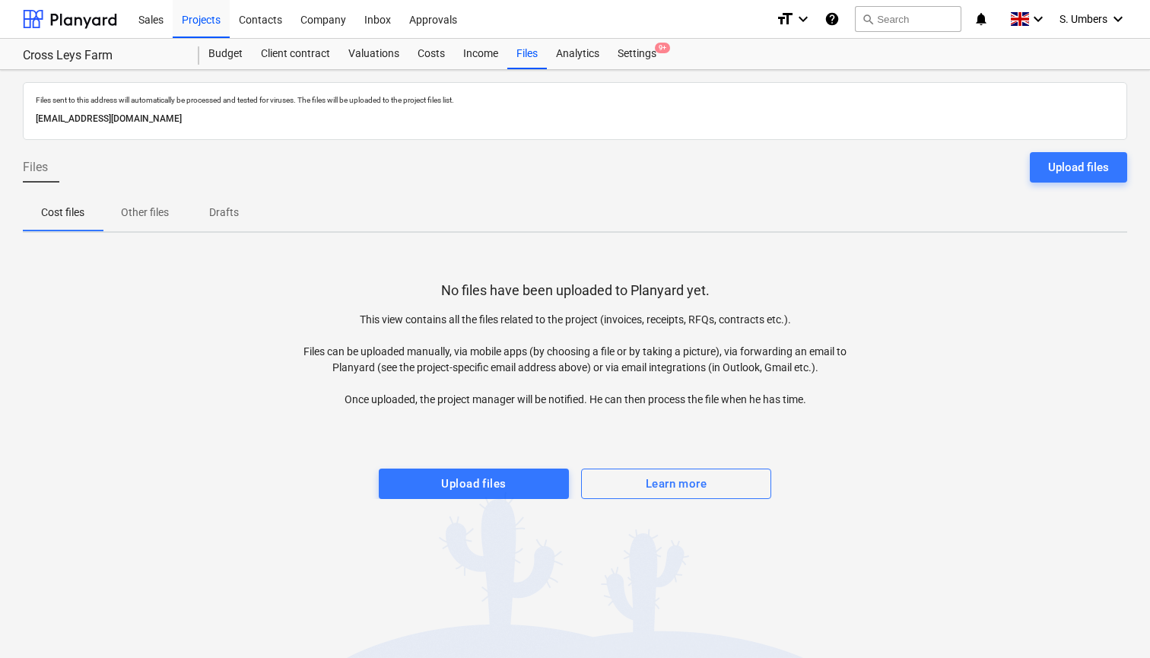
drag, startPoint x: 310, startPoint y: 119, endPoint x: 5, endPoint y: 123, distance: 305.1
click at [5, 123] on div "Files sent to this address will automatically be processed and tested for virus…" at bounding box center [575, 364] width 1150 height 588
click at [424, 168] on div "Files Upload files" at bounding box center [575, 173] width 1105 height 43
click at [205, 20] on div "Projects" at bounding box center [201, 18] width 57 height 39
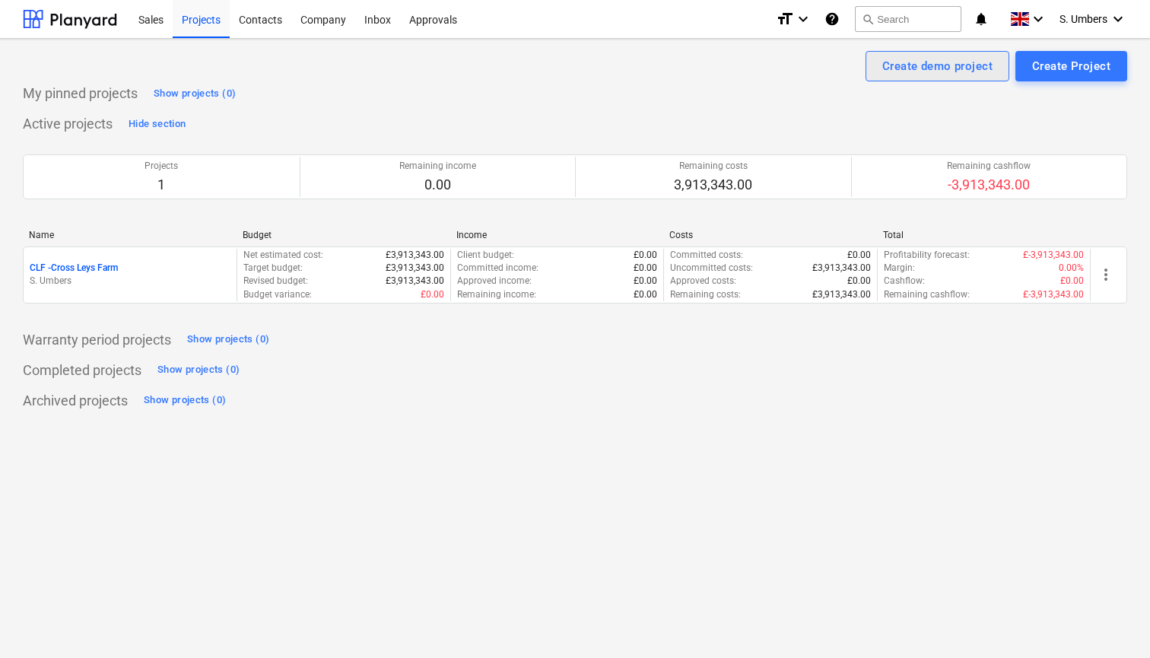
click at [900, 70] on div "Create demo project" at bounding box center [937, 66] width 110 height 20
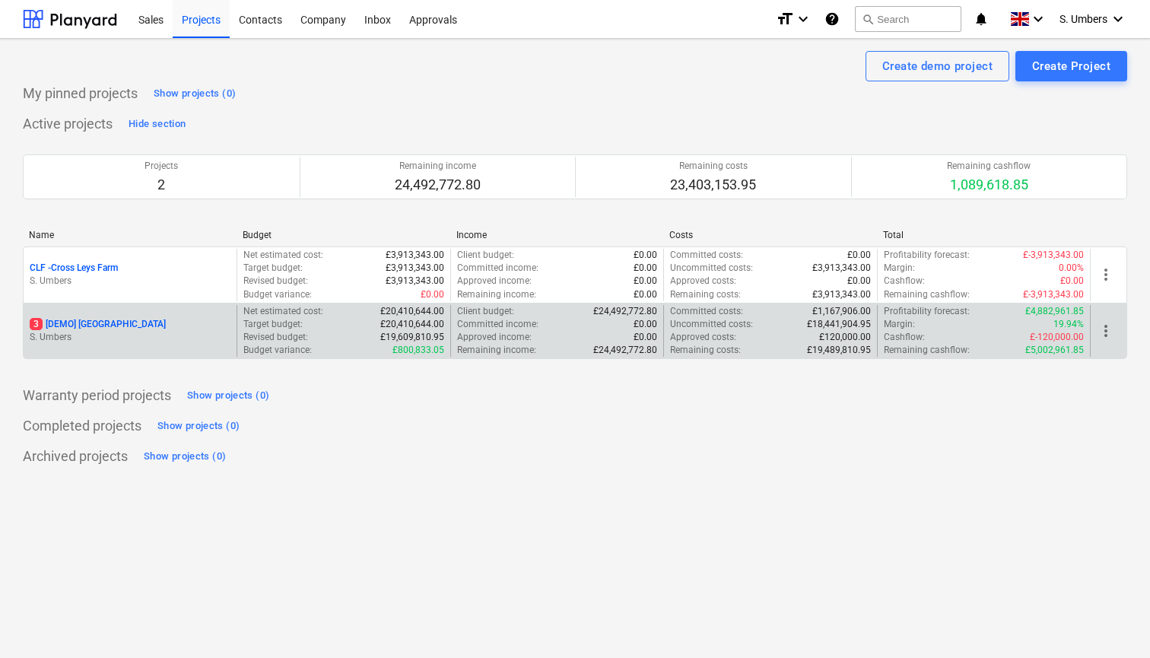
click at [196, 326] on div "3 [DEMO] Stone Road House" at bounding box center [130, 324] width 201 height 13
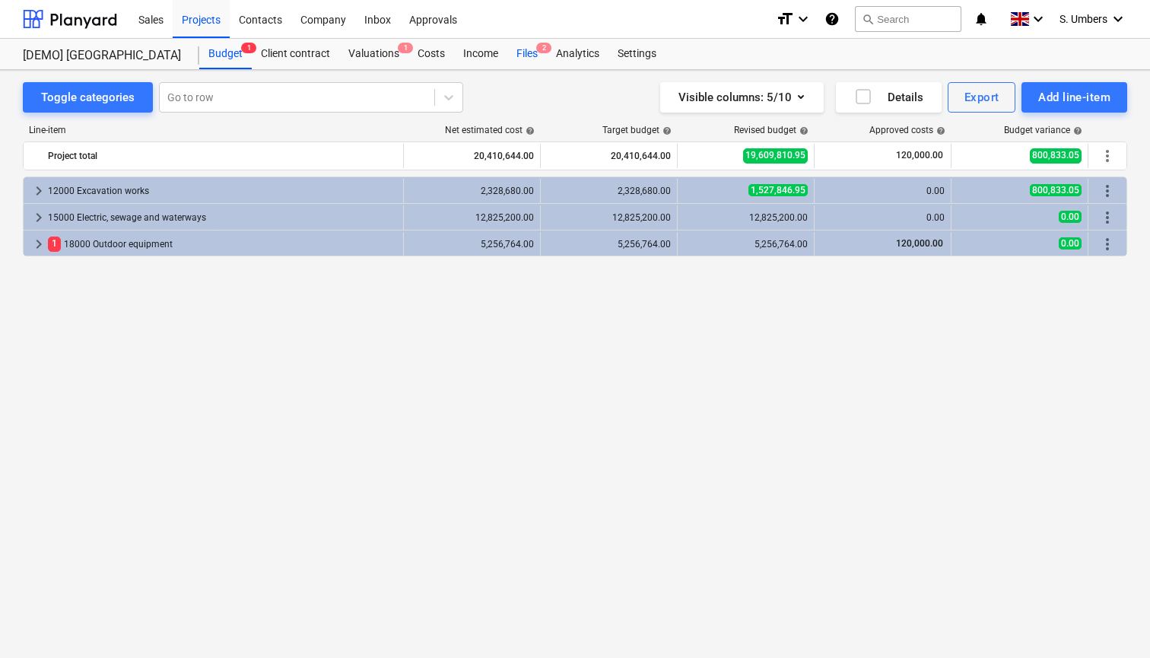
click at [530, 54] on div "Files 2" at bounding box center [527, 54] width 40 height 30
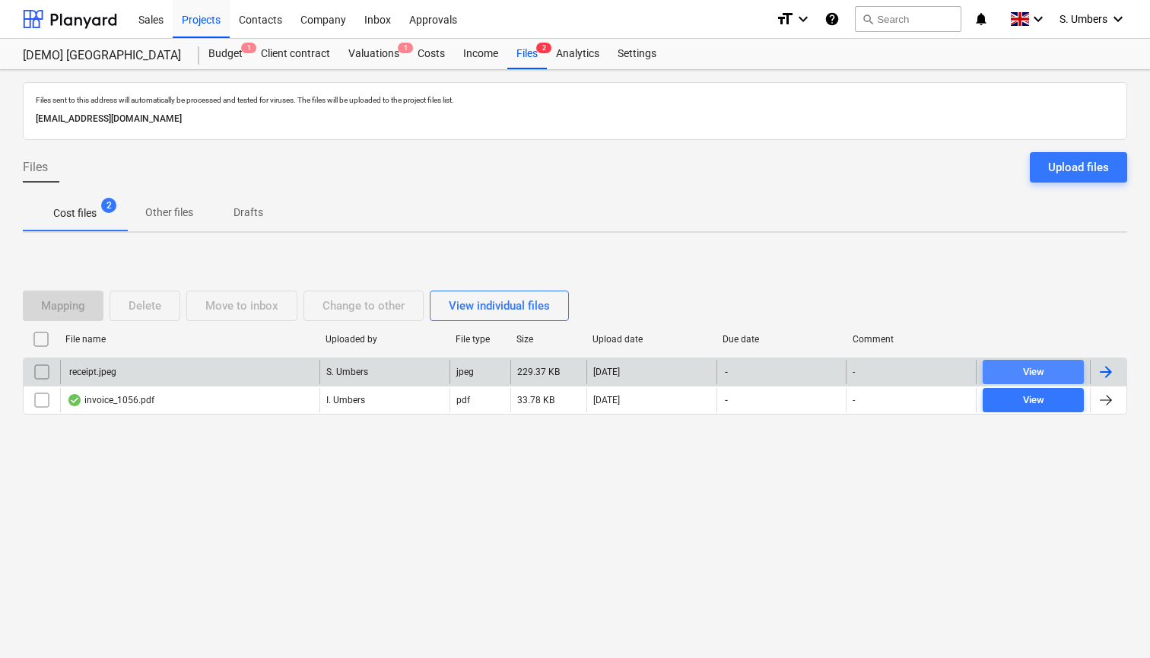
click at [1001, 376] on span "View" at bounding box center [1033, 372] width 89 height 17
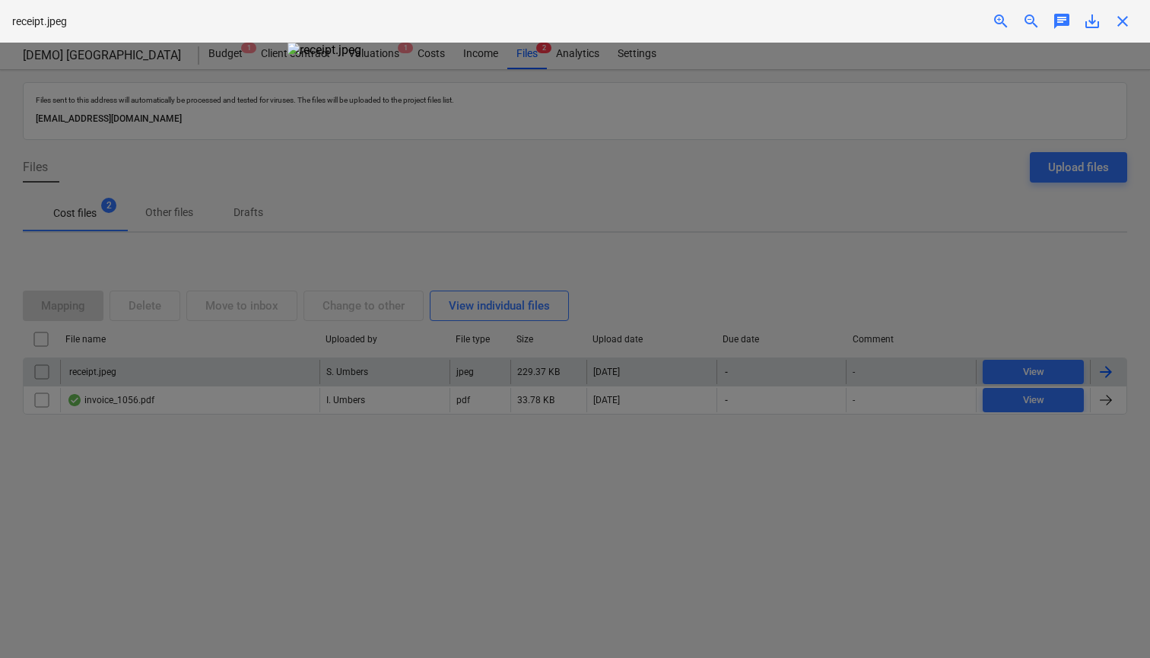
click at [940, 257] on div at bounding box center [575, 350] width 1150 height 615
